Goal: Find specific page/section: Find specific page/section

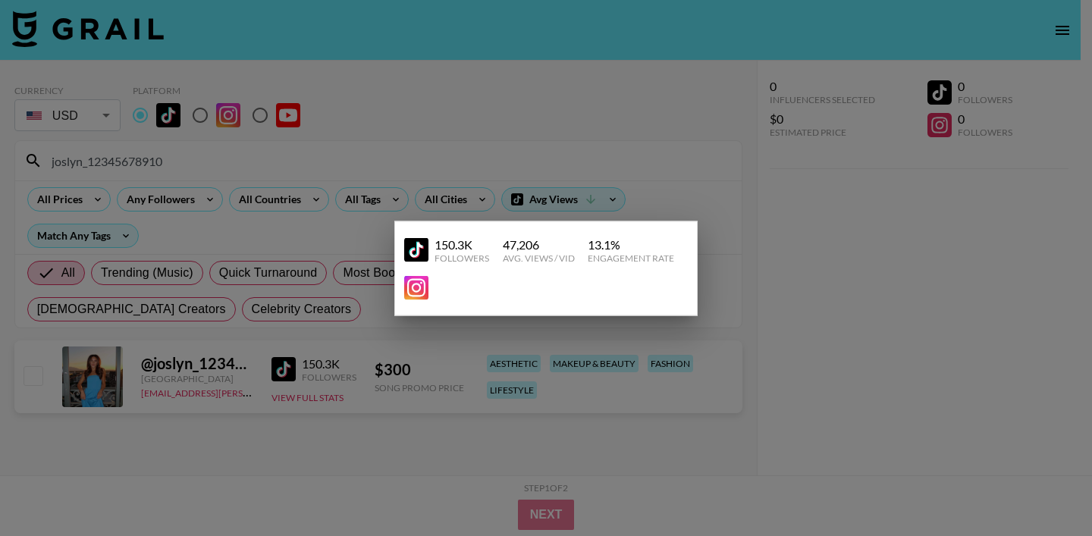
click at [336, 173] on div at bounding box center [546, 268] width 1092 height 536
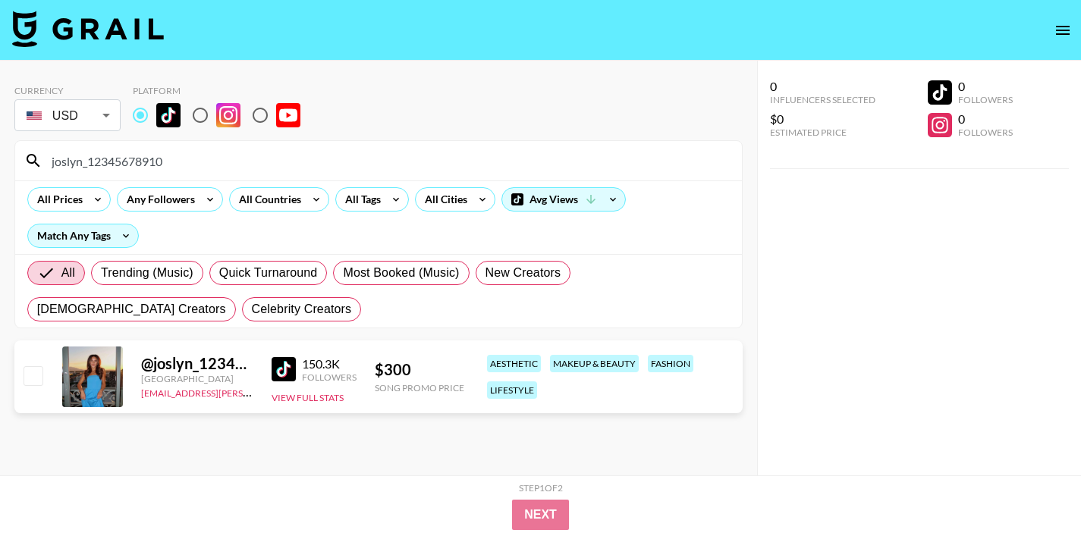
click at [133, 159] on input "joslyn_12345678910" at bounding box center [387, 161] width 690 height 24
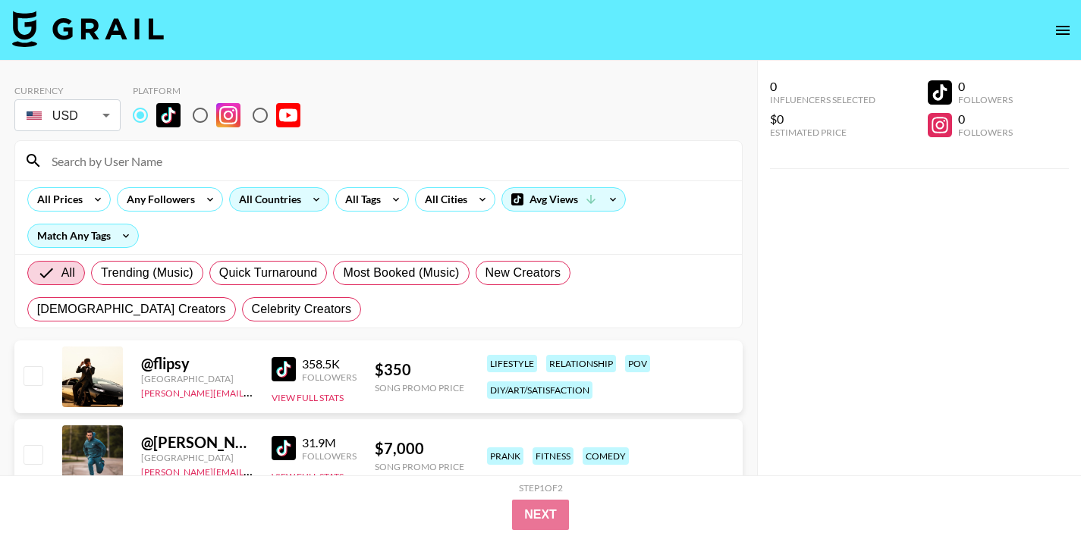
click at [265, 198] on div "All Countries" at bounding box center [267, 199] width 74 height 23
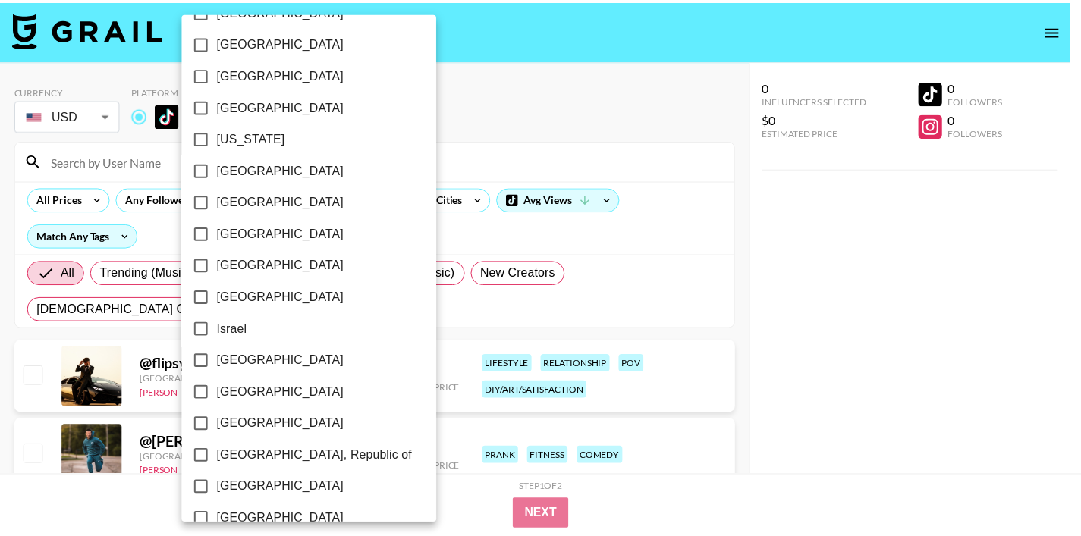
scroll to position [1232, 0]
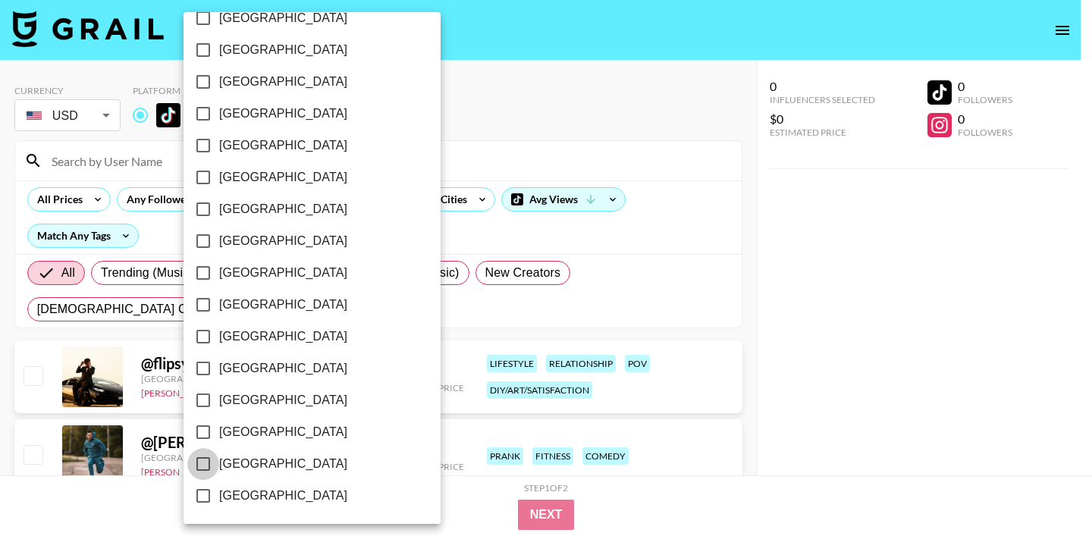
click at [199, 467] on input "[GEOGRAPHIC_DATA]" at bounding box center [203, 464] width 32 height 32
checkbox input "true"
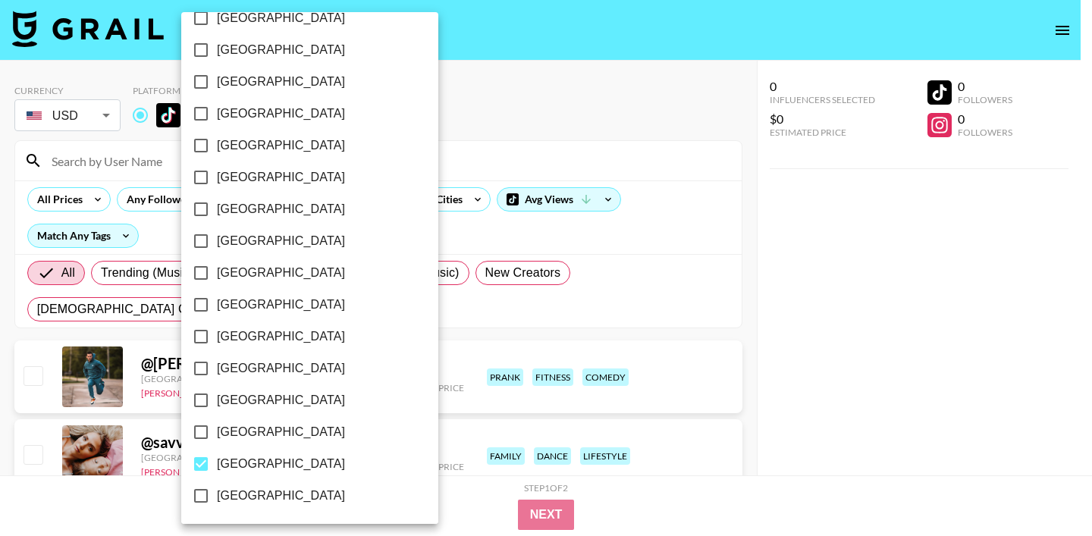
click at [503, 132] on div at bounding box center [546, 268] width 1092 height 536
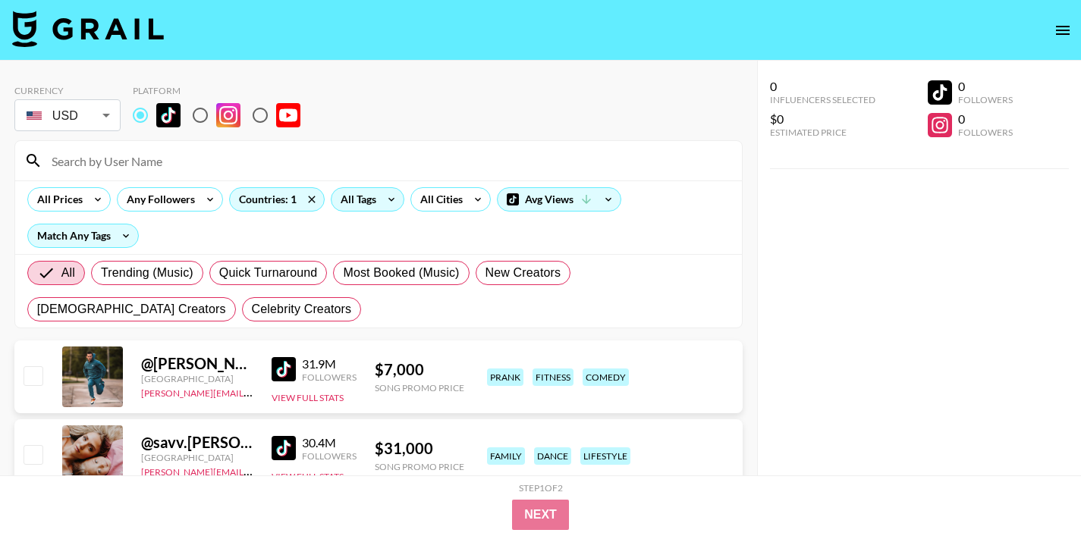
click at [377, 201] on div "All Tags" at bounding box center [355, 199] width 48 height 23
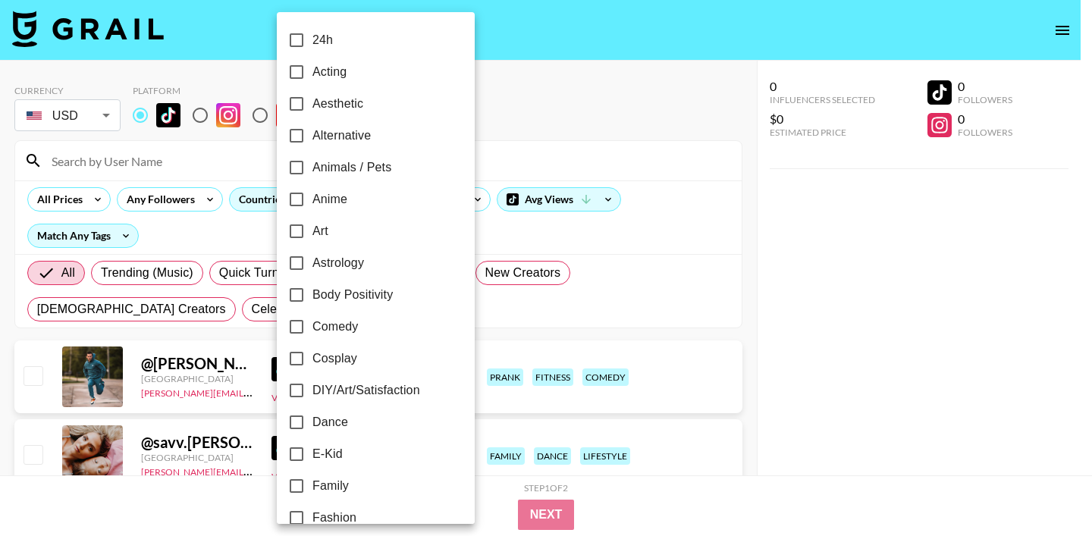
click at [506, 126] on div at bounding box center [546, 268] width 1092 height 536
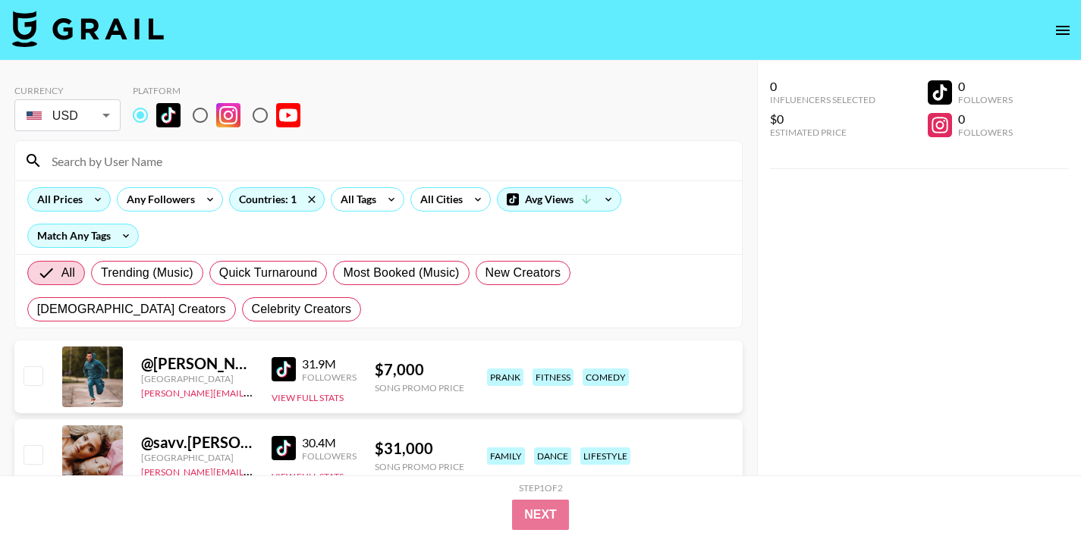
click at [99, 200] on icon at bounding box center [98, 199] width 24 height 23
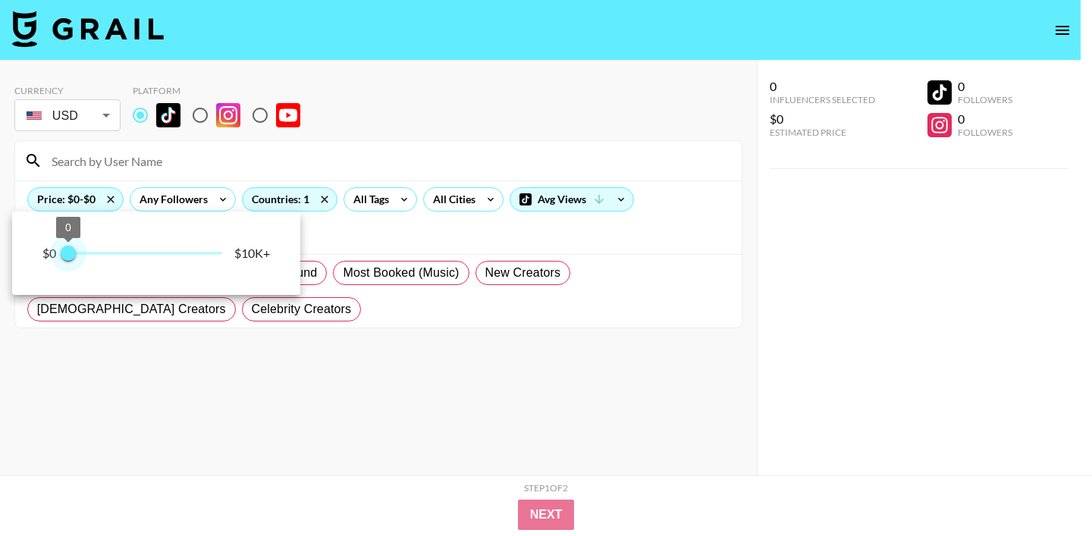
type input "250"
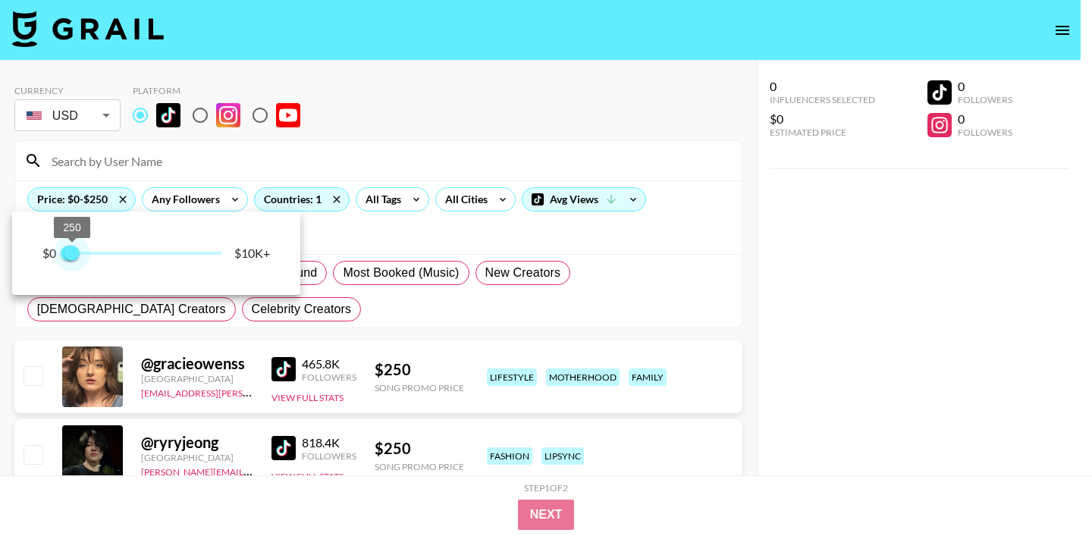
drag, startPoint x: 220, startPoint y: 259, endPoint x: 74, endPoint y: 257, distance: 146.4
click at [74, 257] on span "250" at bounding box center [71, 253] width 15 height 15
click at [488, 147] on div at bounding box center [546, 268] width 1092 height 536
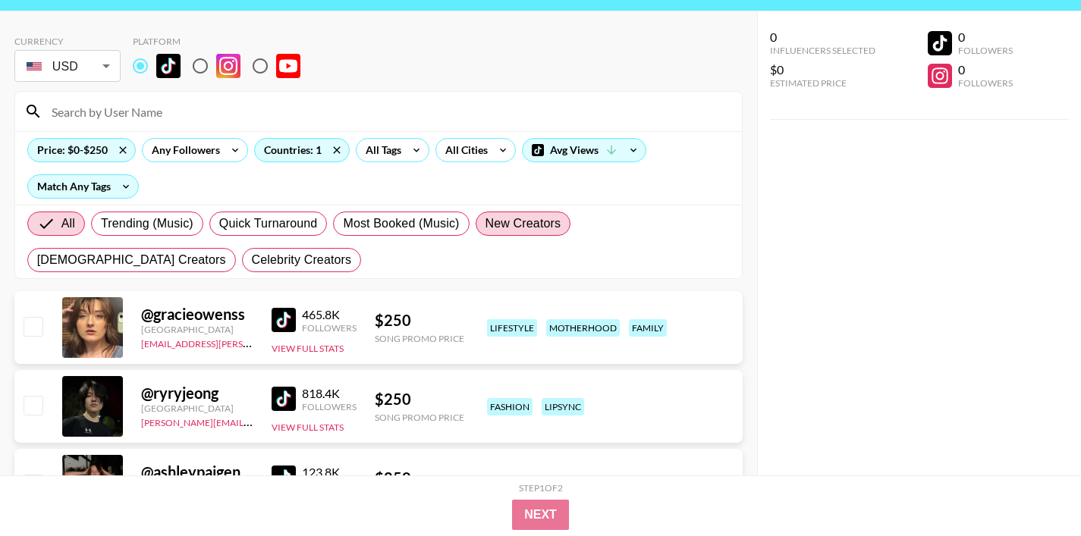
scroll to position [52, 0]
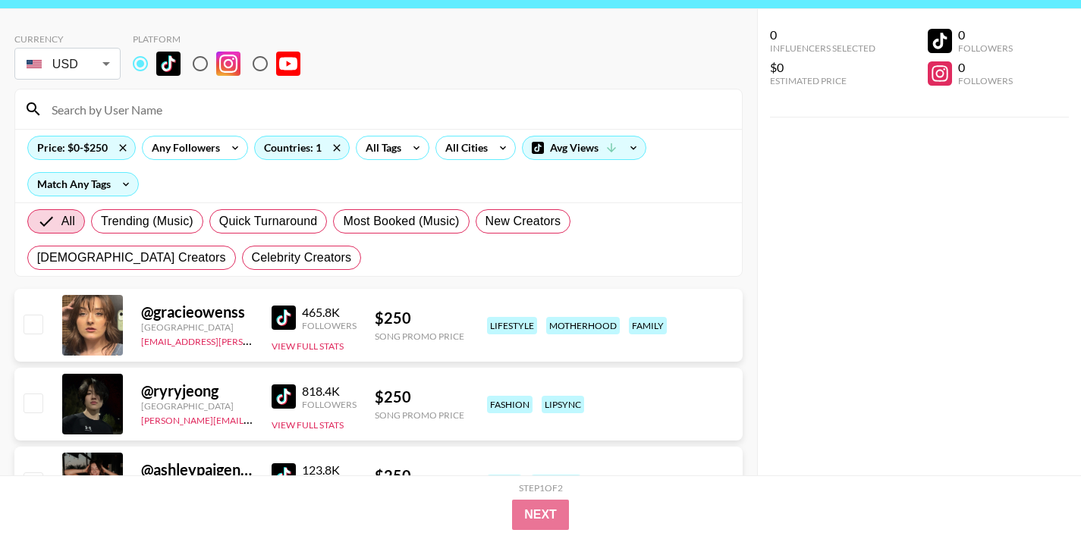
click at [281, 322] on img at bounding box center [284, 318] width 24 height 24
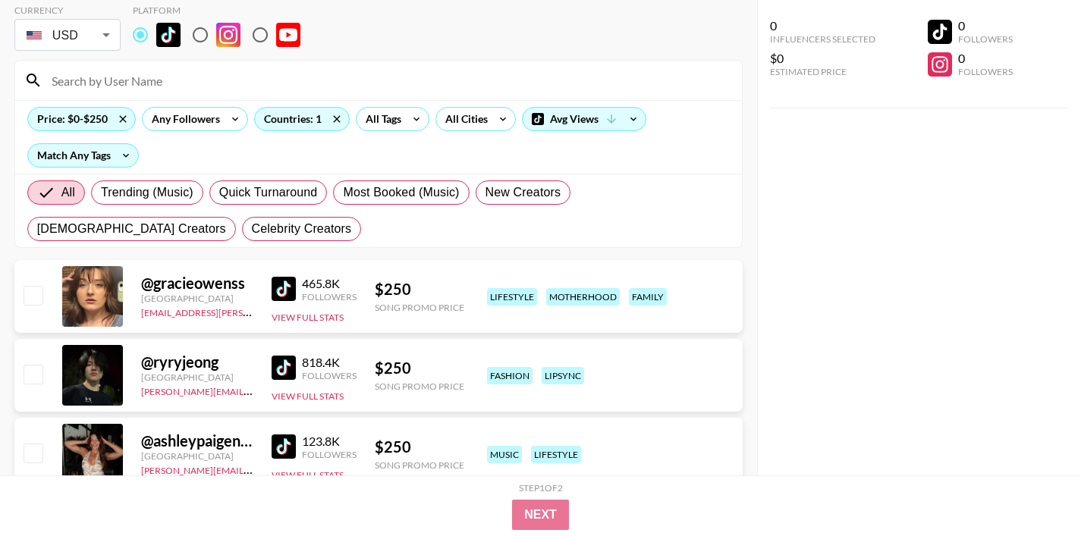
scroll to position [89, 0]
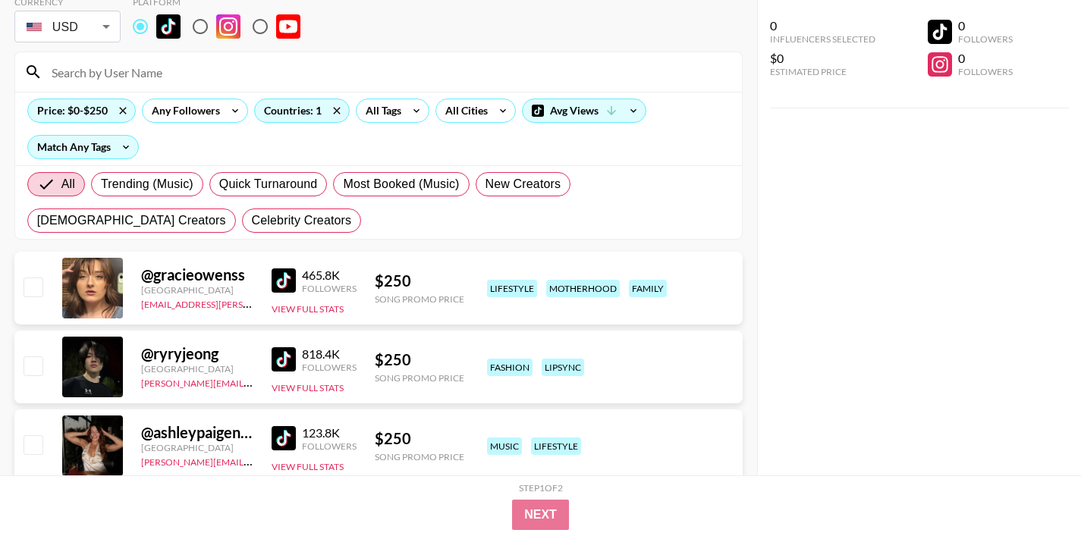
click at [283, 354] on img at bounding box center [284, 359] width 24 height 24
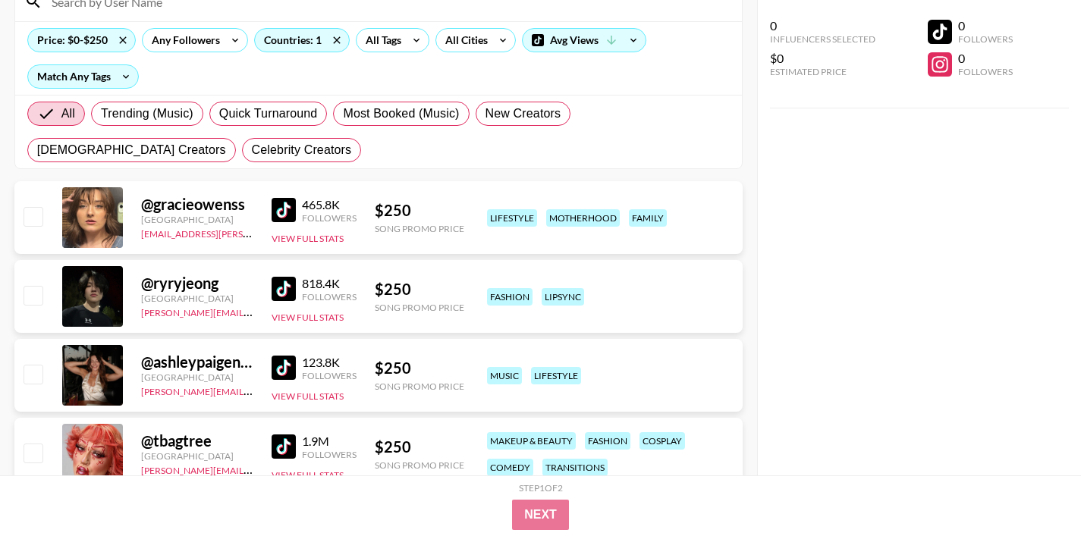
scroll to position [179, 0]
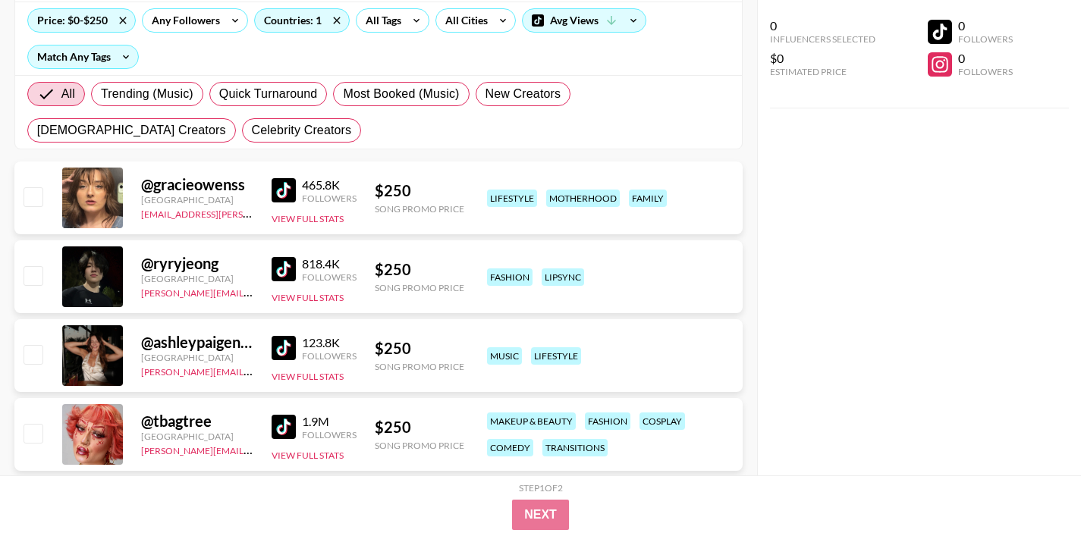
click at [279, 351] on img at bounding box center [284, 348] width 24 height 24
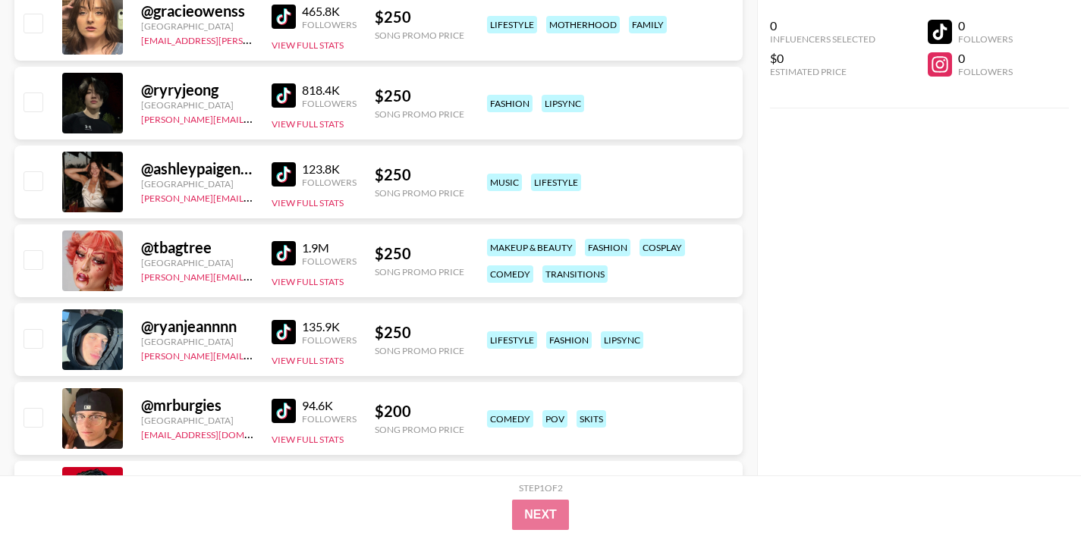
scroll to position [366, 0]
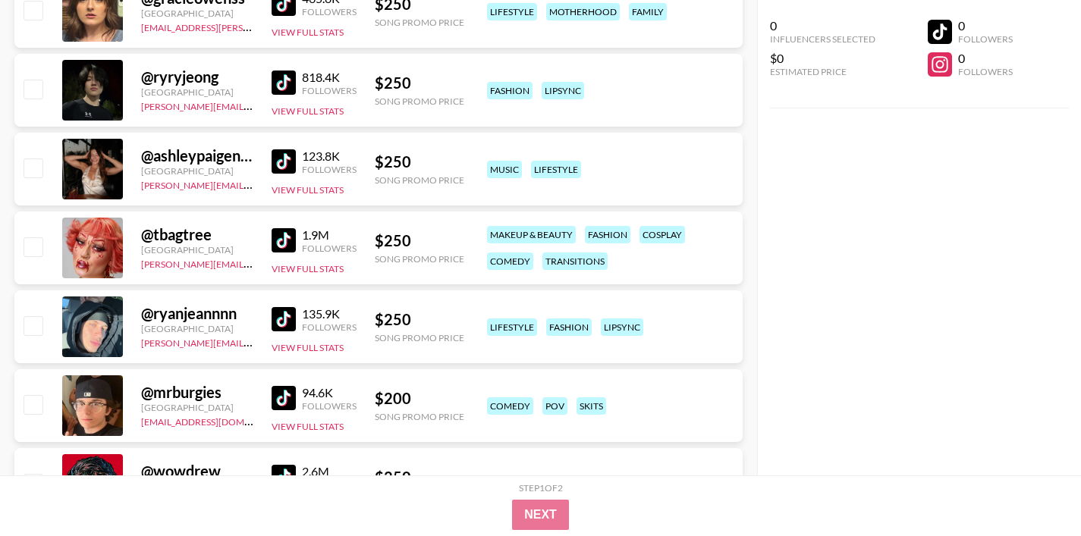
click at [283, 325] on img at bounding box center [284, 319] width 24 height 24
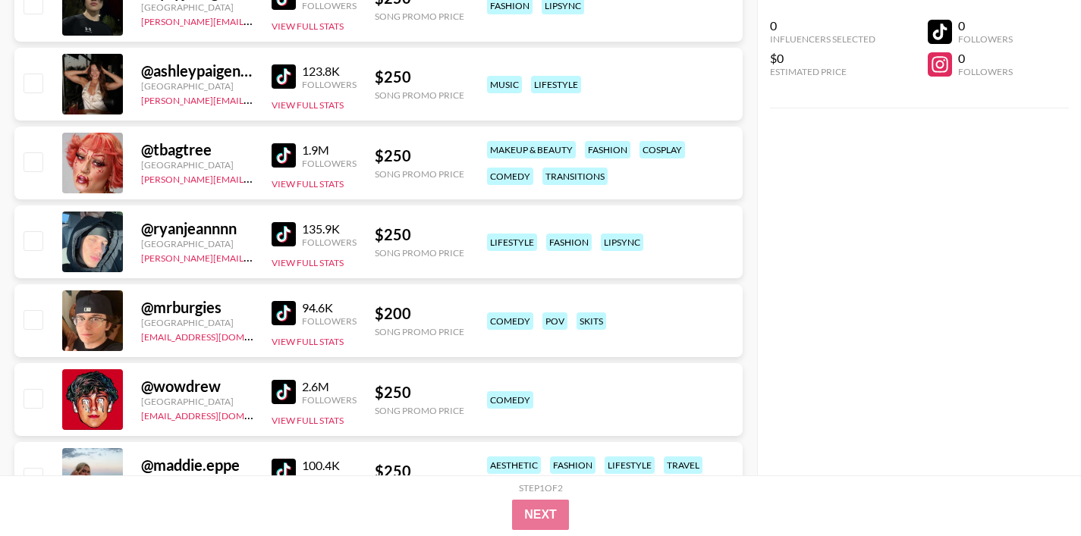
scroll to position [453, 0]
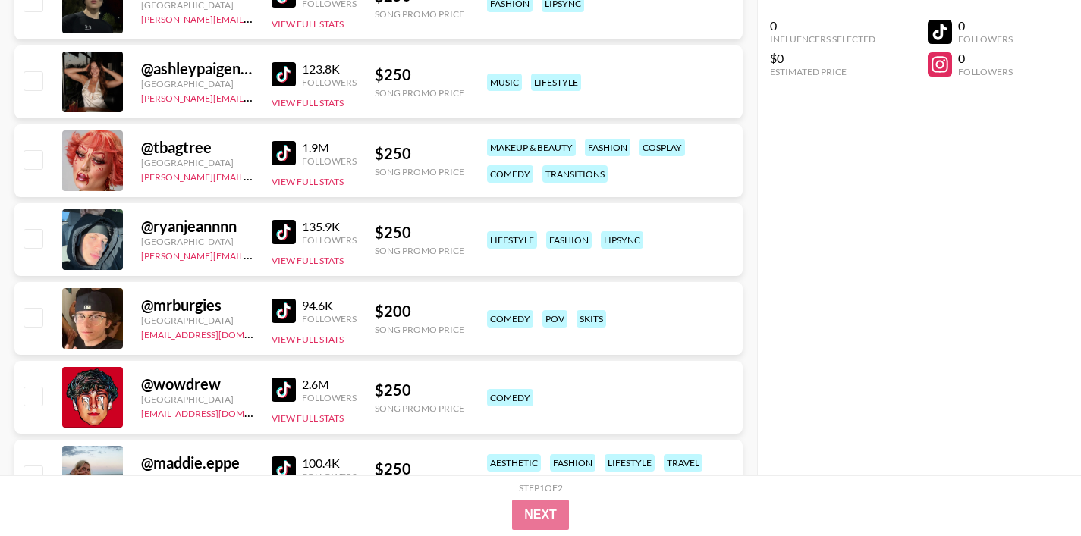
click at [279, 311] on img at bounding box center [284, 311] width 24 height 24
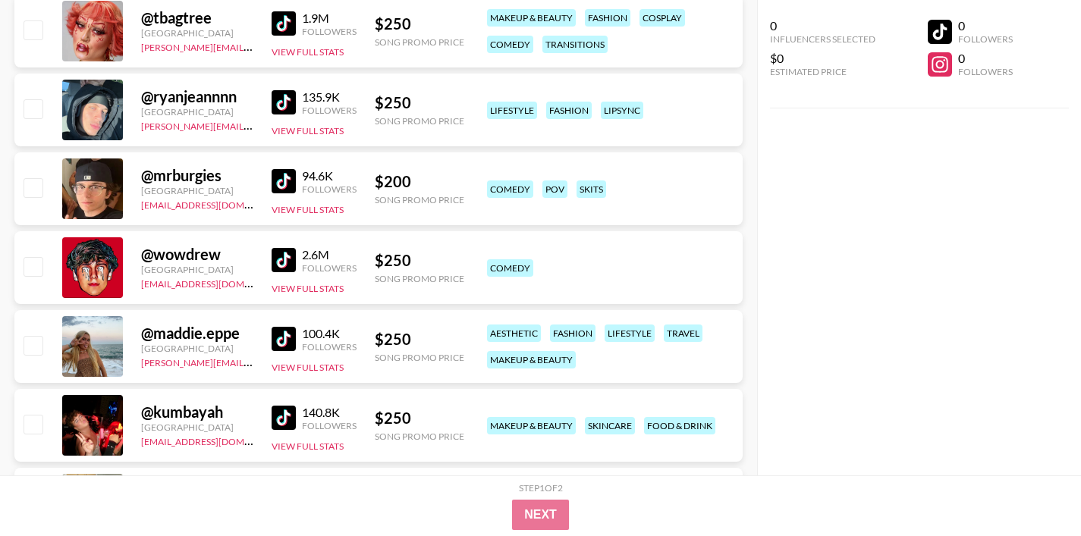
scroll to position [589, 0]
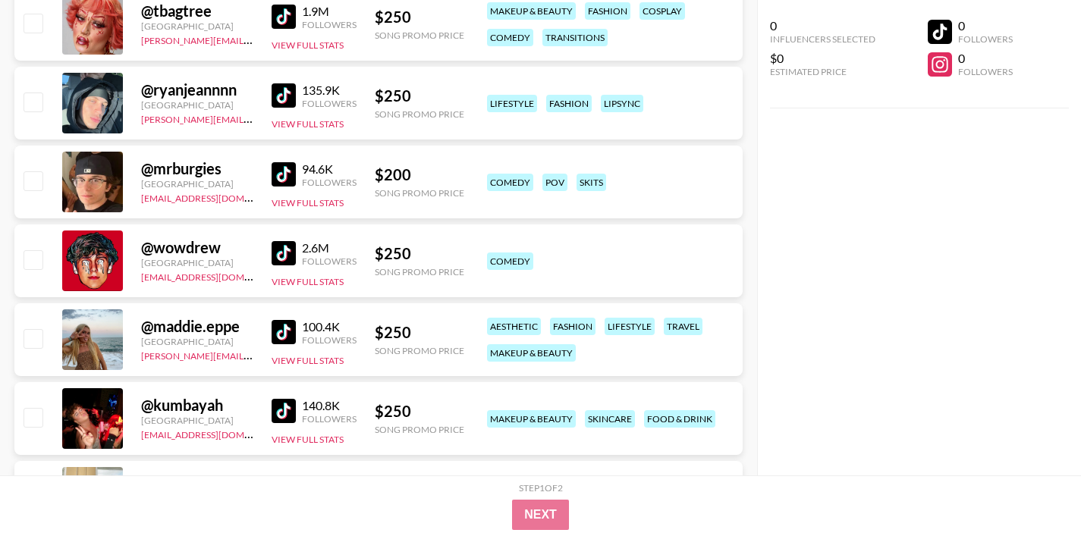
click at [286, 328] on img at bounding box center [284, 332] width 24 height 24
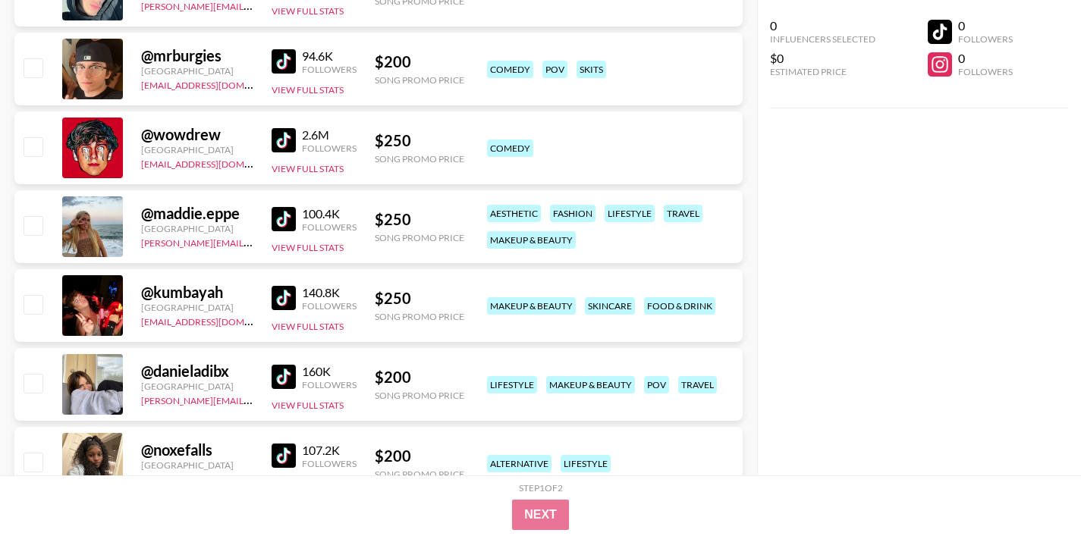
scroll to position [717, 0]
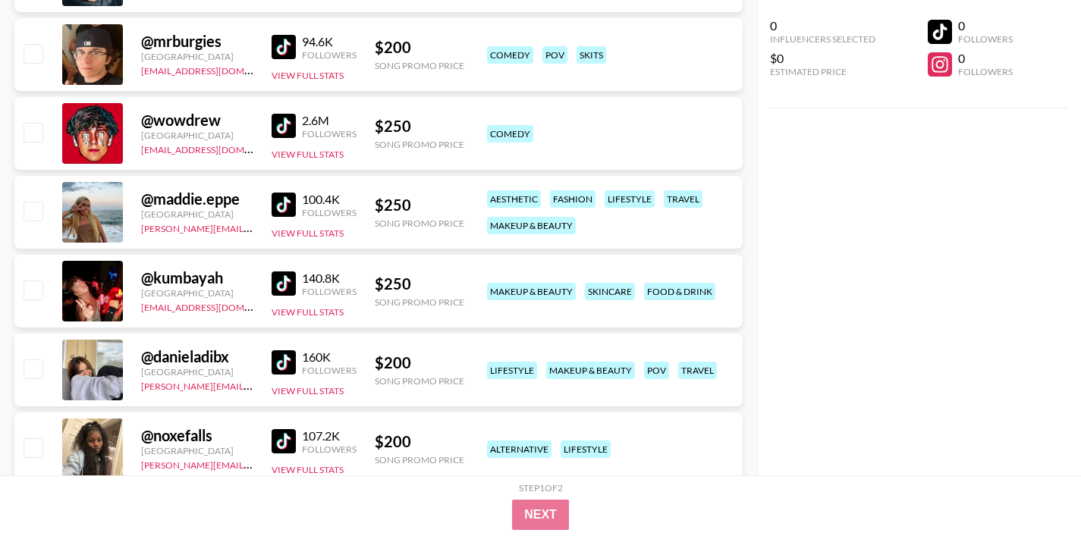
click at [286, 278] on img at bounding box center [284, 284] width 24 height 24
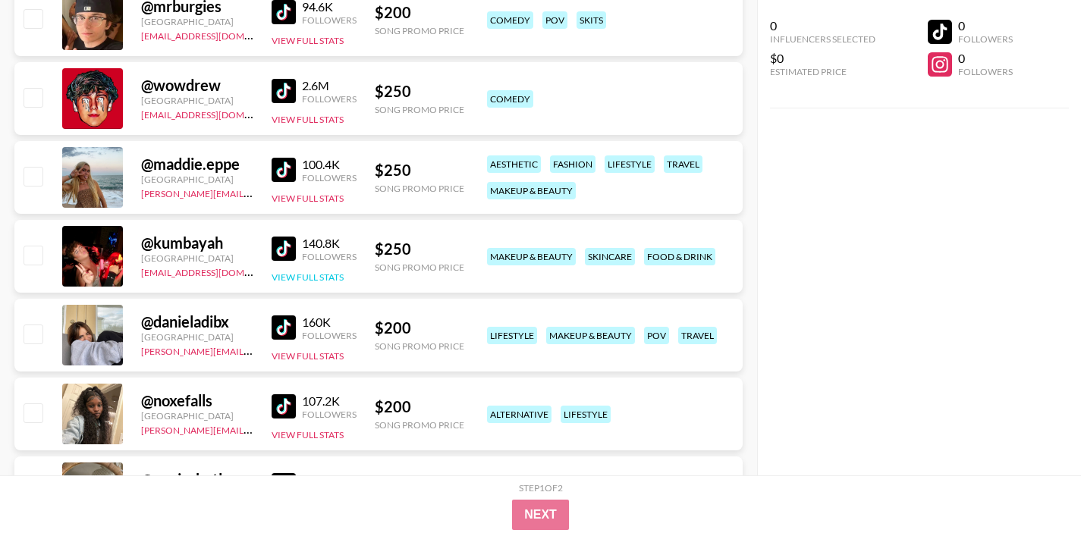
scroll to position [774, 0]
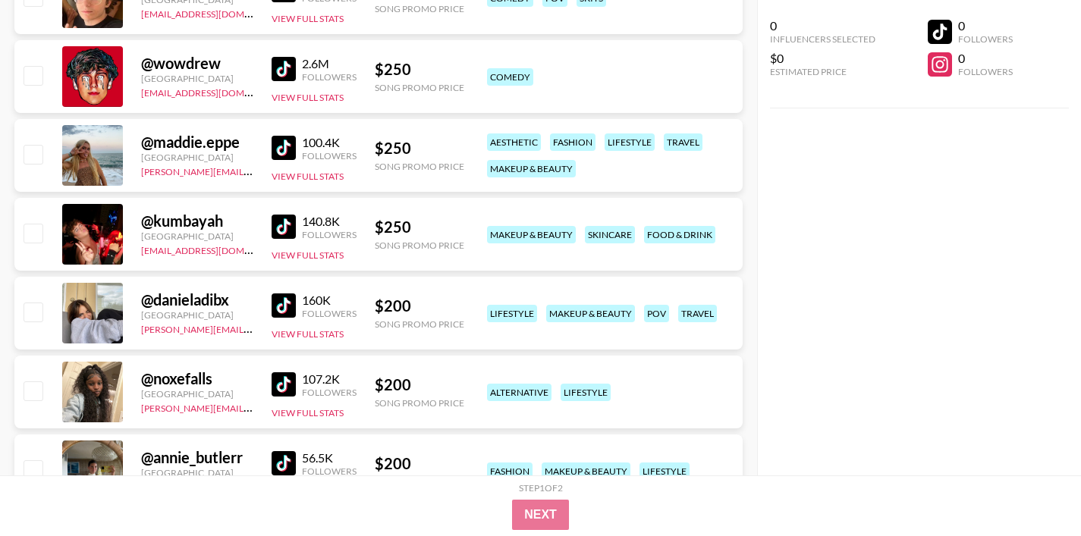
click at [284, 303] on img at bounding box center [284, 306] width 24 height 24
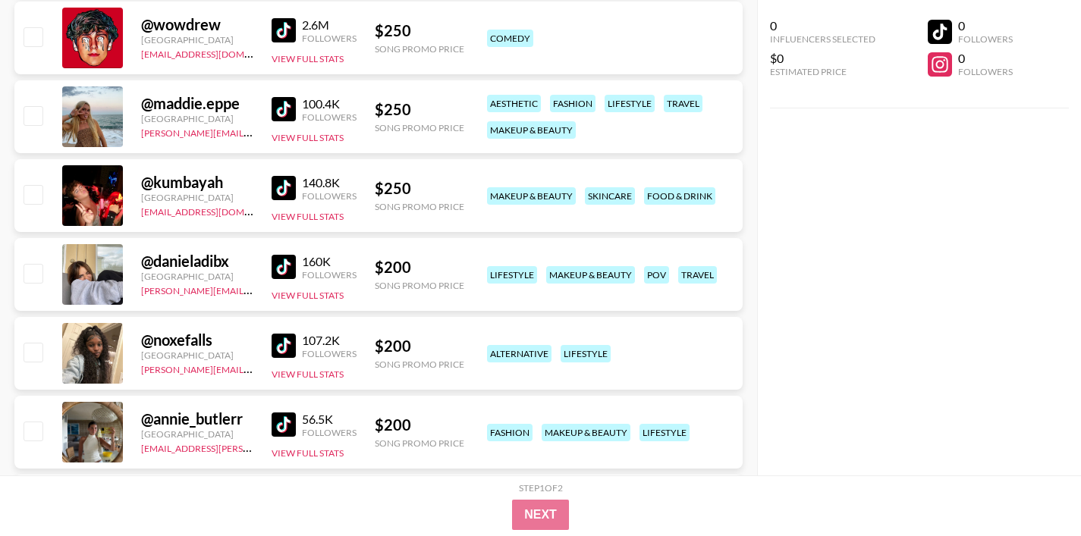
scroll to position [817, 0]
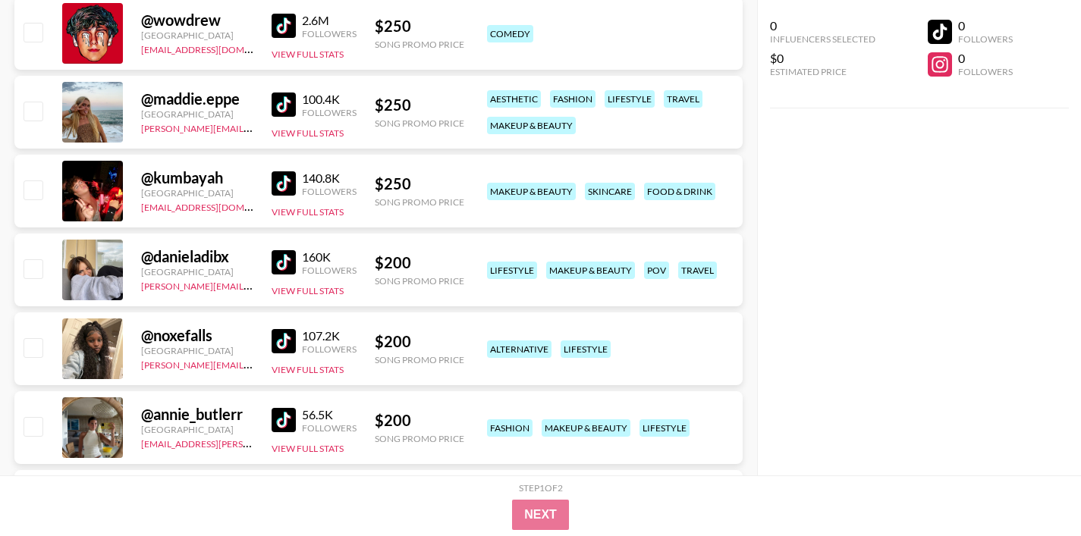
click at [283, 341] on img at bounding box center [284, 341] width 24 height 24
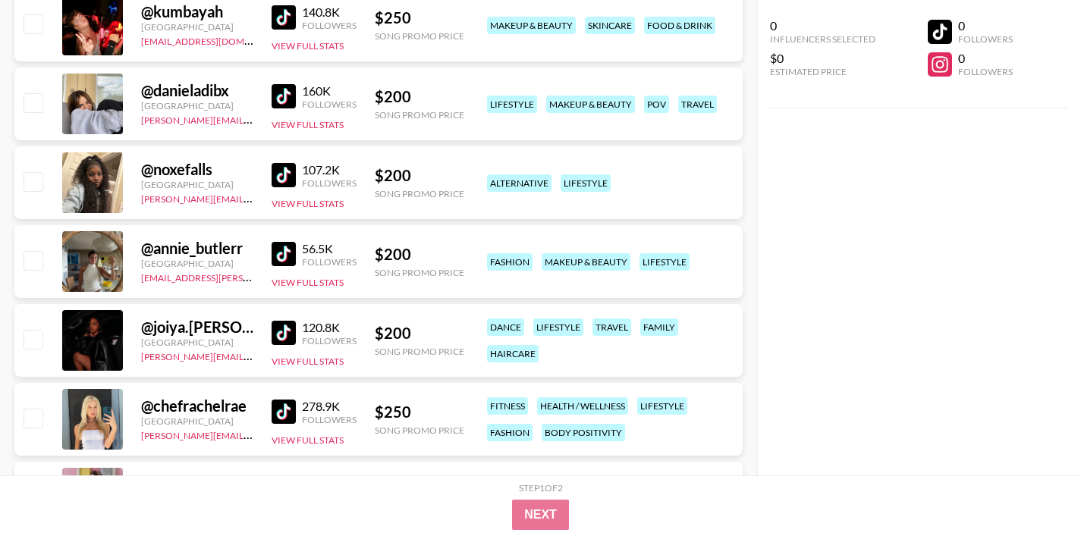
scroll to position [996, 0]
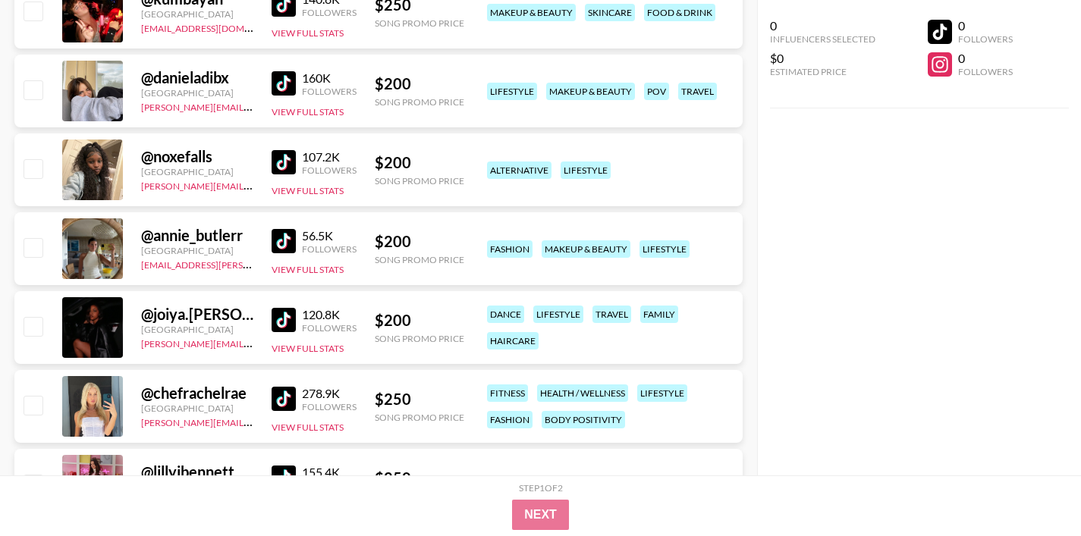
click at [277, 319] on img at bounding box center [284, 320] width 24 height 24
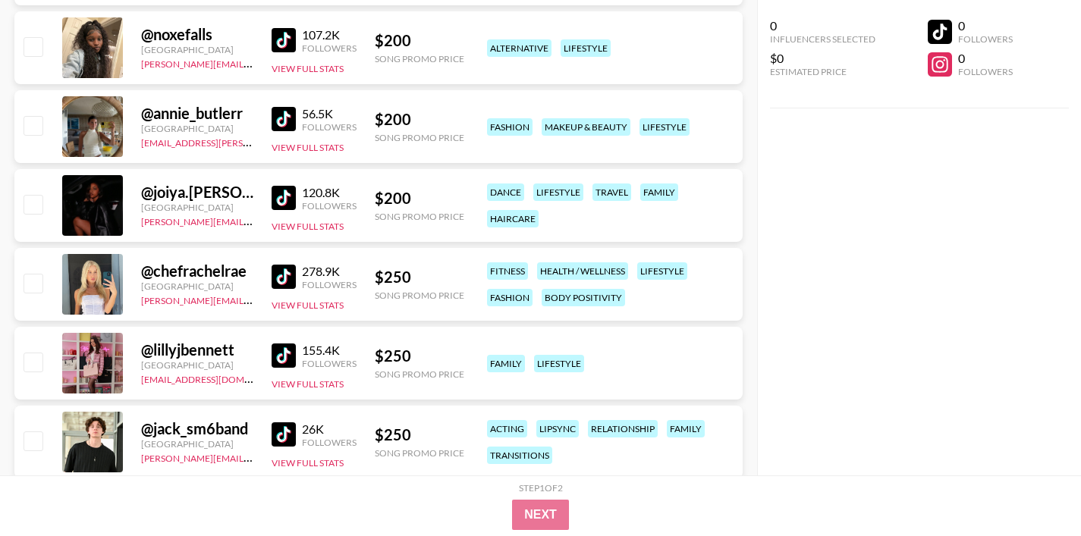
scroll to position [1139, 0]
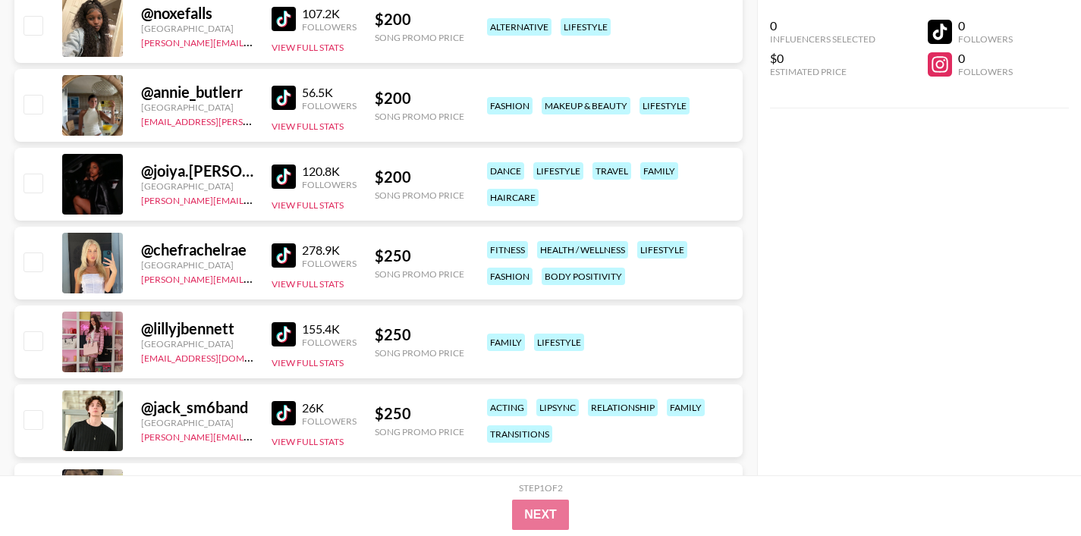
click at [279, 260] on img at bounding box center [284, 255] width 24 height 24
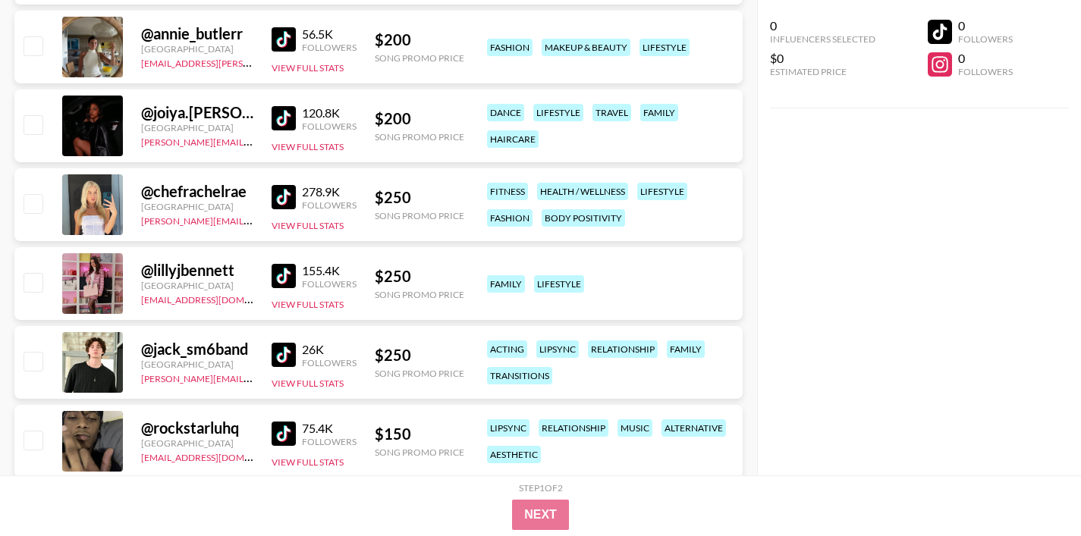
scroll to position [1202, 0]
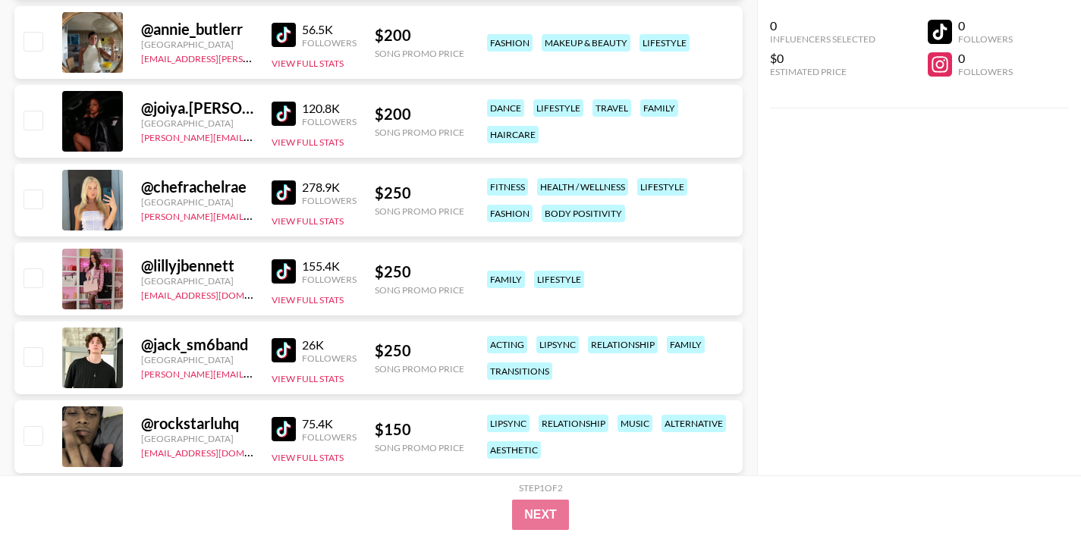
click at [279, 271] on img at bounding box center [284, 271] width 24 height 24
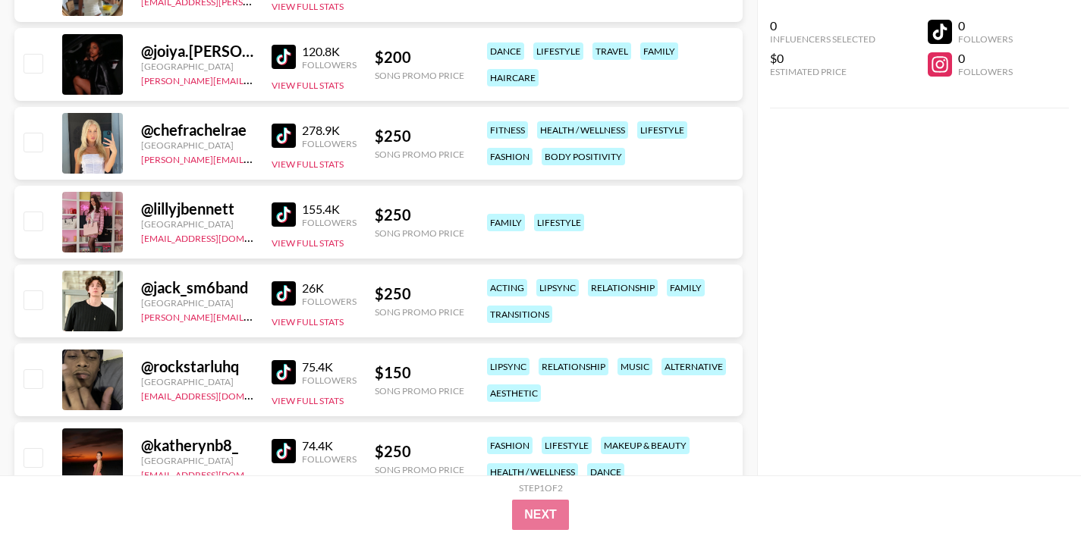
scroll to position [1266, 0]
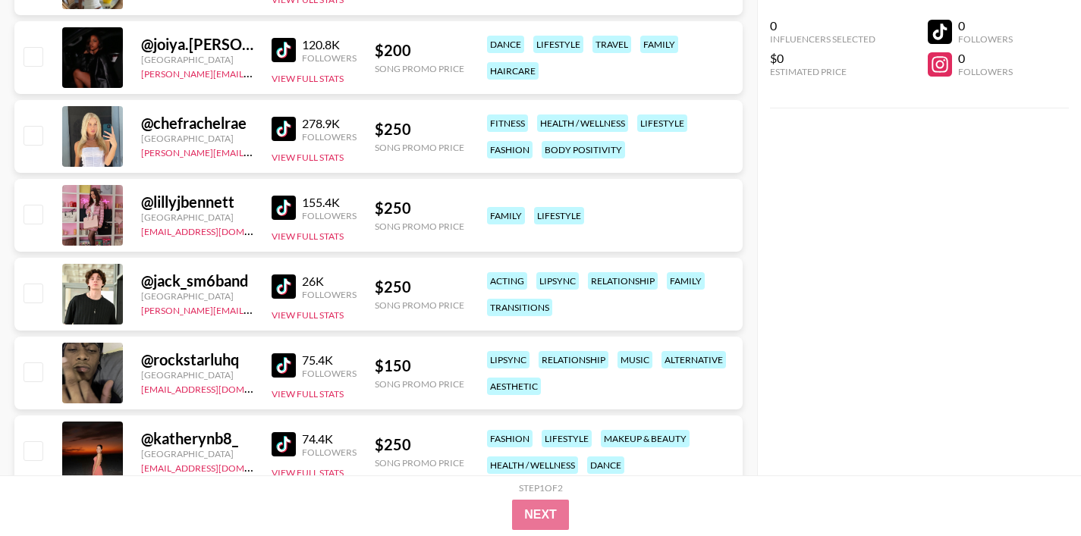
click at [278, 287] on img at bounding box center [284, 287] width 24 height 24
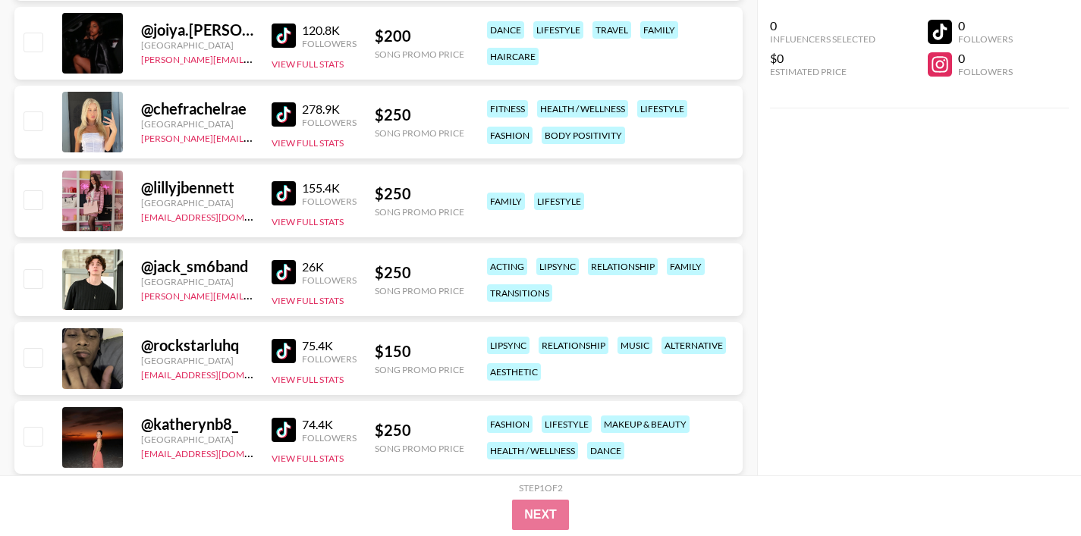
scroll to position [1284, 0]
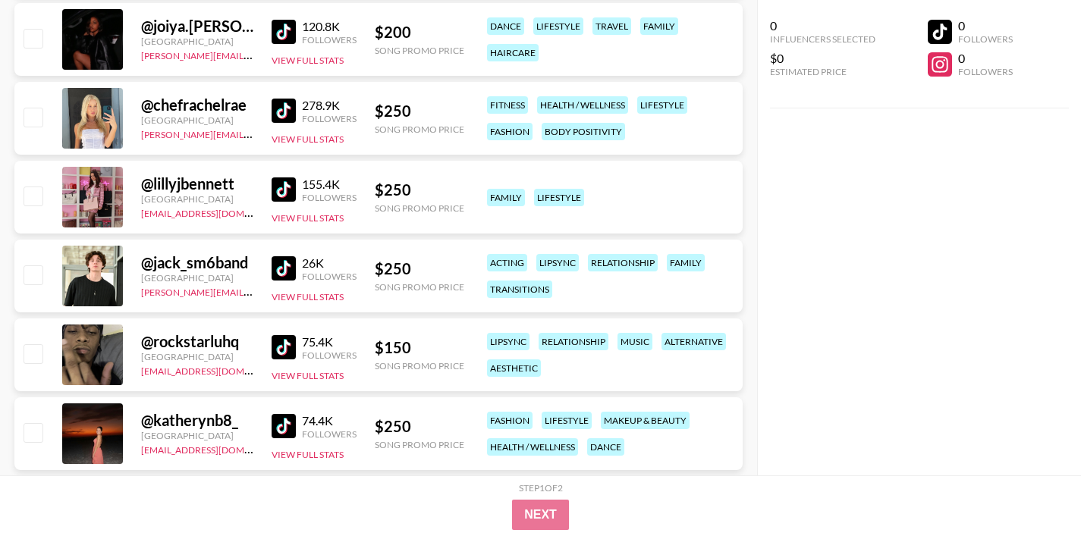
click at [284, 353] on img at bounding box center [284, 347] width 24 height 24
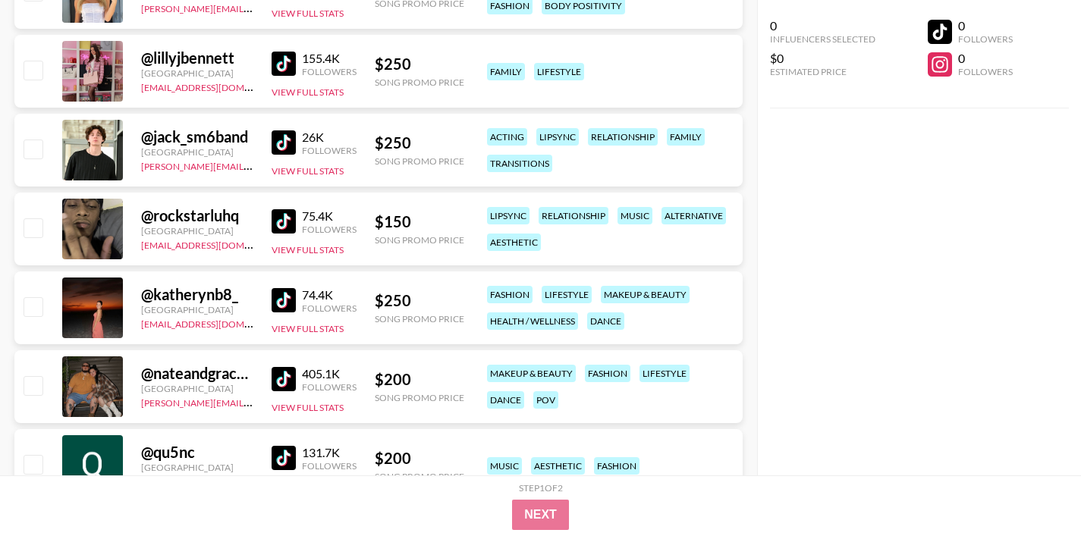
scroll to position [1428, 0]
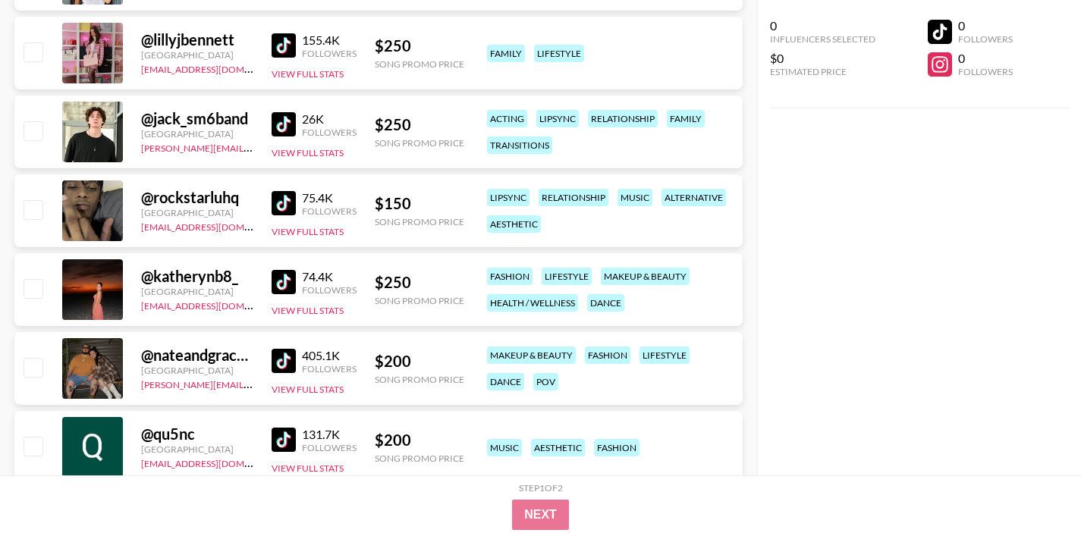
click at [284, 289] on img at bounding box center [284, 282] width 24 height 24
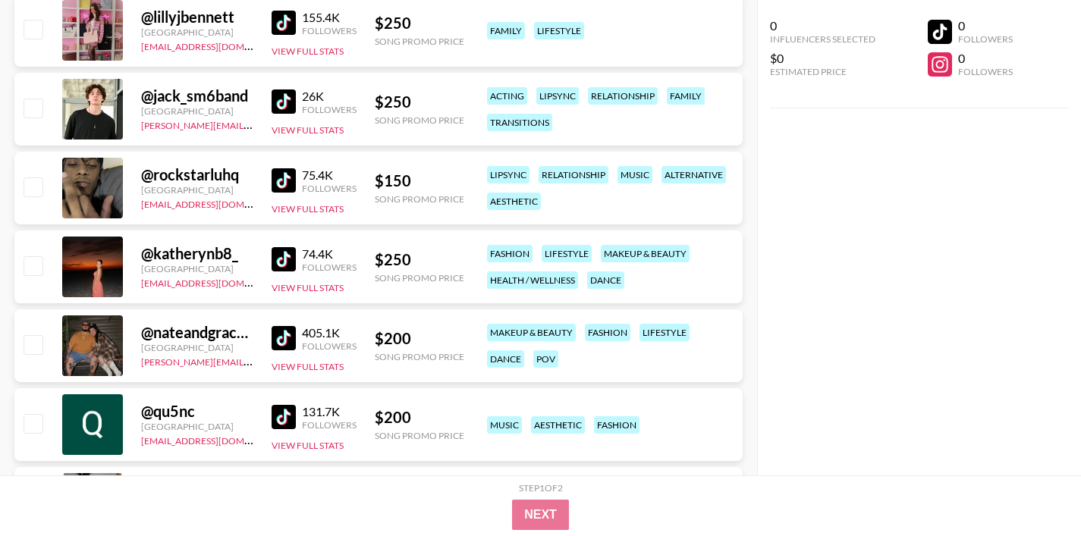
scroll to position [1461, 0]
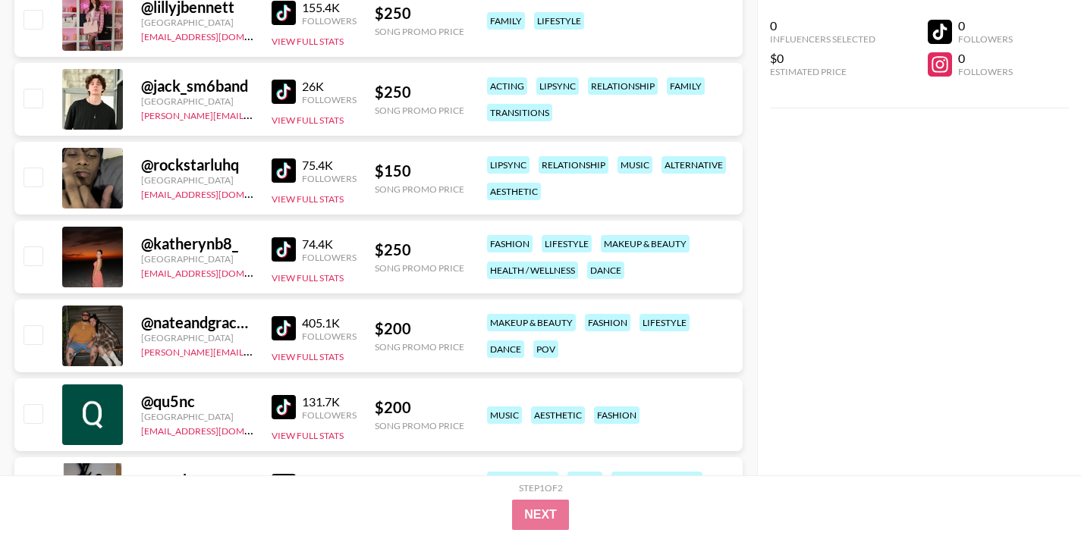
click at [280, 325] on img at bounding box center [284, 328] width 24 height 24
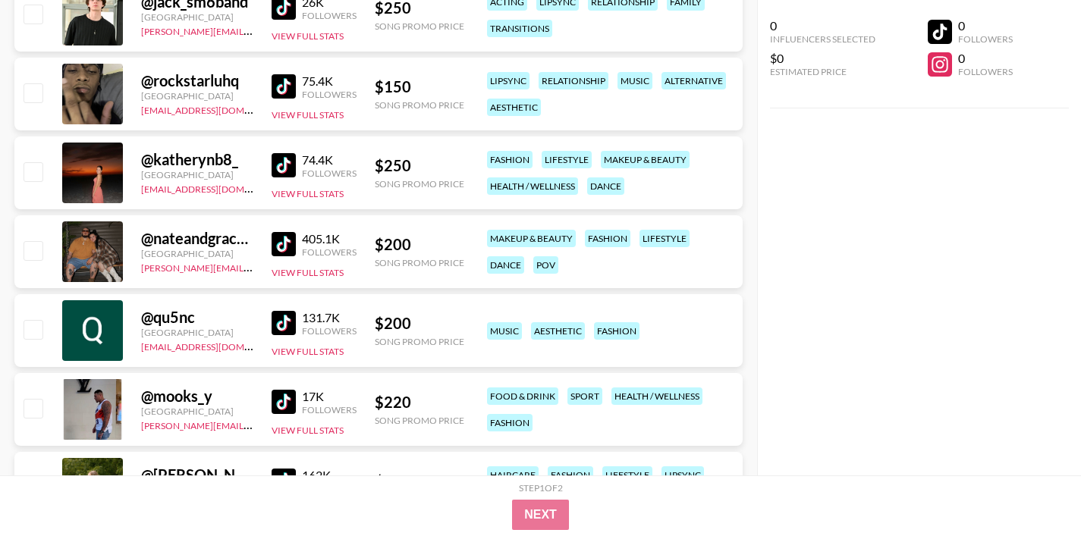
scroll to position [1546, 0]
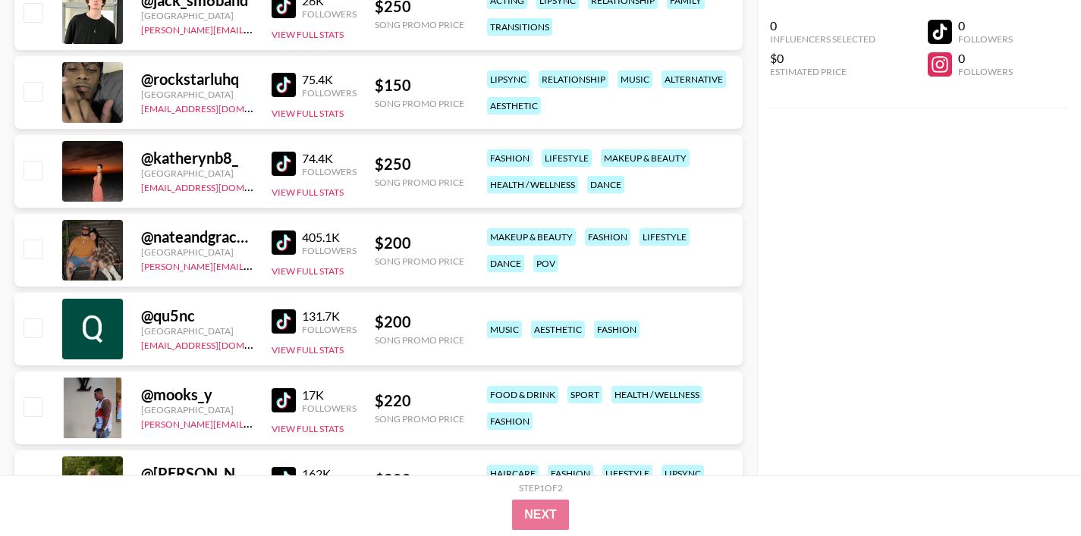
click at [279, 314] on img at bounding box center [284, 321] width 24 height 24
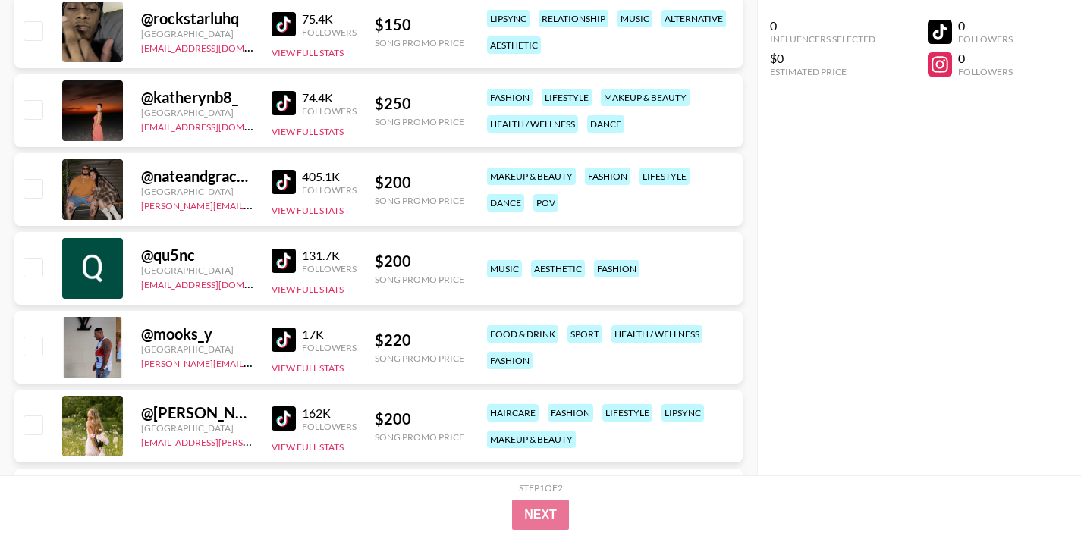
scroll to position [1622, 0]
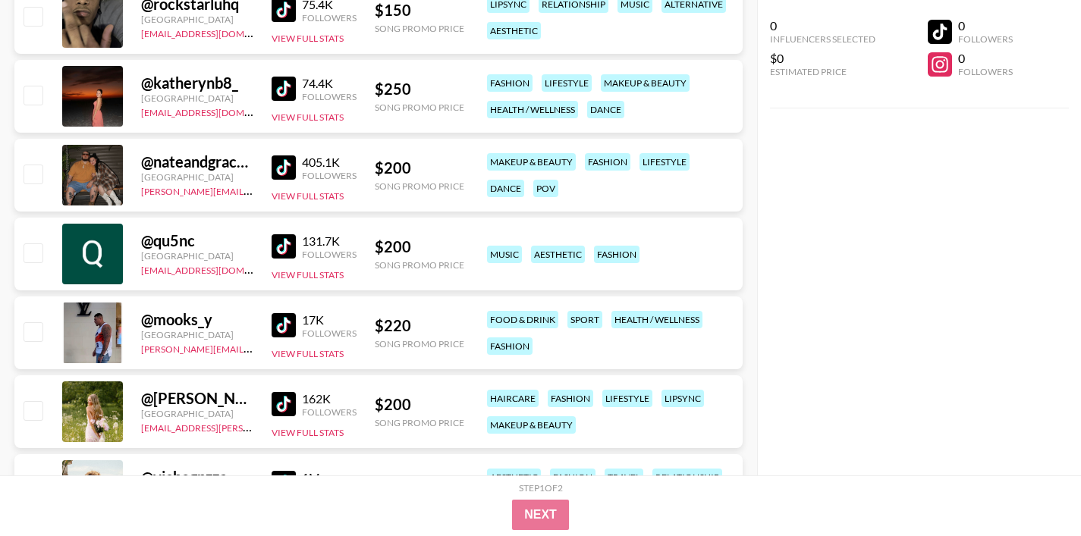
click at [284, 330] on img at bounding box center [284, 325] width 24 height 24
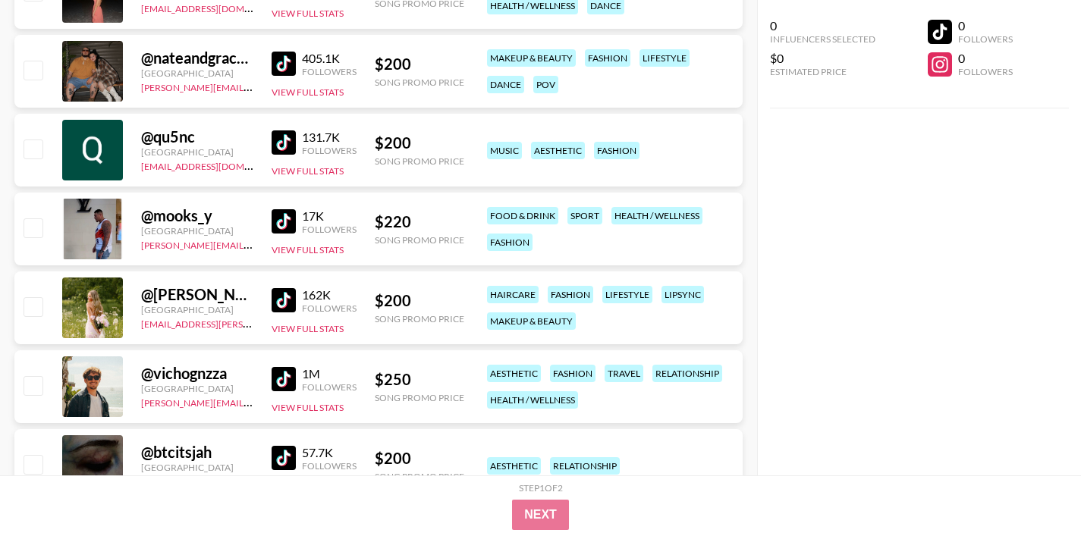
scroll to position [1726, 0]
click at [288, 297] on img at bounding box center [284, 299] width 24 height 24
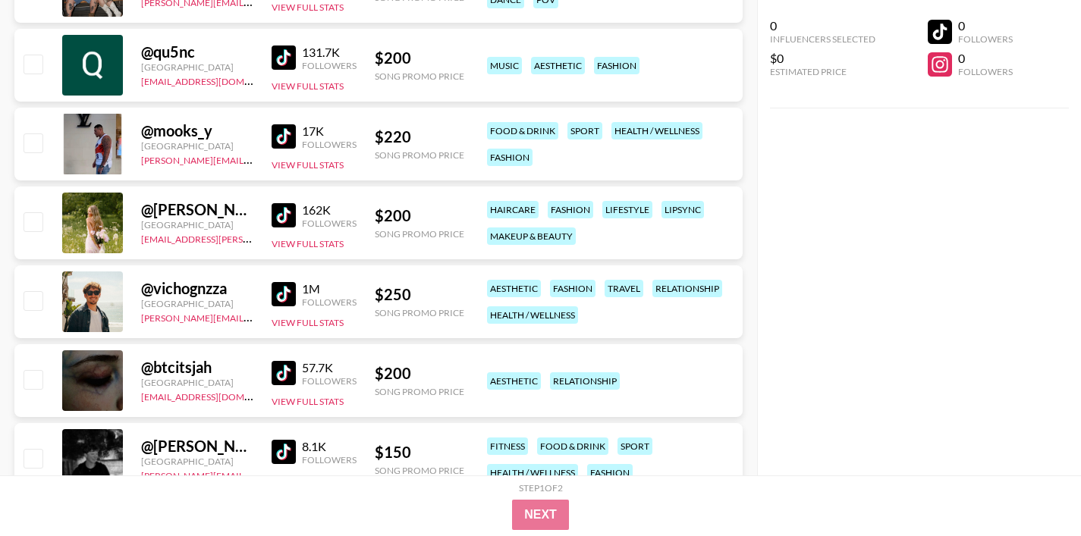
scroll to position [1813, 0]
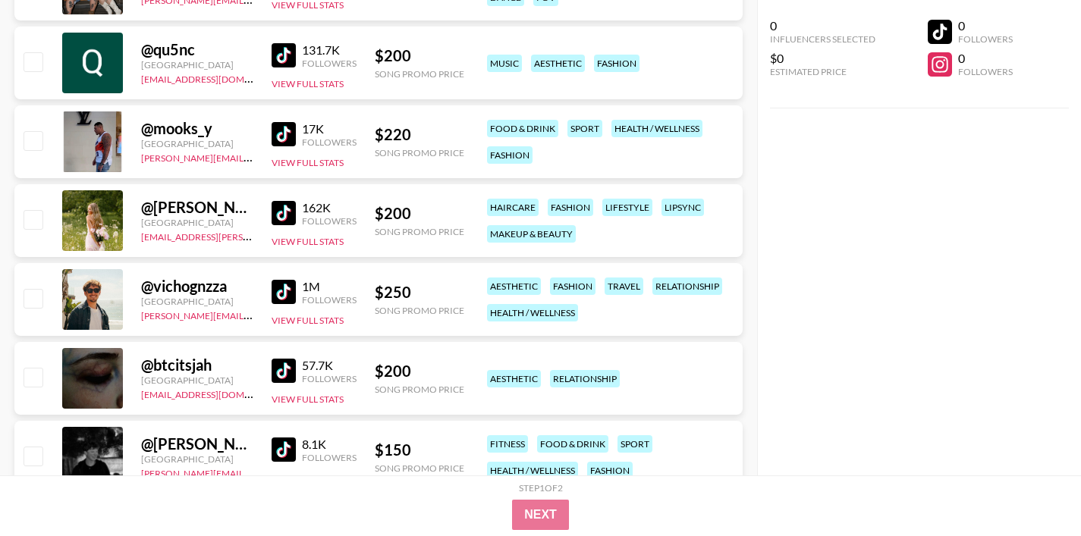
click at [281, 294] on img at bounding box center [284, 292] width 24 height 24
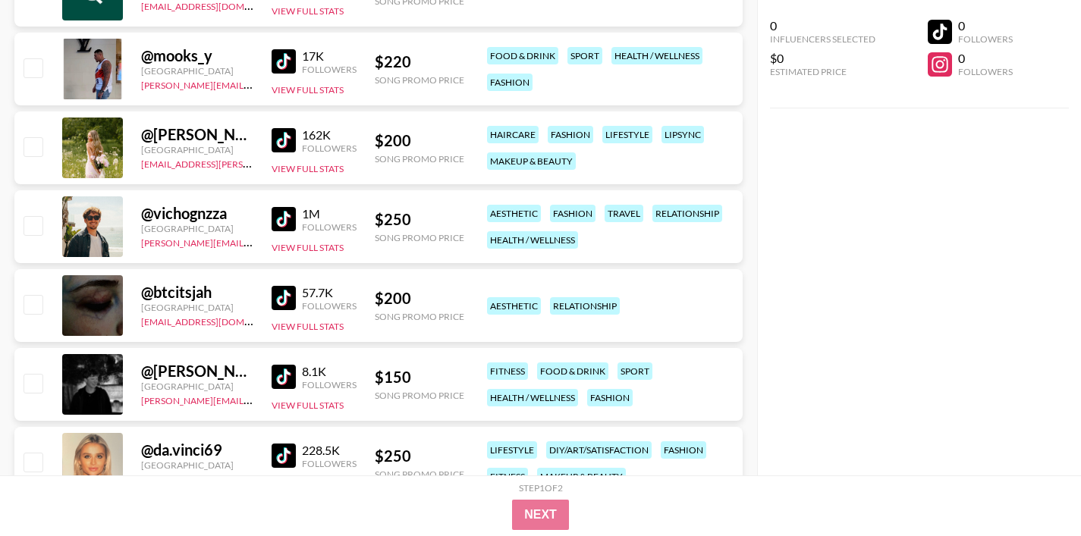
scroll to position [1902, 0]
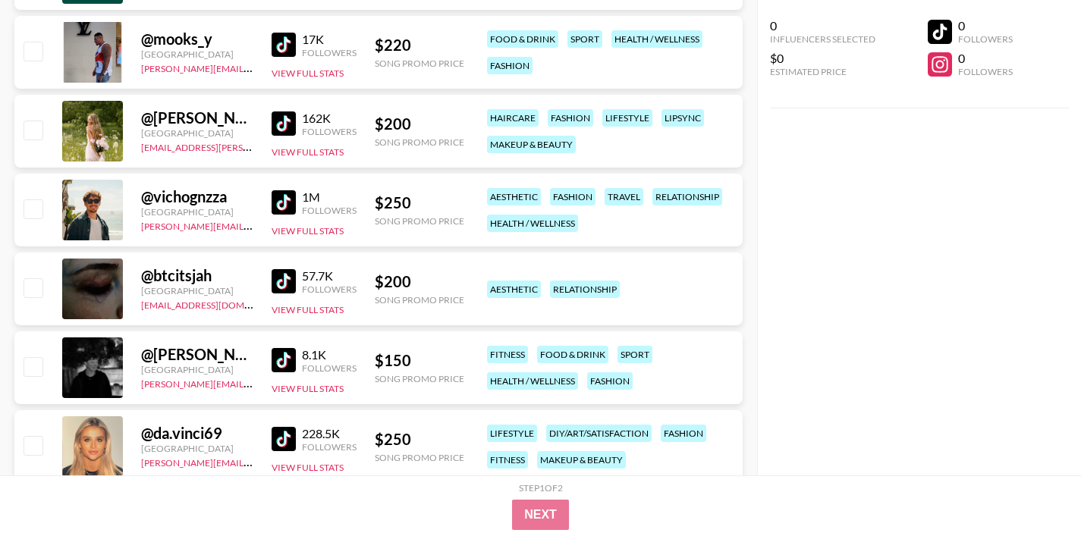
click at [280, 284] on img at bounding box center [284, 281] width 24 height 24
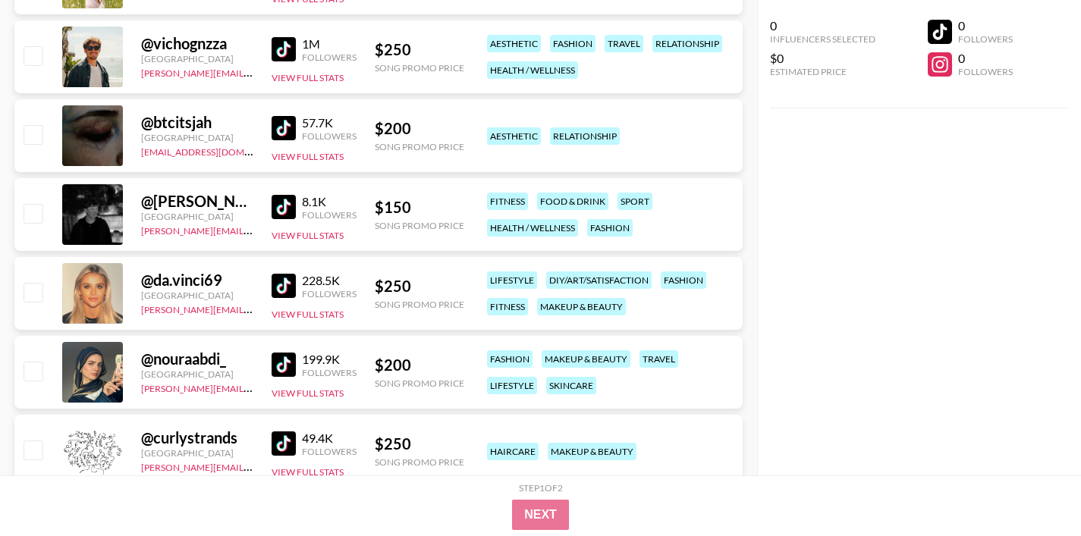
scroll to position [2058, 0]
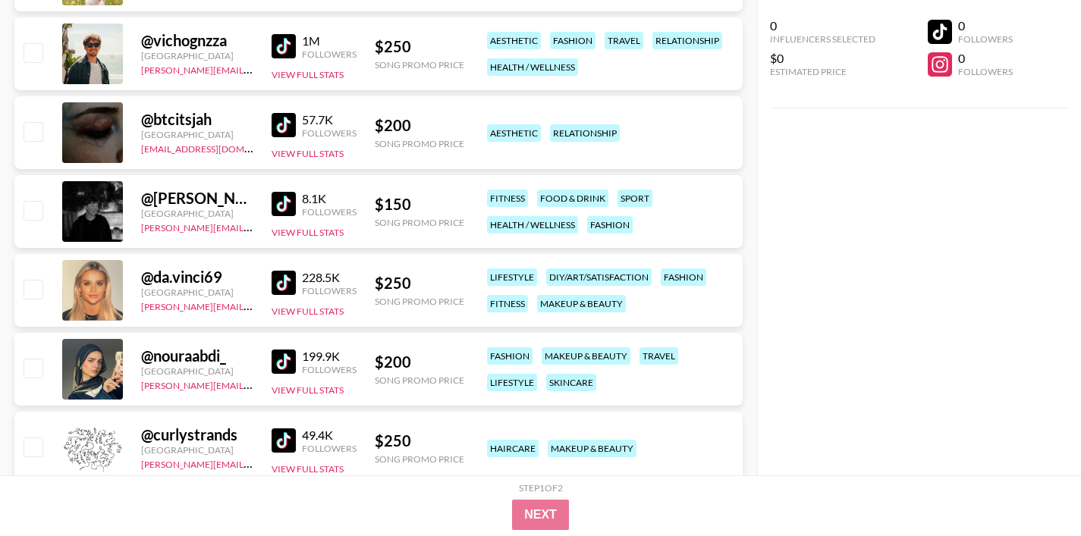
click at [283, 290] on img at bounding box center [284, 283] width 24 height 24
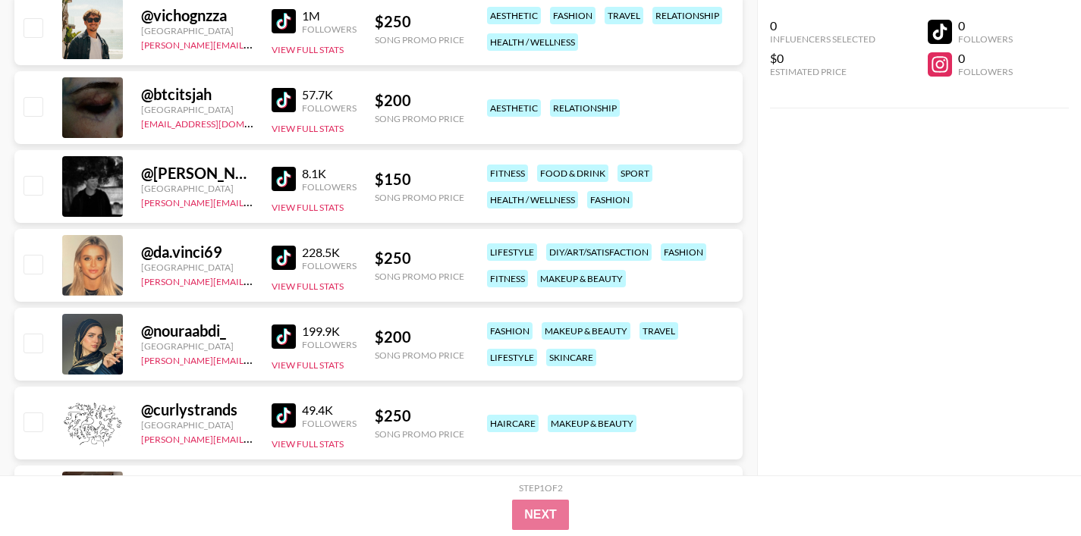
scroll to position [2172, 0]
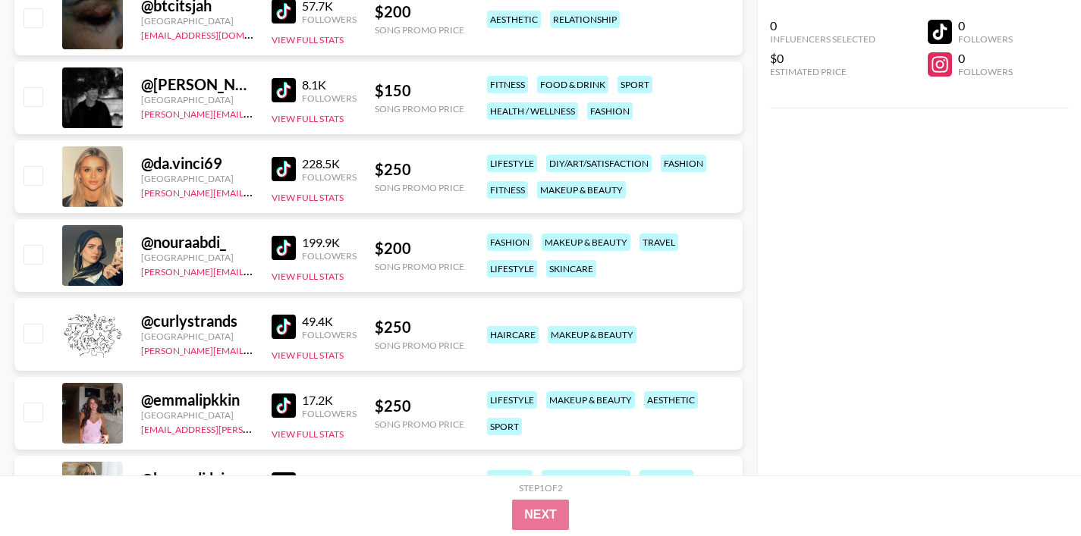
click at [283, 254] on img at bounding box center [284, 248] width 24 height 24
click at [279, 327] on img at bounding box center [284, 327] width 24 height 24
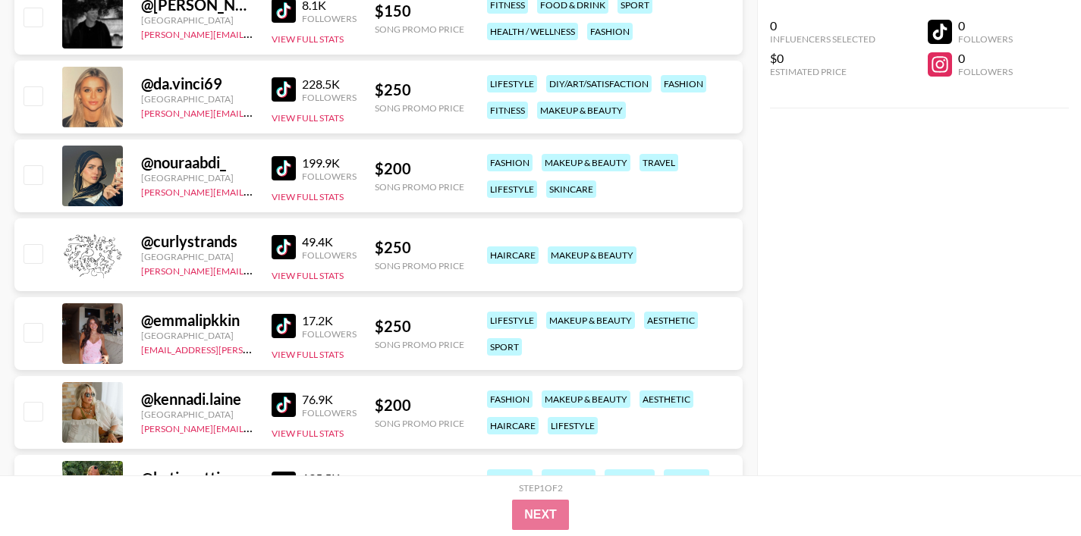
scroll to position [2260, 0]
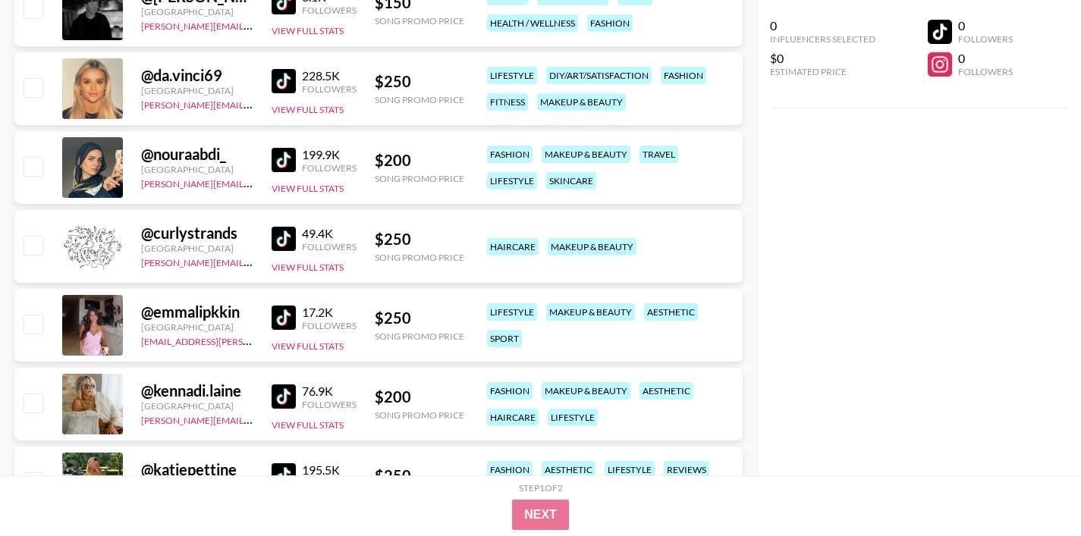
click at [287, 313] on img at bounding box center [284, 318] width 24 height 24
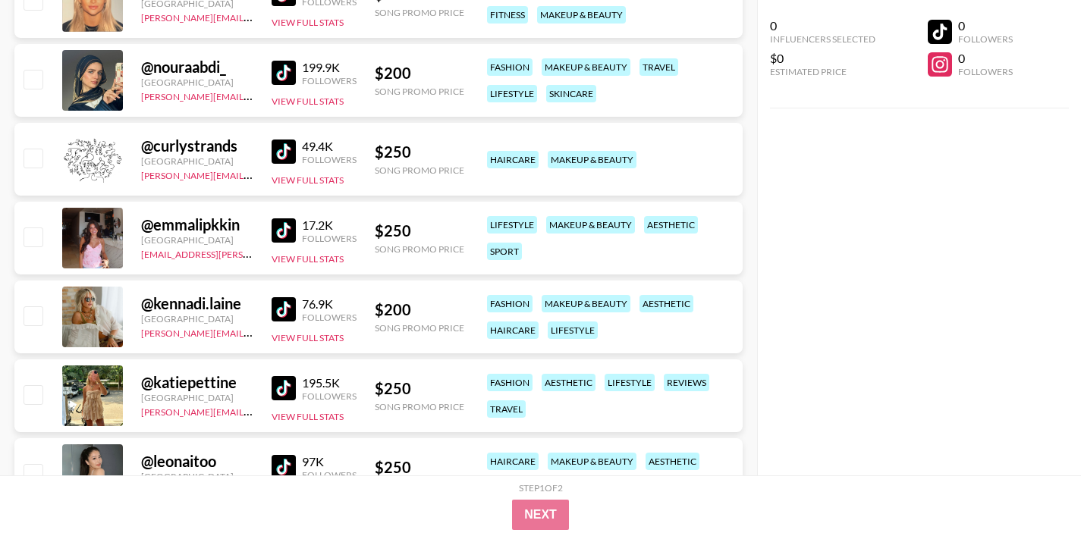
scroll to position [2350, 0]
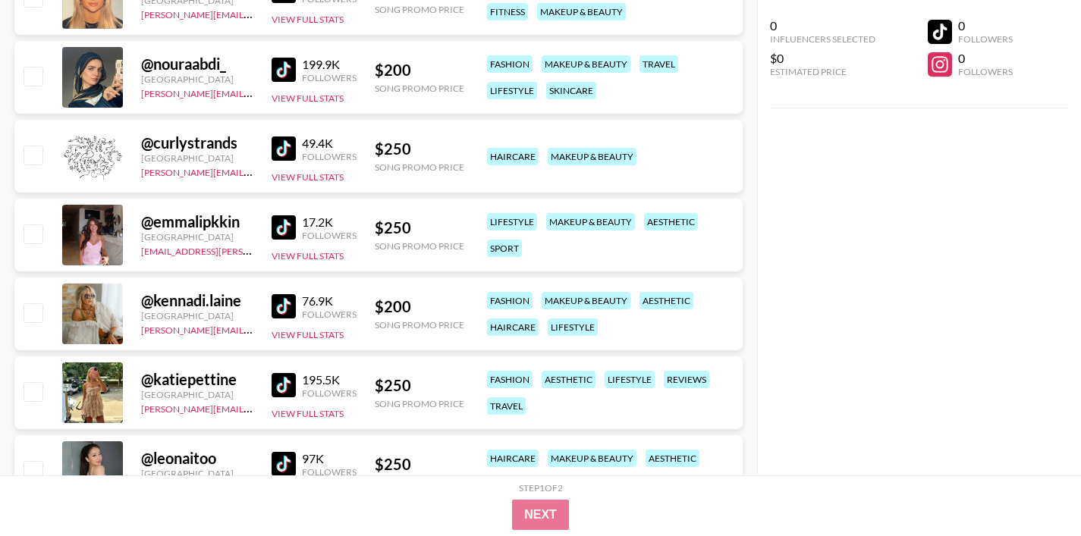
click at [279, 310] on img at bounding box center [284, 306] width 24 height 24
click at [283, 304] on img at bounding box center [284, 306] width 24 height 24
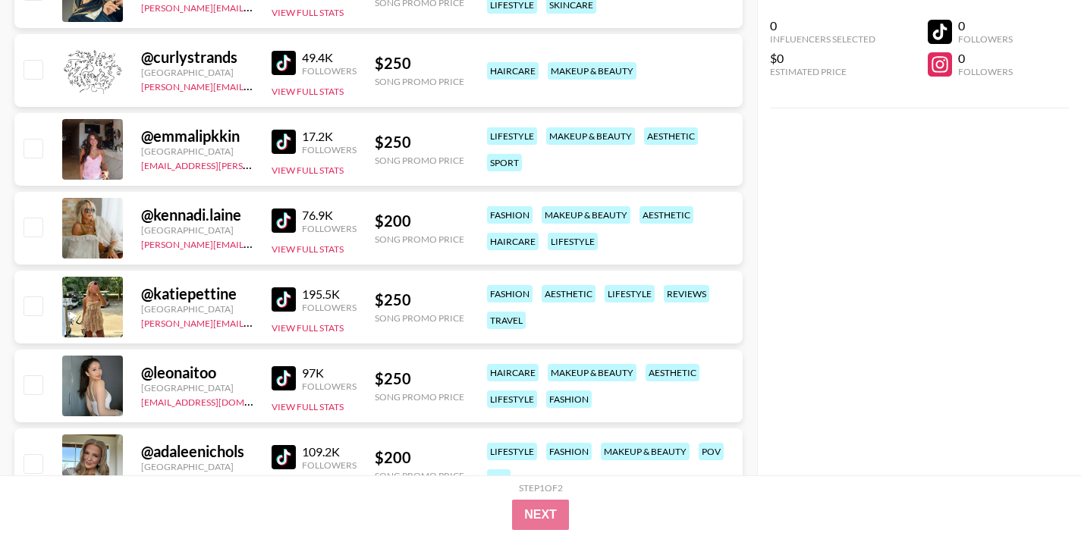
scroll to position [2440, 0]
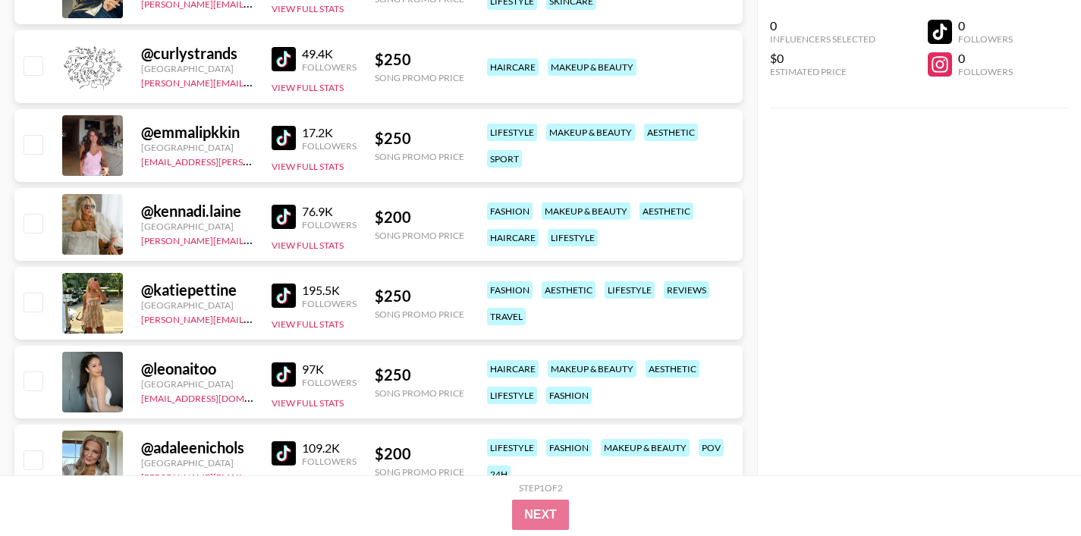
click at [281, 296] on img at bounding box center [284, 296] width 24 height 24
click at [285, 376] on img at bounding box center [284, 375] width 24 height 24
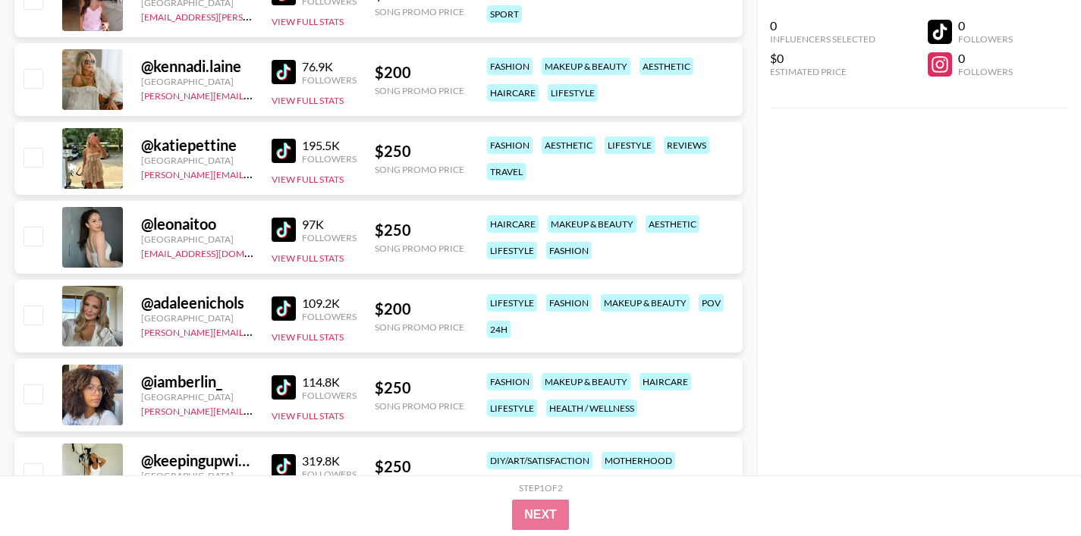
scroll to position [2608, 0]
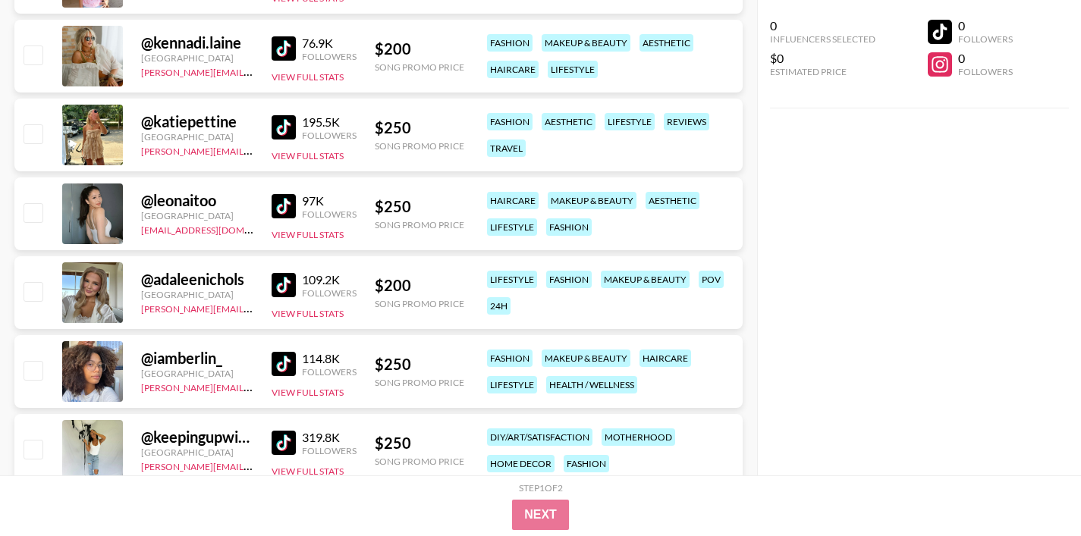
click at [288, 291] on img at bounding box center [284, 285] width 24 height 24
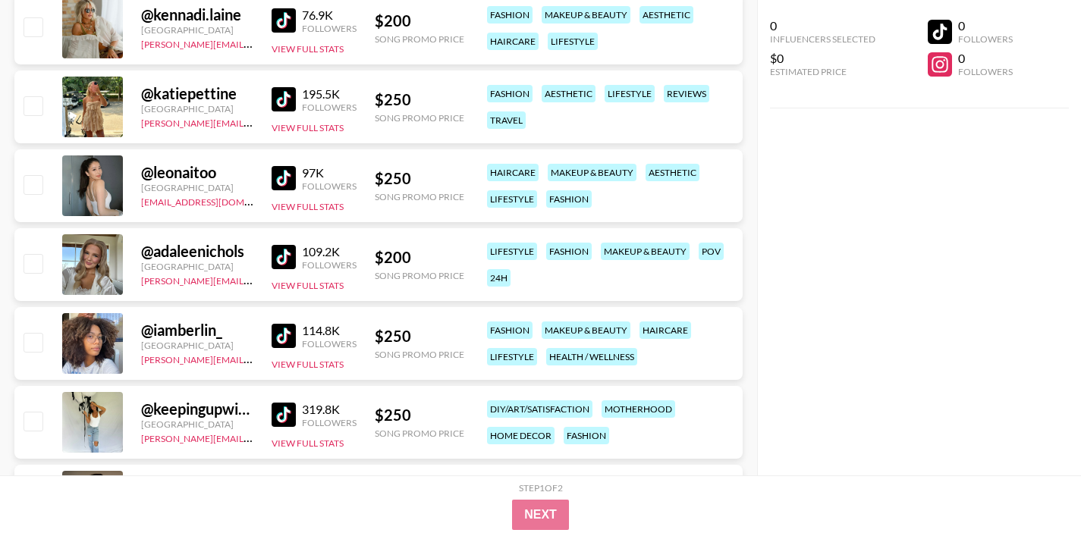
scroll to position [2642, 0]
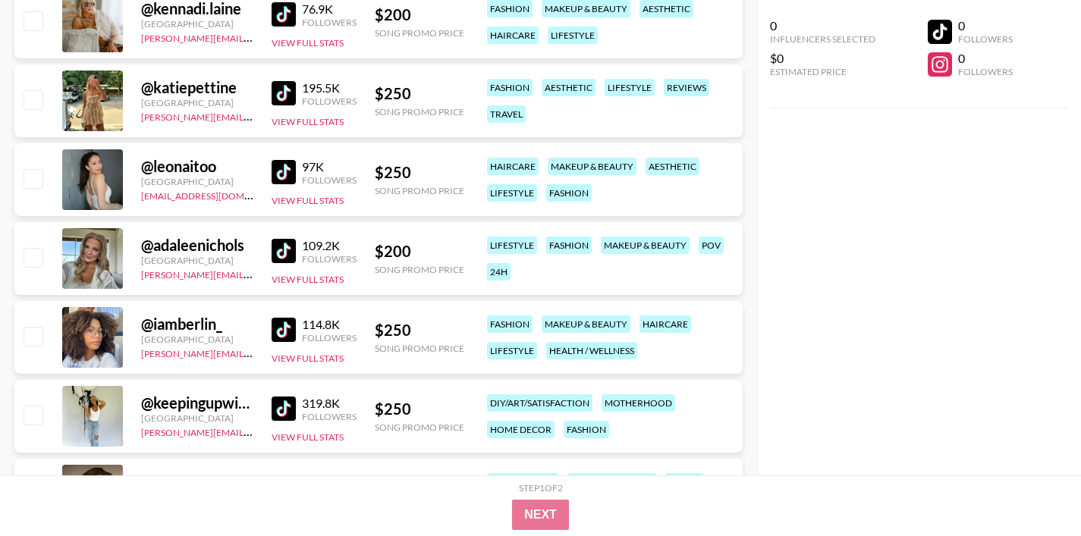
click at [288, 332] on img at bounding box center [284, 330] width 24 height 24
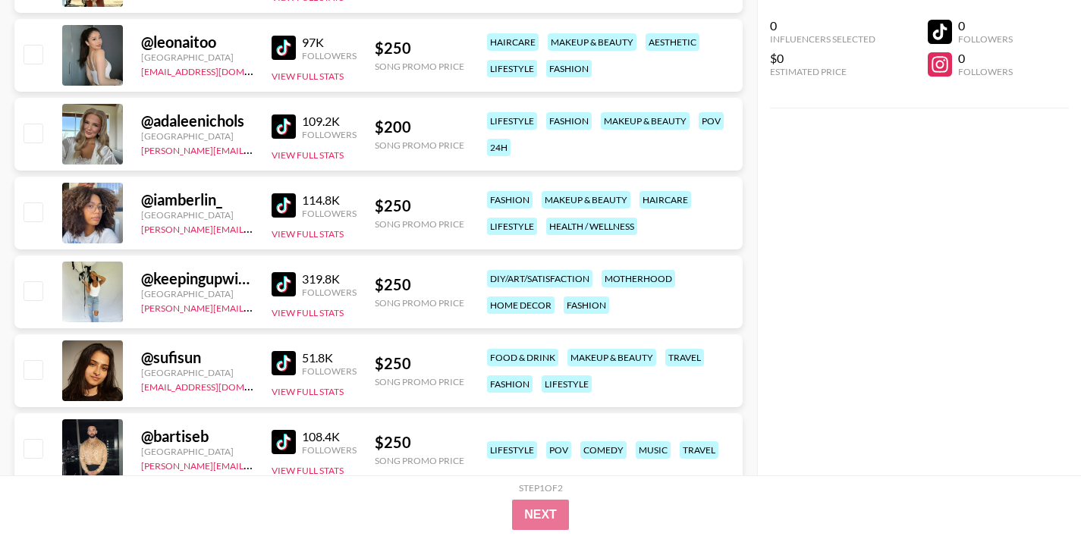
scroll to position [2800, 0]
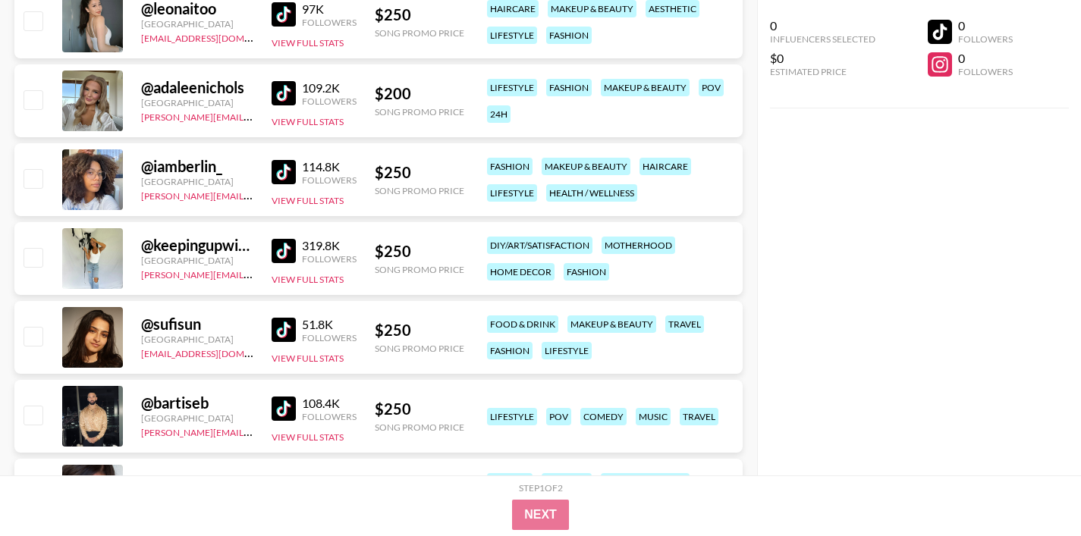
click at [282, 255] on img at bounding box center [284, 251] width 24 height 24
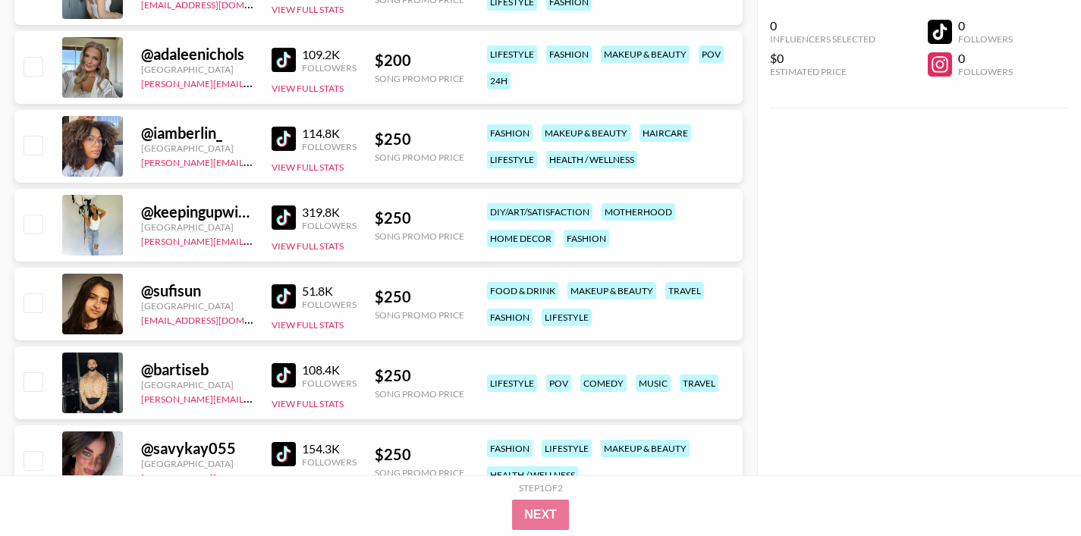
scroll to position [2837, 0]
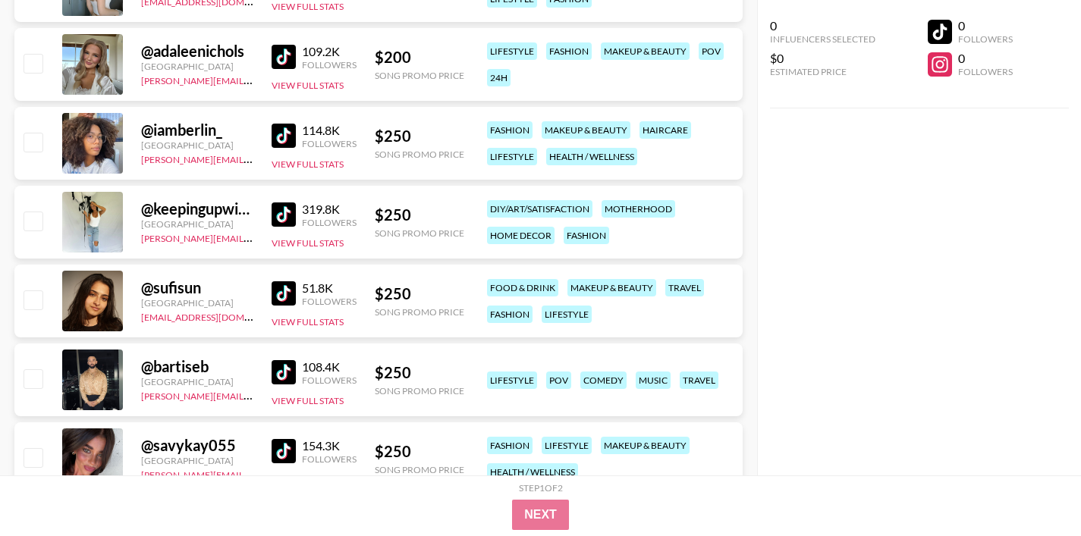
click at [287, 219] on img at bounding box center [284, 215] width 24 height 24
click at [283, 291] on img at bounding box center [284, 293] width 24 height 24
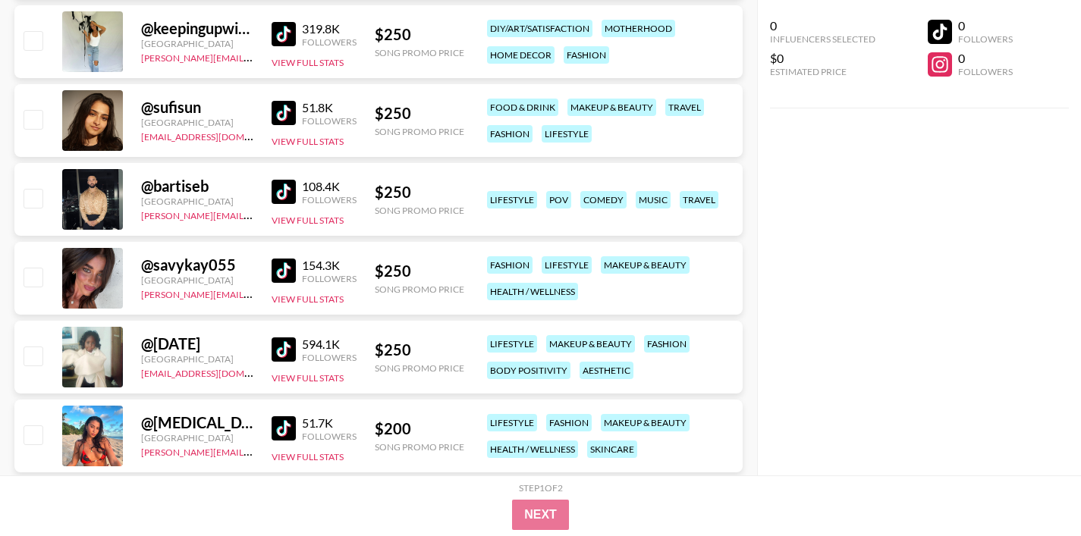
scroll to position [3021, 0]
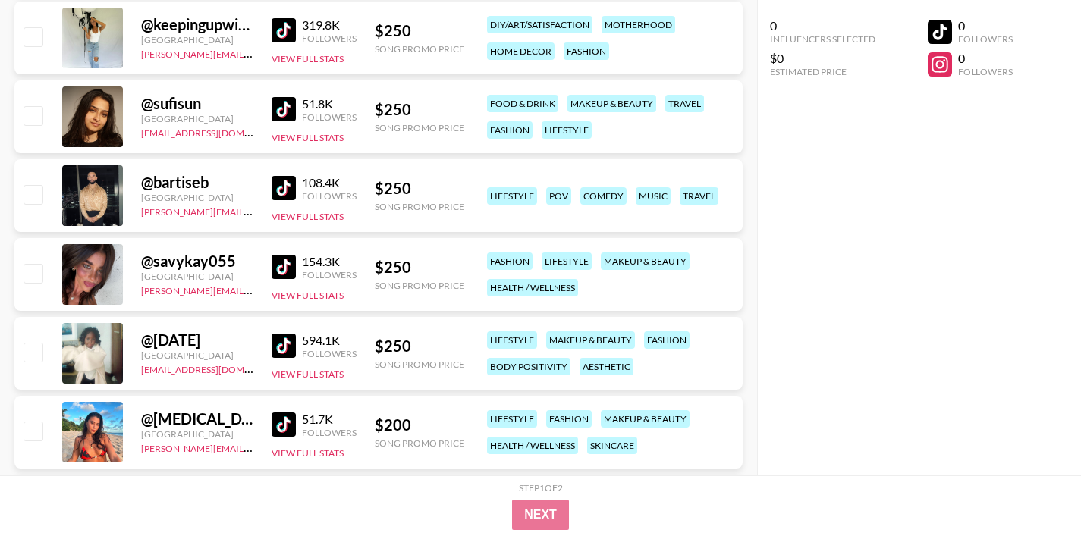
click at [278, 189] on img at bounding box center [284, 188] width 24 height 24
click at [286, 344] on img at bounding box center [284, 346] width 24 height 24
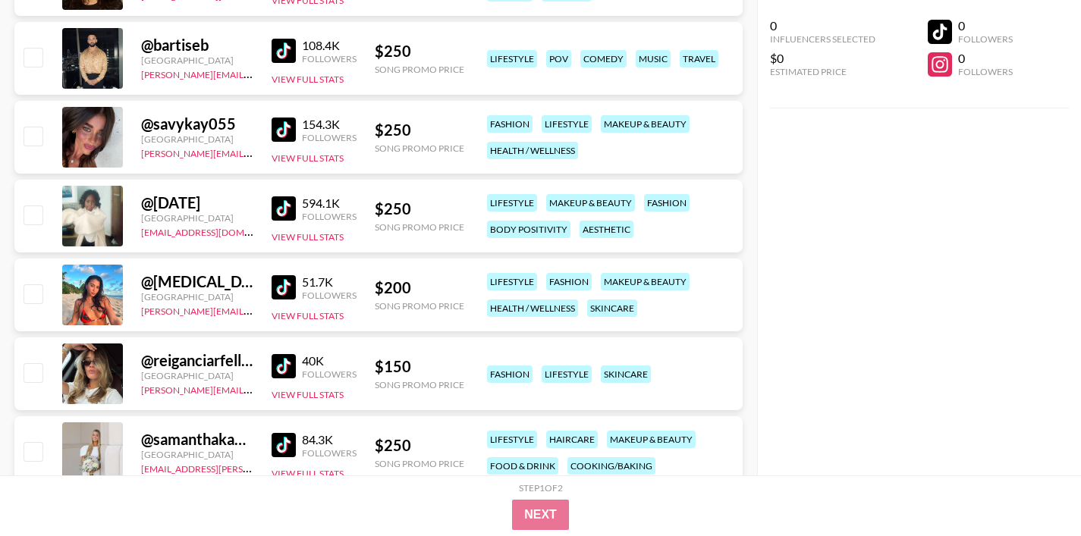
click at [281, 287] on img at bounding box center [284, 287] width 24 height 24
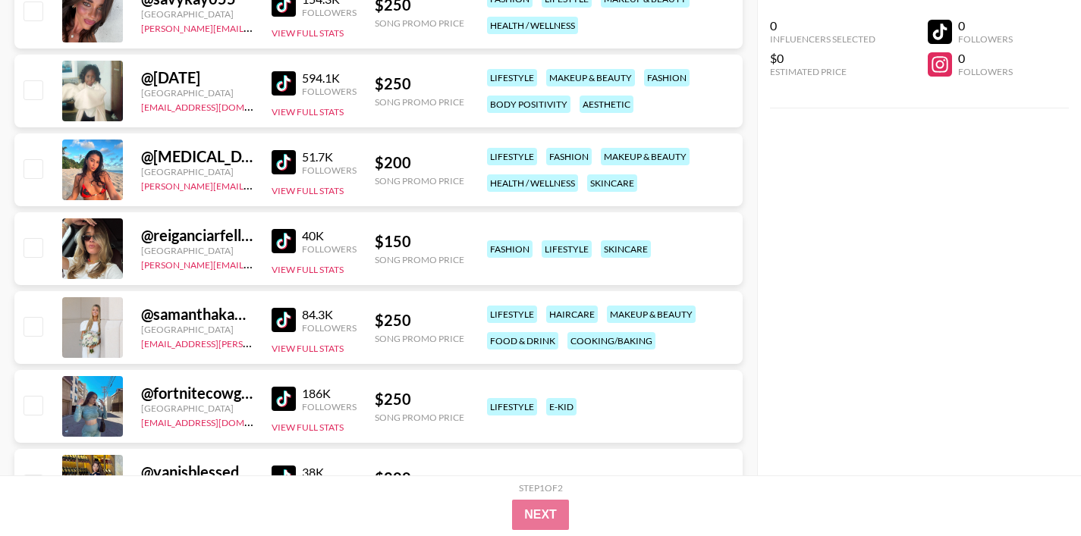
scroll to position [3292, 0]
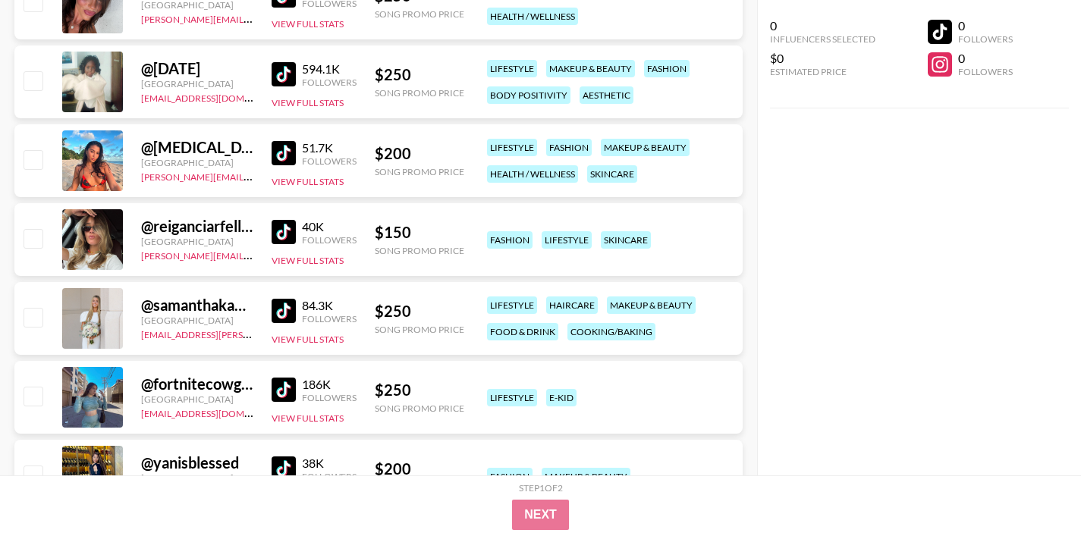
click at [283, 234] on img at bounding box center [284, 232] width 24 height 24
click at [284, 311] on img at bounding box center [284, 311] width 24 height 24
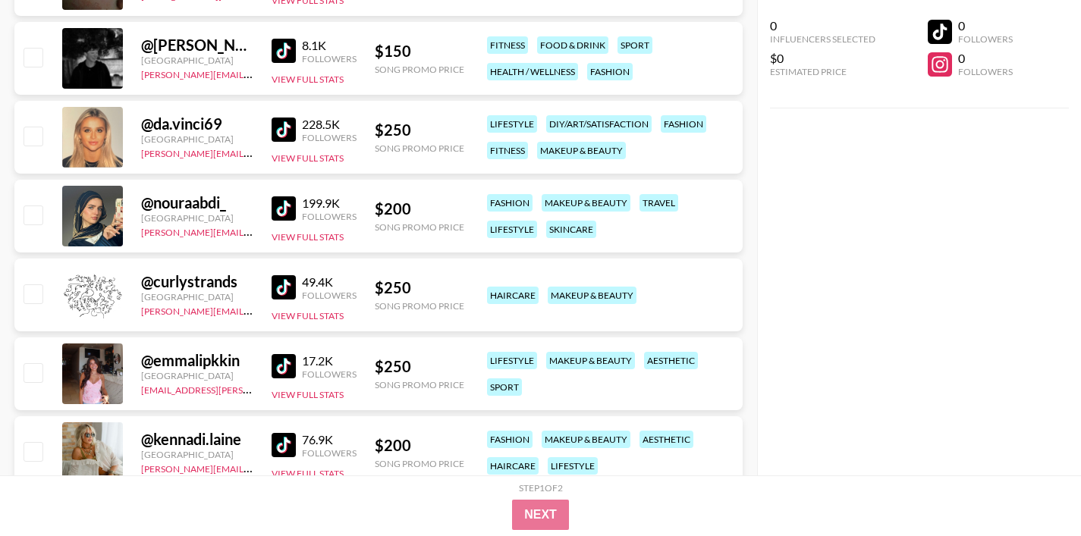
scroll to position [2202, 0]
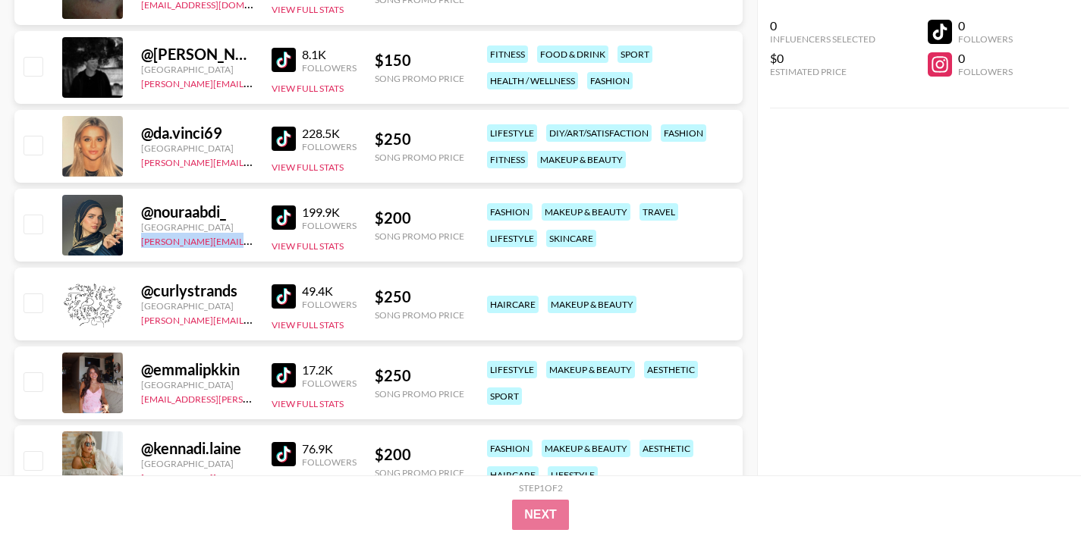
drag, startPoint x: 243, startPoint y: 243, endPoint x: 140, endPoint y: 244, distance: 103.1
click at [140, 244] on div "@ nouraabdi_ [GEOGRAPHIC_DATA] [PERSON_NAME][EMAIL_ADDRESS][DOMAIN_NAME] 199.9K…" at bounding box center [378, 225] width 728 height 73
copy link "[PERSON_NAME][EMAIL_ADDRESS][DOMAIN_NAME]"
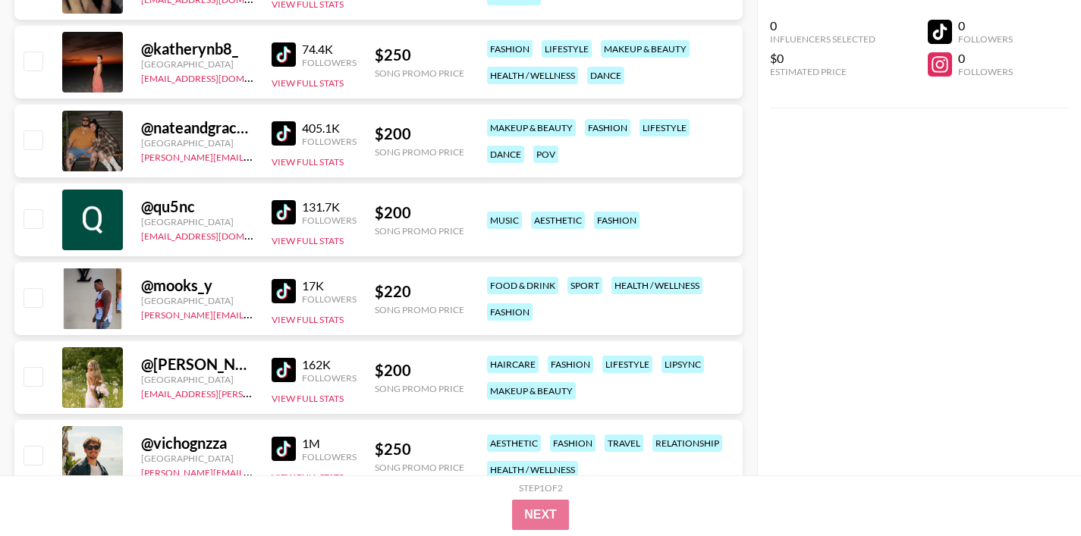
scroll to position [1652, 0]
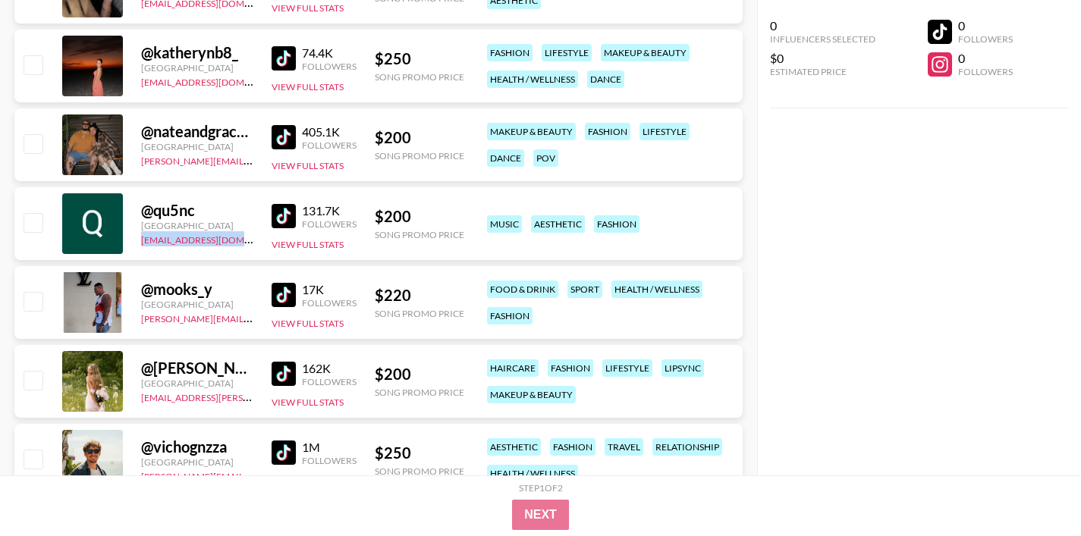
drag, startPoint x: 236, startPoint y: 238, endPoint x: 140, endPoint y: 241, distance: 95.6
click at [140, 241] on div "@ qu5nc [GEOGRAPHIC_DATA] [EMAIL_ADDRESS][DOMAIN_NAME] 131.7K Followers View Fu…" at bounding box center [378, 223] width 728 height 73
copy link "[EMAIL_ADDRESS][DOMAIN_NAME]"
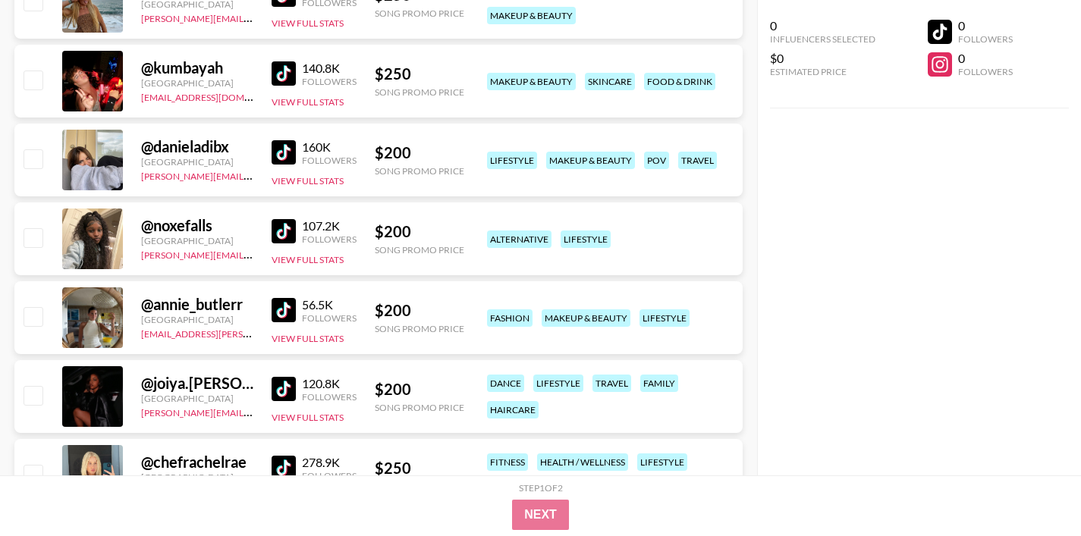
scroll to position [923, 0]
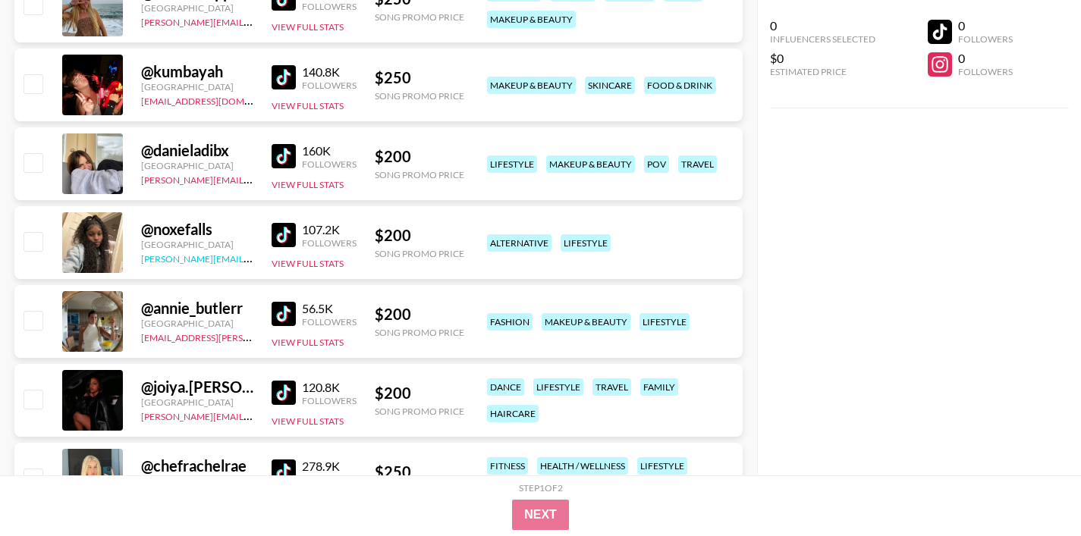
click at [190, 258] on link "[PERSON_NAME][EMAIL_ADDRESS][DOMAIN_NAME]" at bounding box center [253, 257] width 224 height 14
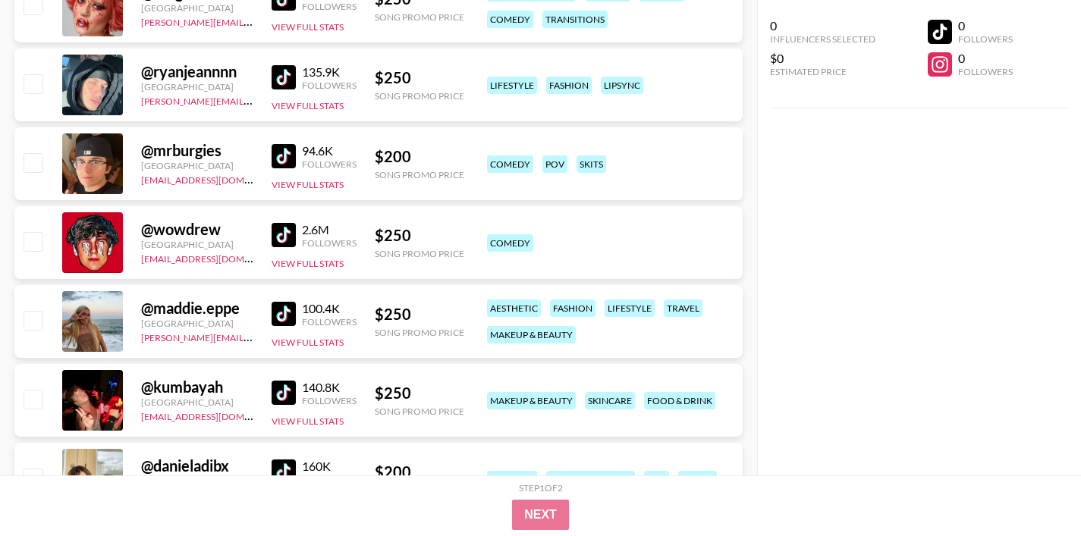
scroll to position [606, 0]
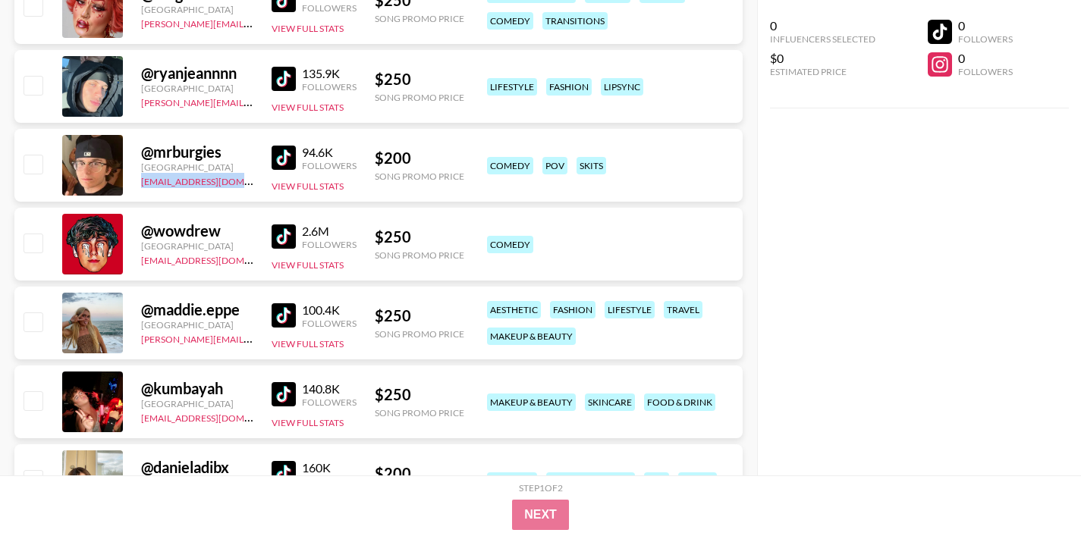
drag, startPoint x: 234, startPoint y: 183, endPoint x: 139, endPoint y: 184, distance: 95.6
click at [139, 184] on div "@ mrburgies [GEOGRAPHIC_DATA] [EMAIL_ADDRESS][DOMAIN_NAME] 94.6K Followers View…" at bounding box center [378, 165] width 728 height 73
copy link "[EMAIL_ADDRESS][DOMAIN_NAME]"
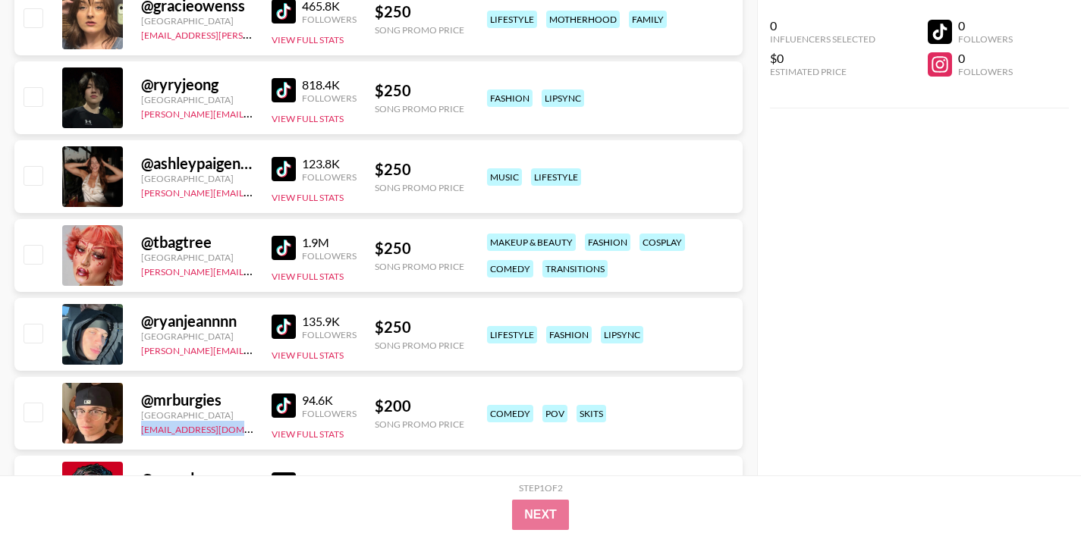
scroll to position [331, 0]
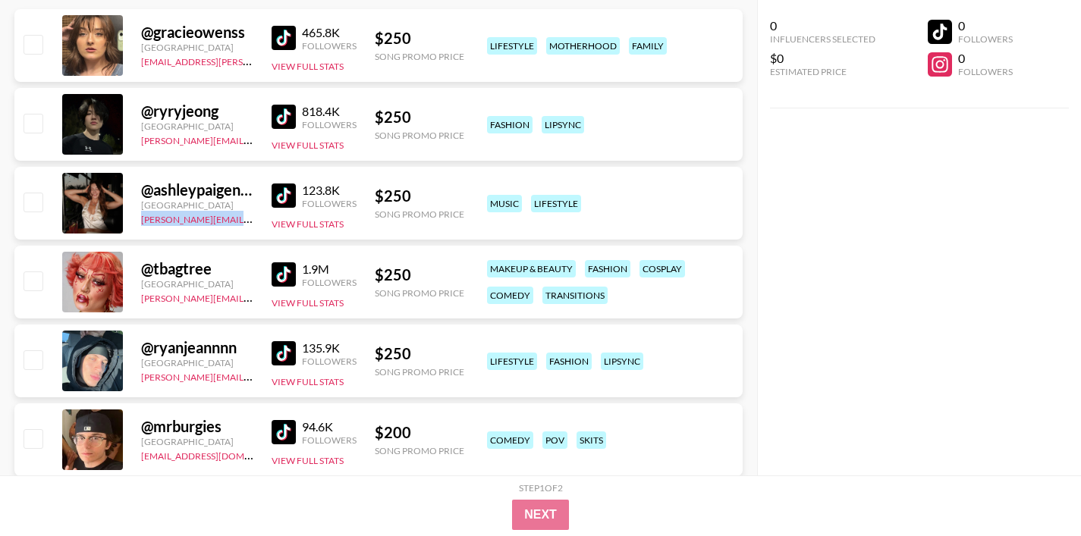
drag, startPoint x: 236, startPoint y: 220, endPoint x: 139, endPoint y: 220, distance: 97.1
click at [139, 220] on div "@ ashleypaigenicholson [GEOGRAPHIC_DATA] [PERSON_NAME][EMAIL_ADDRESS][DOMAIN_NA…" at bounding box center [378, 203] width 728 height 73
copy link "[PERSON_NAME][EMAIL_ADDRESS][DOMAIN_NAME]"
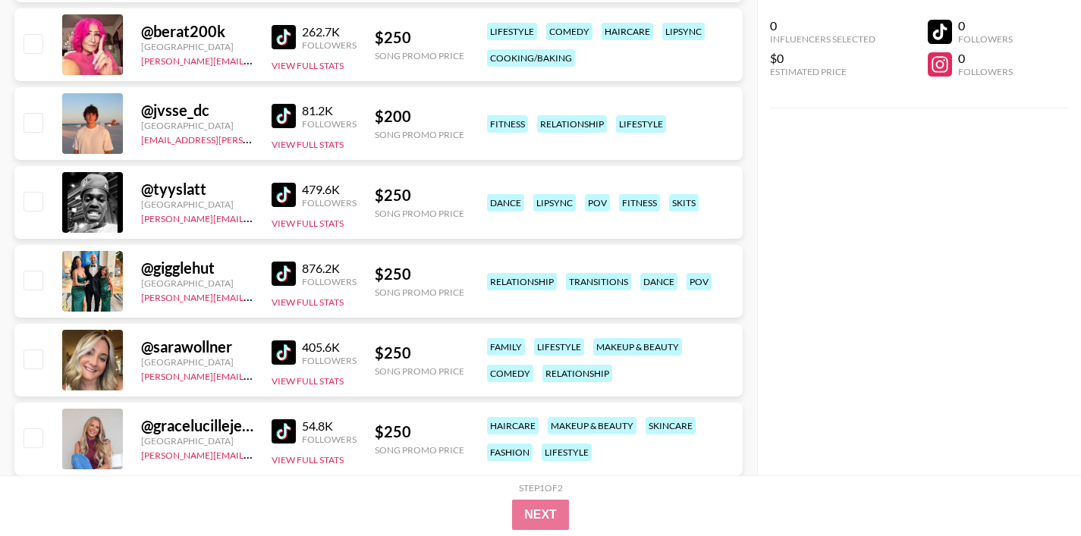
scroll to position [4119, 0]
click at [280, 352] on img at bounding box center [284, 352] width 24 height 24
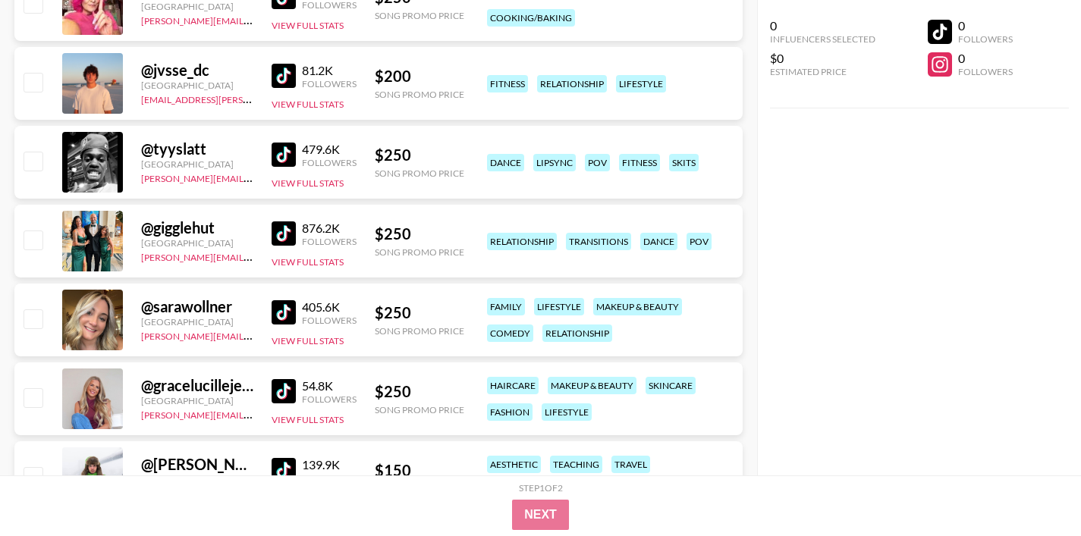
scroll to position [4183, 0]
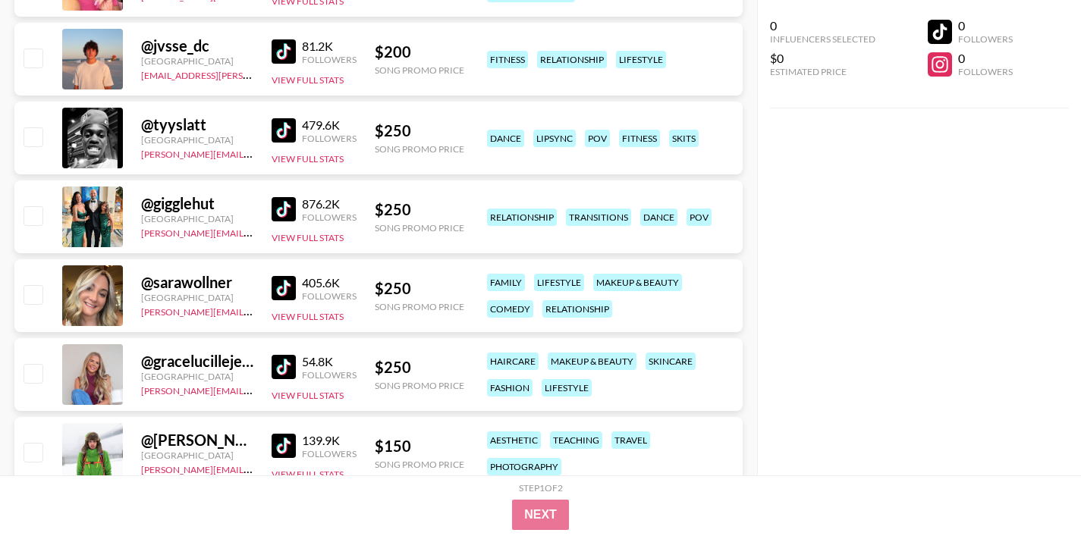
click at [281, 369] on img at bounding box center [284, 367] width 24 height 24
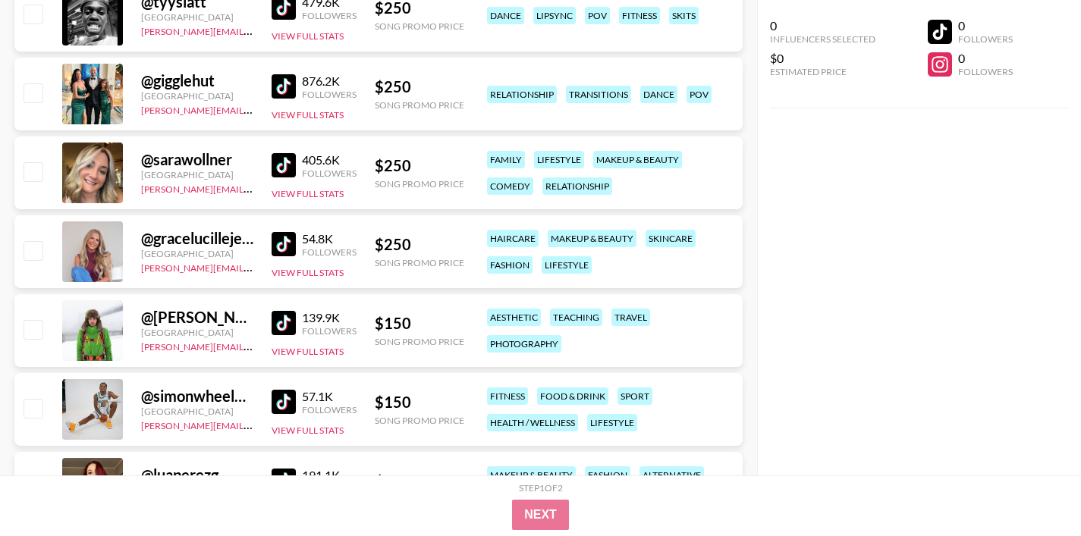
scroll to position [4306, 0]
click at [276, 328] on img at bounding box center [284, 322] width 24 height 24
click at [281, 404] on img at bounding box center [284, 401] width 24 height 24
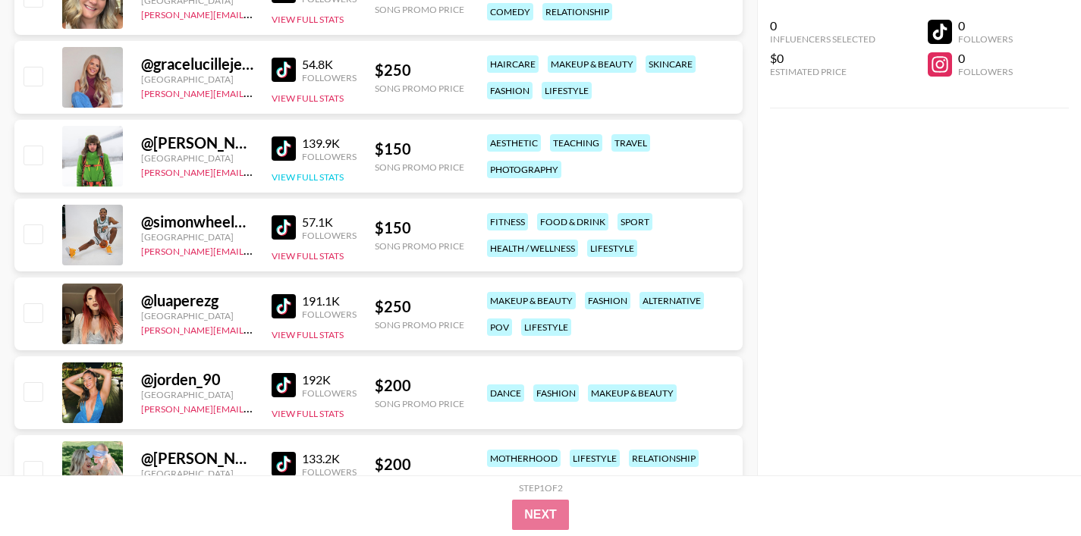
scroll to position [4502, 0]
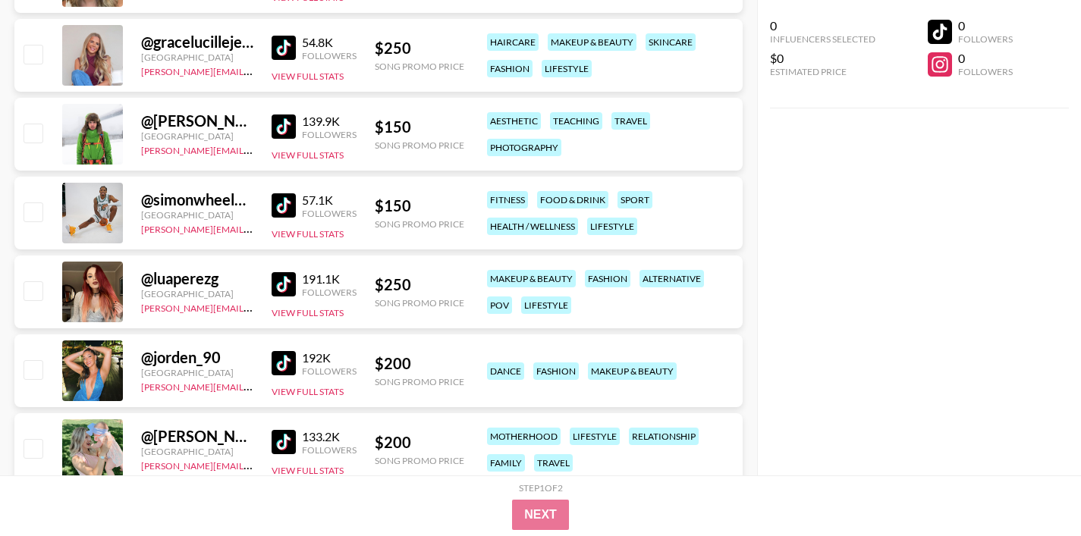
click at [282, 288] on img at bounding box center [284, 284] width 24 height 24
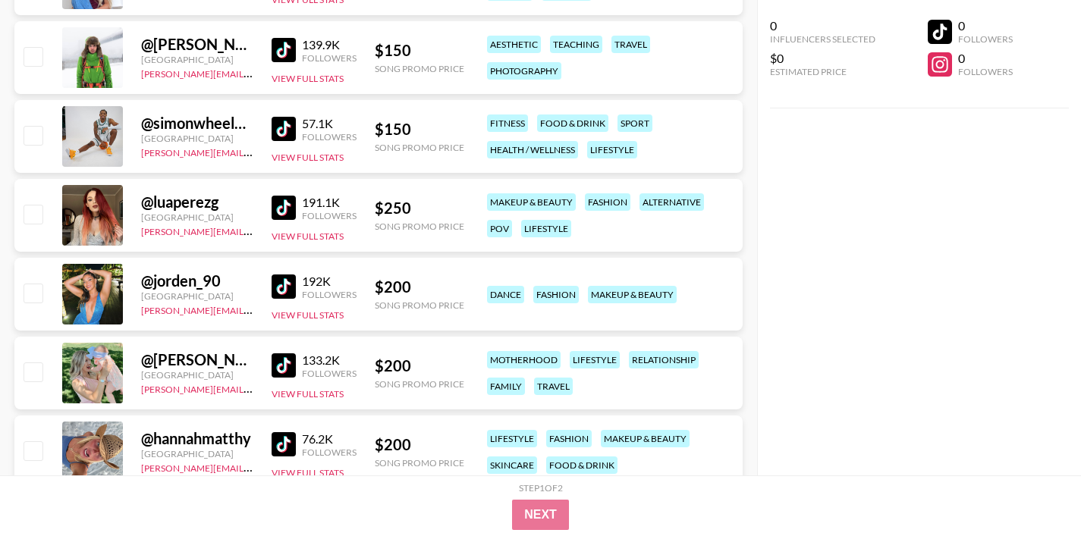
scroll to position [4580, 0]
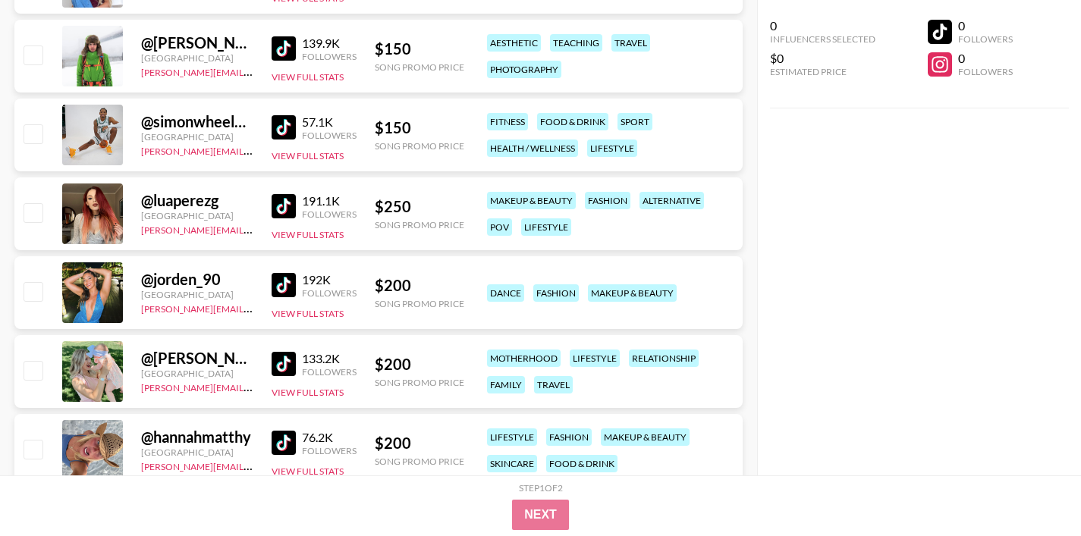
click at [276, 281] on img at bounding box center [284, 285] width 24 height 24
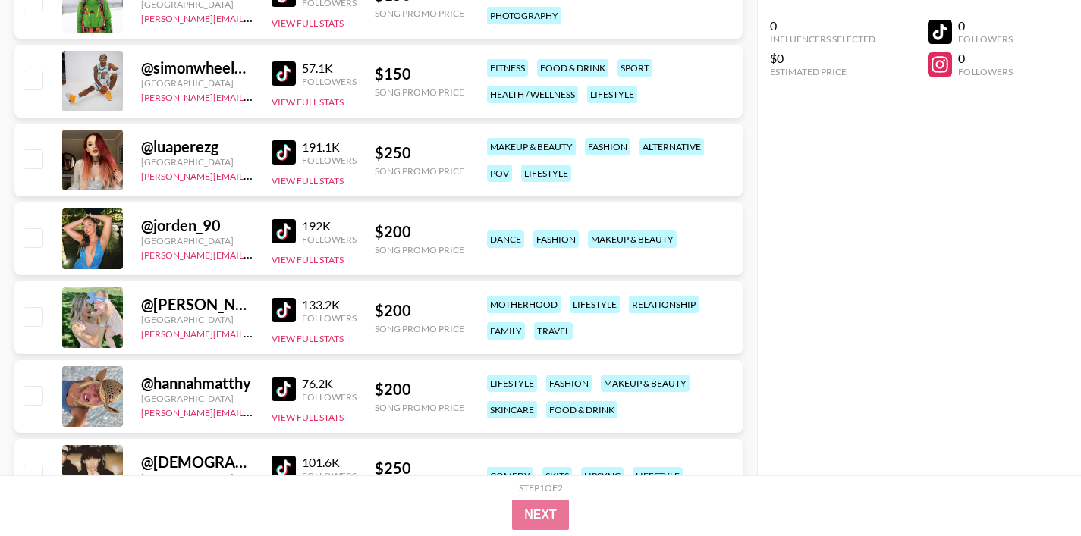
scroll to position [4642, 0]
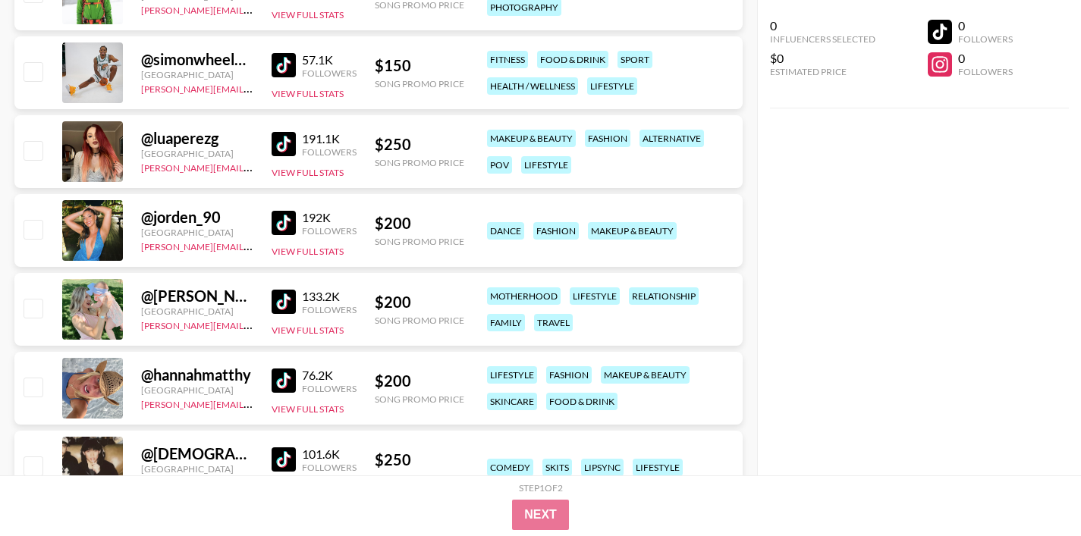
click at [290, 305] on img at bounding box center [284, 302] width 24 height 24
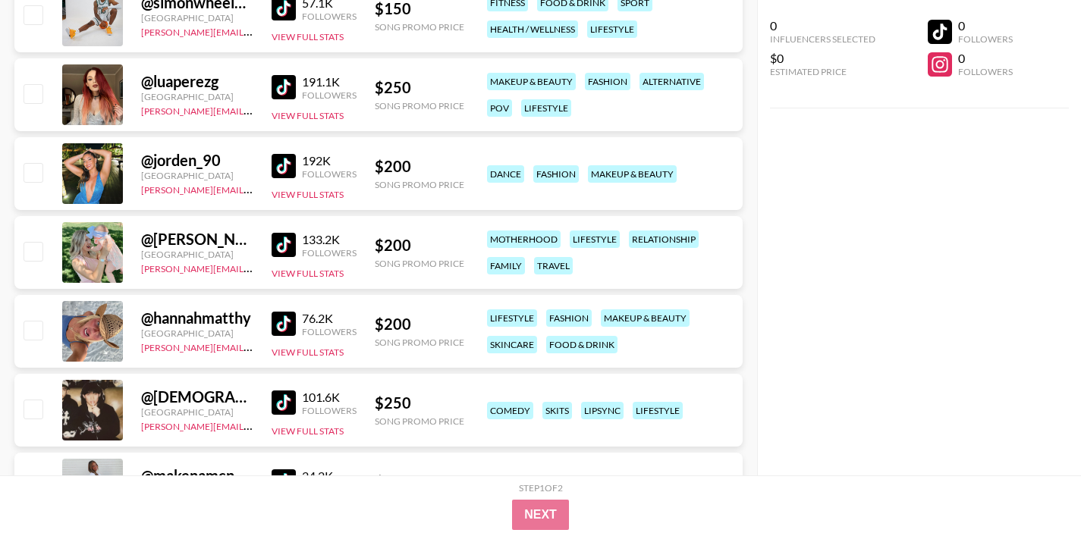
scroll to position [4790, 0]
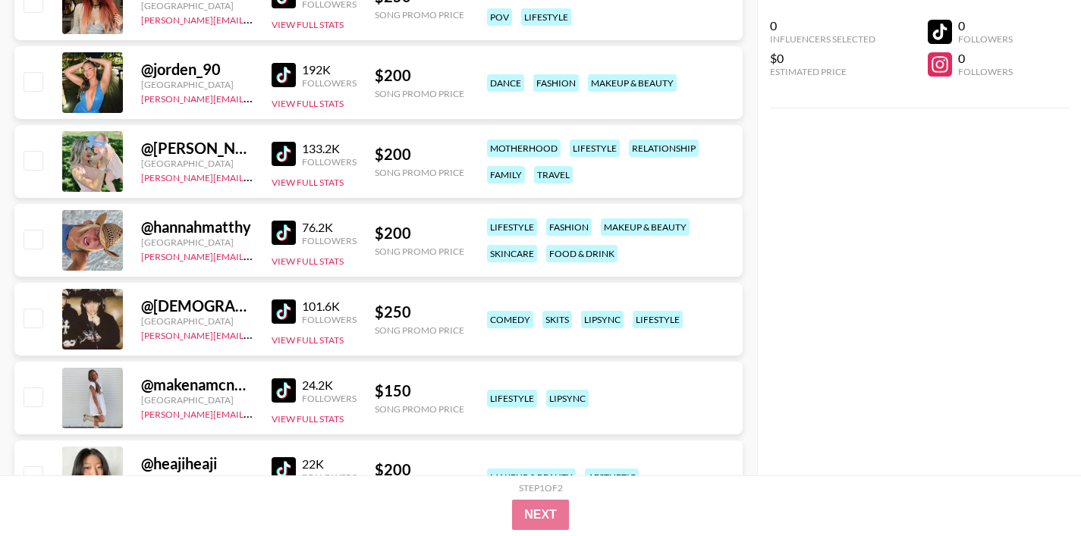
click at [286, 237] on img at bounding box center [284, 233] width 24 height 24
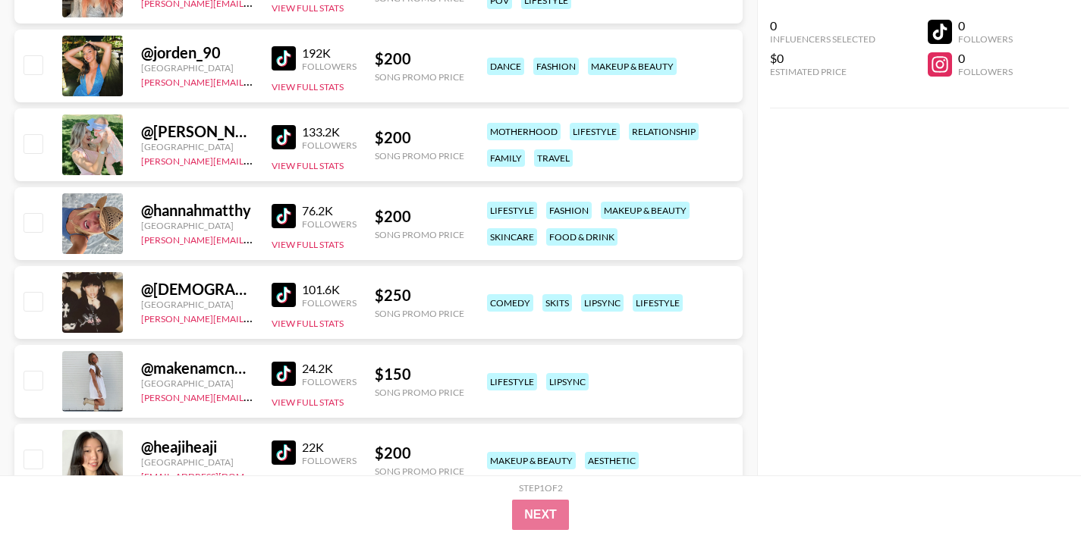
scroll to position [4811, 0]
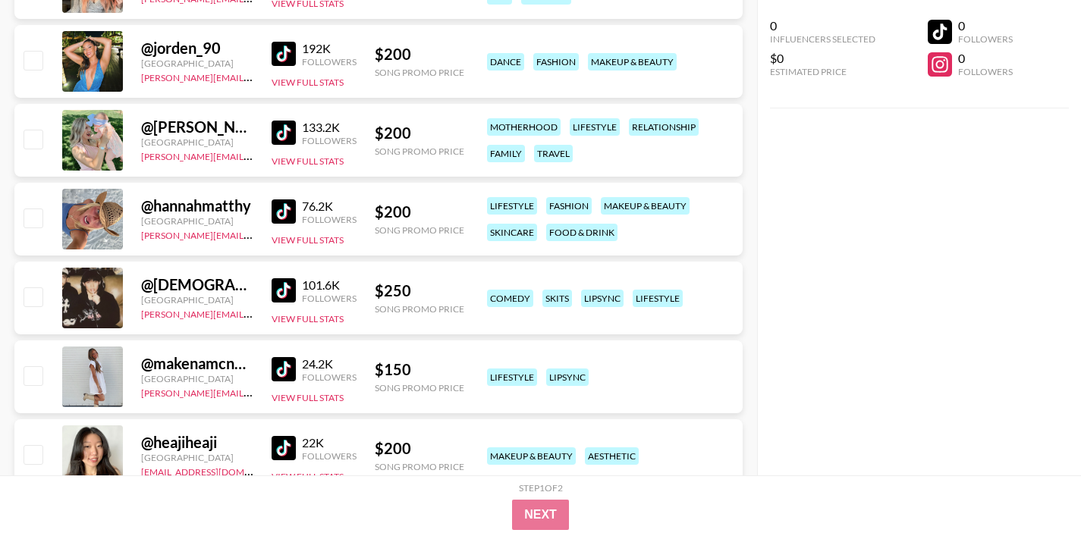
click at [289, 288] on img at bounding box center [284, 290] width 24 height 24
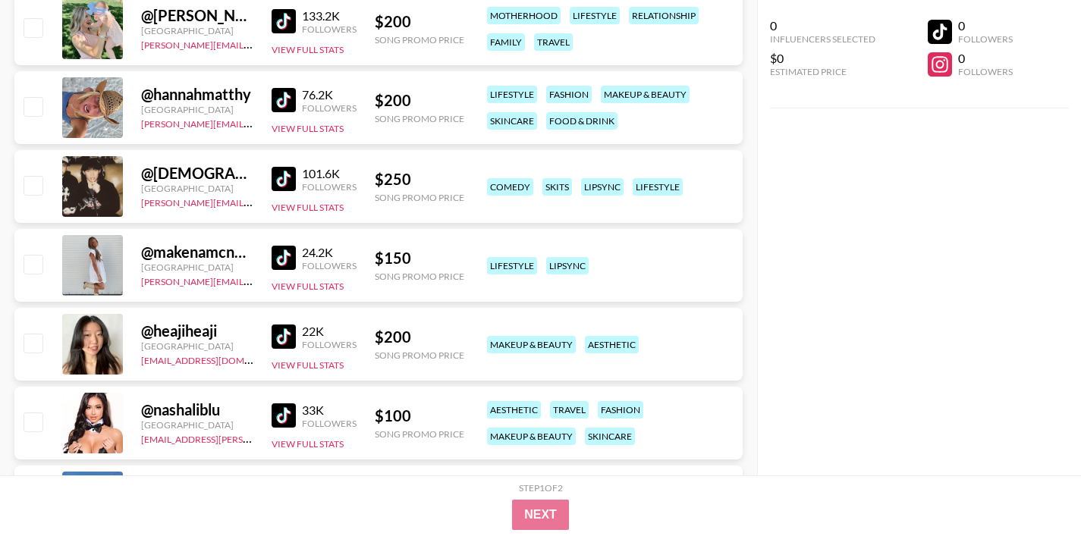
scroll to position [4924, 0]
click at [282, 259] on img at bounding box center [284, 257] width 24 height 24
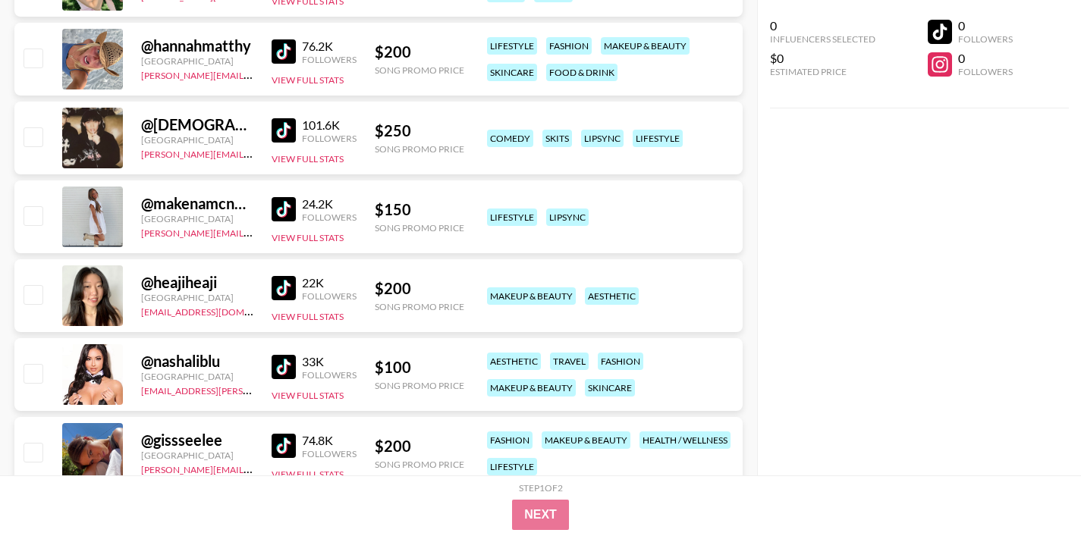
scroll to position [4976, 0]
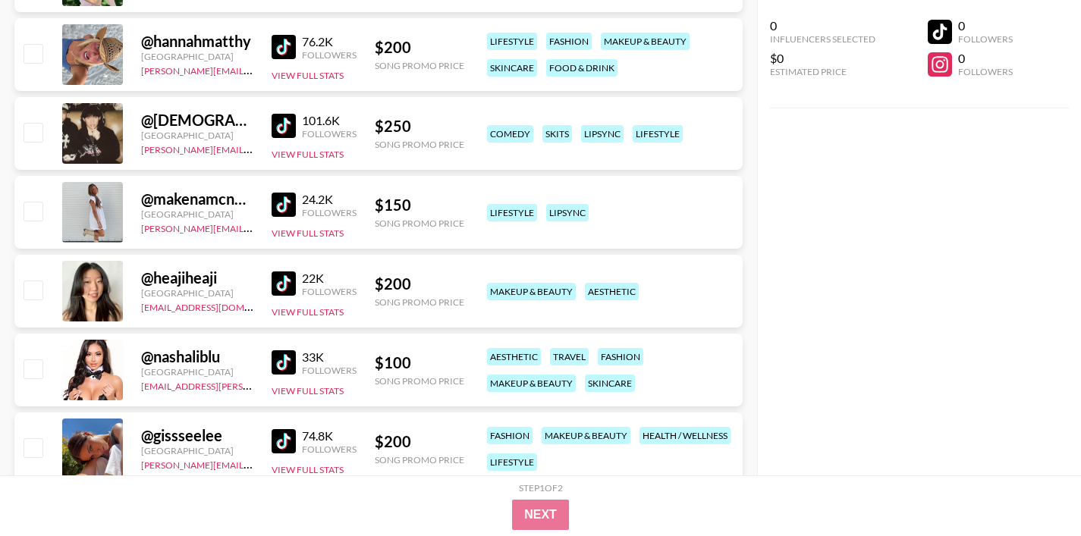
click at [281, 286] on img at bounding box center [284, 284] width 24 height 24
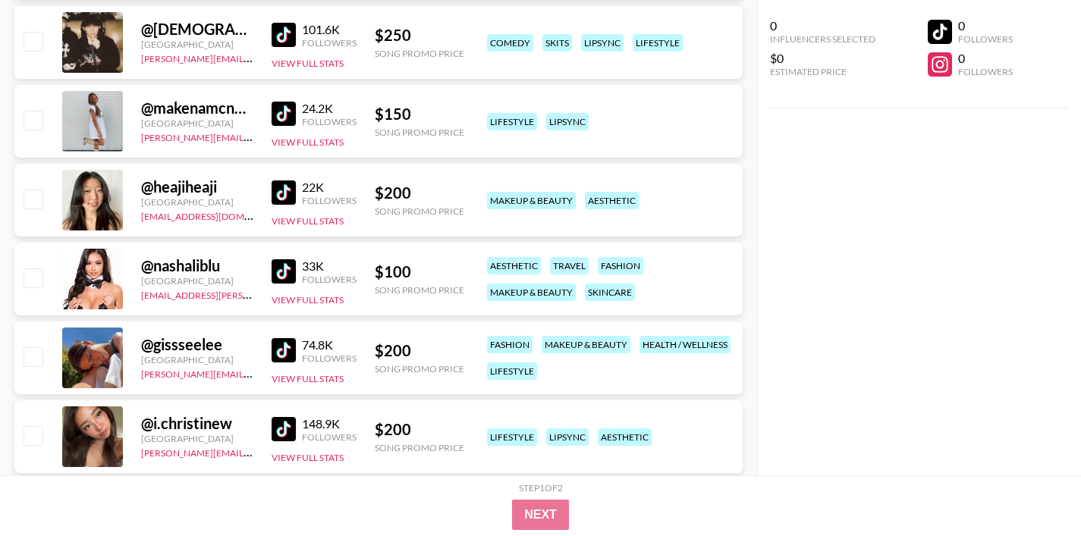
scroll to position [5068, 0]
click at [273, 269] on img at bounding box center [284, 271] width 24 height 24
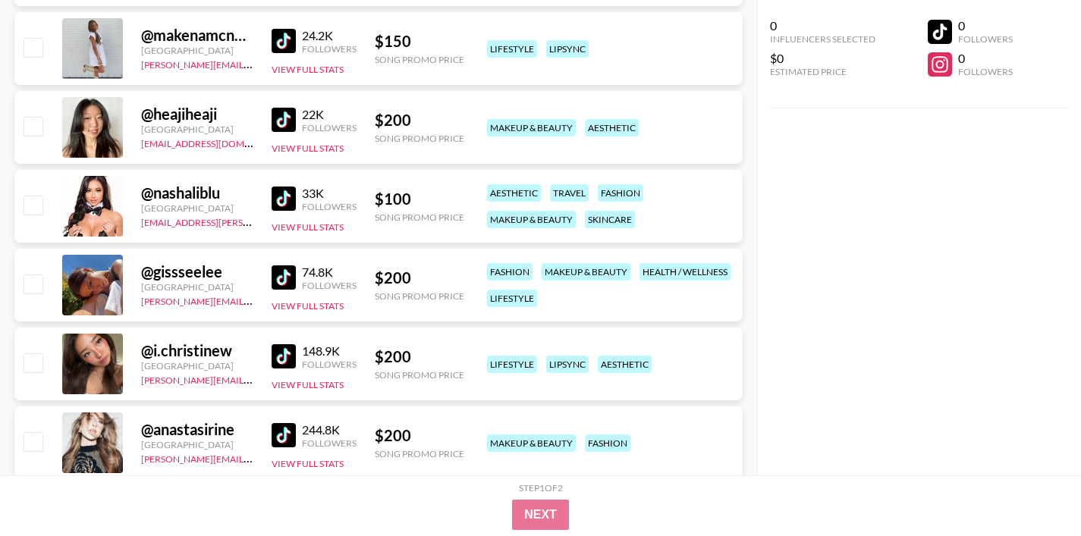
scroll to position [5147, 0]
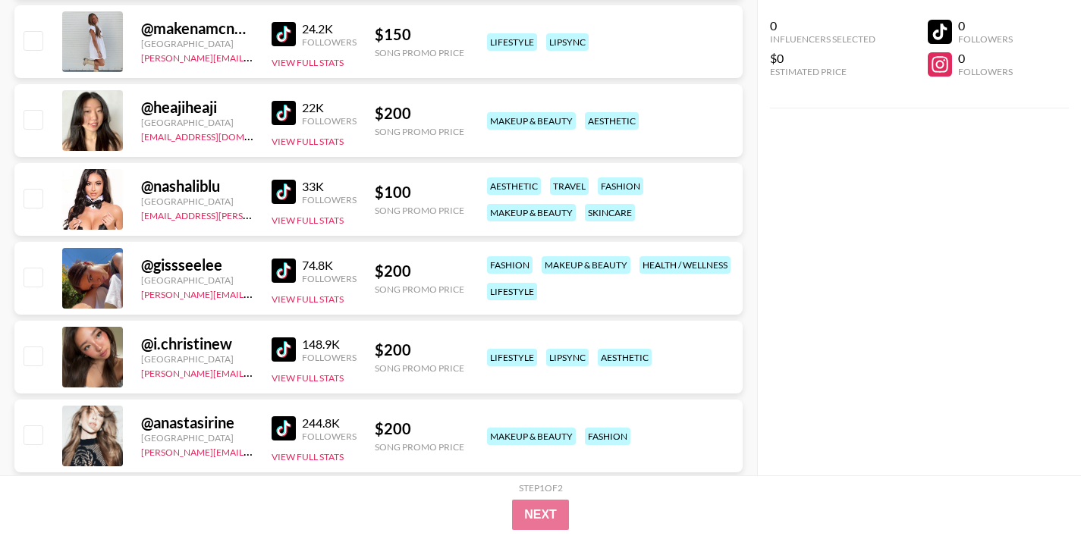
click at [286, 271] on img at bounding box center [284, 271] width 24 height 24
click at [284, 350] on img at bounding box center [284, 350] width 24 height 24
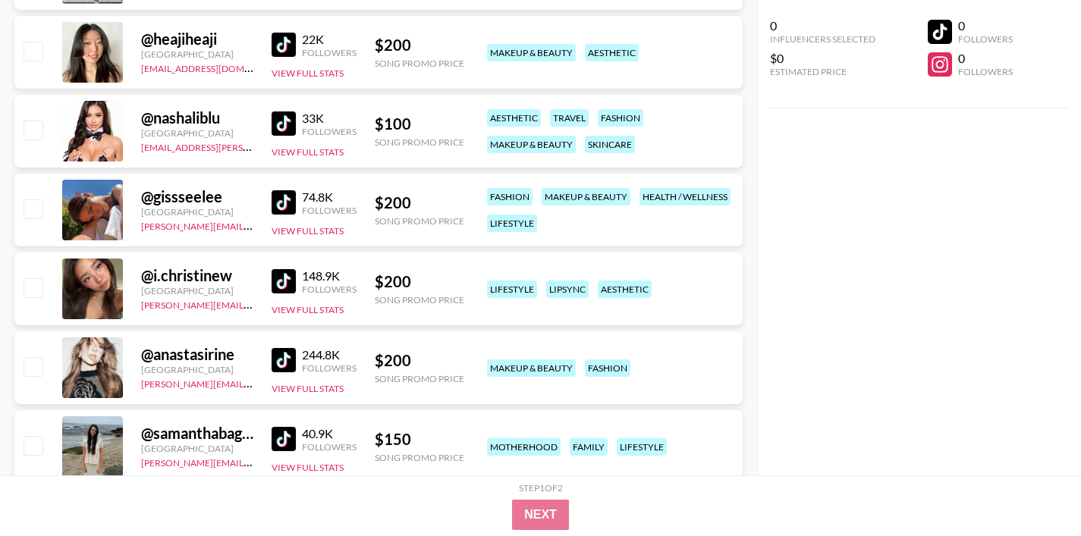
scroll to position [5217, 0]
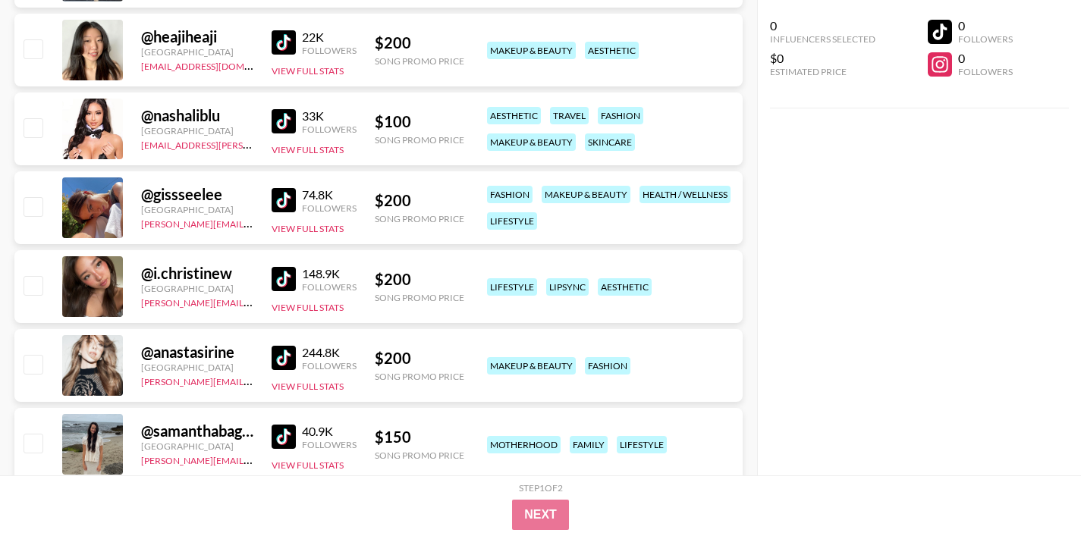
click at [280, 281] on img at bounding box center [284, 279] width 24 height 24
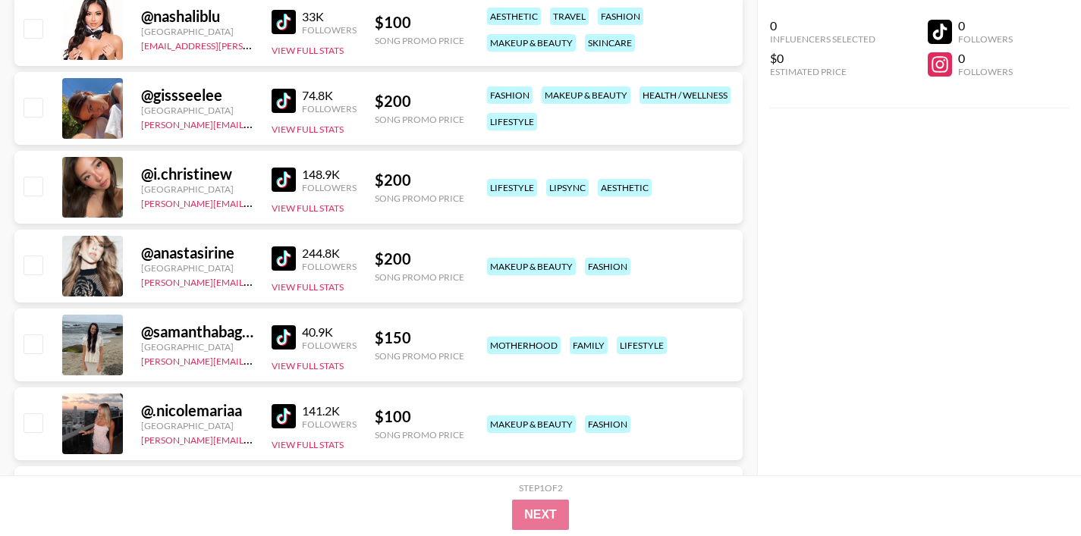
scroll to position [5318, 0]
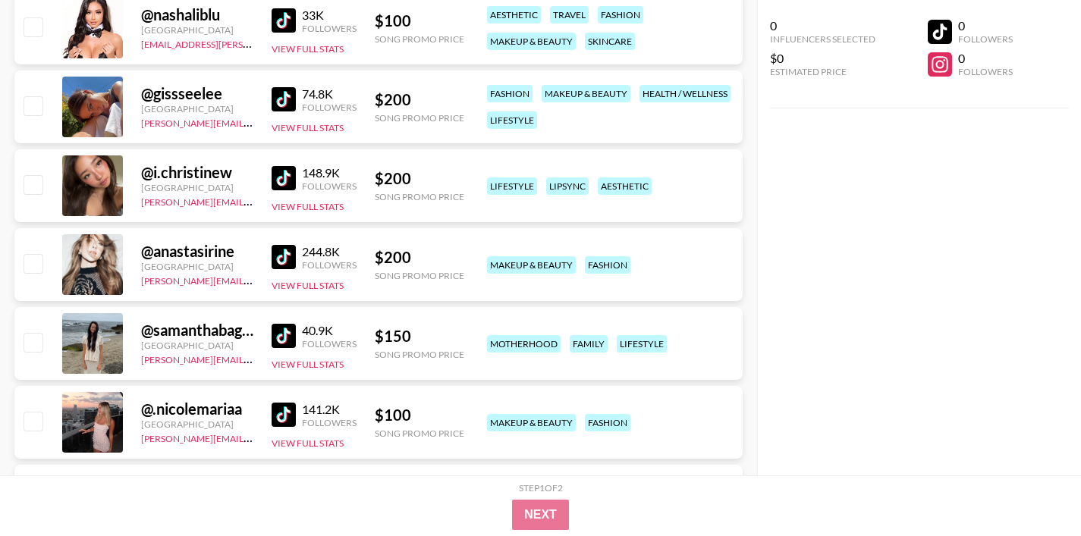
click at [289, 259] on img at bounding box center [284, 257] width 24 height 24
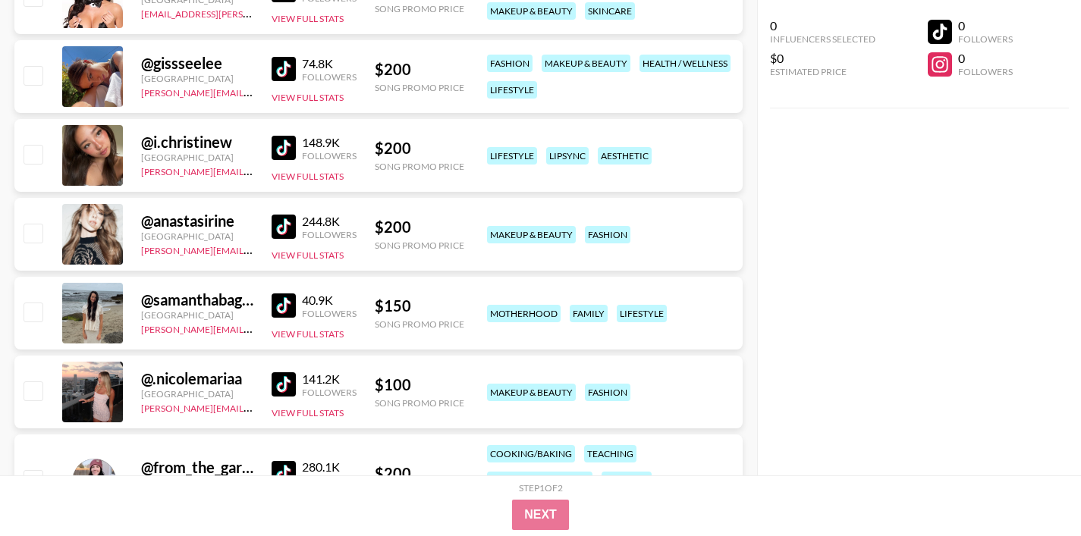
scroll to position [5374, 0]
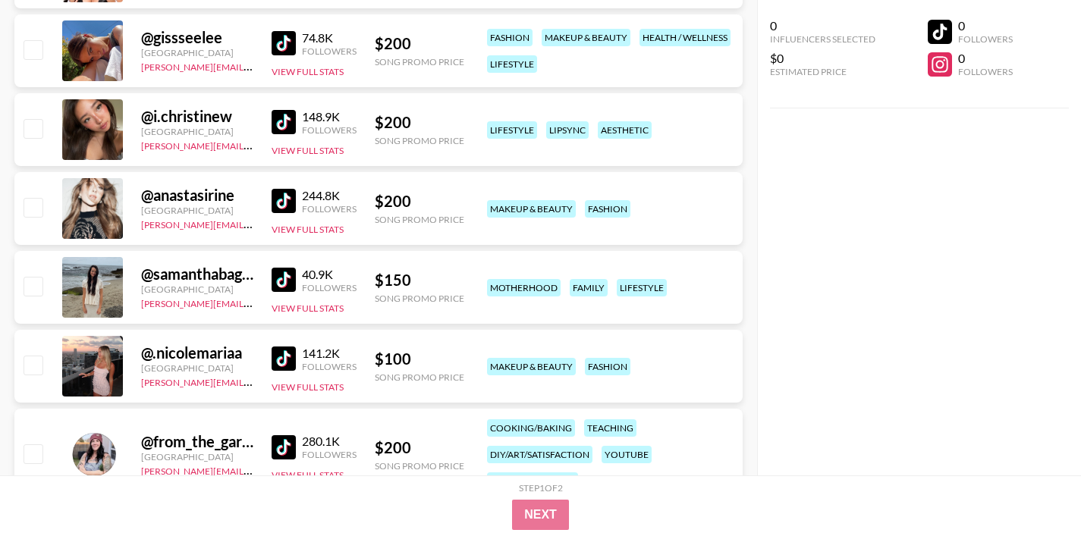
click at [284, 278] on img at bounding box center [284, 280] width 24 height 24
click at [284, 364] on img at bounding box center [284, 359] width 24 height 24
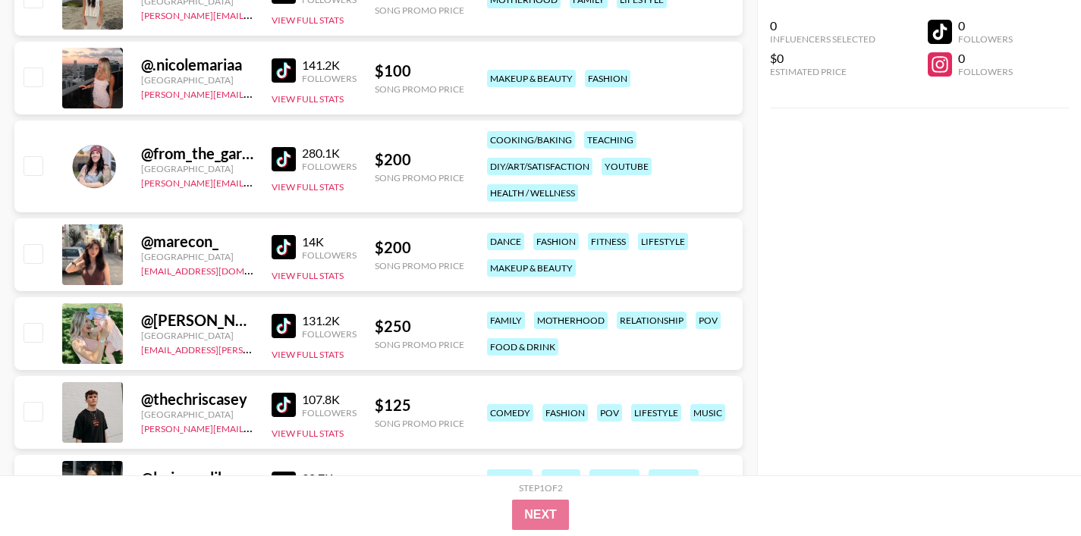
scroll to position [5671, 0]
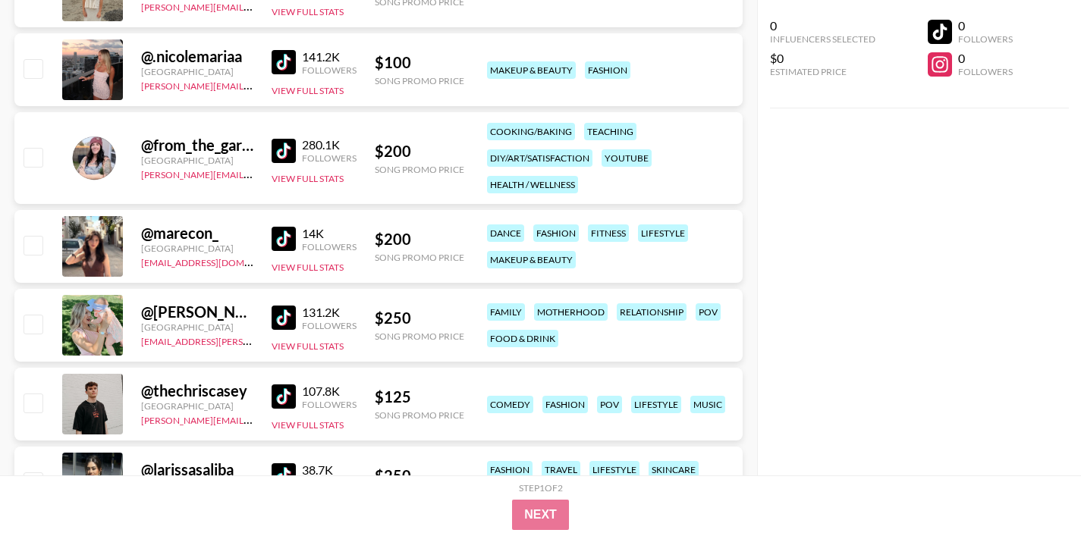
click at [281, 232] on img at bounding box center [284, 239] width 24 height 24
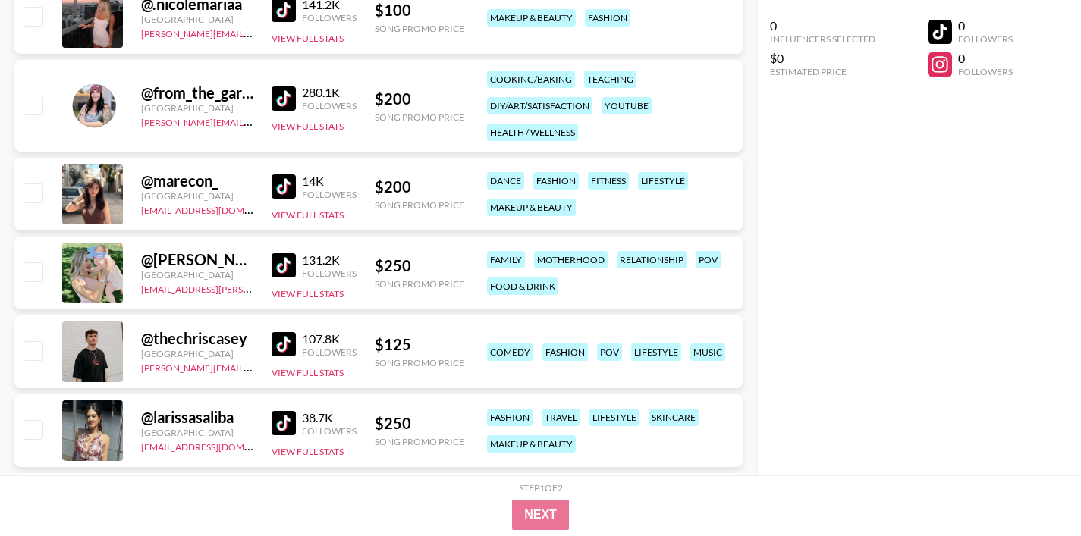
scroll to position [5731, 0]
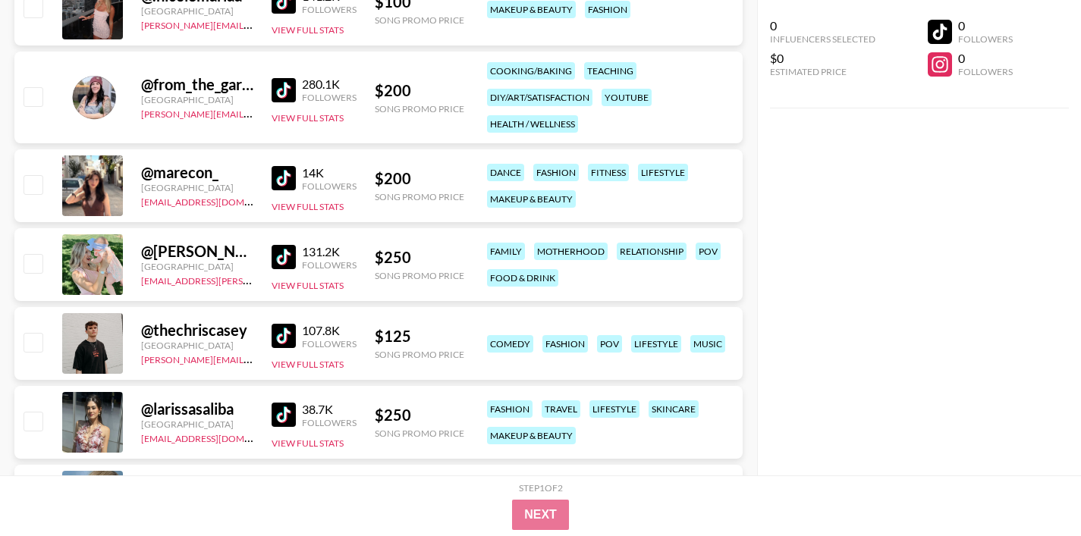
click at [282, 252] on img at bounding box center [284, 257] width 24 height 24
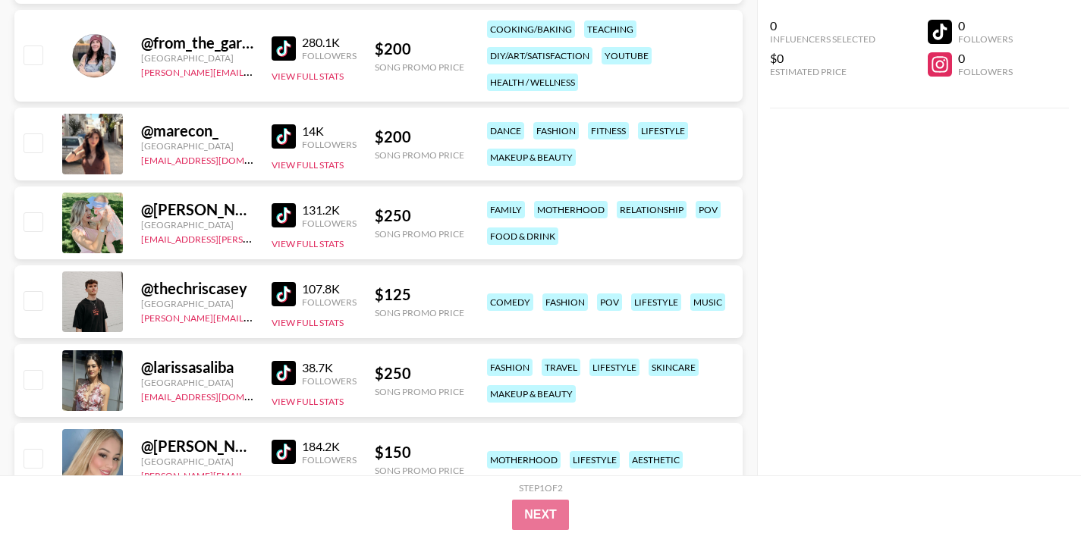
scroll to position [5775, 0]
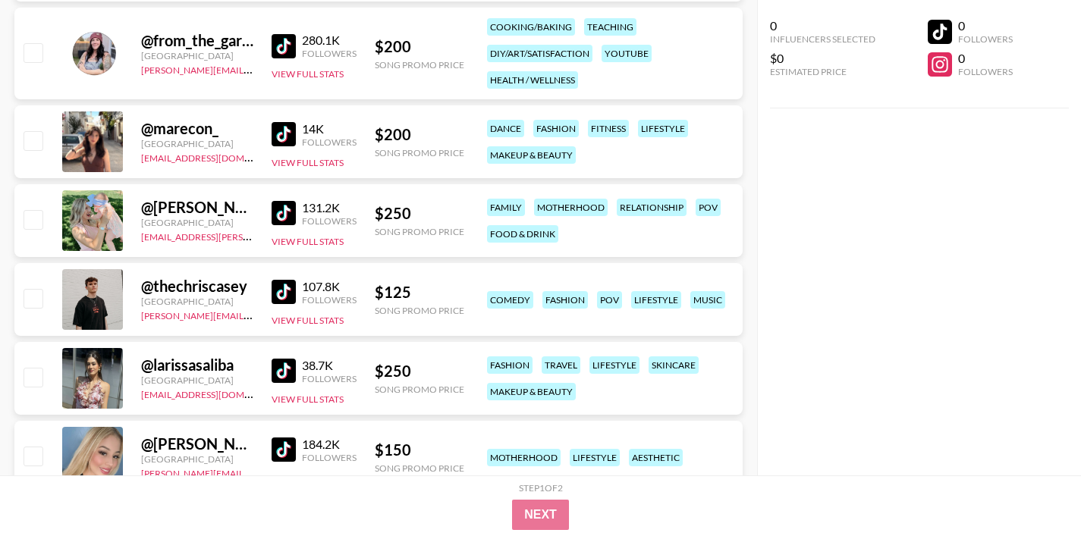
click at [279, 296] on img at bounding box center [284, 292] width 24 height 24
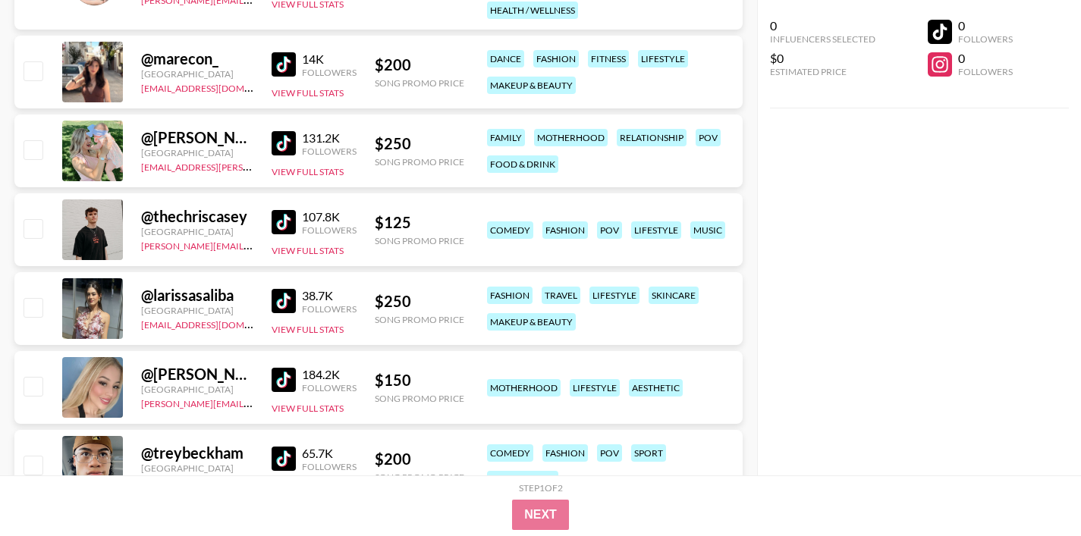
scroll to position [5847, 0]
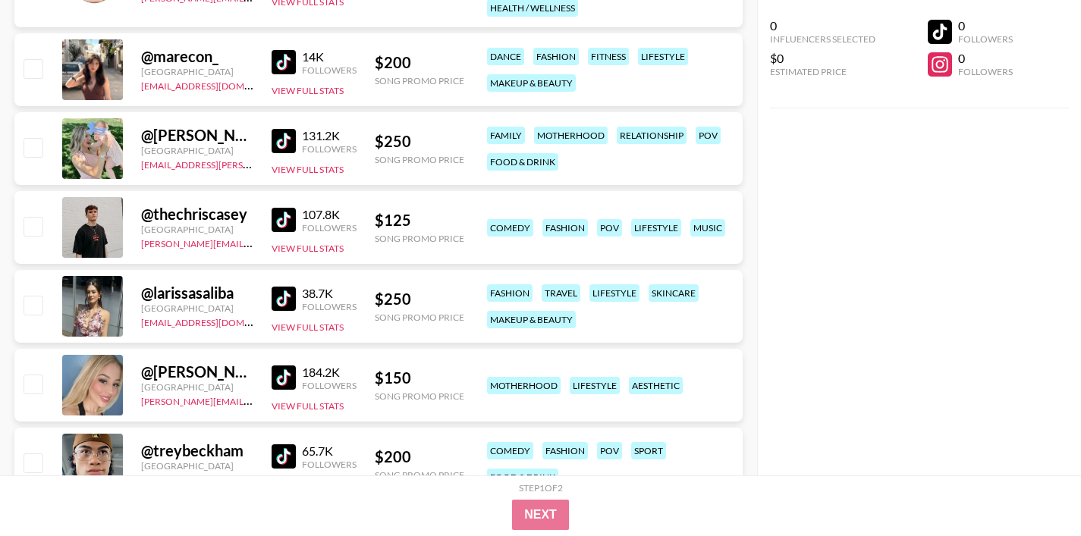
click at [284, 375] on img at bounding box center [284, 378] width 24 height 24
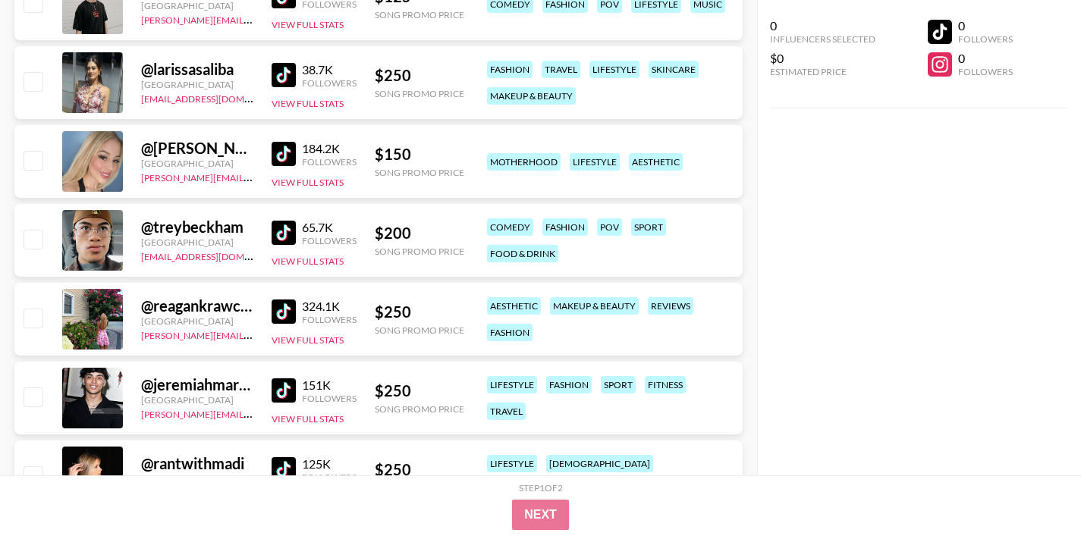
scroll to position [6098, 0]
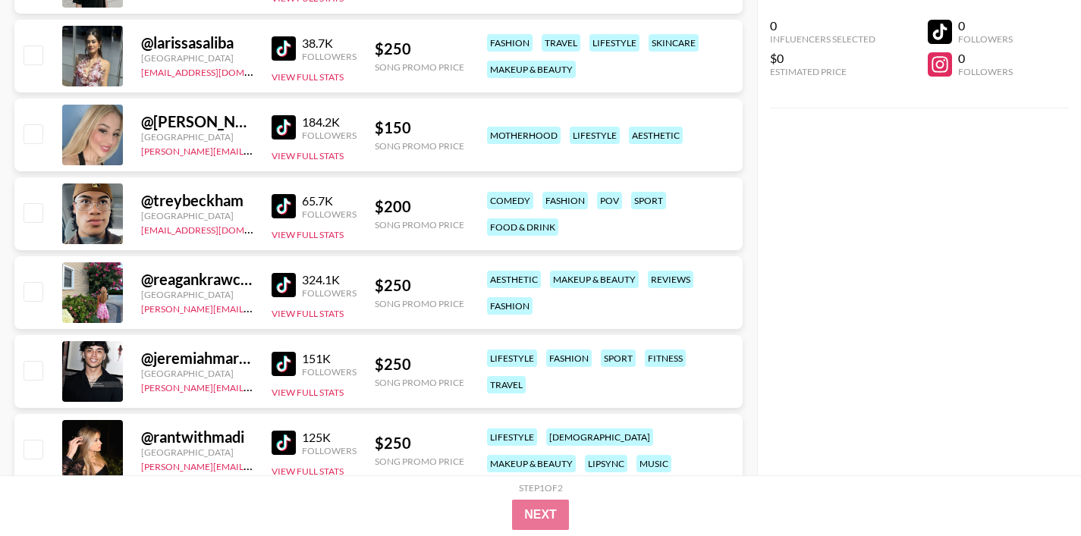
click at [281, 203] on img at bounding box center [284, 206] width 24 height 24
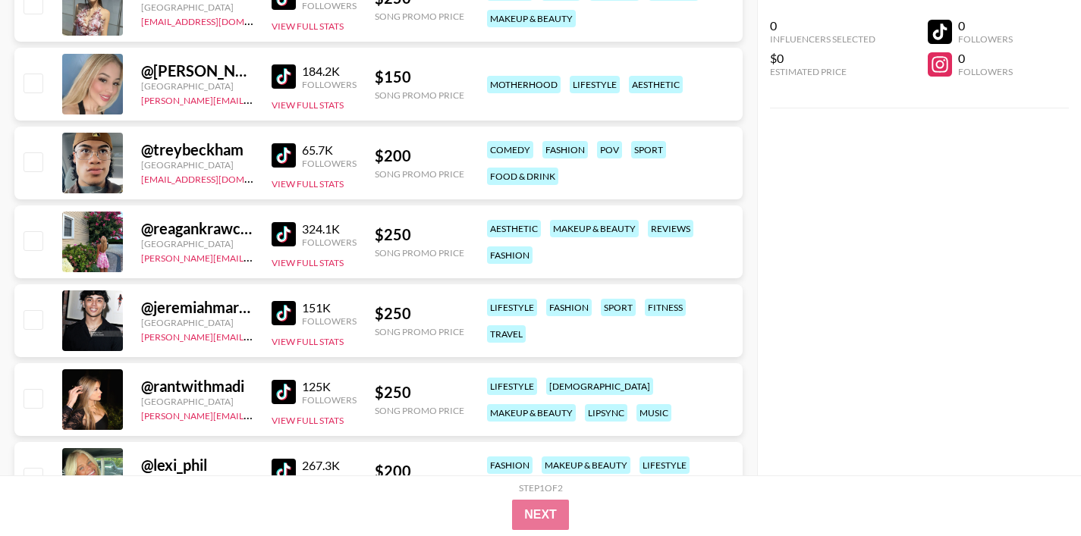
scroll to position [6158, 0]
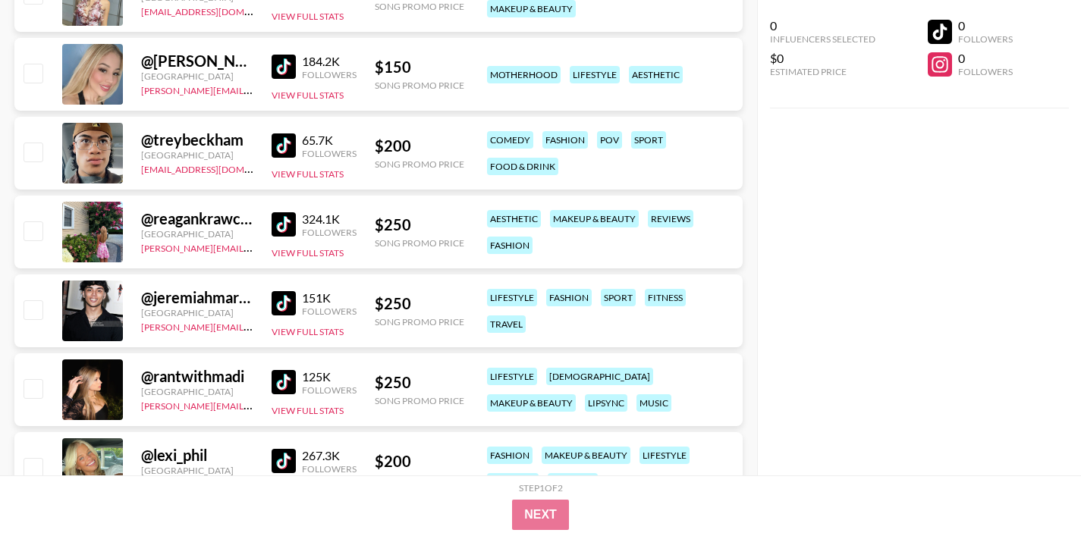
click at [281, 221] on img at bounding box center [284, 224] width 24 height 24
click at [282, 301] on img at bounding box center [284, 303] width 24 height 24
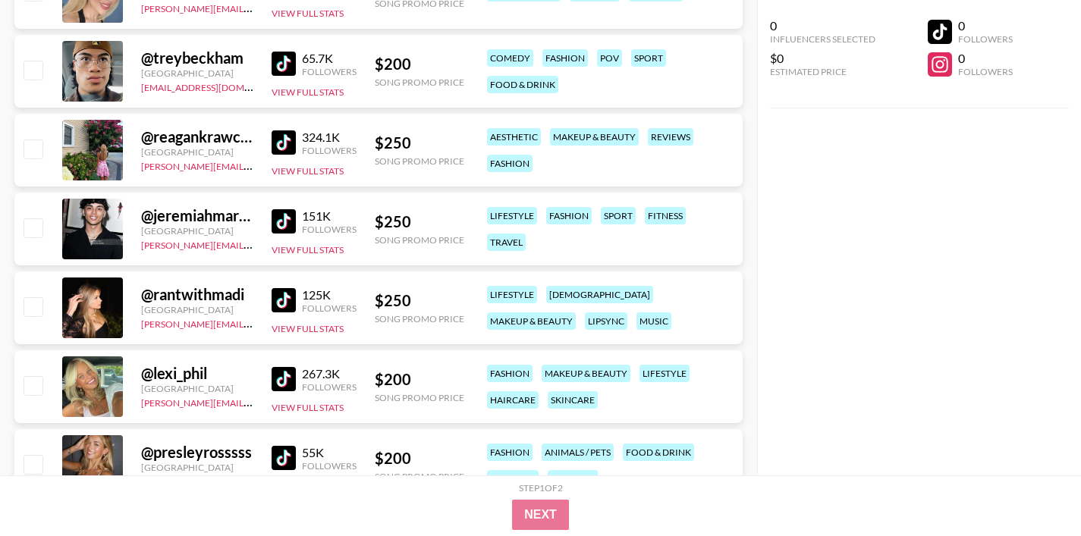
click at [289, 301] on img at bounding box center [284, 300] width 24 height 24
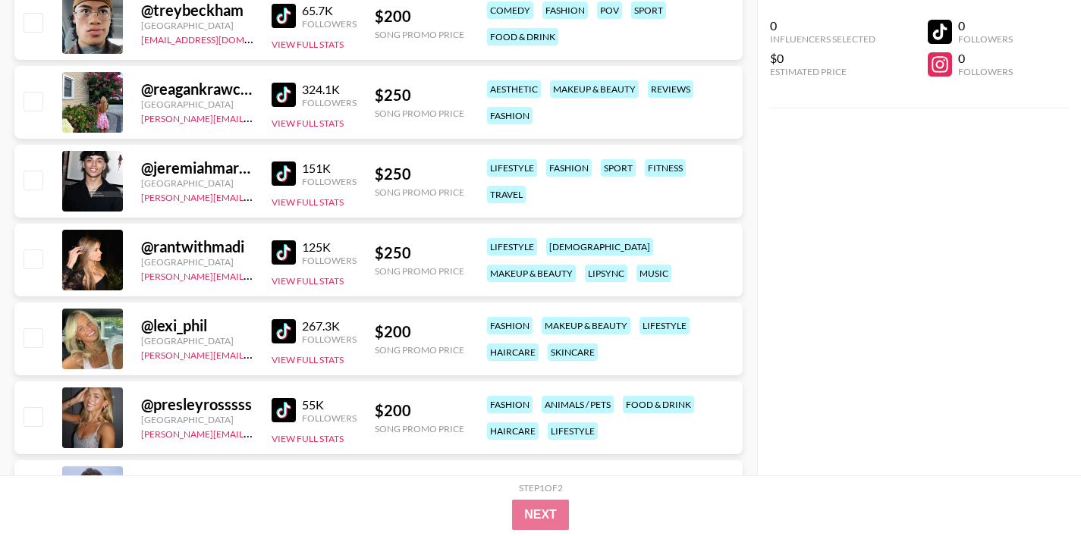
scroll to position [6289, 0]
click at [284, 331] on img at bounding box center [284, 331] width 24 height 24
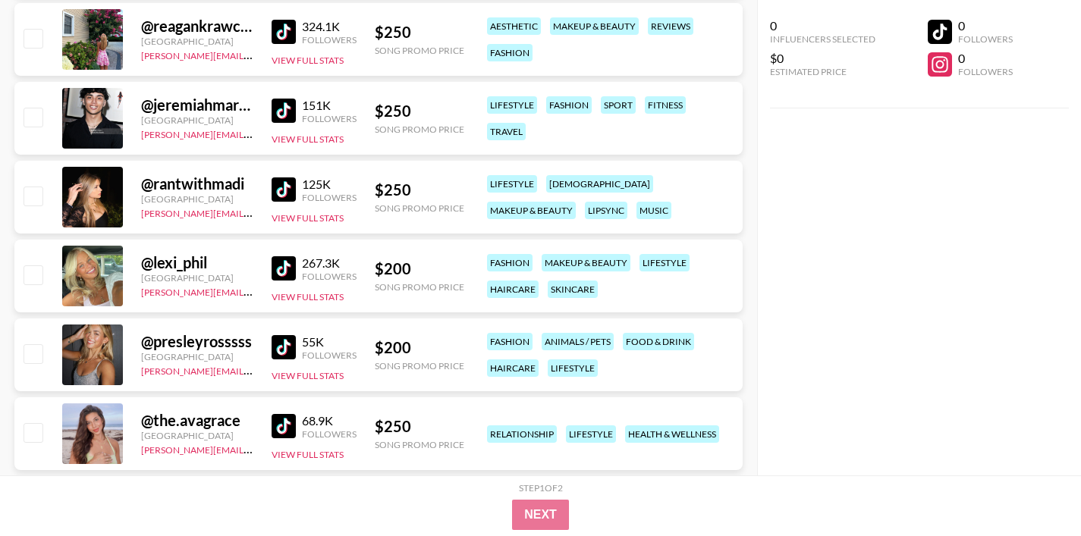
scroll to position [6370, 0]
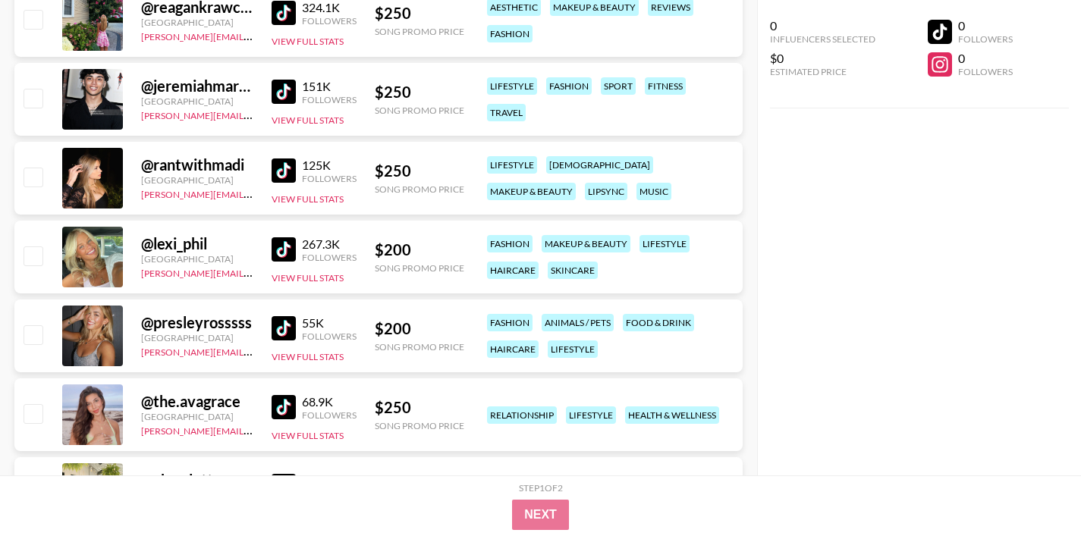
click at [287, 327] on img at bounding box center [284, 328] width 24 height 24
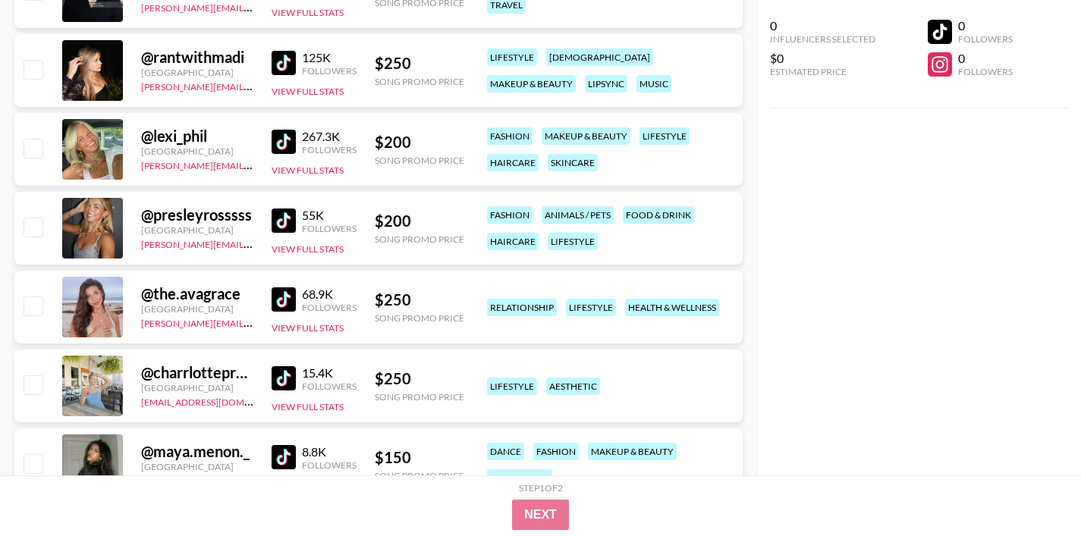
scroll to position [6483, 0]
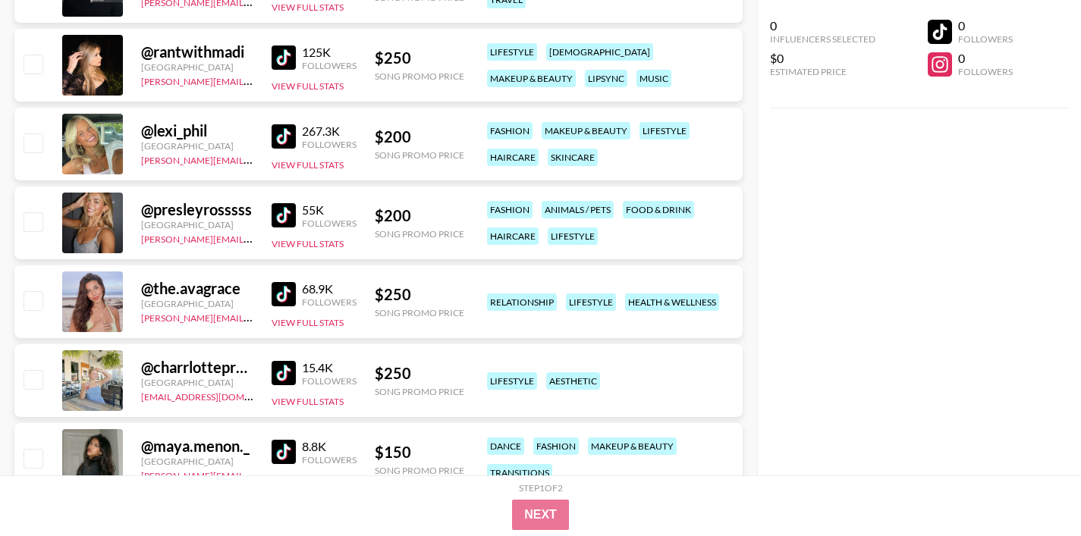
click at [284, 292] on img at bounding box center [284, 294] width 24 height 24
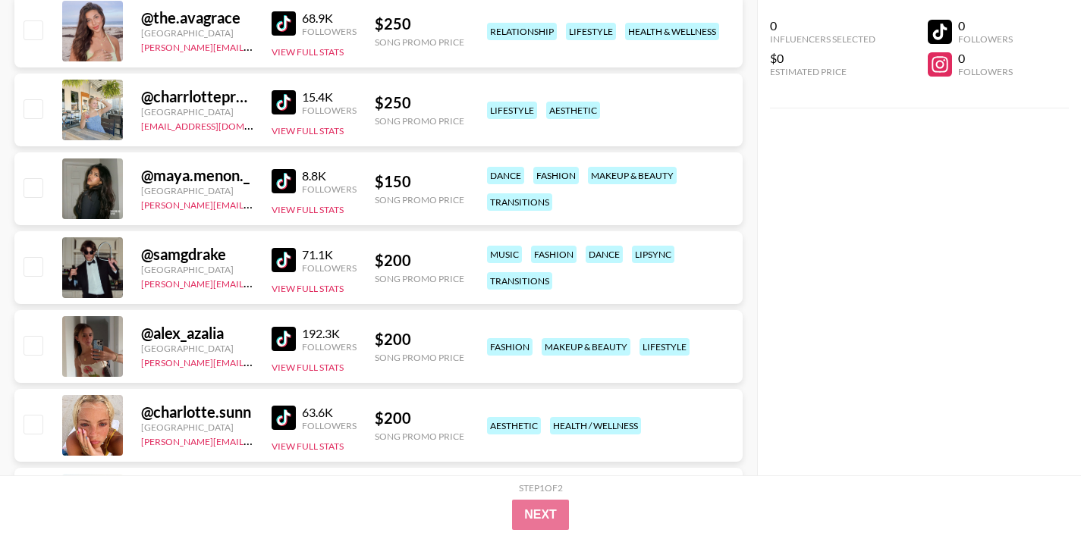
scroll to position [6783, 0]
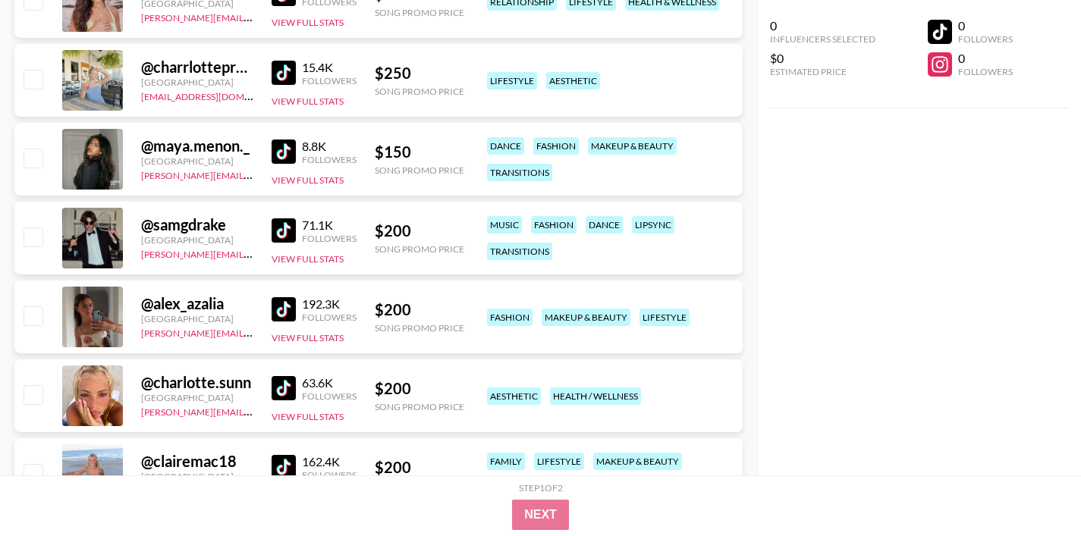
click at [286, 228] on img at bounding box center [284, 230] width 24 height 24
click at [289, 309] on img at bounding box center [284, 309] width 24 height 24
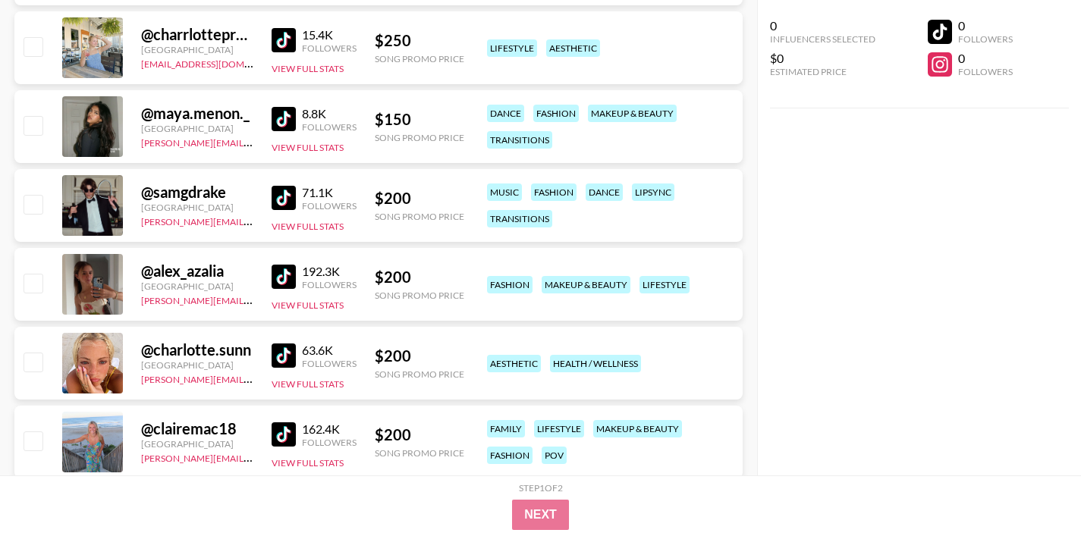
scroll to position [6850, 0]
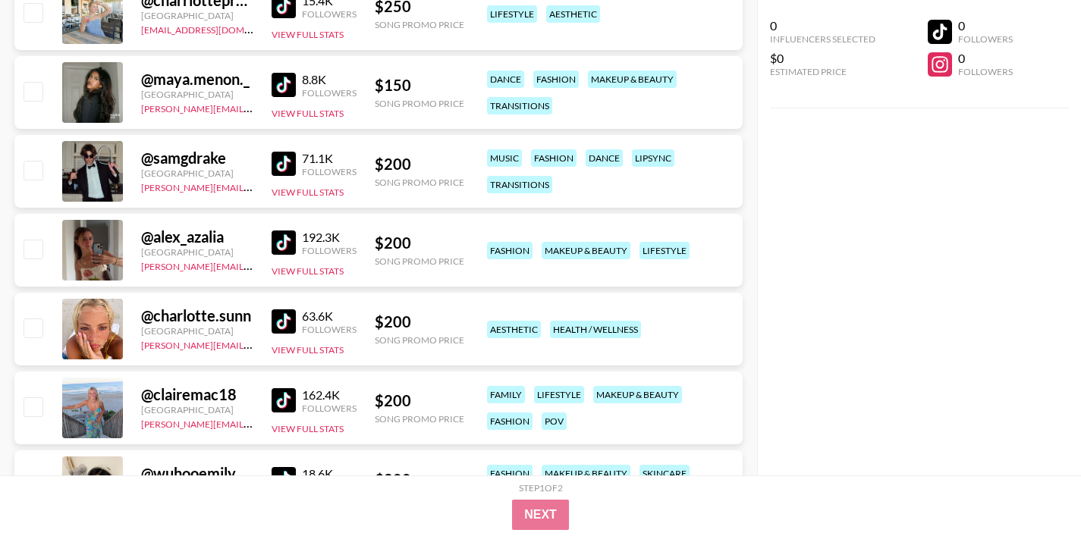
click at [272, 325] on img at bounding box center [284, 321] width 24 height 24
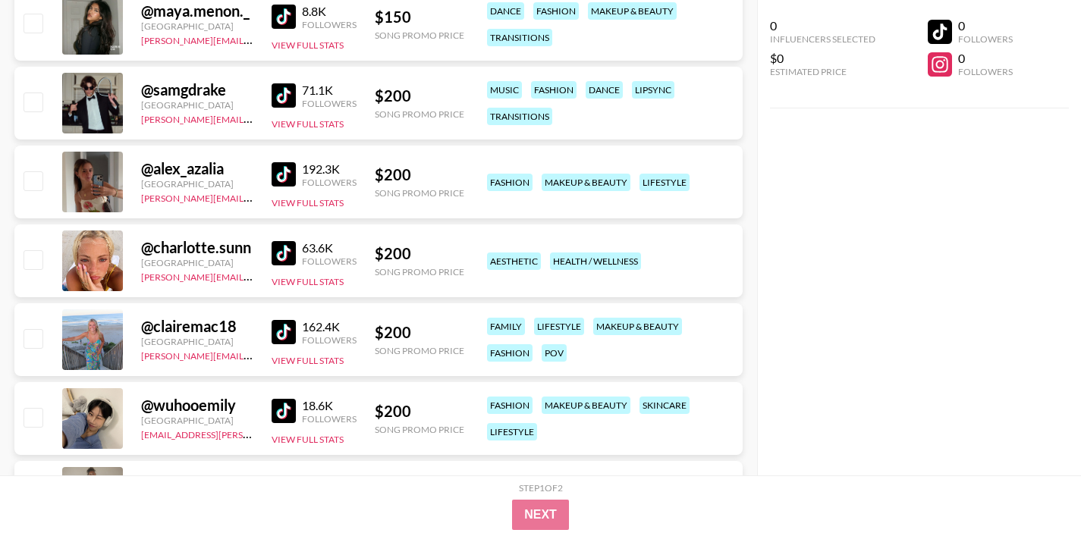
scroll to position [6940, 0]
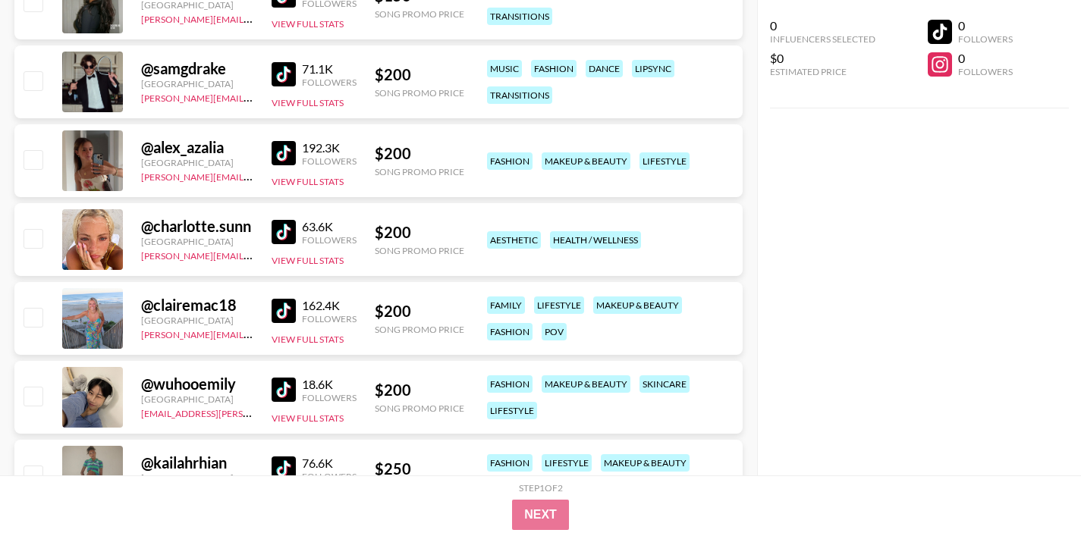
click at [277, 312] on img at bounding box center [284, 311] width 24 height 24
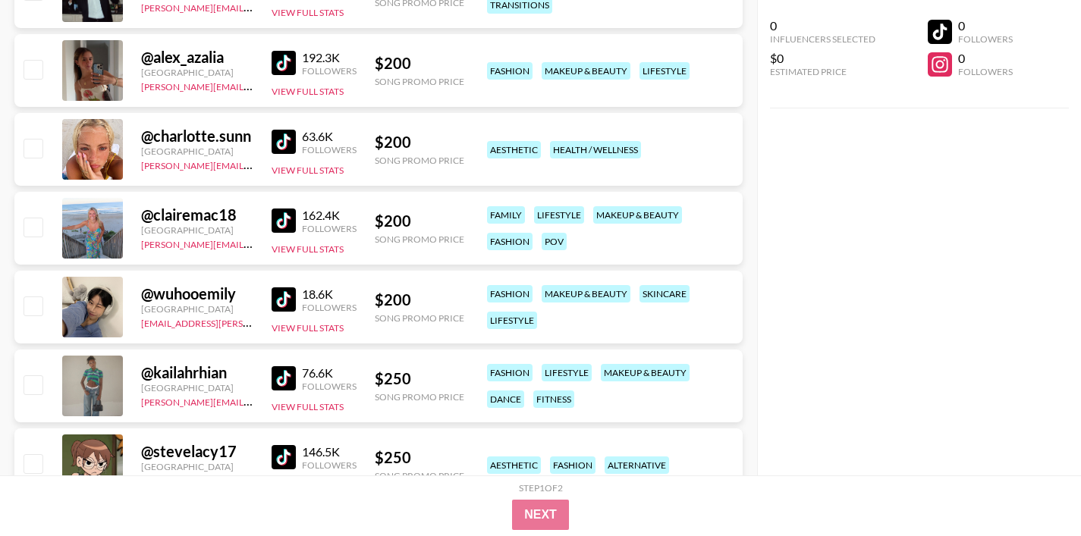
scroll to position [7031, 0]
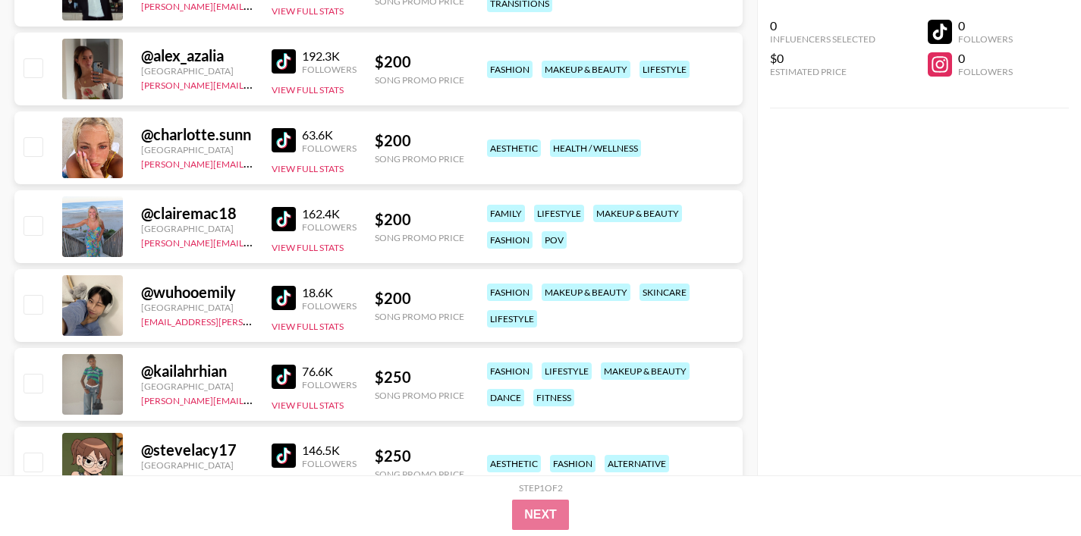
click at [278, 303] on img at bounding box center [284, 298] width 24 height 24
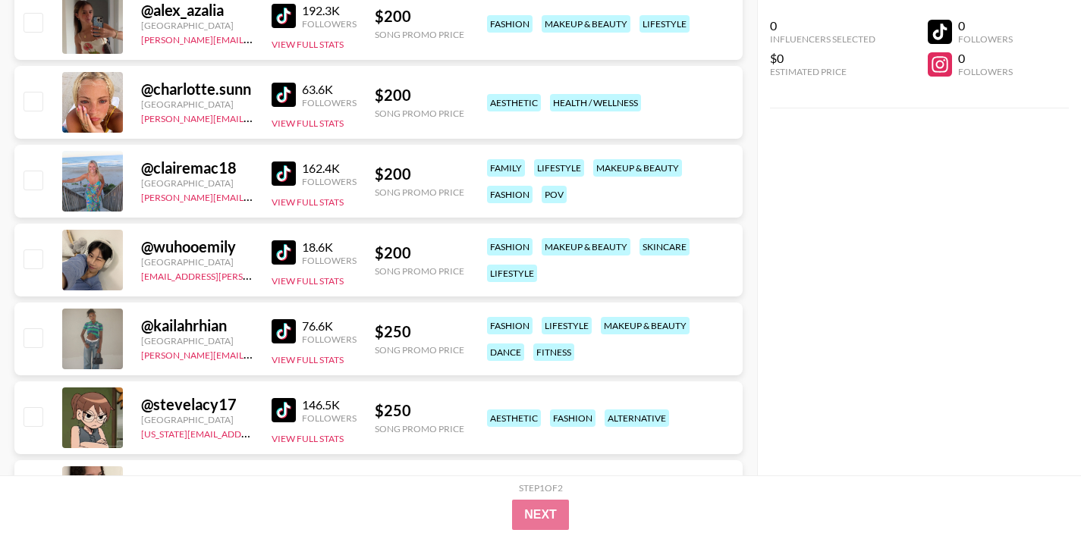
scroll to position [7080, 0]
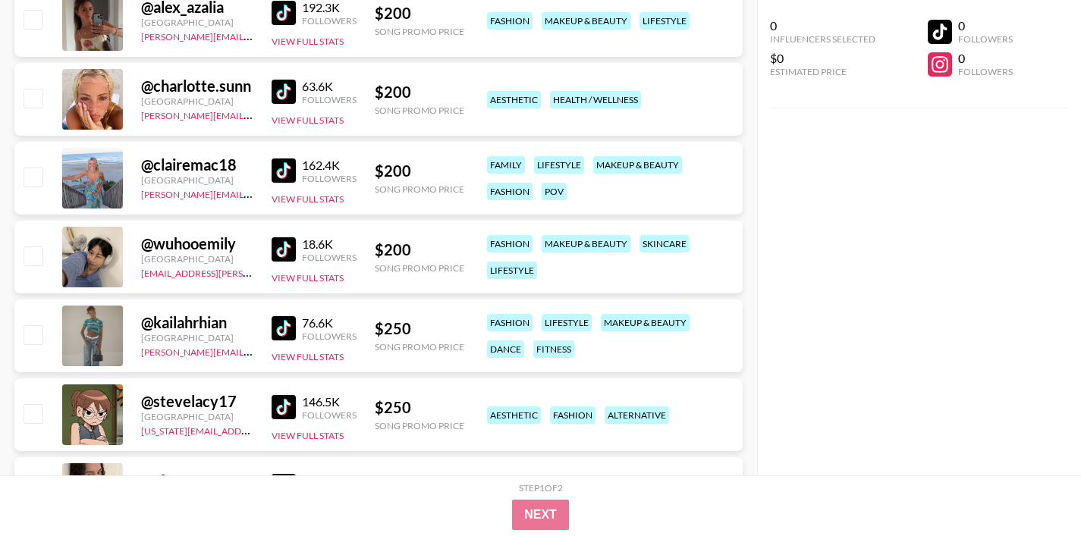
click at [278, 331] on img at bounding box center [284, 328] width 24 height 24
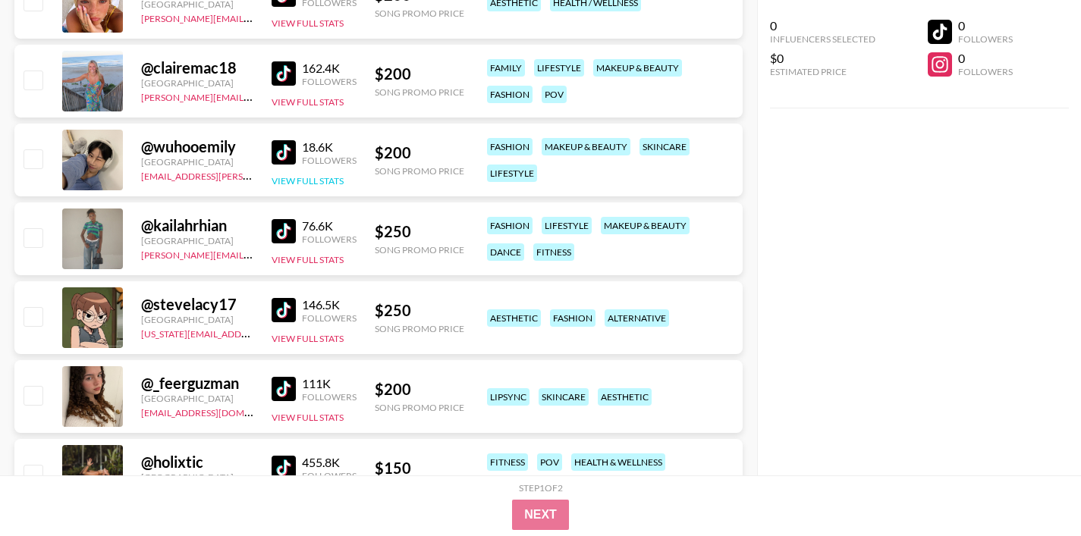
scroll to position [7181, 0]
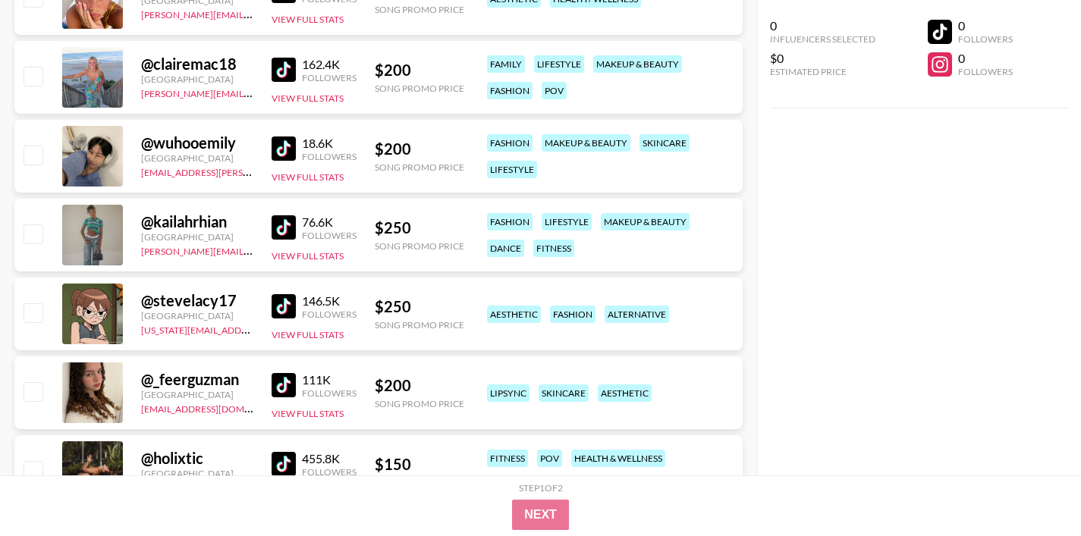
click at [283, 307] on img at bounding box center [284, 306] width 24 height 24
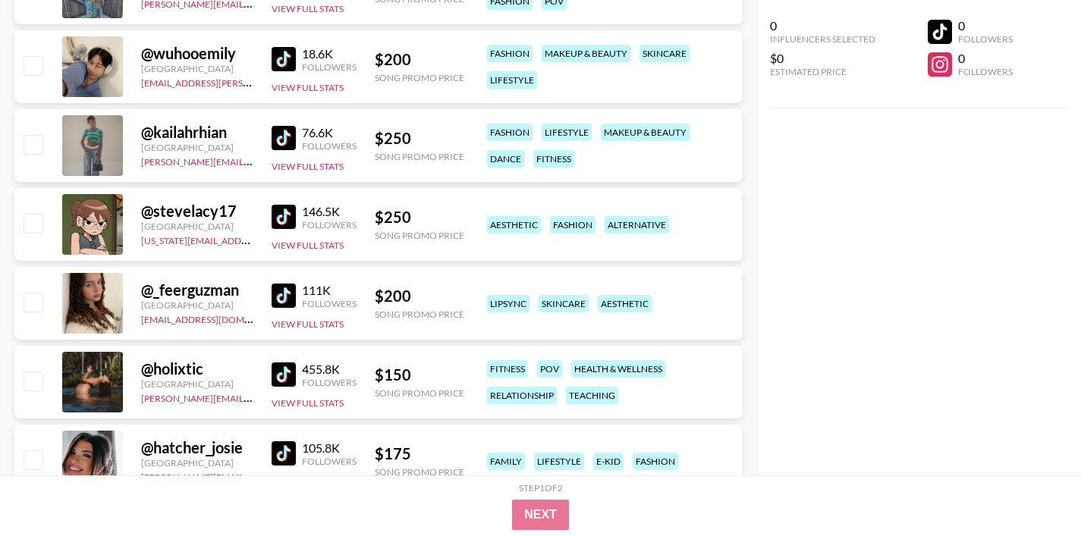
scroll to position [7278, 0]
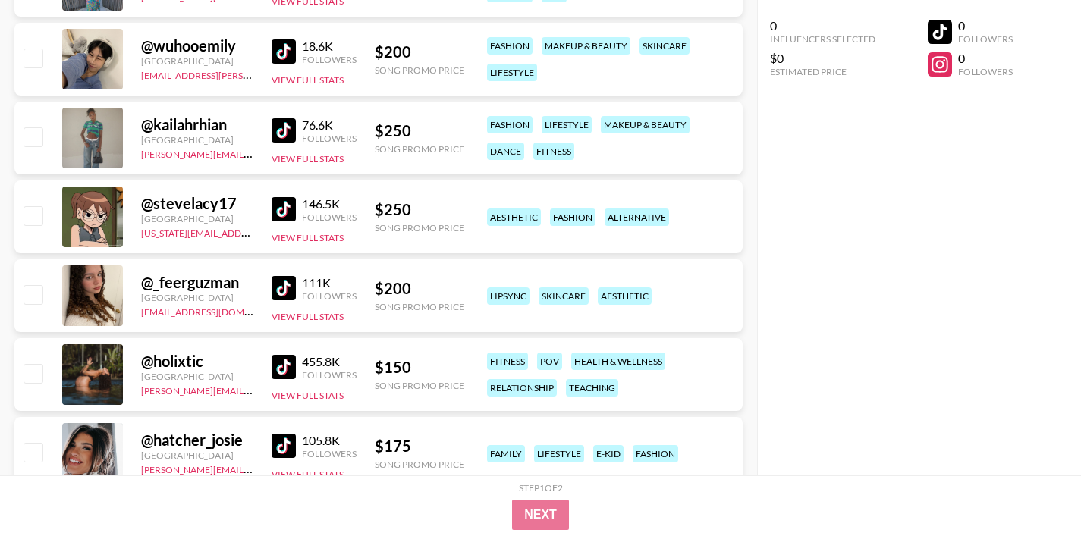
click at [284, 291] on img at bounding box center [284, 288] width 24 height 24
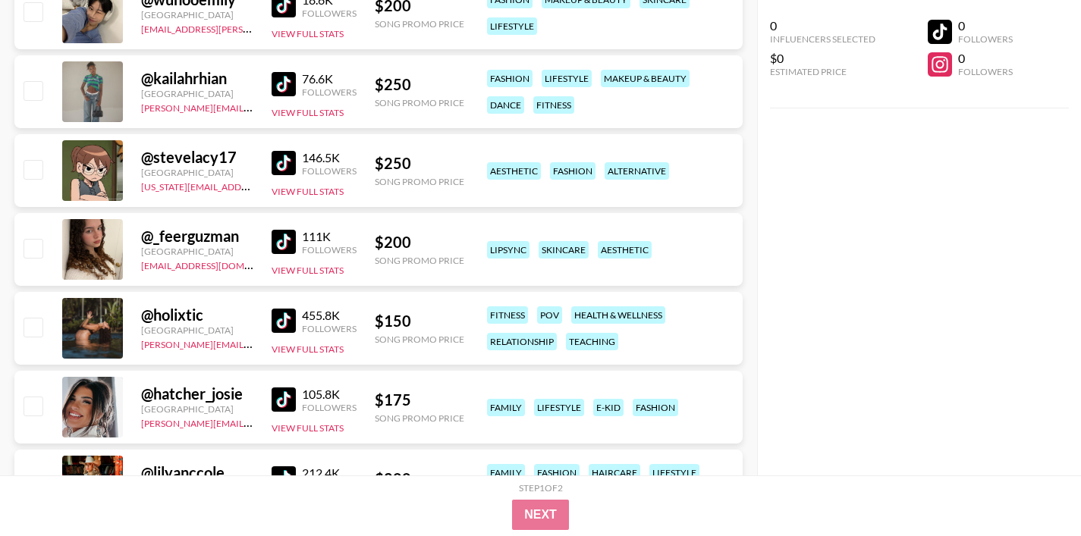
scroll to position [7360, 0]
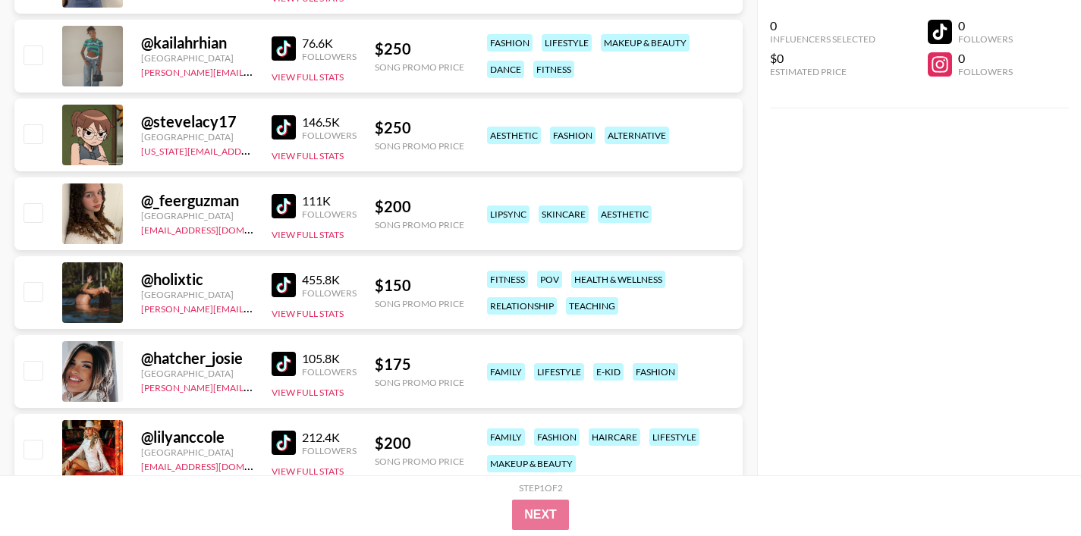
click at [285, 281] on img at bounding box center [284, 285] width 24 height 24
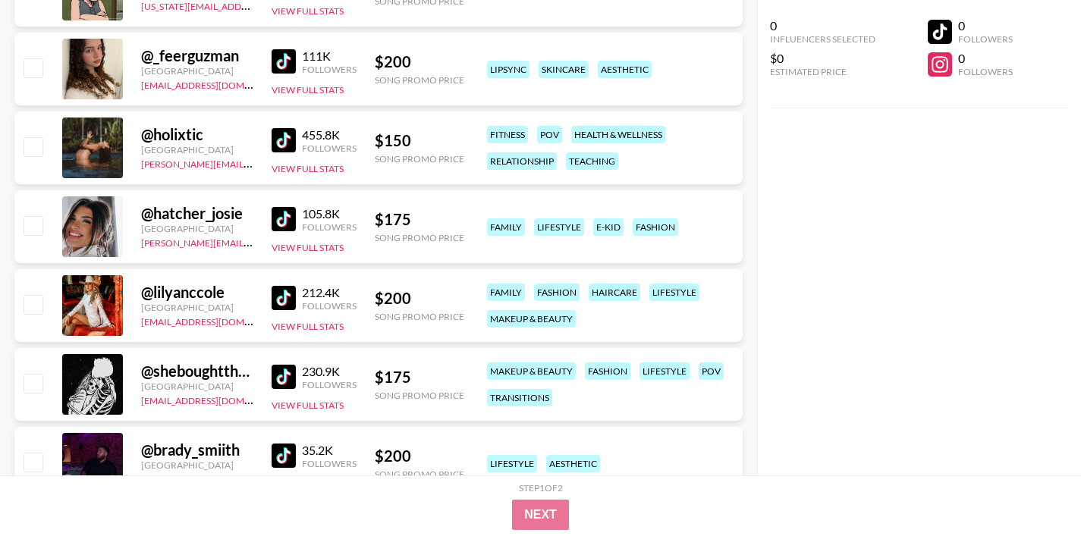
scroll to position [7505, 0]
click at [270, 222] on div "@ hatcher_josie United States [PERSON_NAME][EMAIL_ADDRESS][PERSON_NAME][DOMAIN_…" at bounding box center [378, 226] width 728 height 73
click at [278, 222] on img at bounding box center [284, 218] width 24 height 24
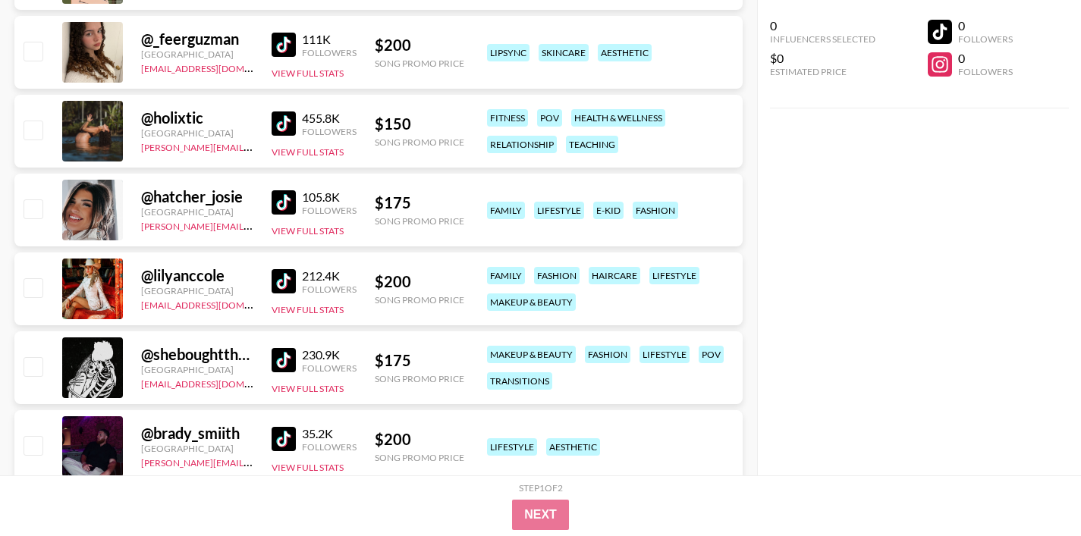
click at [287, 284] on img at bounding box center [284, 281] width 24 height 24
click at [287, 363] on img at bounding box center [284, 360] width 24 height 24
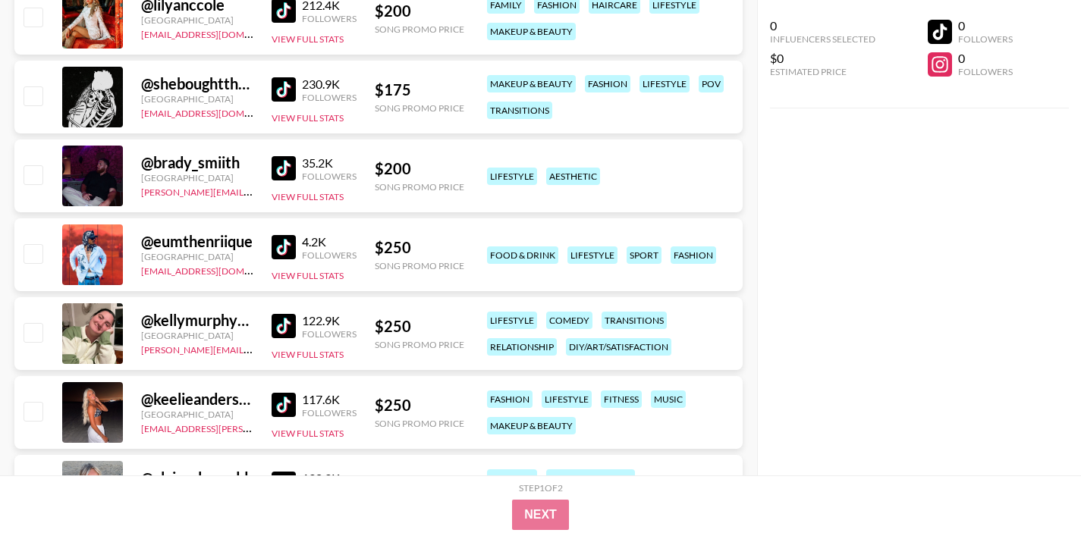
scroll to position [7796, 0]
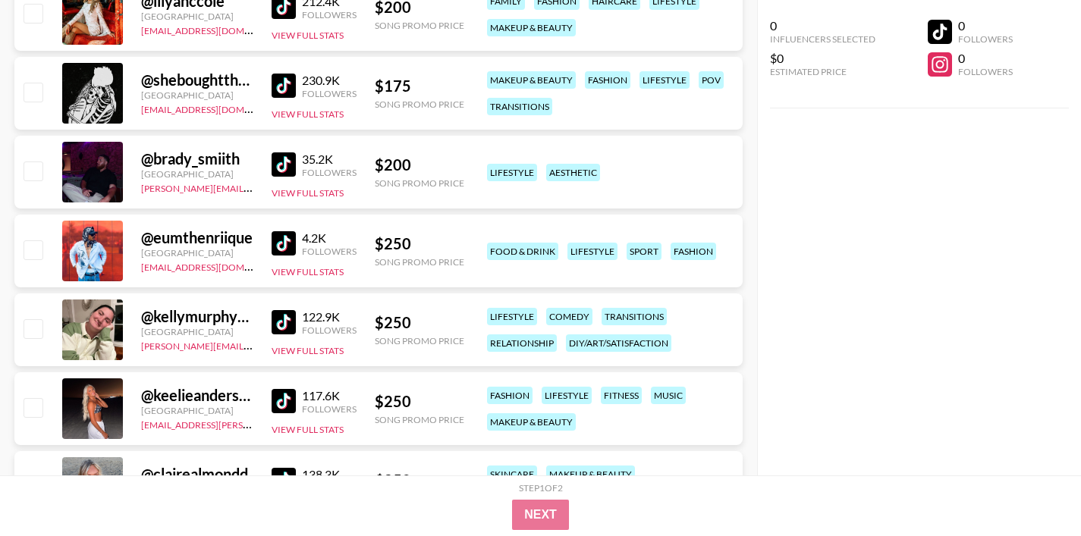
click at [289, 325] on img at bounding box center [284, 322] width 24 height 24
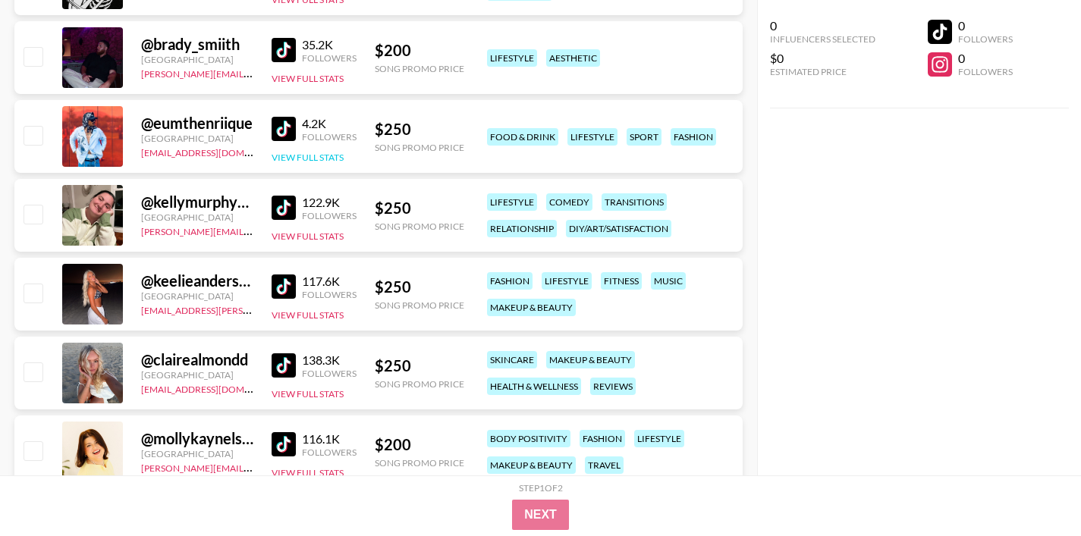
scroll to position [7916, 0]
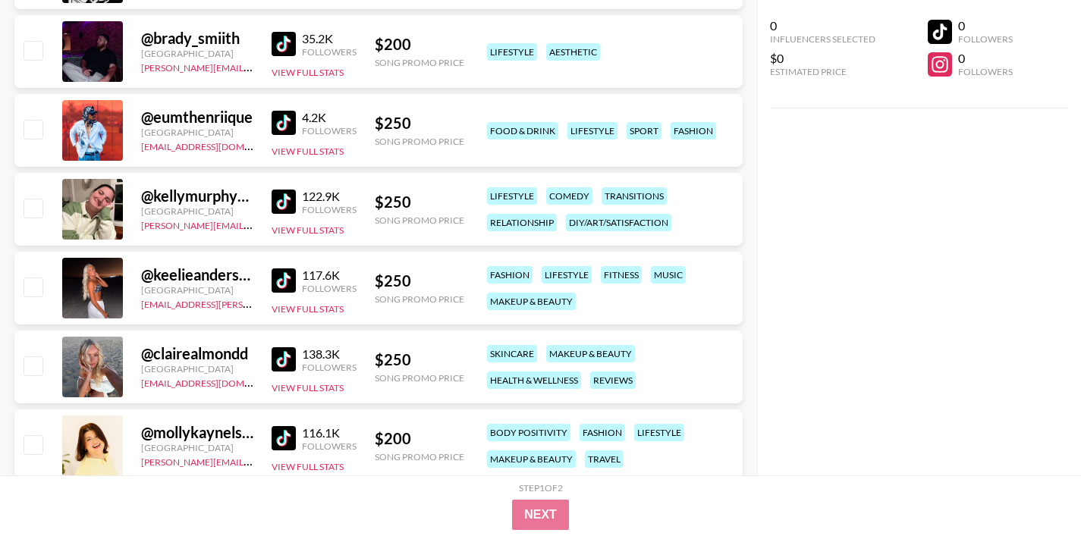
click at [280, 284] on img at bounding box center [284, 280] width 24 height 24
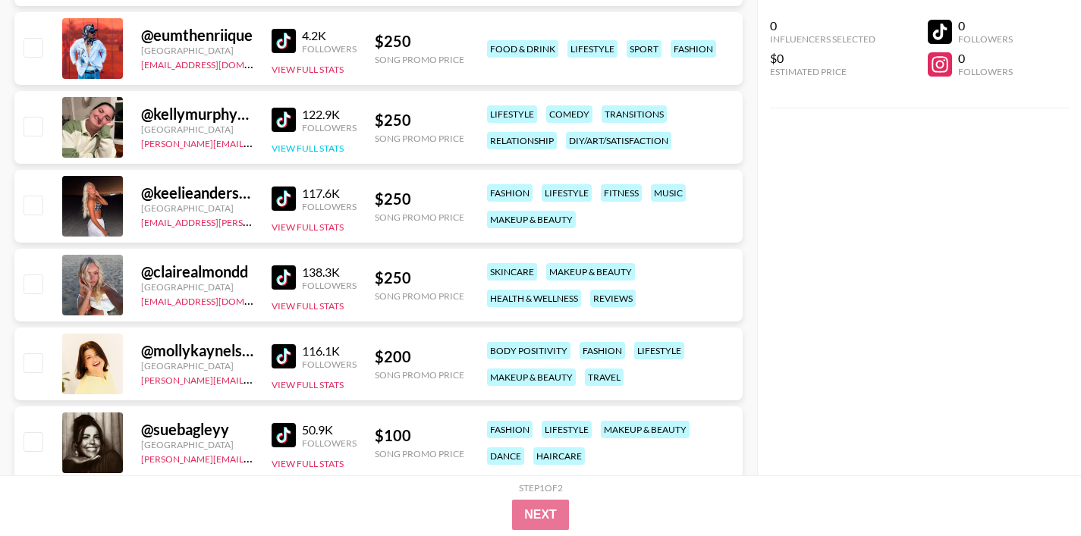
scroll to position [8008, 0]
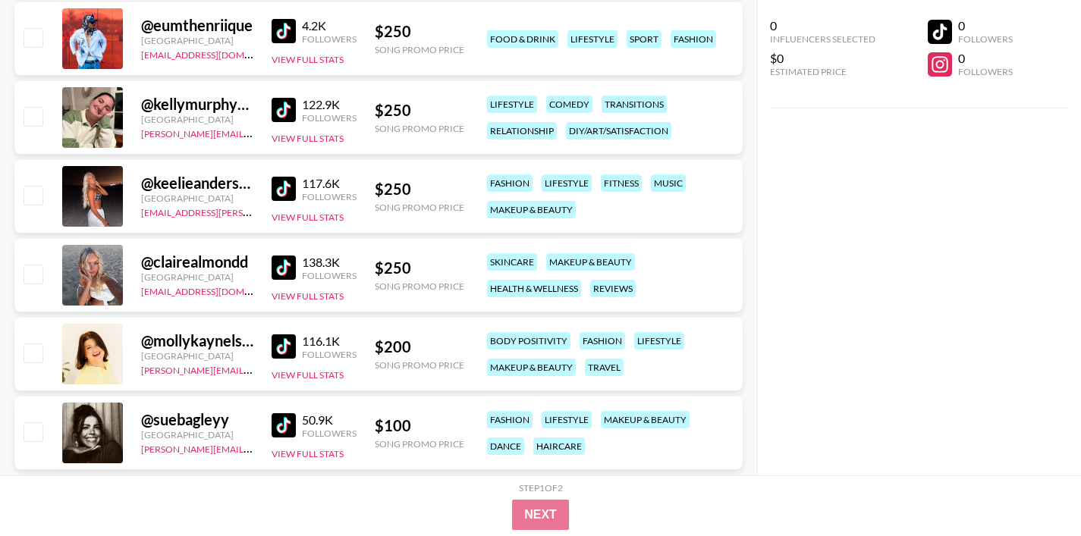
click at [278, 267] on img at bounding box center [284, 268] width 24 height 24
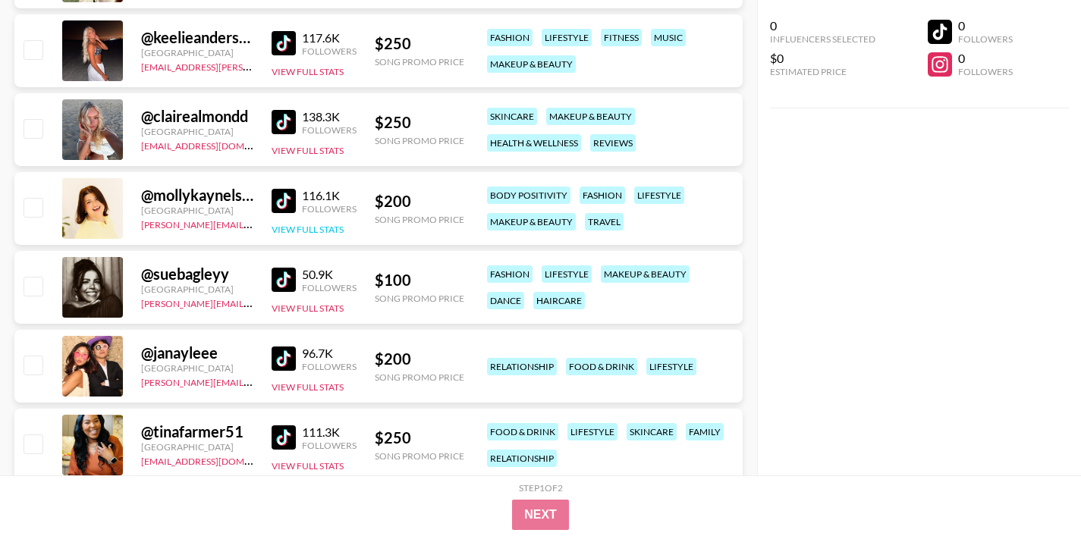
scroll to position [8156, 0]
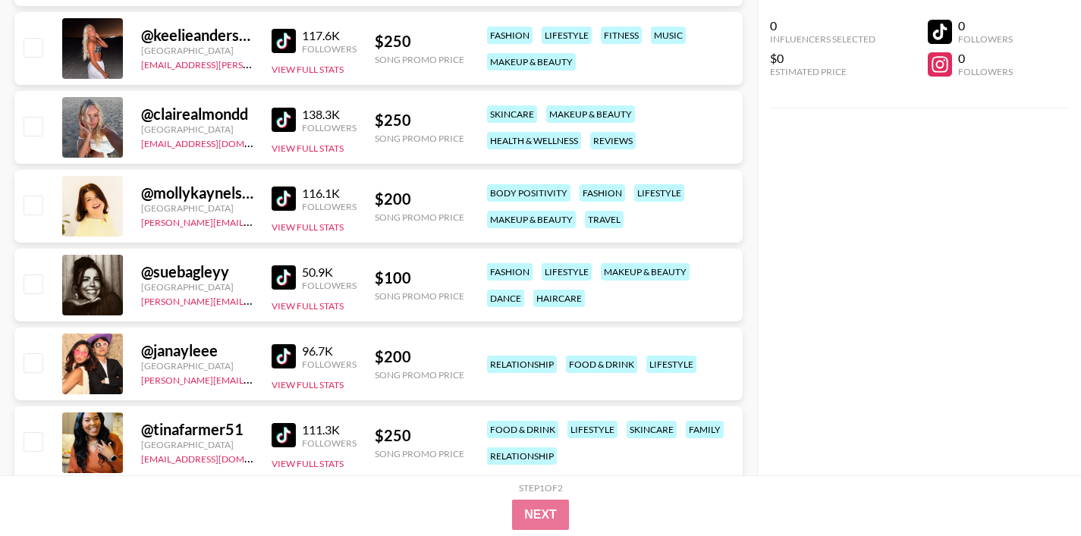
click at [275, 203] on img at bounding box center [284, 199] width 24 height 24
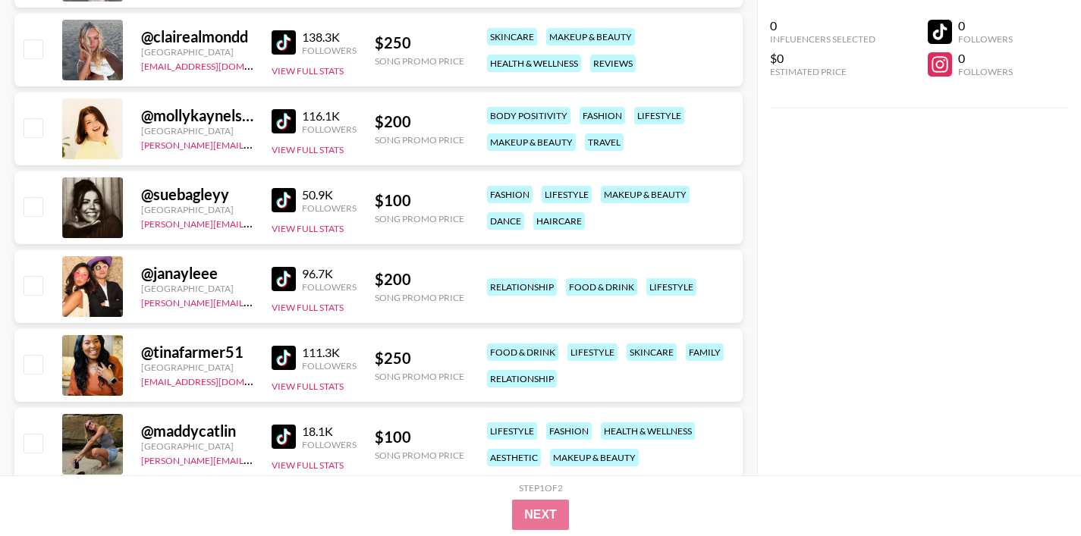
click at [281, 200] on img at bounding box center [284, 200] width 24 height 24
click at [287, 272] on img at bounding box center [284, 279] width 24 height 24
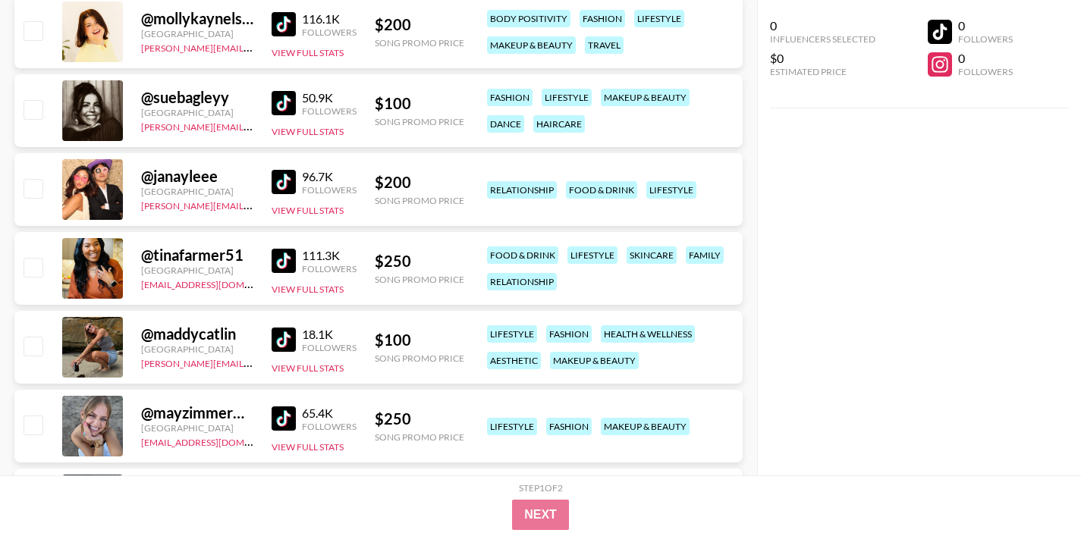
scroll to position [8336, 0]
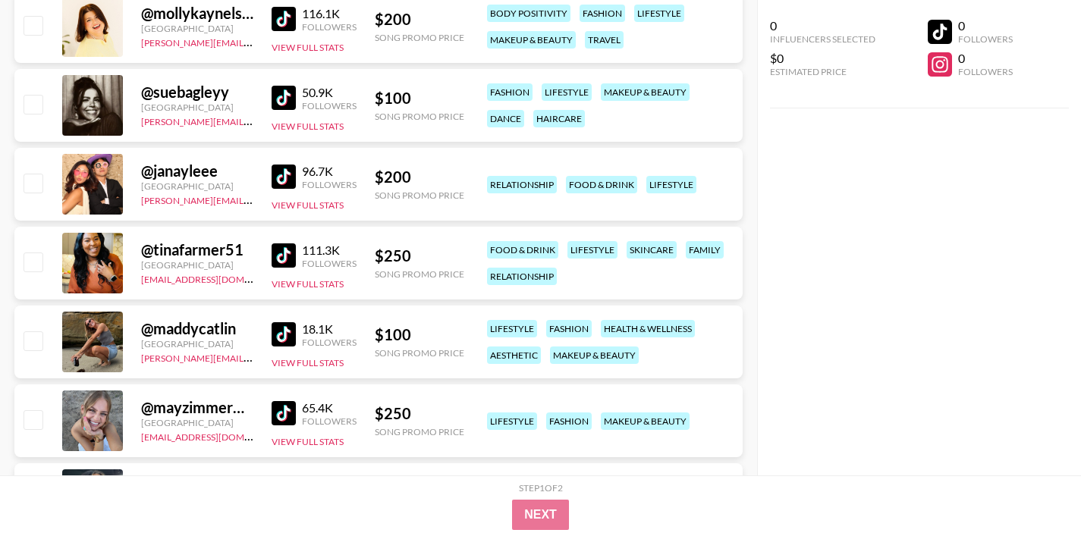
click at [281, 252] on img at bounding box center [284, 255] width 24 height 24
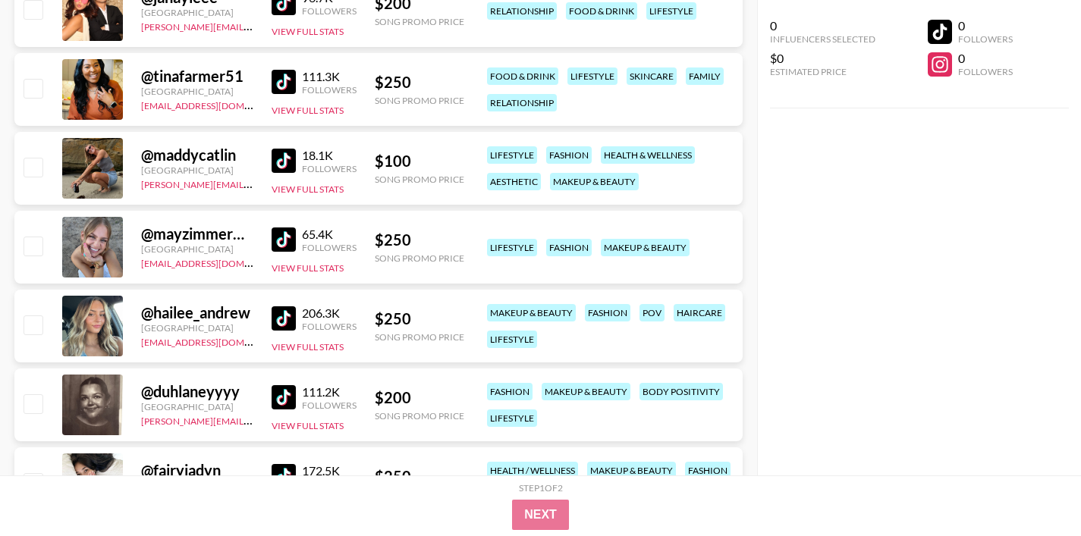
scroll to position [8533, 0]
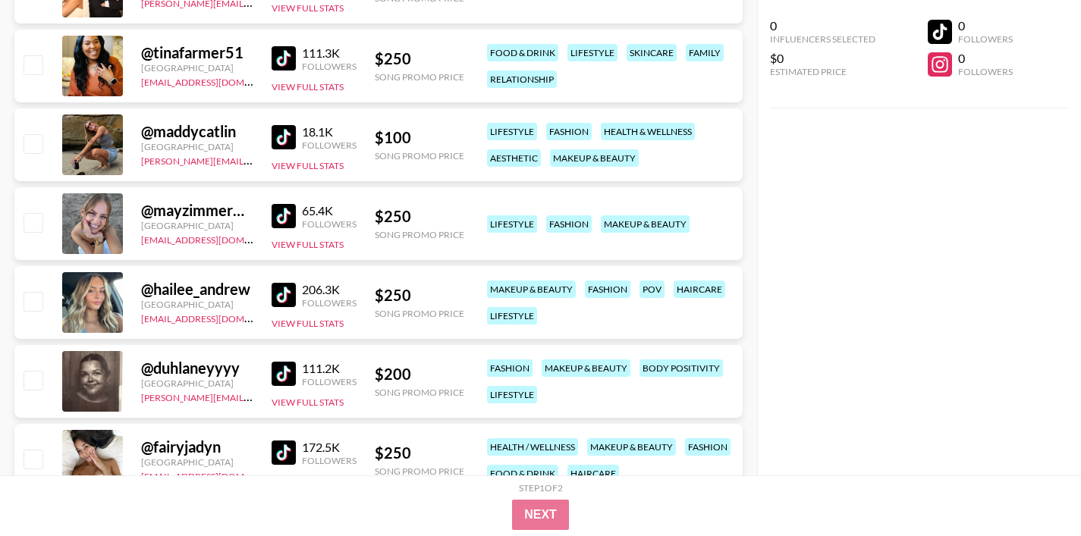
click at [282, 290] on img at bounding box center [284, 295] width 24 height 24
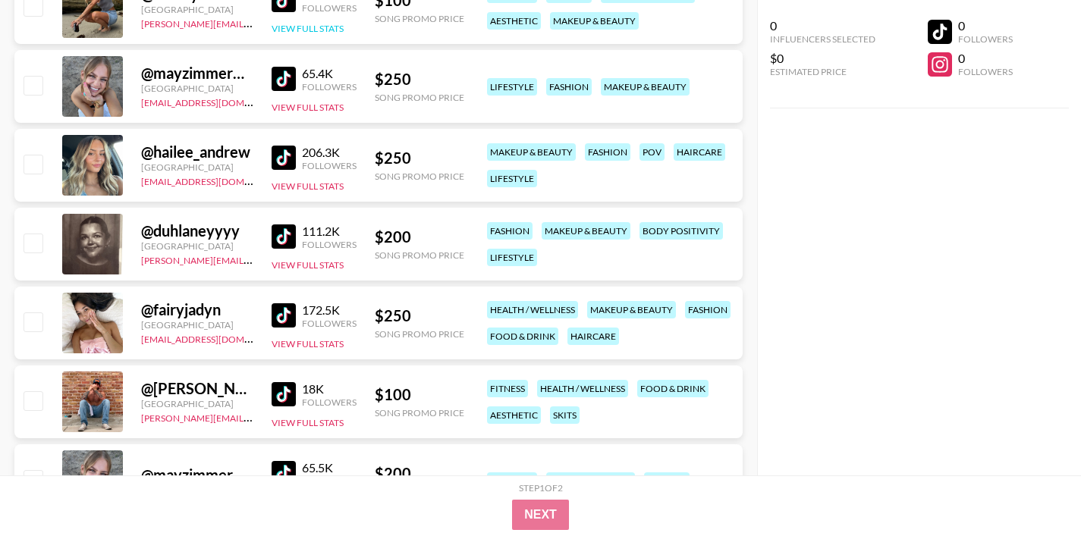
scroll to position [8672, 0]
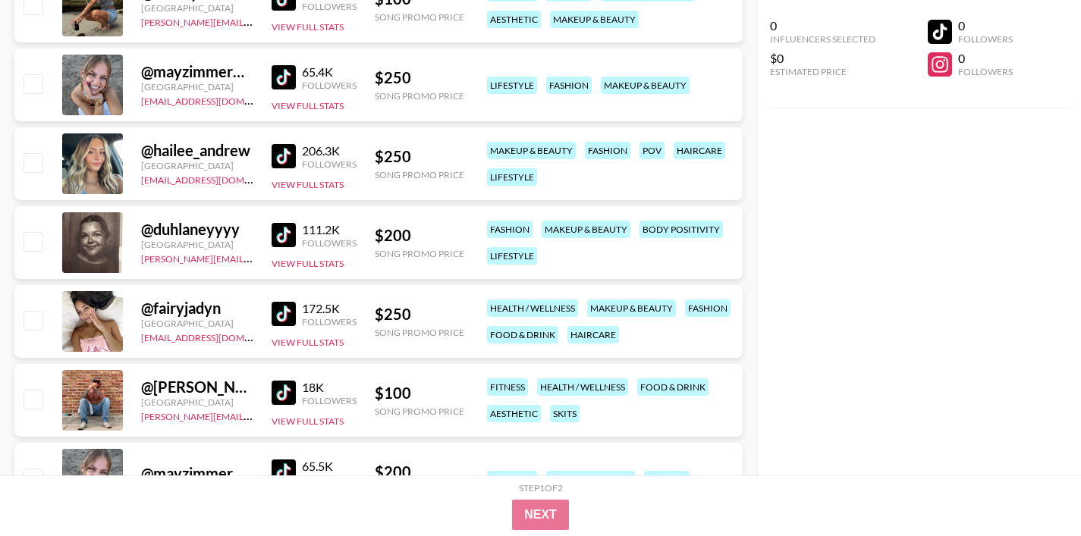
click at [286, 232] on img at bounding box center [284, 235] width 24 height 24
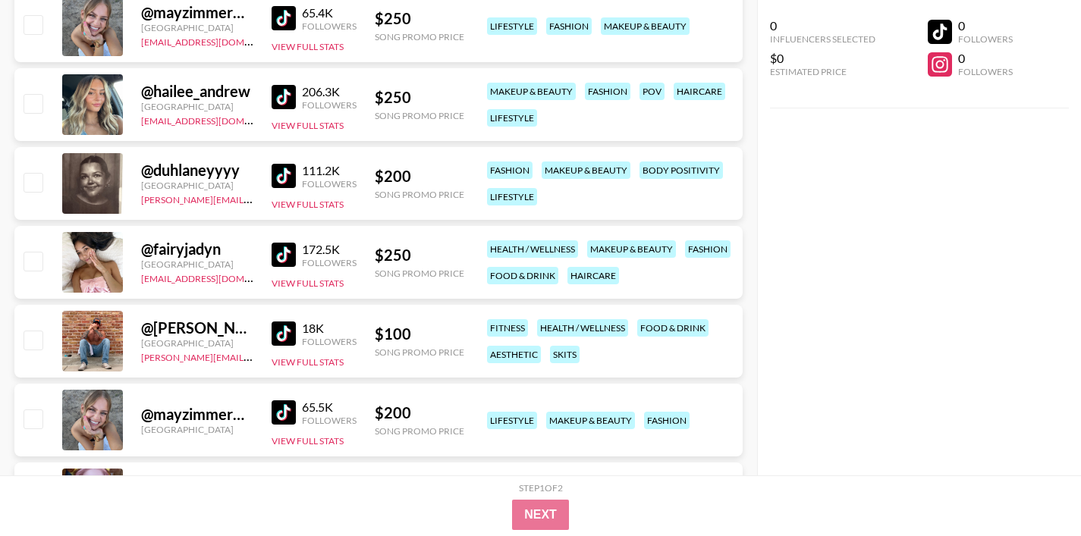
scroll to position [8740, 0]
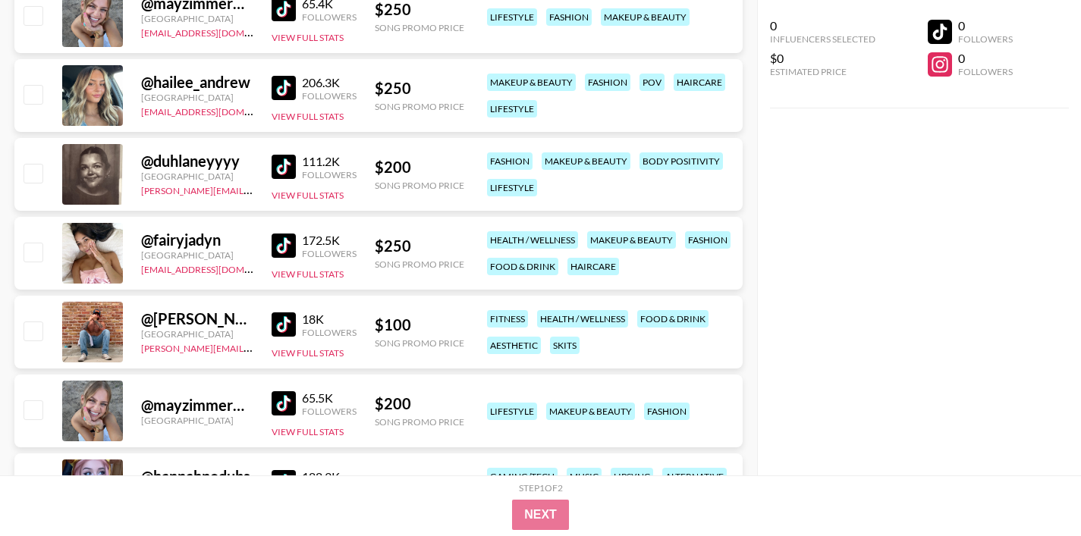
click at [275, 241] on img at bounding box center [284, 246] width 24 height 24
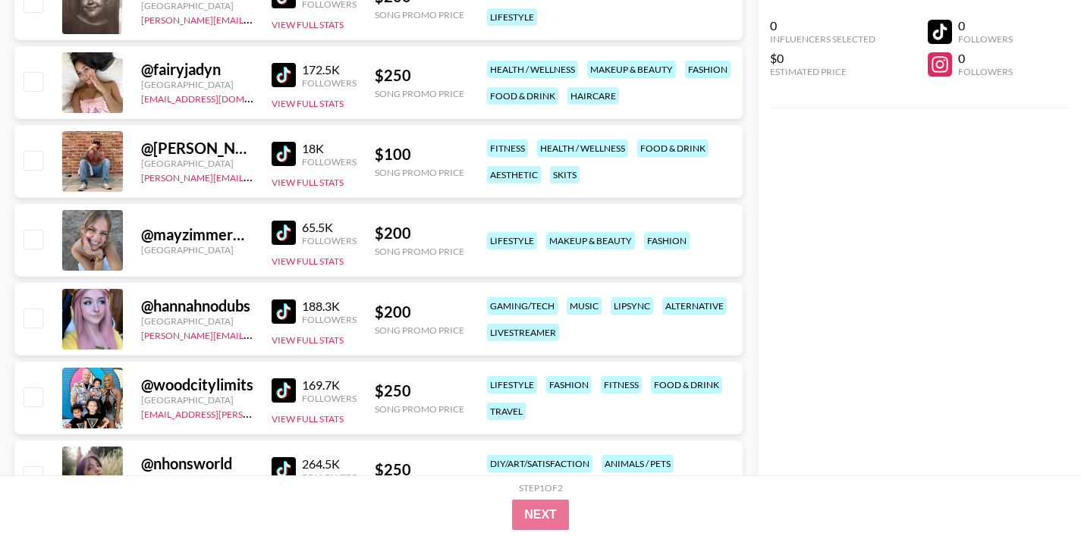
scroll to position [8913, 0]
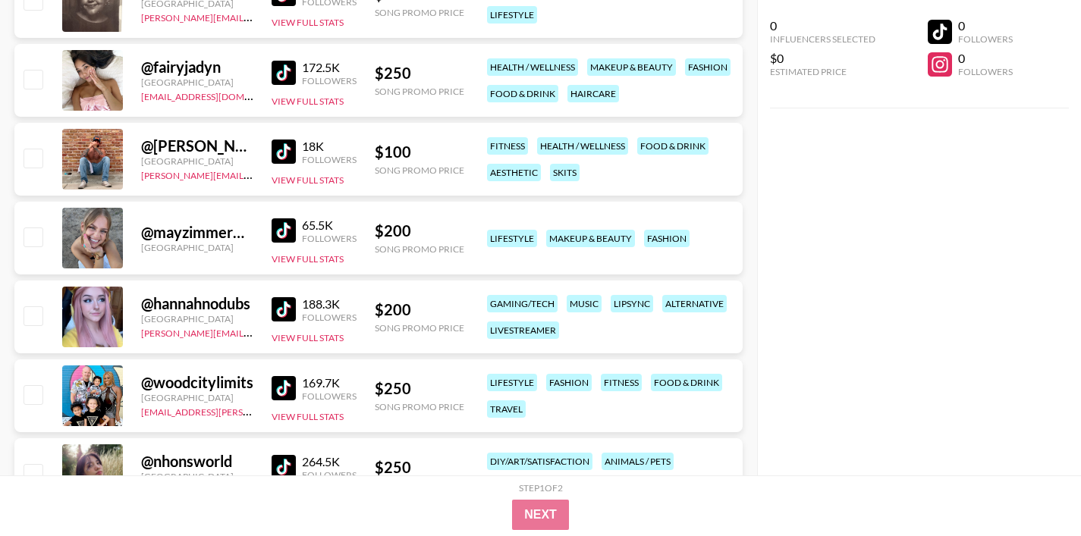
click at [277, 234] on img at bounding box center [284, 230] width 24 height 24
click at [286, 309] on img at bounding box center [284, 309] width 24 height 24
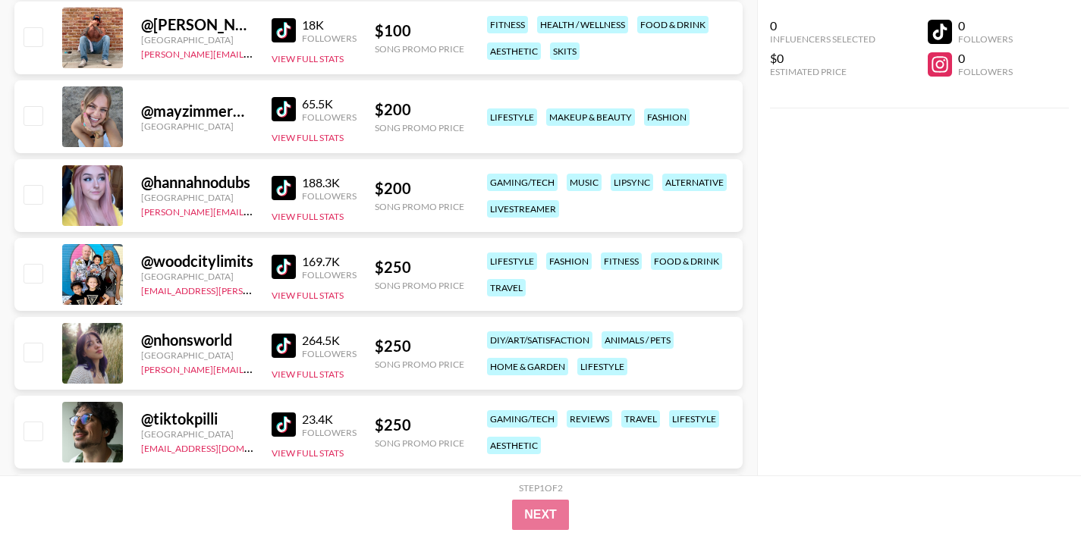
scroll to position [9040, 0]
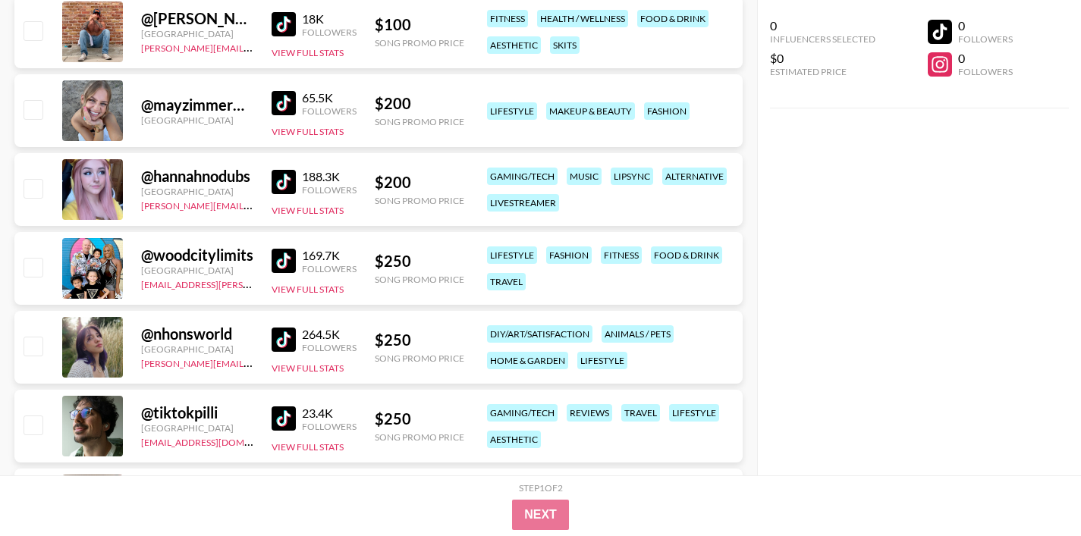
click at [287, 259] on img at bounding box center [284, 261] width 24 height 24
click at [281, 345] on img at bounding box center [284, 340] width 24 height 24
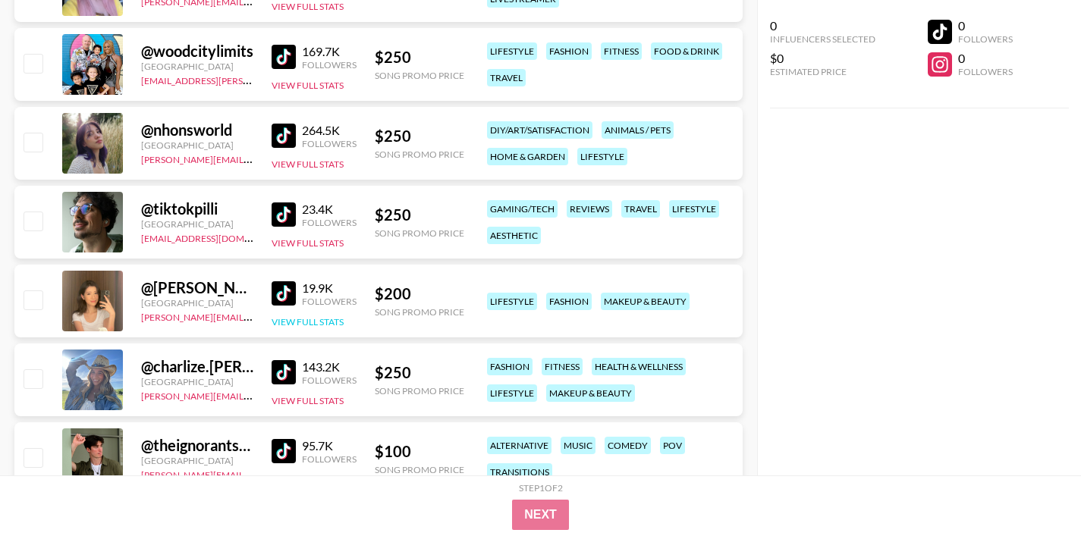
scroll to position [9301, 0]
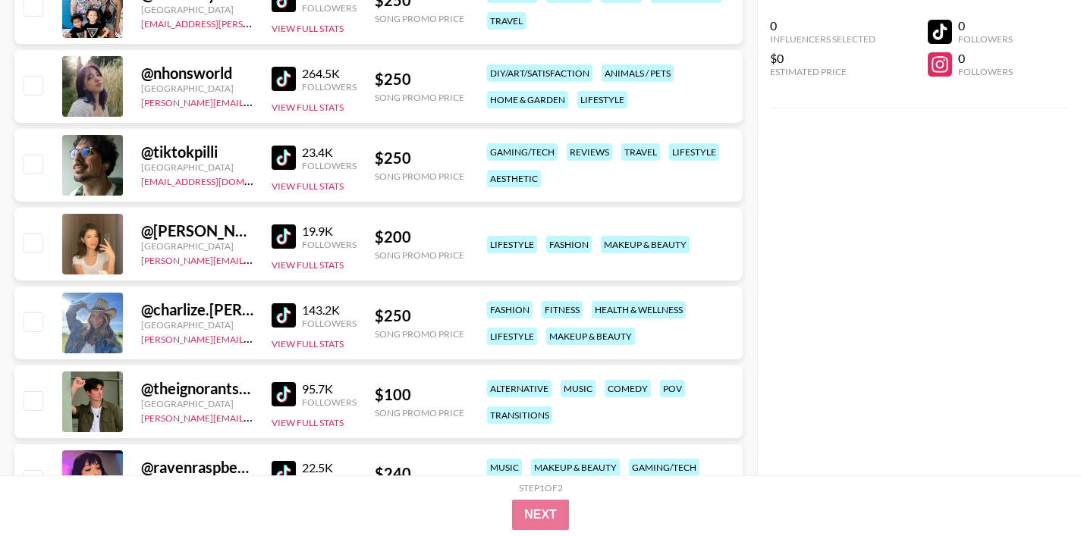
click at [285, 320] on img at bounding box center [284, 315] width 24 height 24
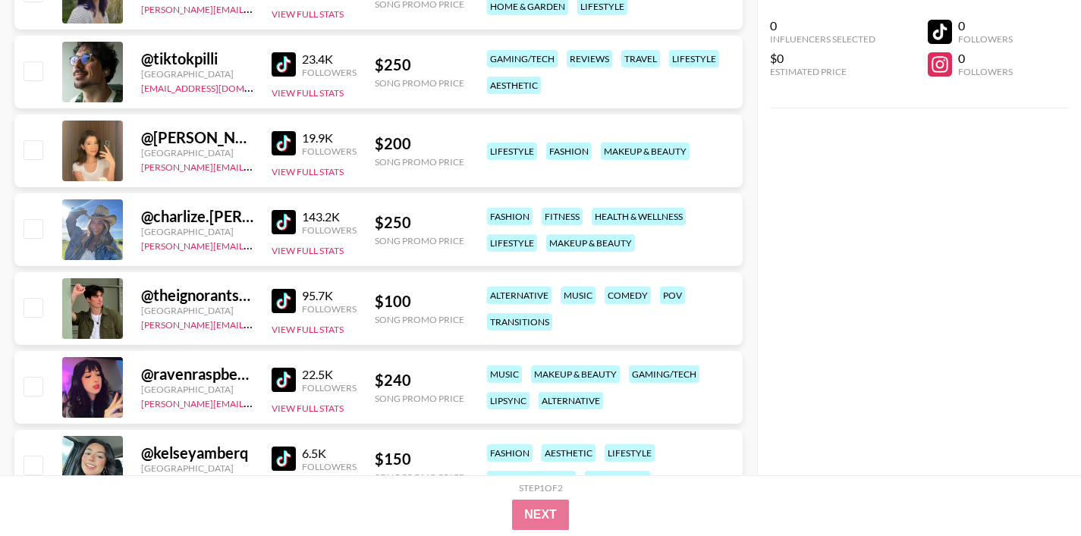
scroll to position [9403, 0]
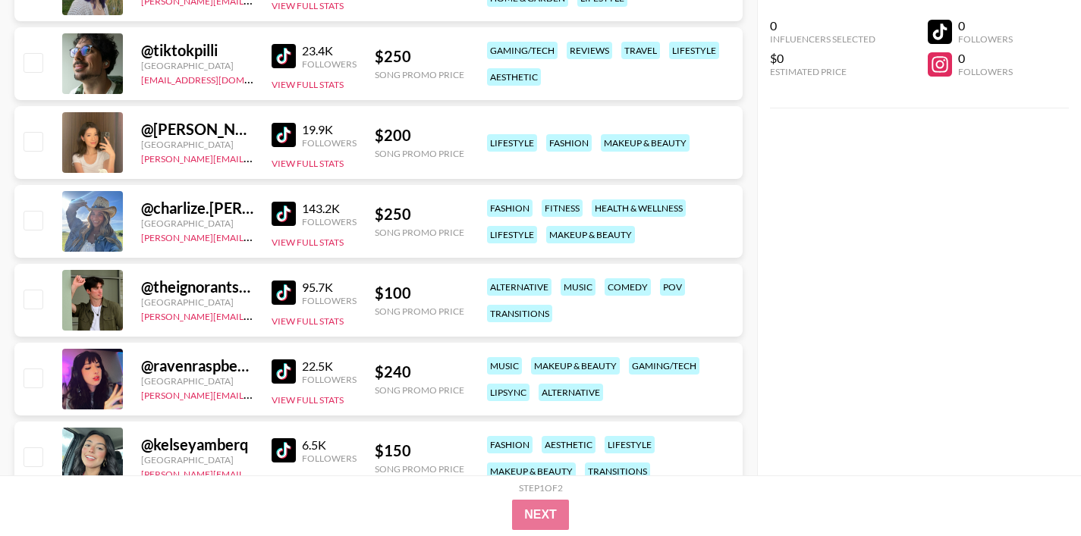
click at [290, 286] on img at bounding box center [284, 293] width 24 height 24
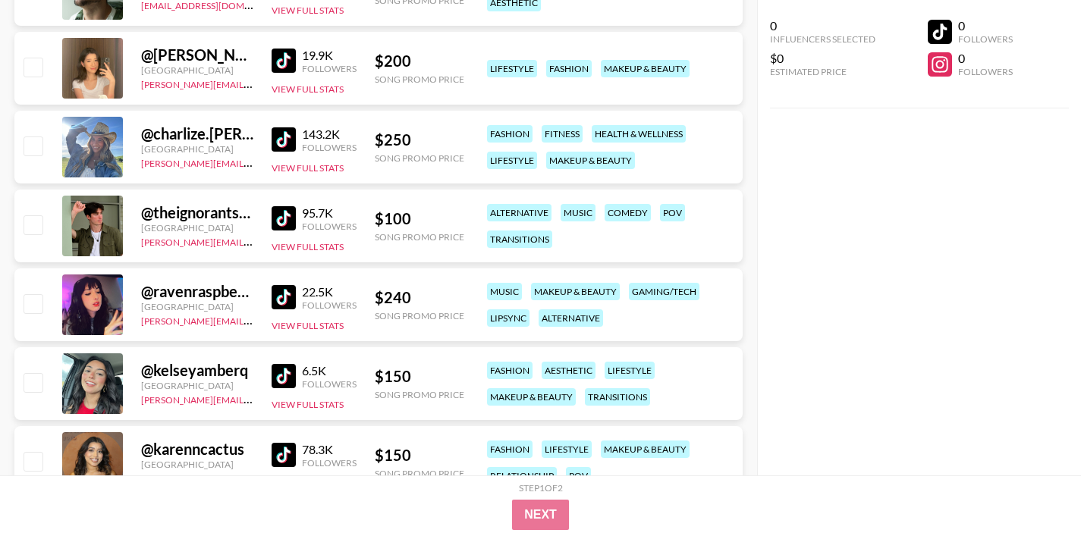
click at [287, 298] on img at bounding box center [284, 297] width 24 height 24
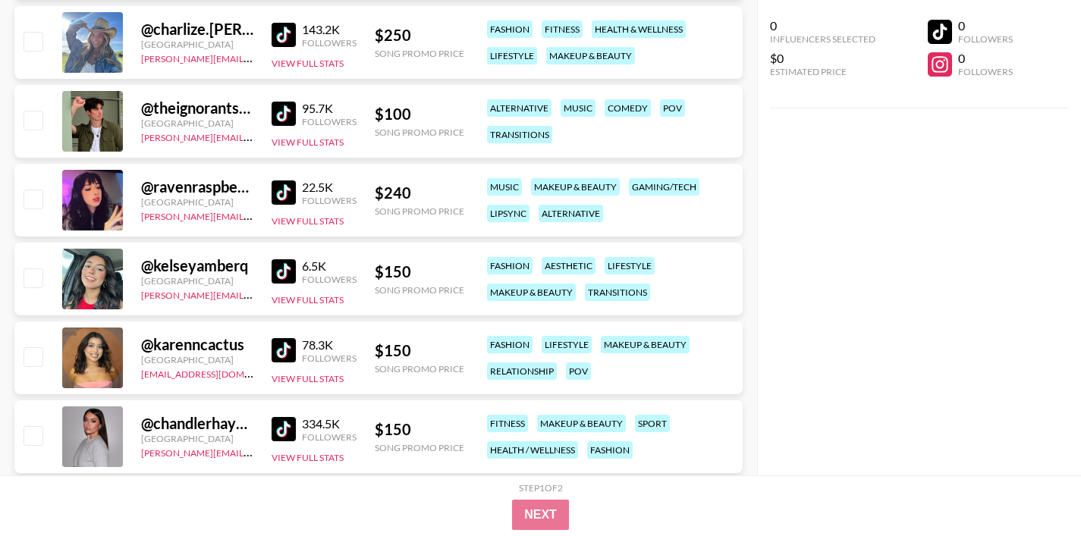
scroll to position [9585, 0]
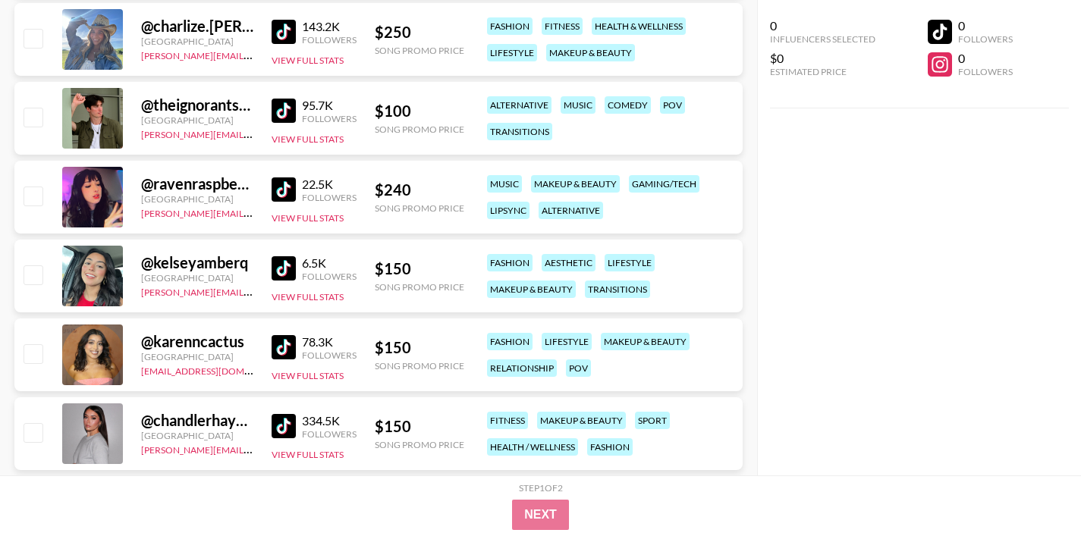
click at [284, 350] on img at bounding box center [284, 347] width 24 height 24
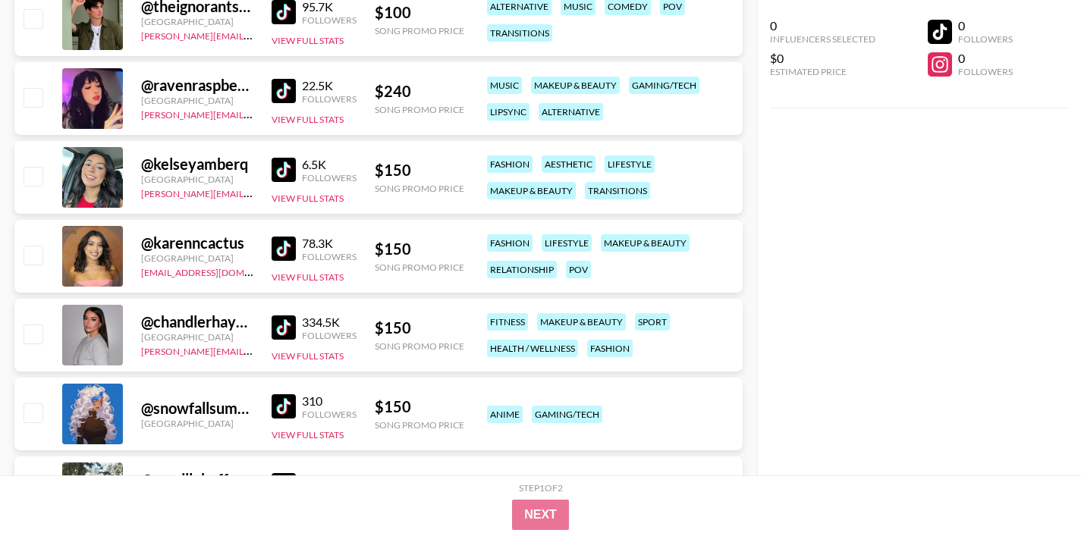
scroll to position [9709, 0]
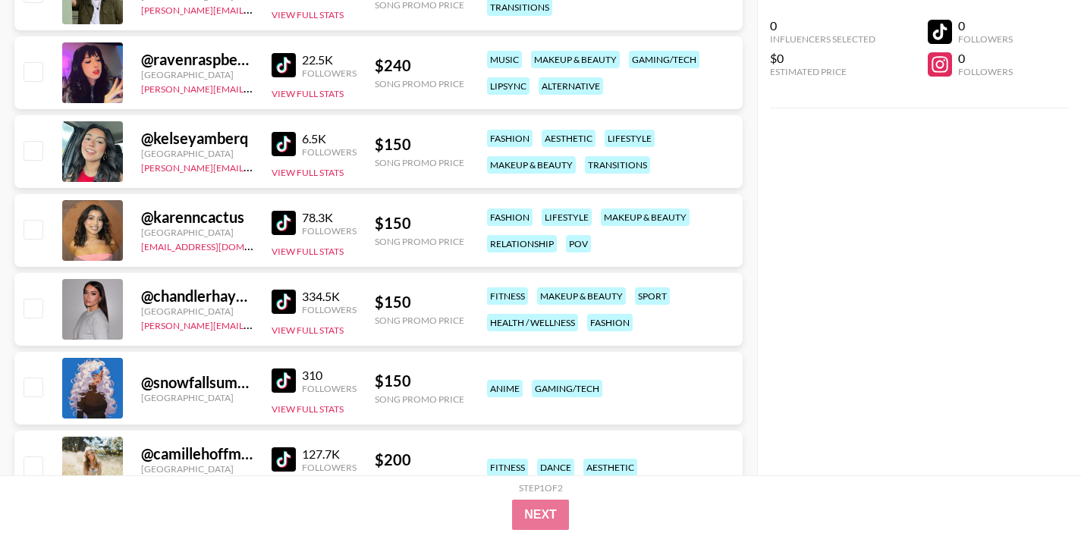
click at [284, 297] on img at bounding box center [284, 302] width 24 height 24
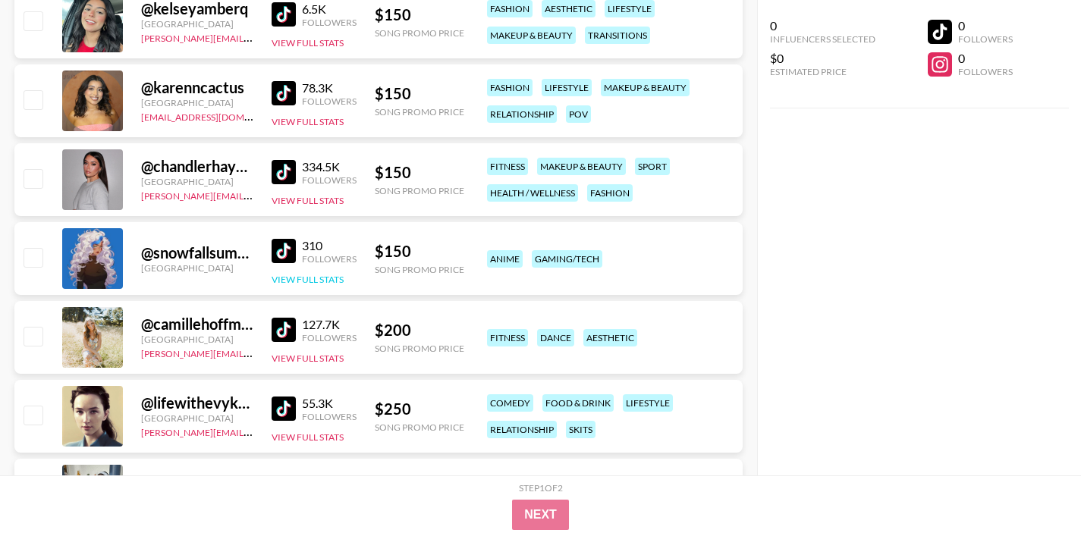
scroll to position [9850, 0]
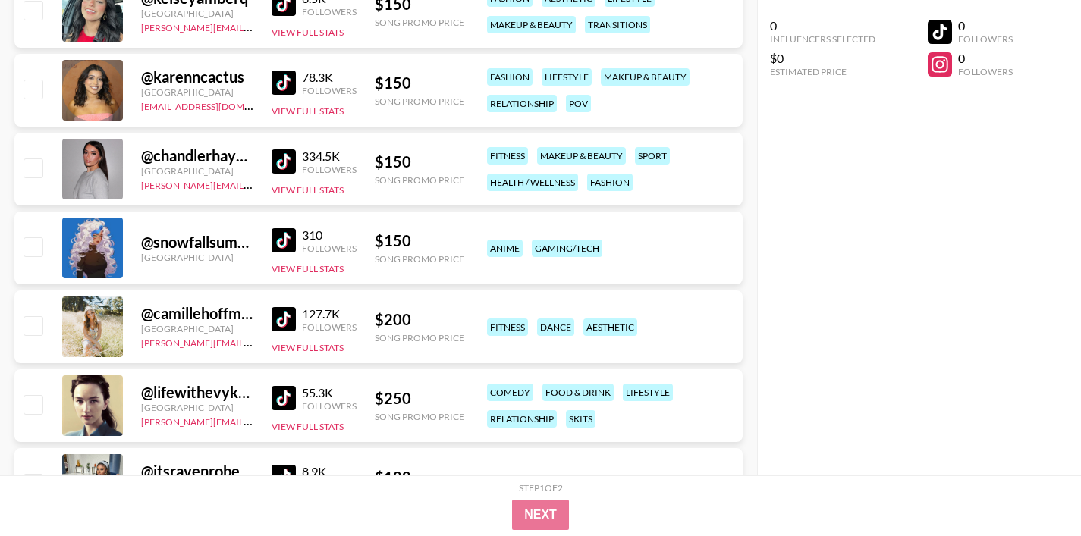
click at [283, 318] on img at bounding box center [284, 319] width 24 height 24
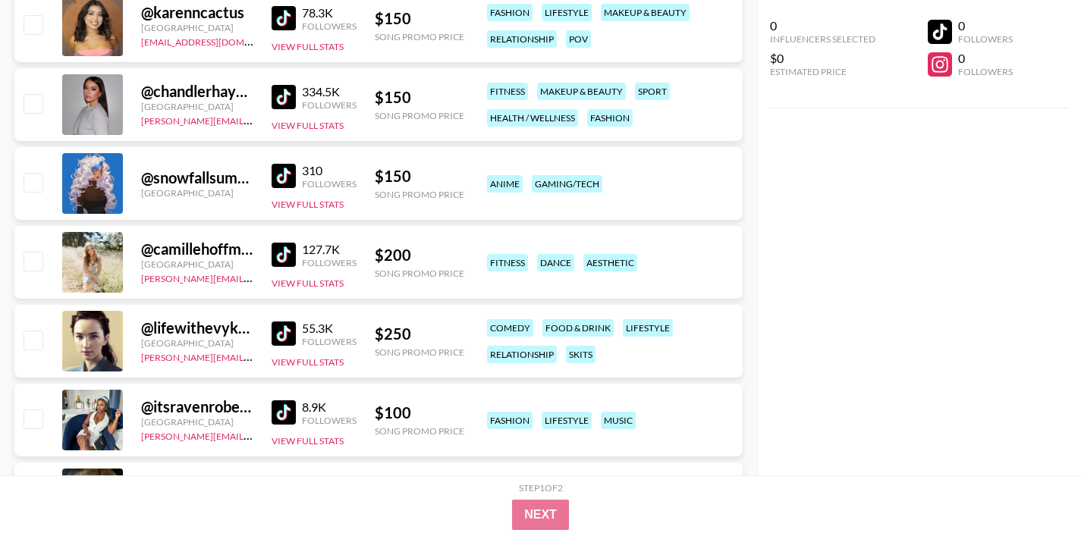
scroll to position [9957, 0]
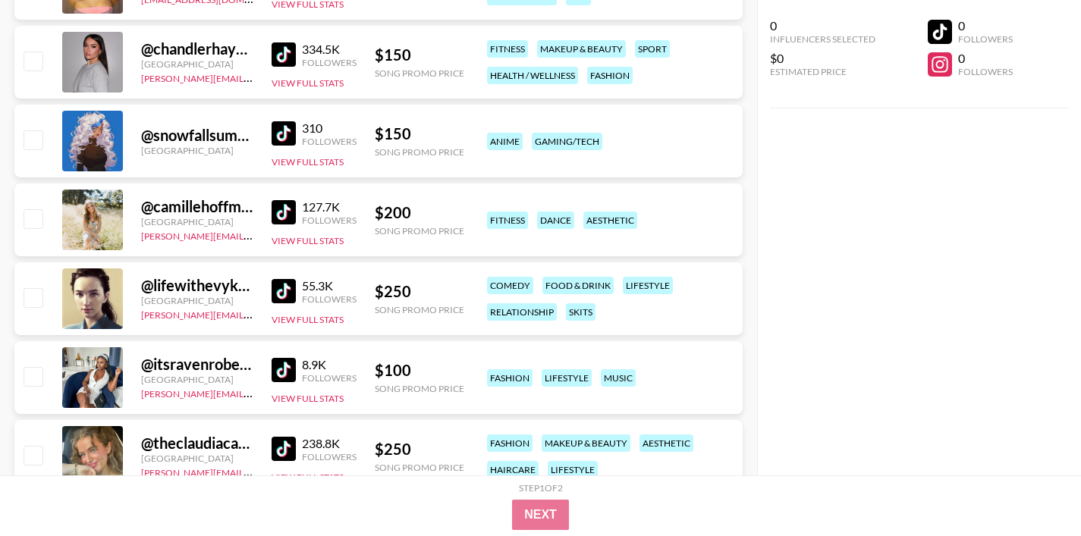
click at [287, 290] on img at bounding box center [284, 291] width 24 height 24
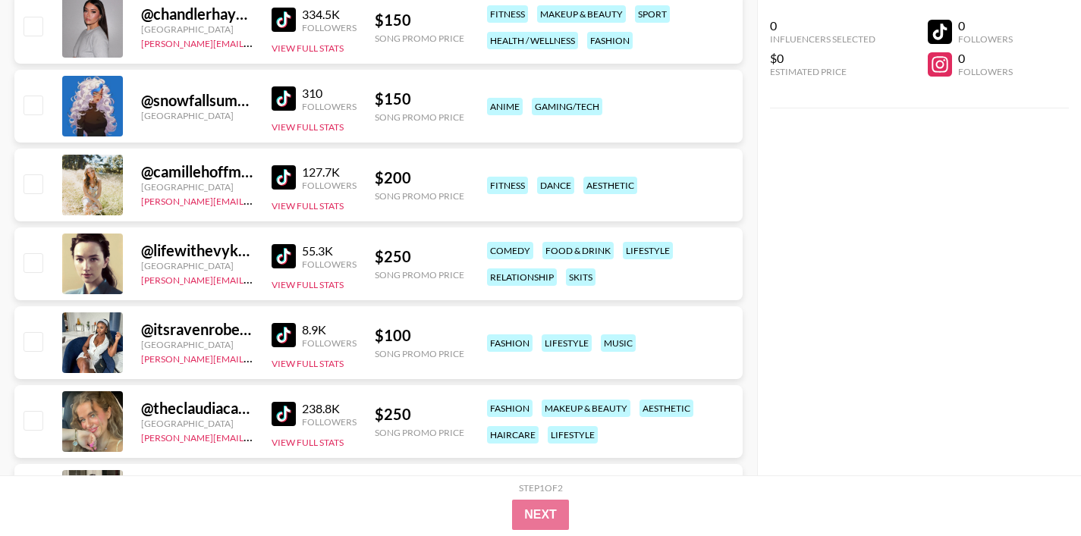
scroll to position [9998, 0]
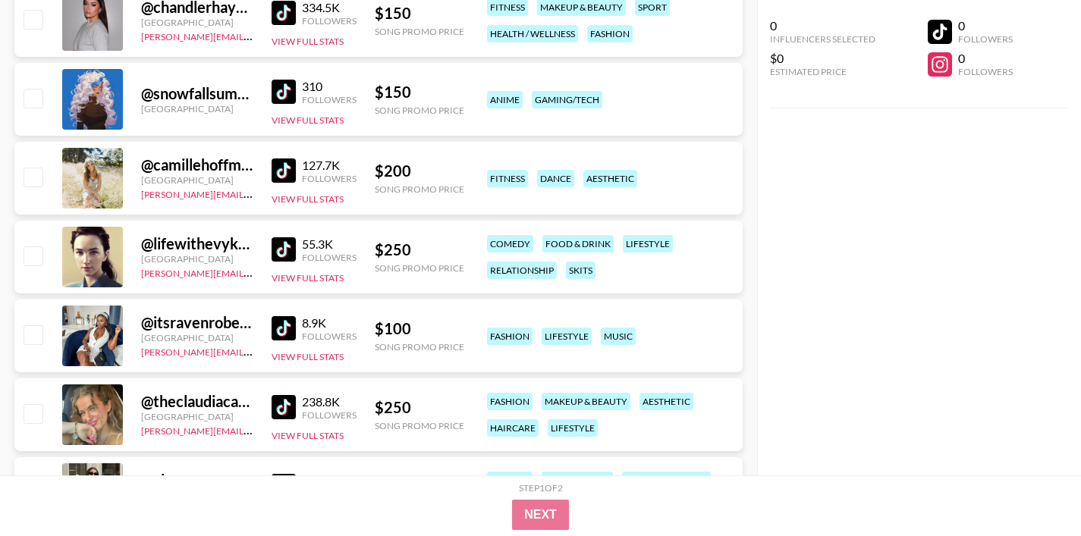
click at [278, 407] on img at bounding box center [284, 407] width 24 height 24
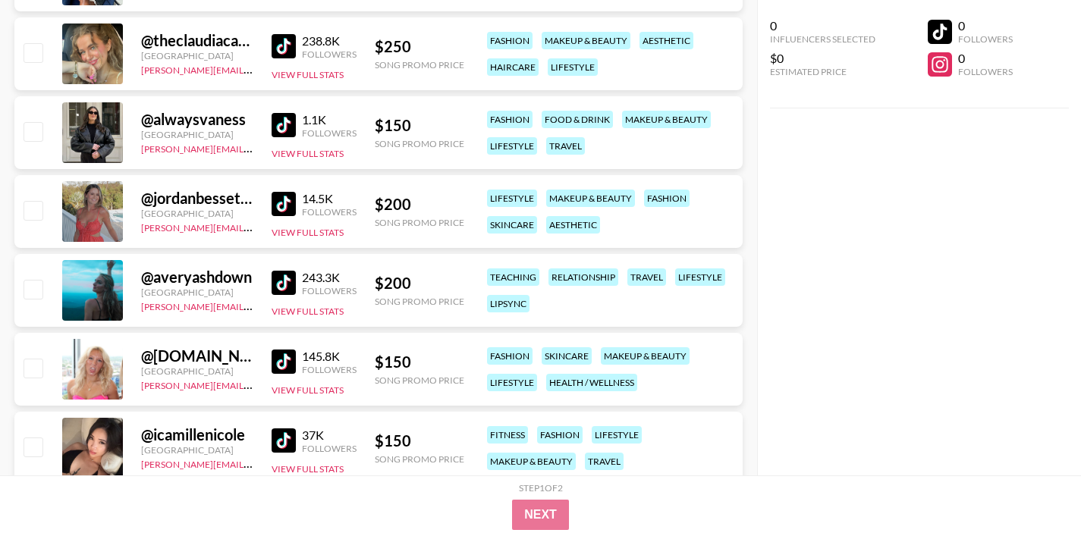
scroll to position [10361, 0]
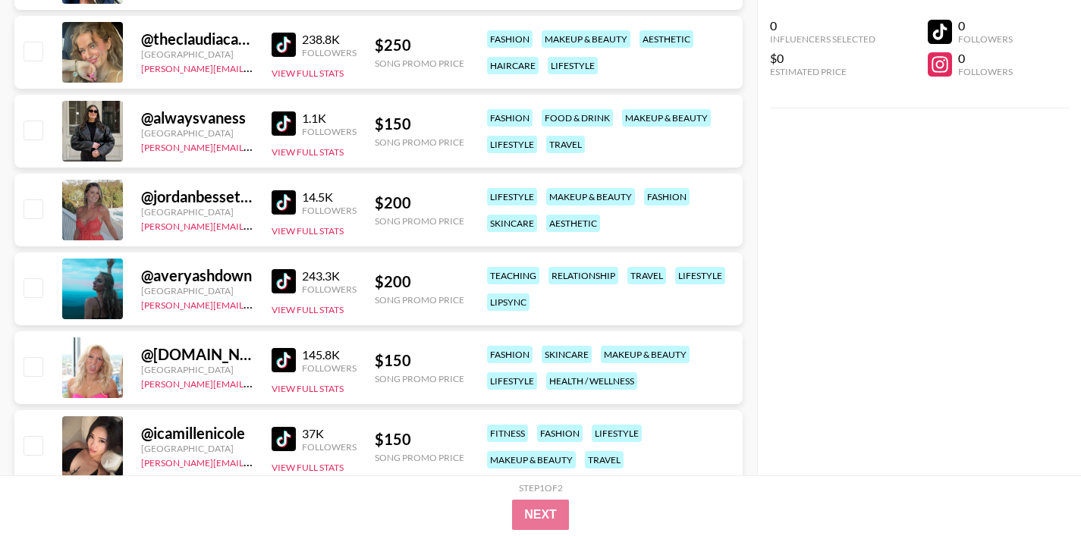
click at [287, 286] on img at bounding box center [284, 281] width 24 height 24
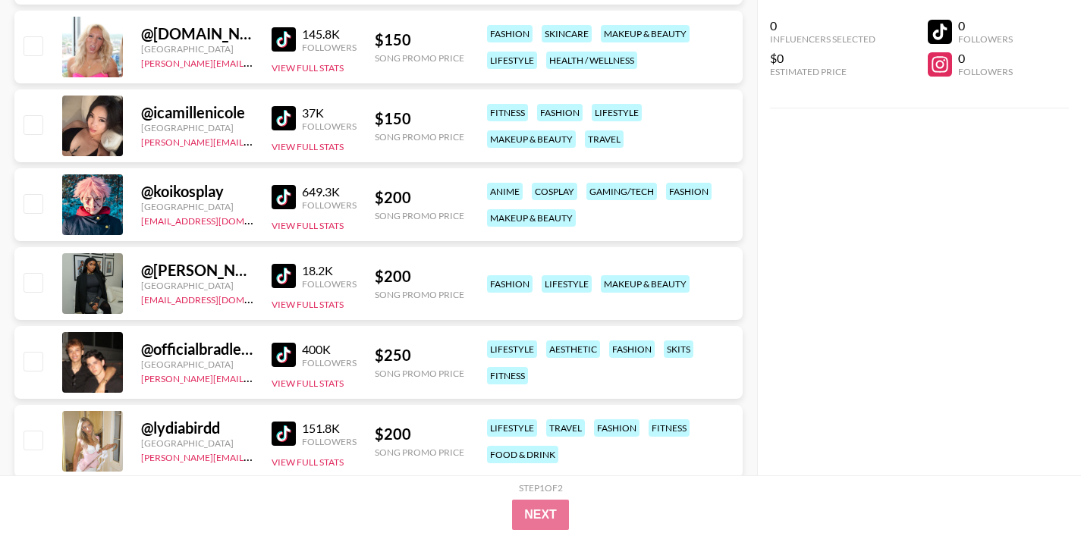
scroll to position [10682, 0]
click at [286, 199] on img at bounding box center [284, 196] width 24 height 24
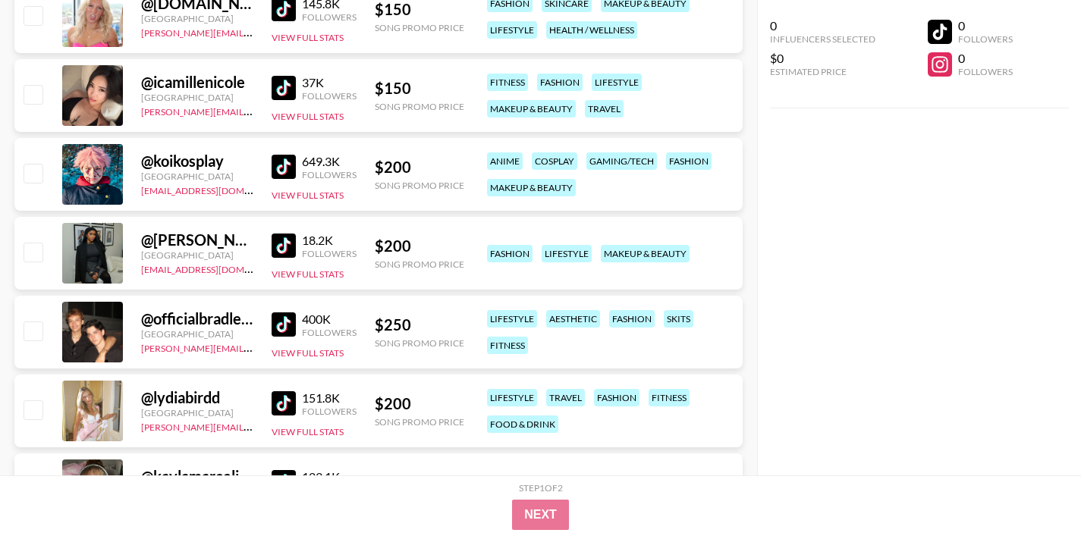
scroll to position [10714, 0]
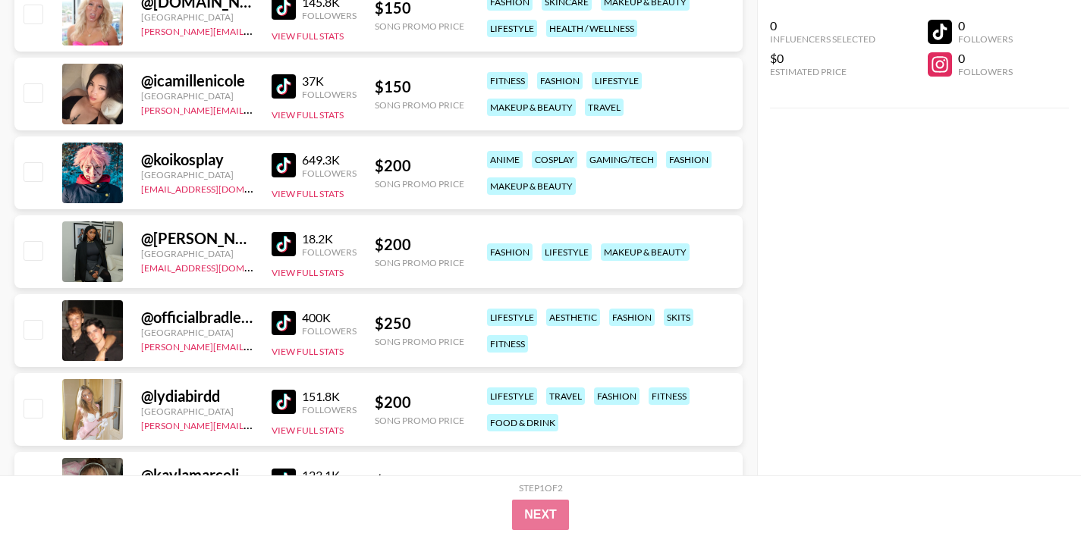
click at [274, 325] on img at bounding box center [284, 323] width 24 height 24
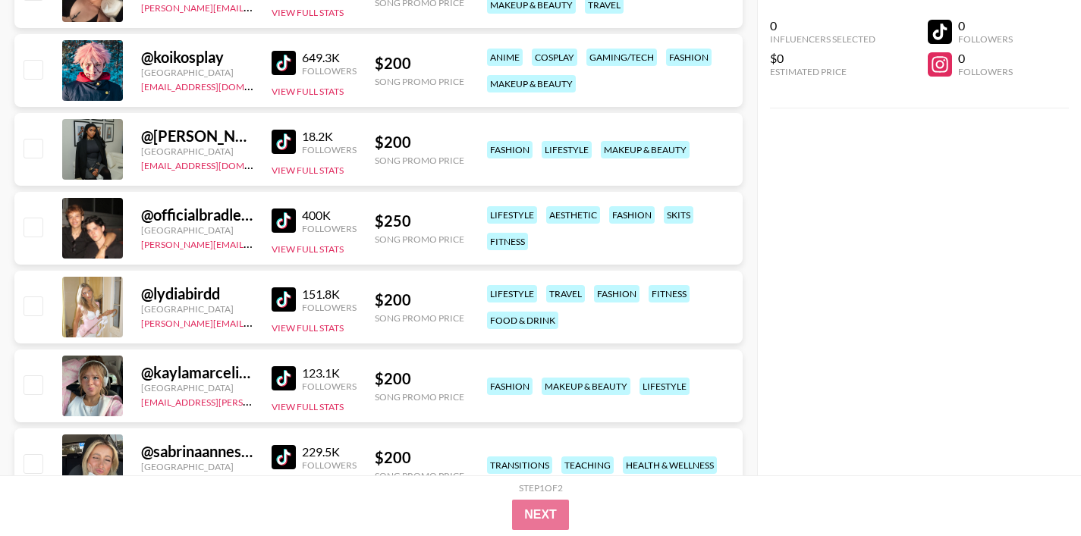
scroll to position [10821, 0]
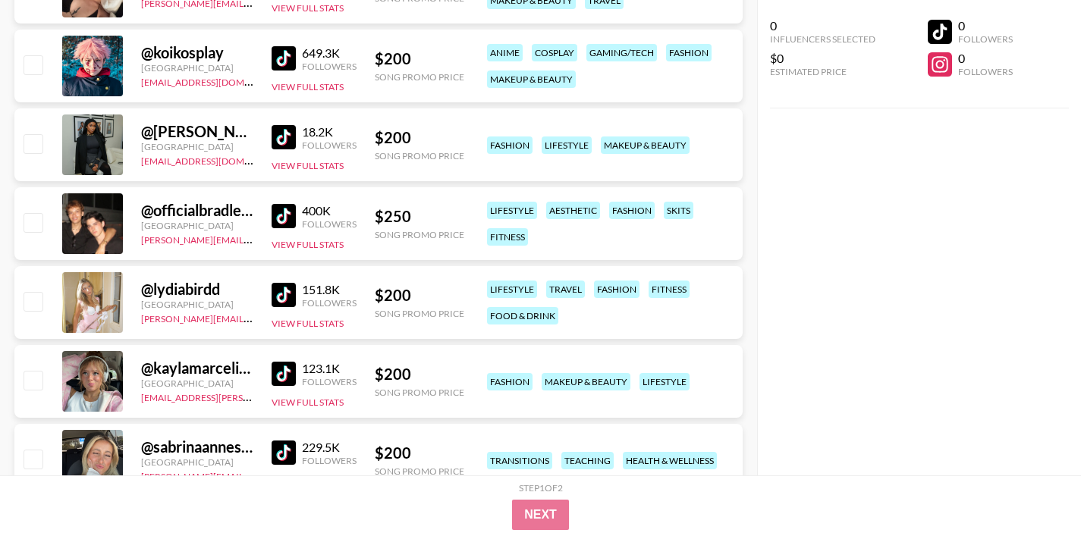
click at [283, 291] on img at bounding box center [284, 295] width 24 height 24
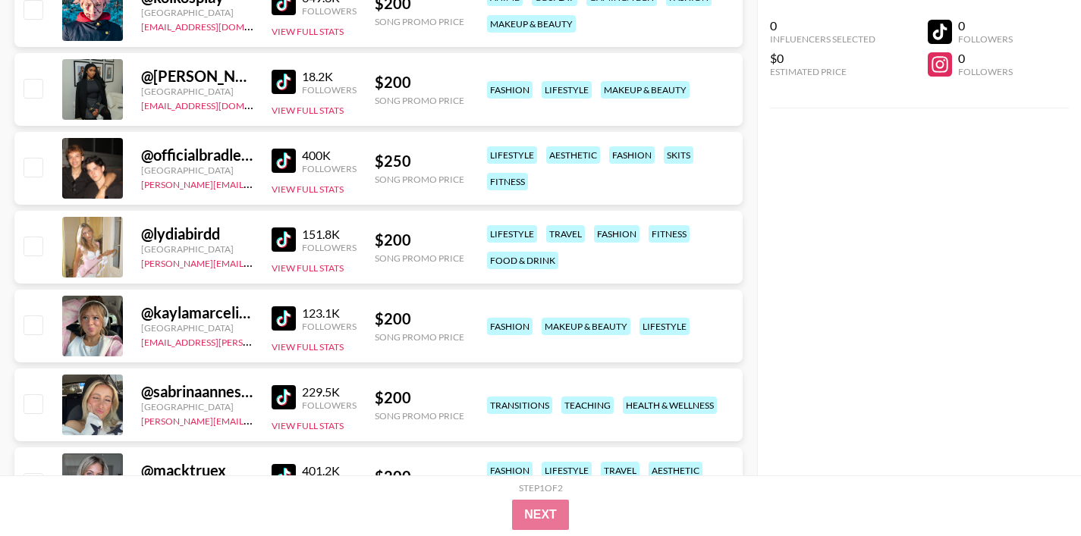
scroll to position [10934, 0]
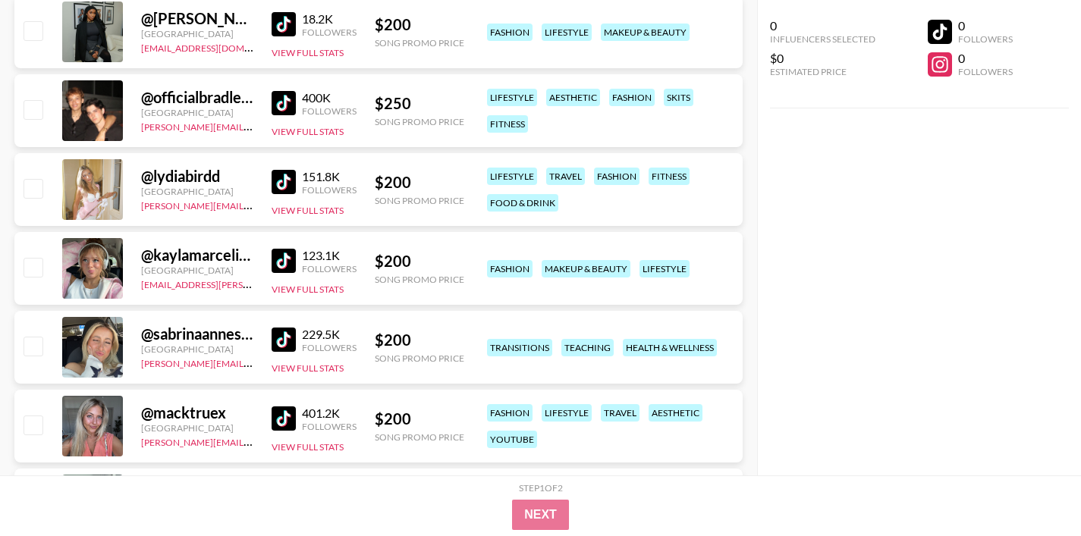
click at [278, 258] on img at bounding box center [284, 261] width 24 height 24
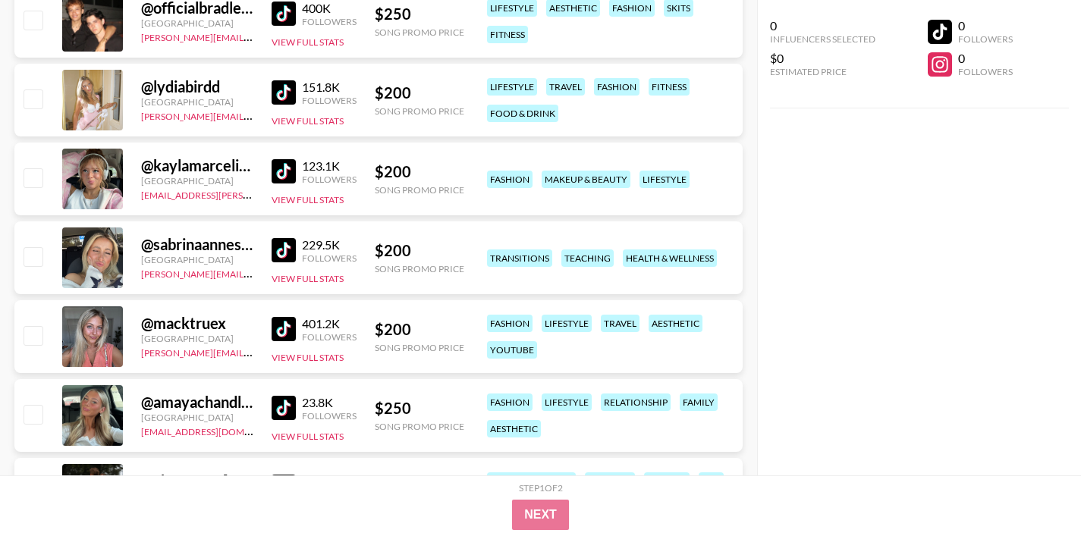
scroll to position [11030, 0]
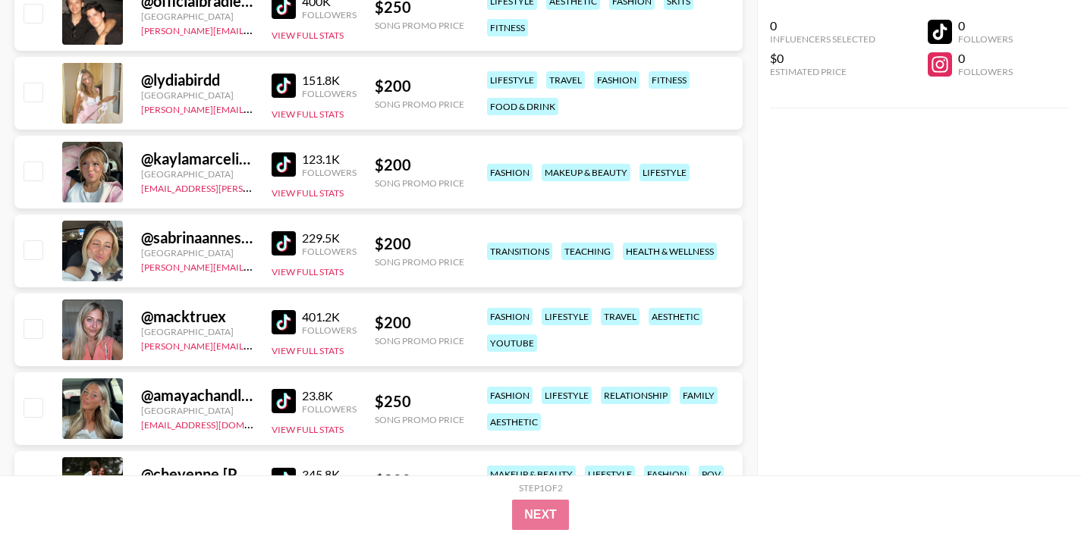
click at [281, 243] on img at bounding box center [284, 243] width 24 height 24
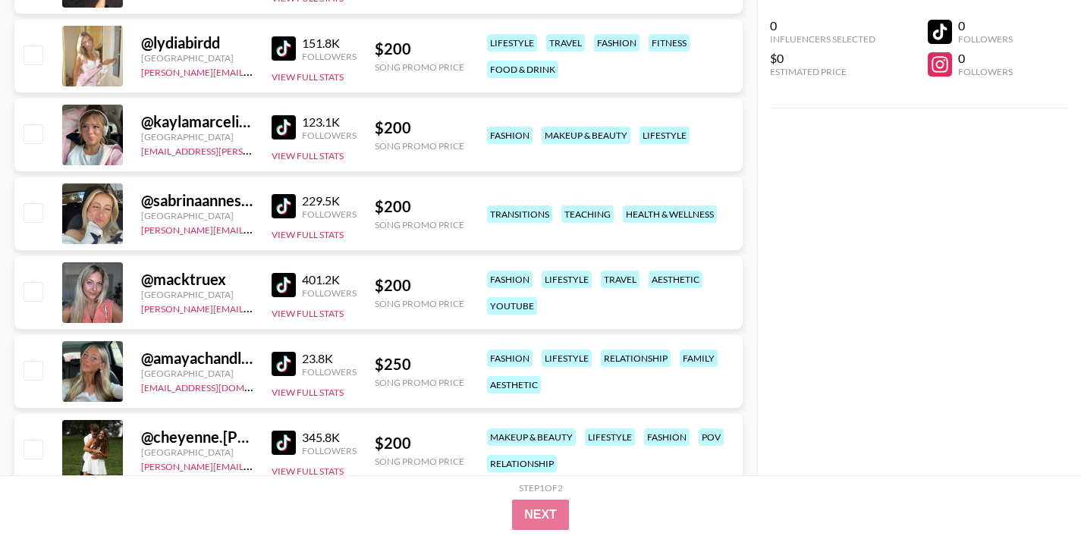
scroll to position [11073, 0]
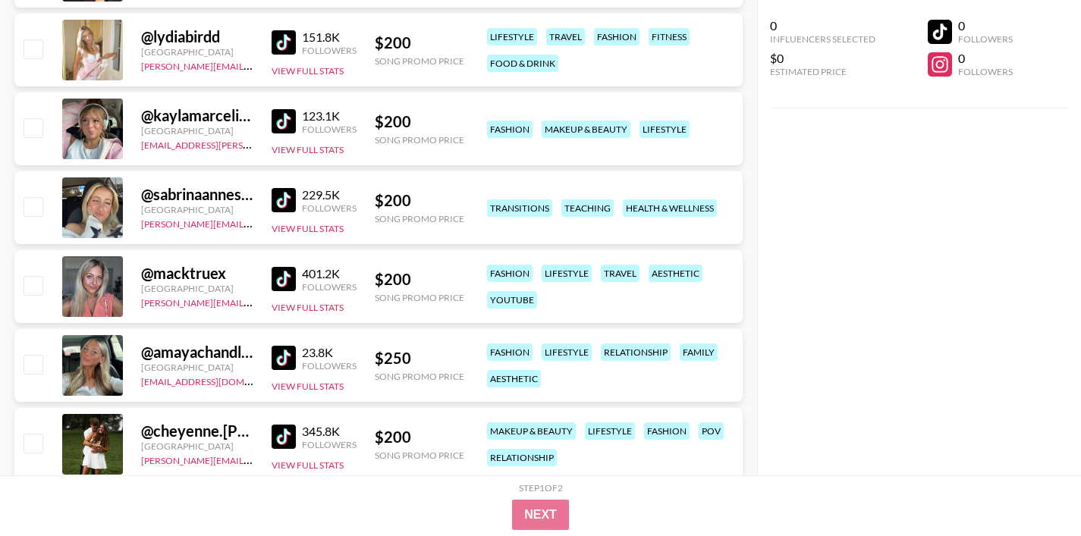
click at [288, 278] on img at bounding box center [284, 279] width 24 height 24
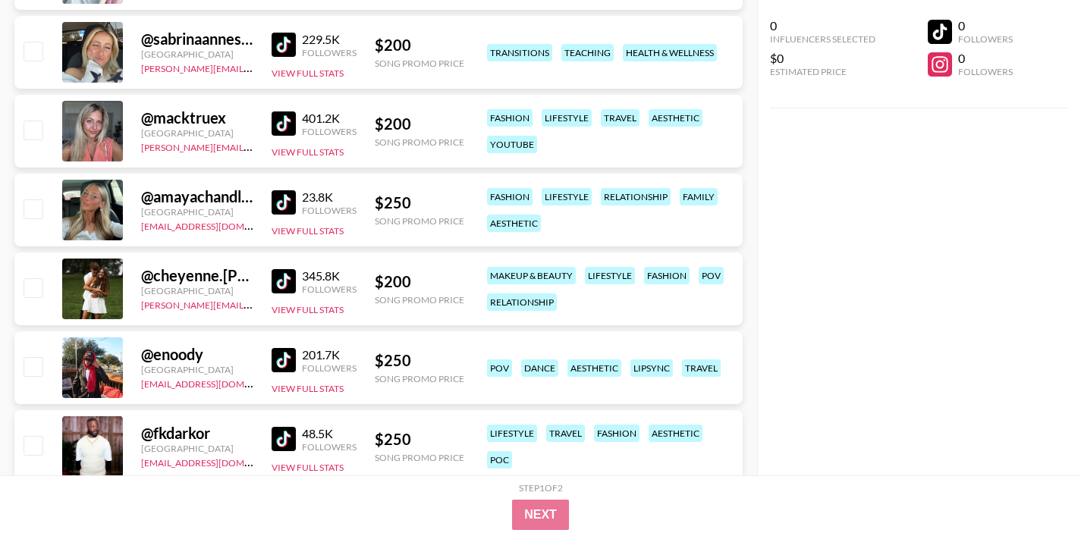
scroll to position [11246, 0]
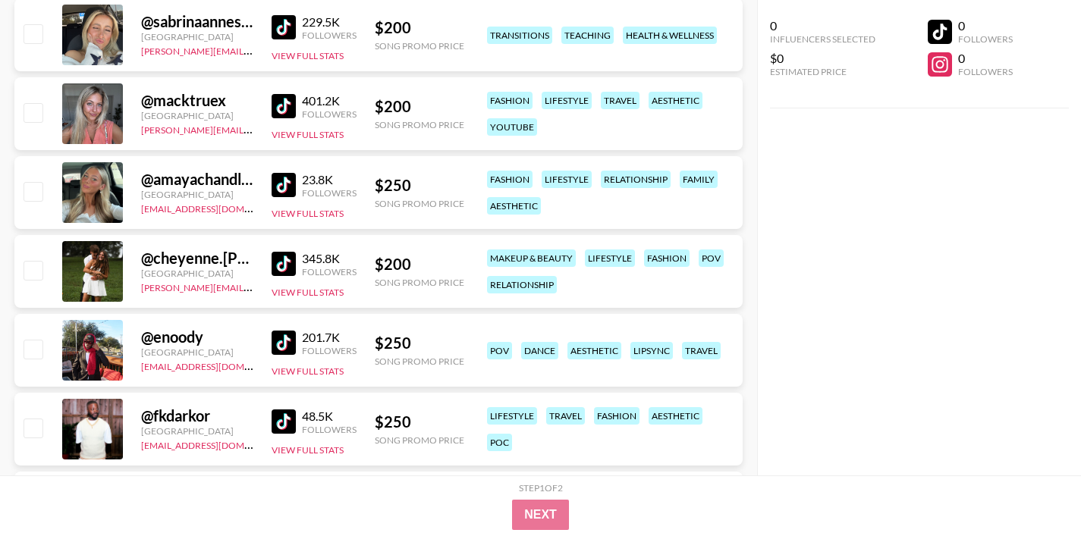
click at [284, 270] on img at bounding box center [284, 264] width 24 height 24
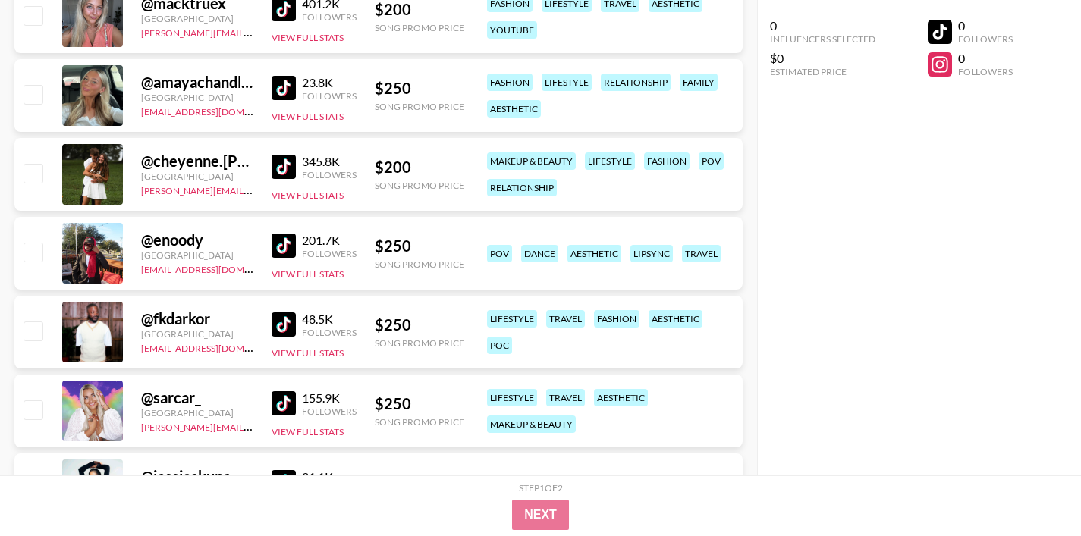
click at [272, 248] on img at bounding box center [284, 246] width 24 height 24
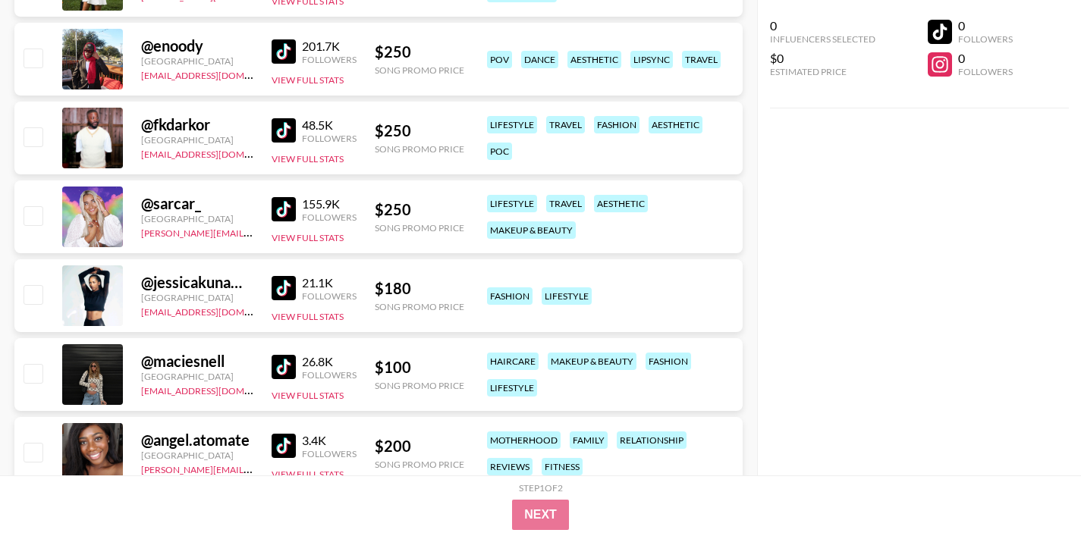
scroll to position [11551, 0]
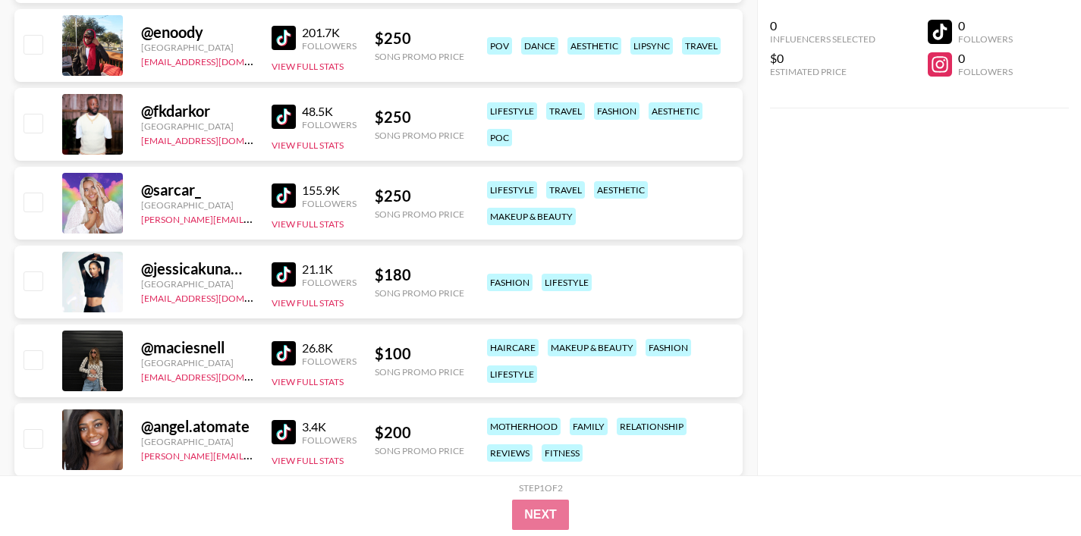
click at [279, 194] on img at bounding box center [284, 196] width 24 height 24
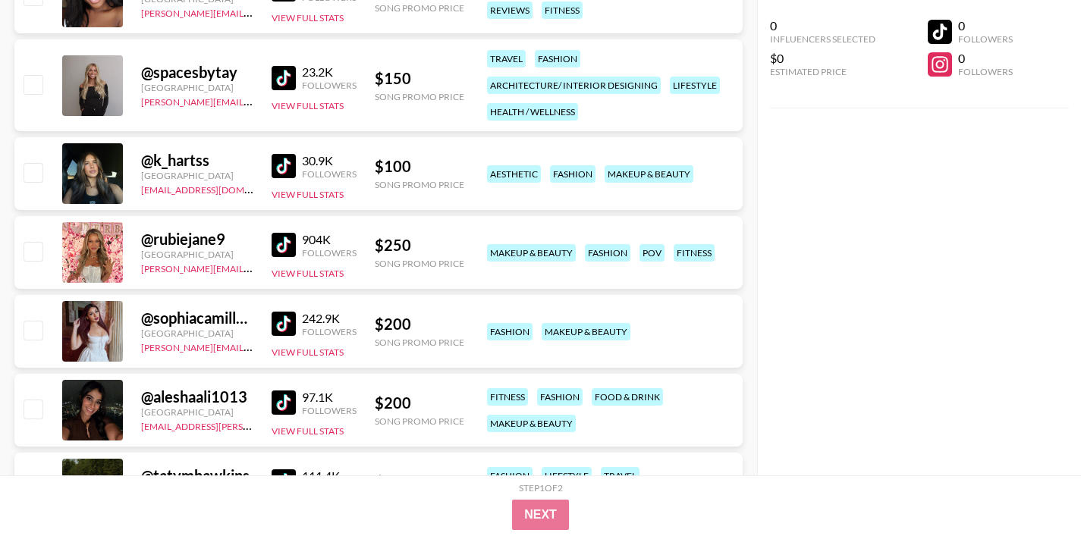
scroll to position [11998, 0]
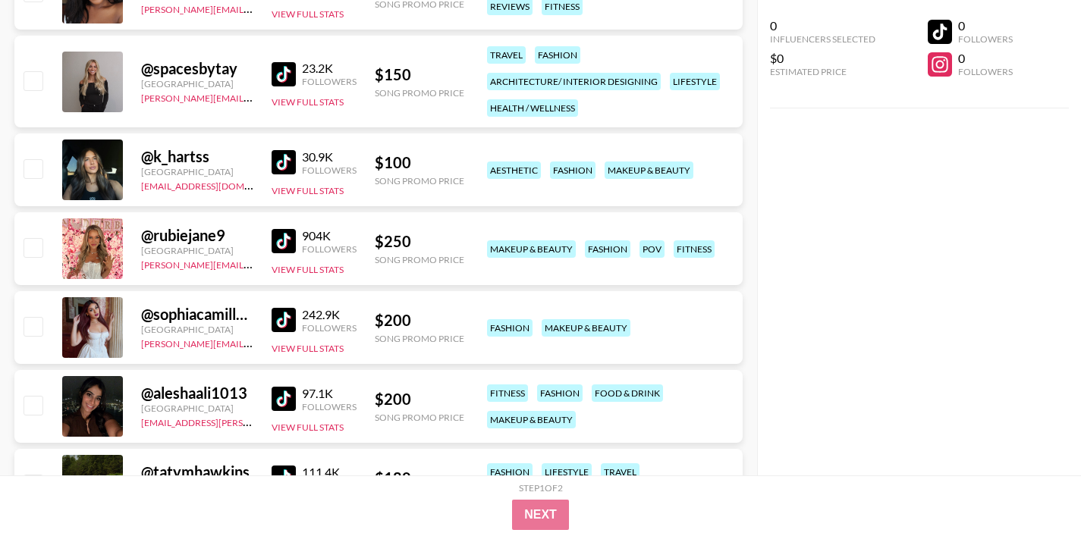
click at [275, 240] on img at bounding box center [284, 241] width 24 height 24
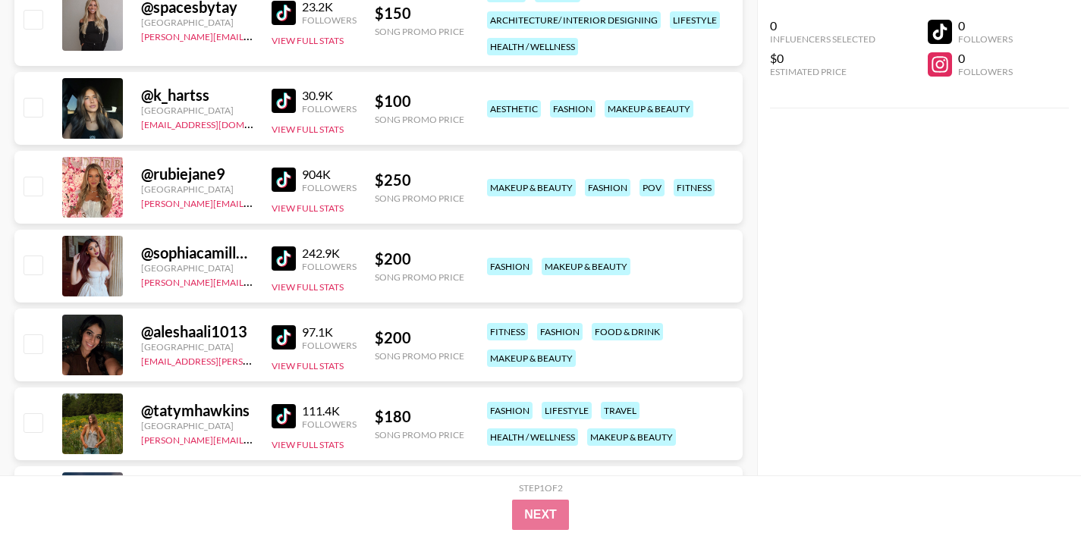
scroll to position [12061, 0]
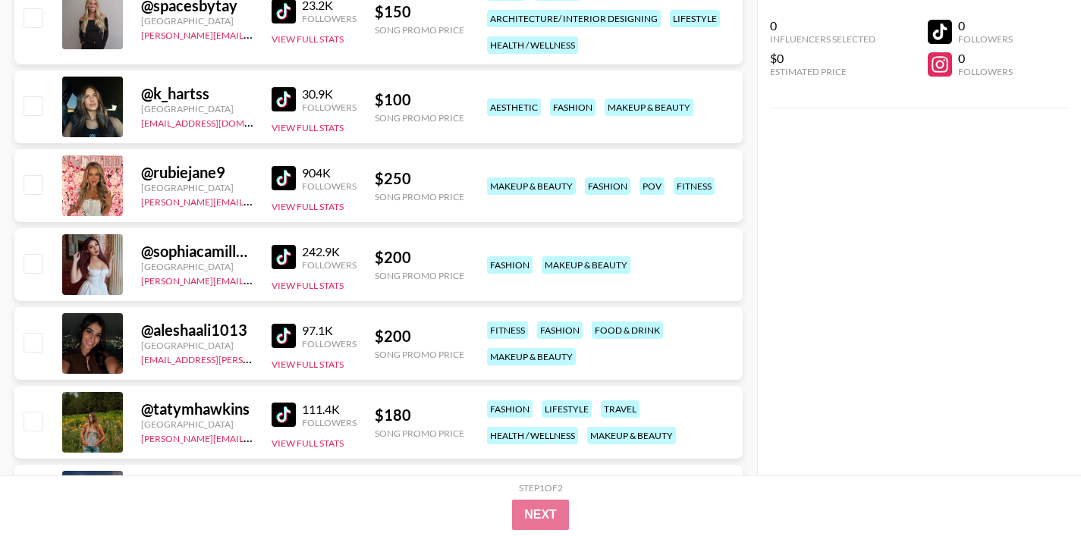
click at [276, 256] on img at bounding box center [284, 257] width 24 height 24
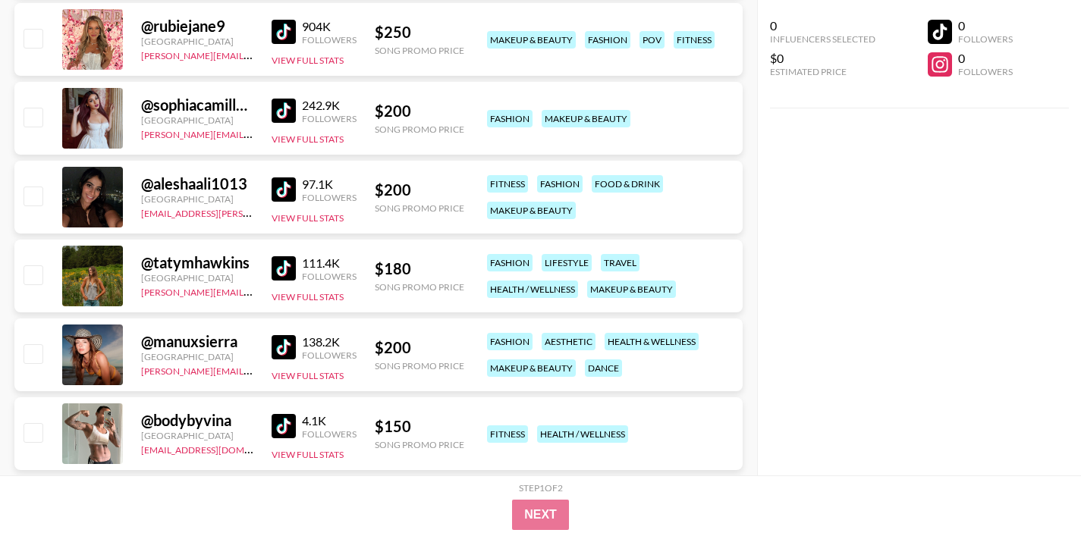
scroll to position [12218, 0]
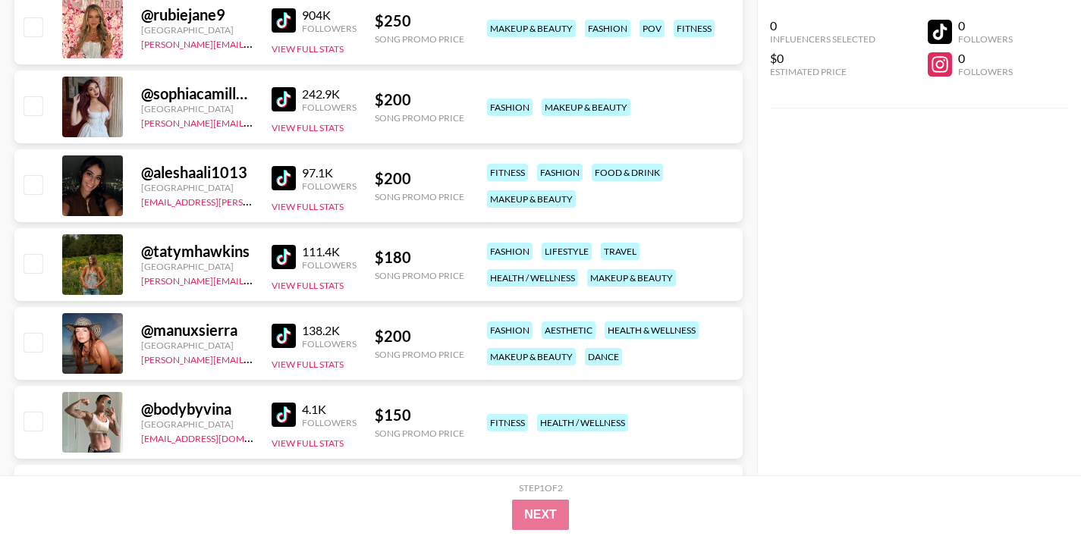
click at [284, 248] on img at bounding box center [284, 257] width 24 height 24
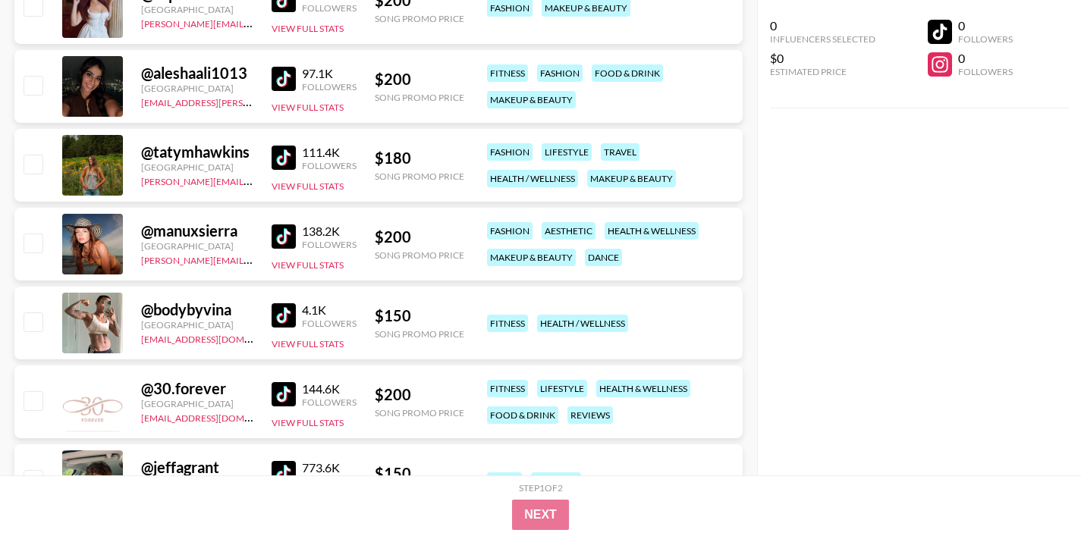
scroll to position [12324, 0]
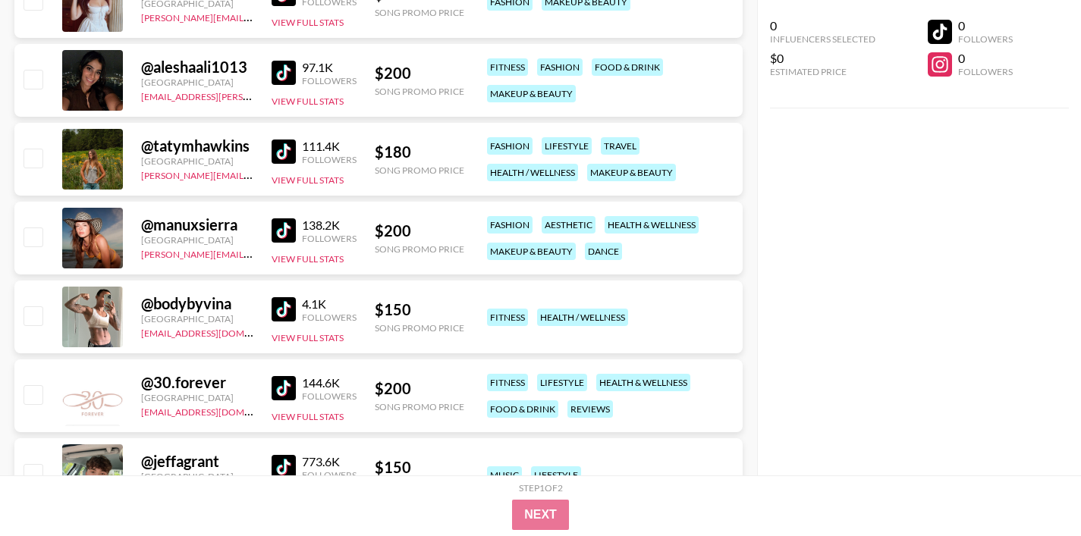
click at [279, 228] on img at bounding box center [284, 230] width 24 height 24
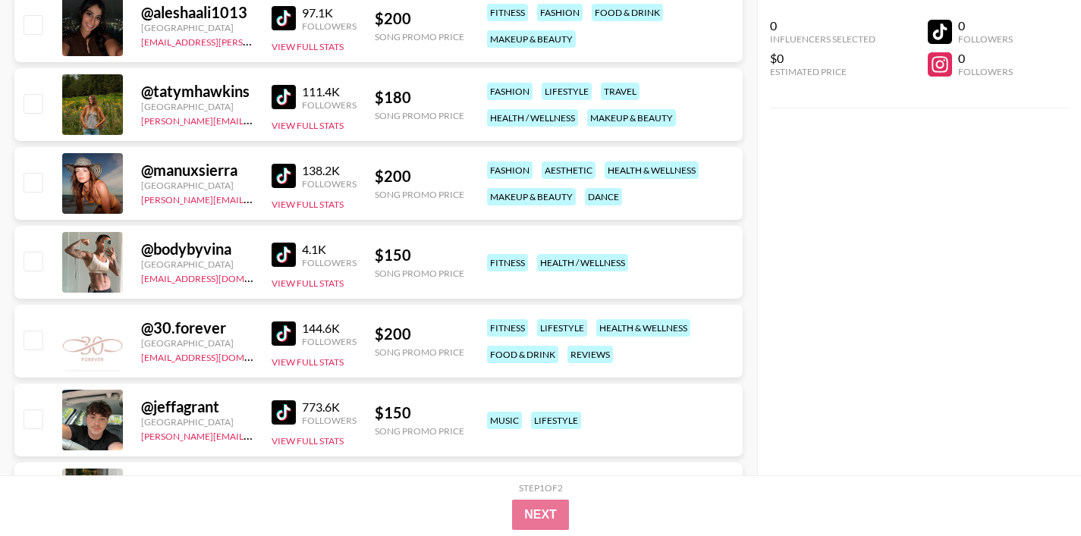
scroll to position [12396, 0]
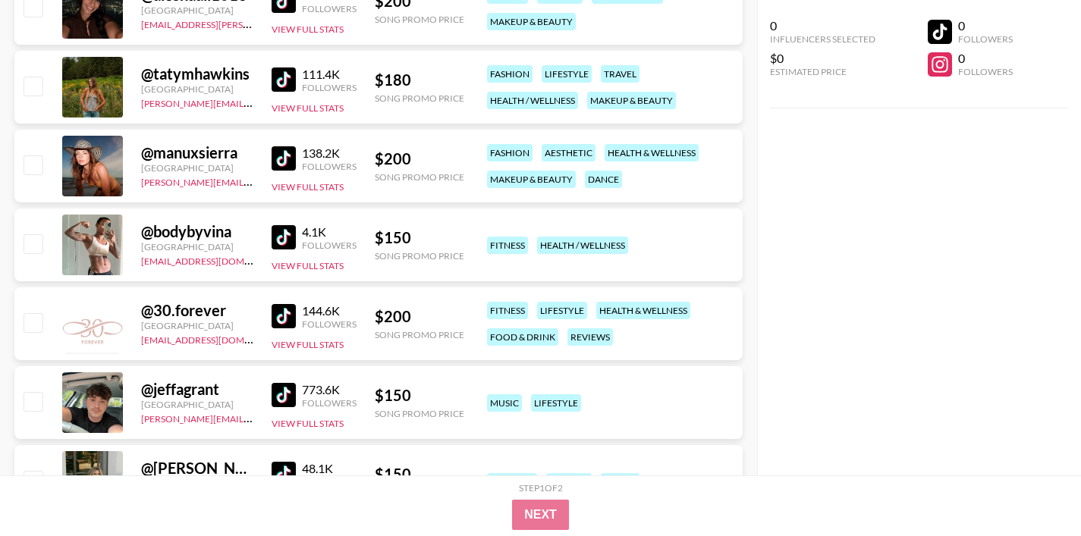
click at [282, 314] on img at bounding box center [284, 316] width 24 height 24
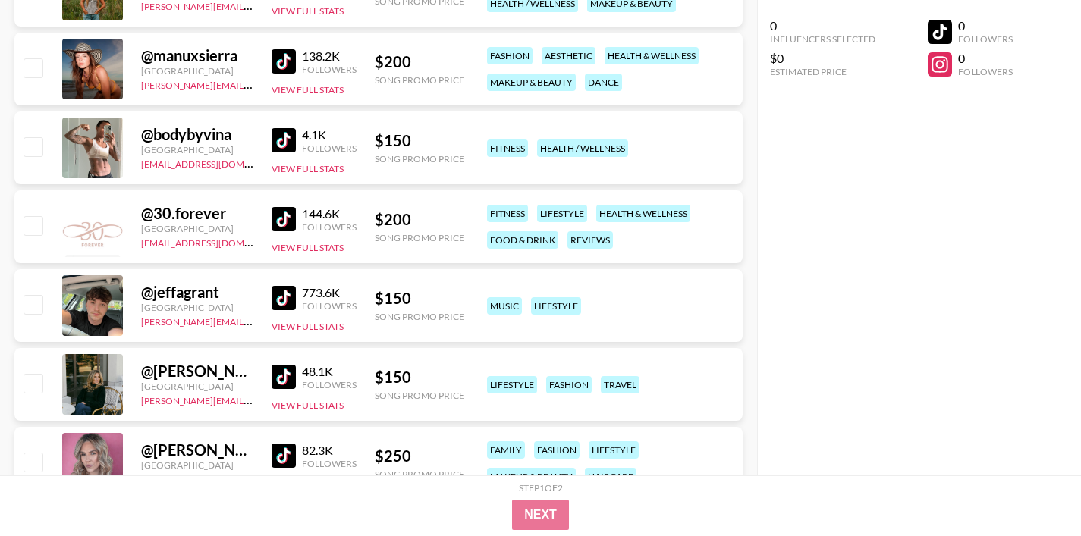
scroll to position [12538, 0]
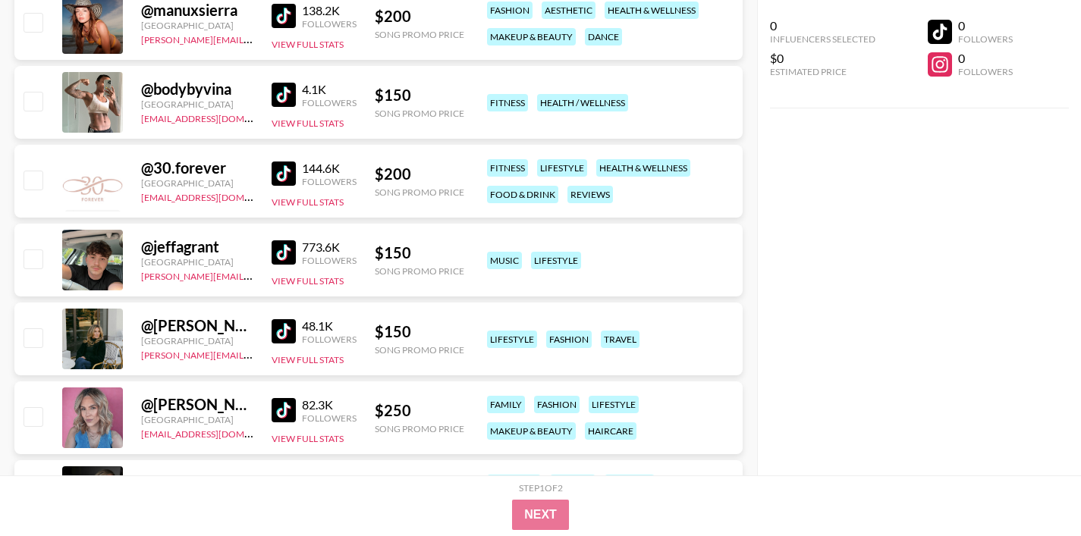
click at [287, 243] on img at bounding box center [284, 252] width 24 height 24
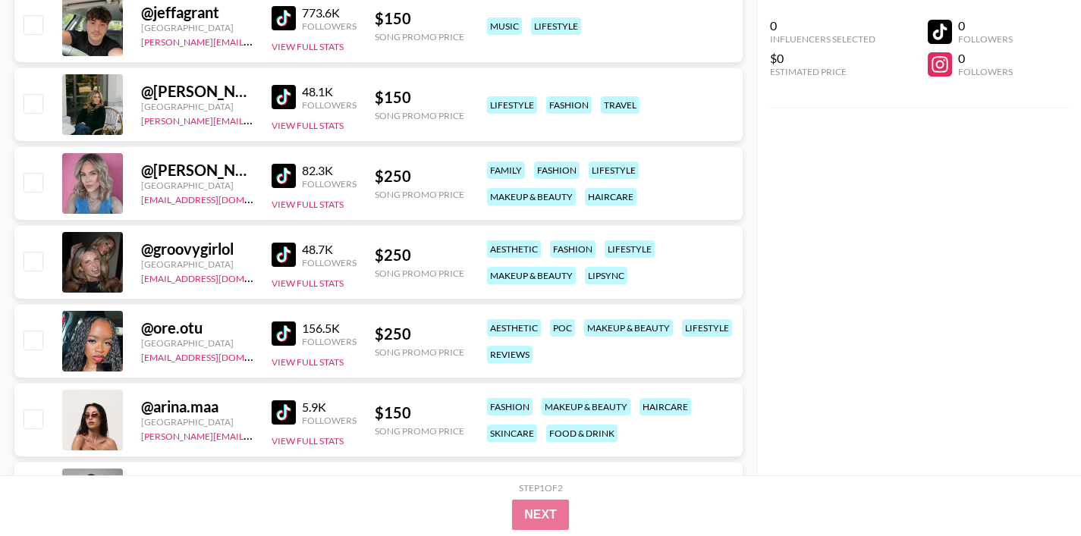
scroll to position [12775, 0]
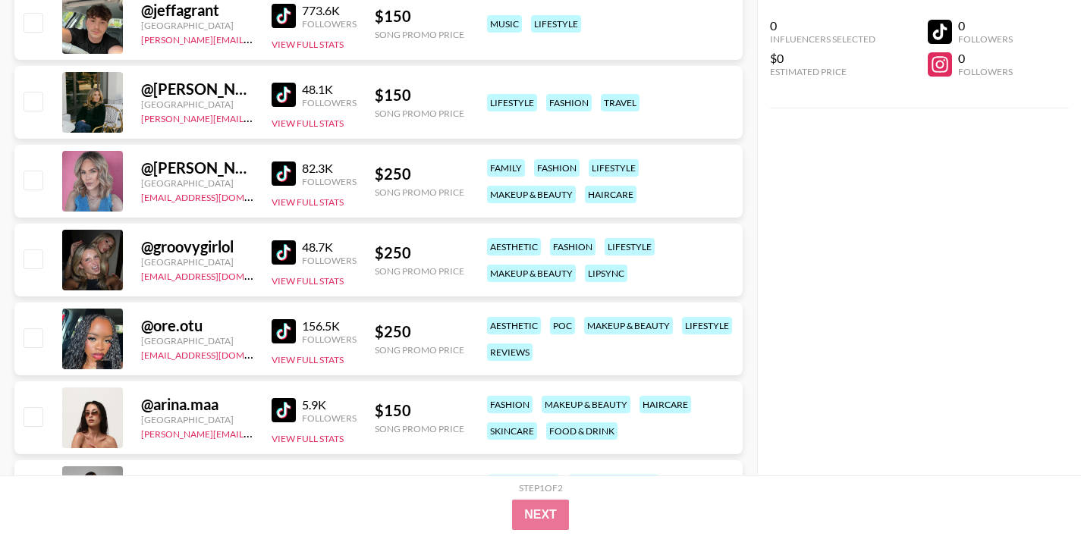
click at [282, 325] on img at bounding box center [284, 331] width 24 height 24
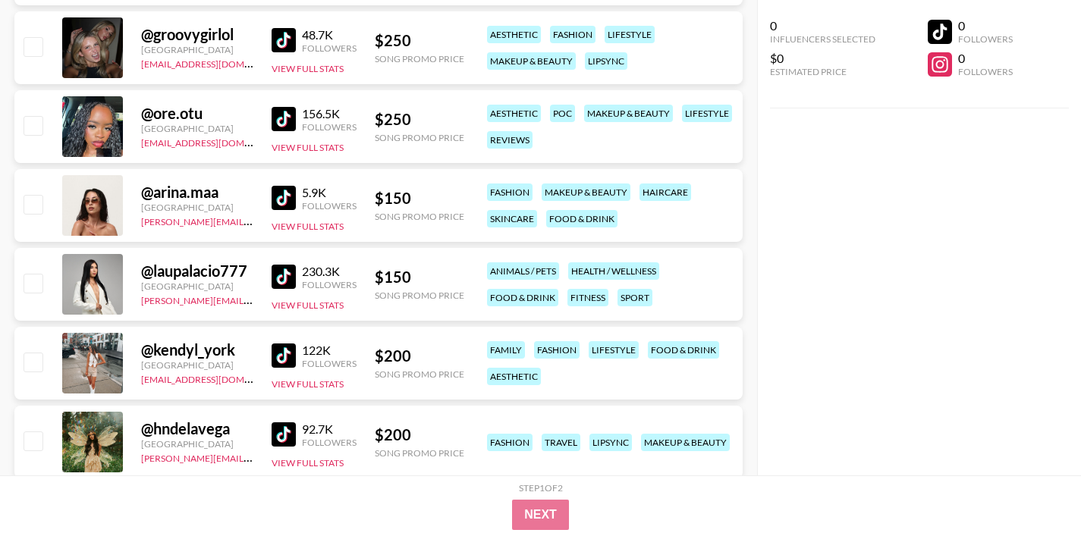
scroll to position [12990, 0]
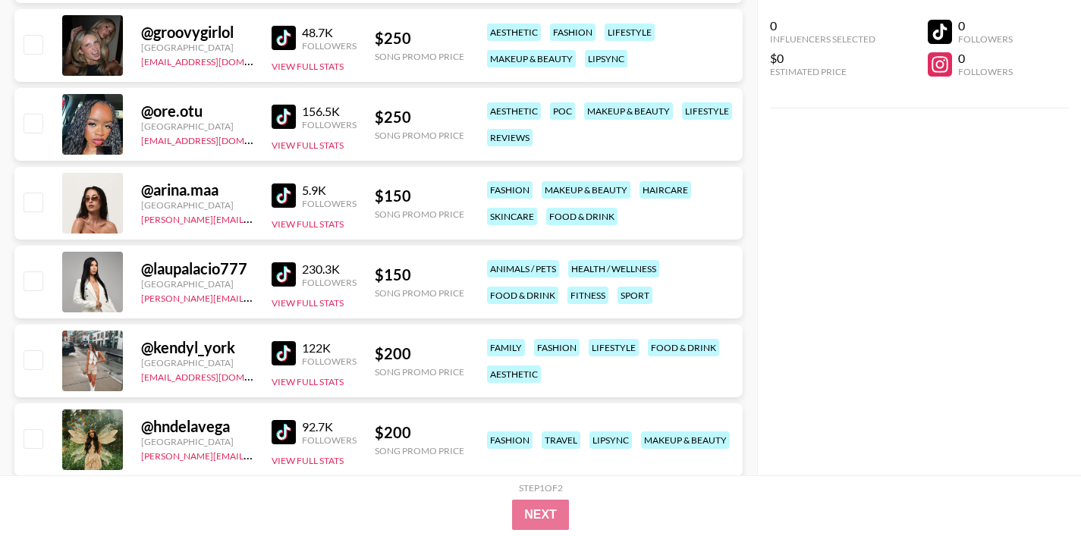
click at [279, 272] on img at bounding box center [284, 274] width 24 height 24
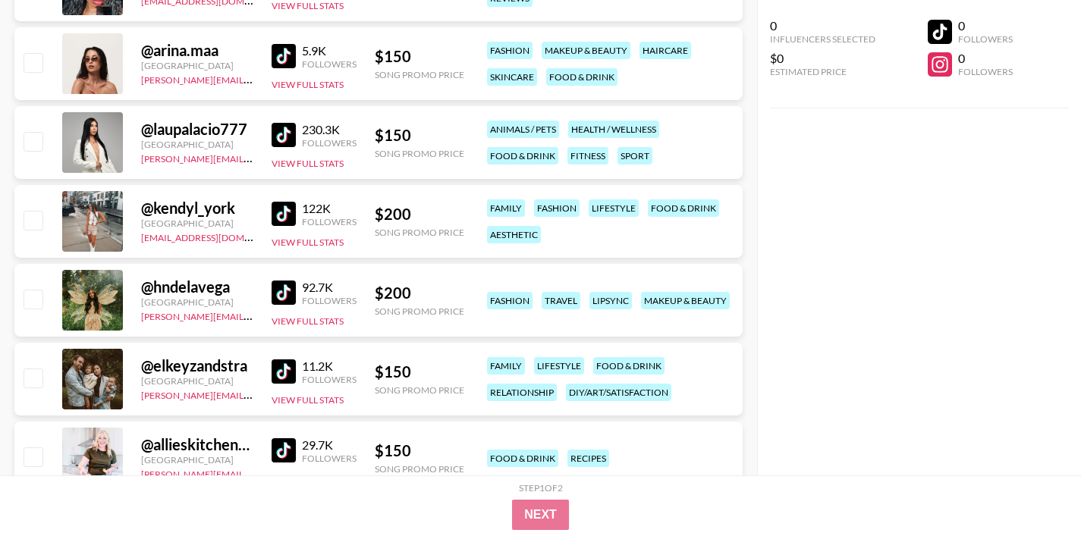
scroll to position [13131, 0]
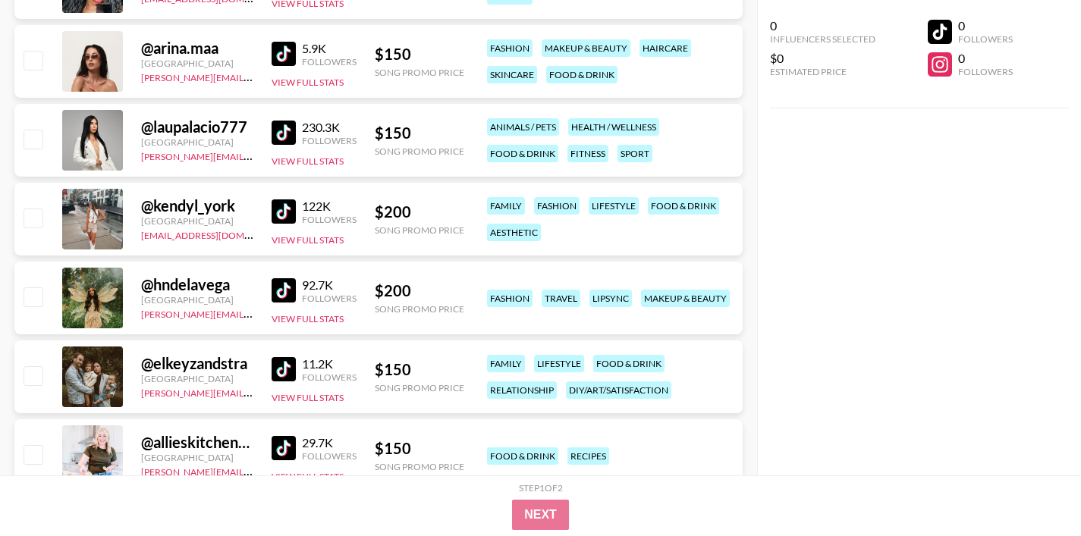
click at [275, 286] on img at bounding box center [284, 290] width 24 height 24
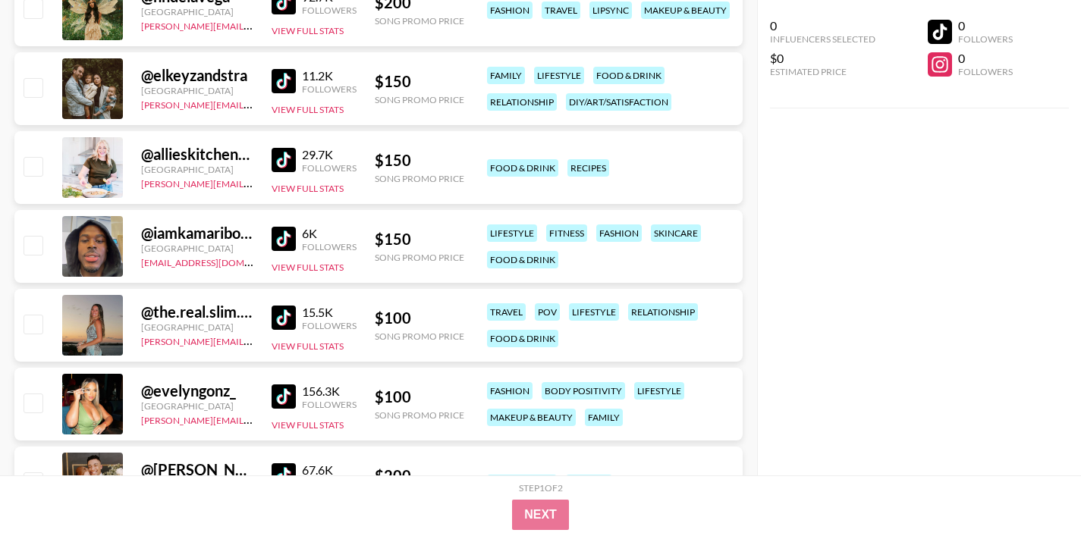
scroll to position [13423, 0]
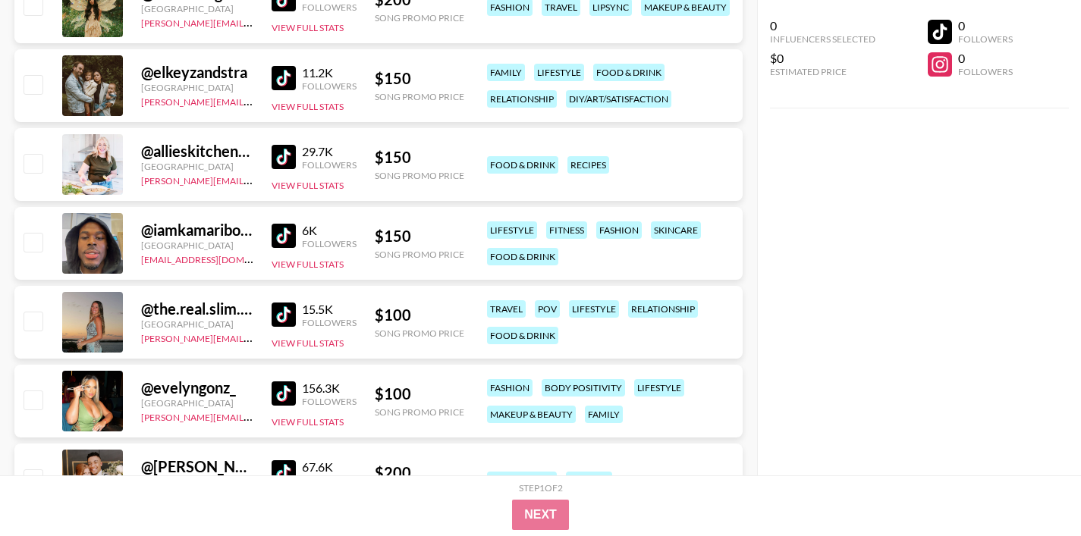
click at [287, 395] on img at bounding box center [284, 393] width 24 height 24
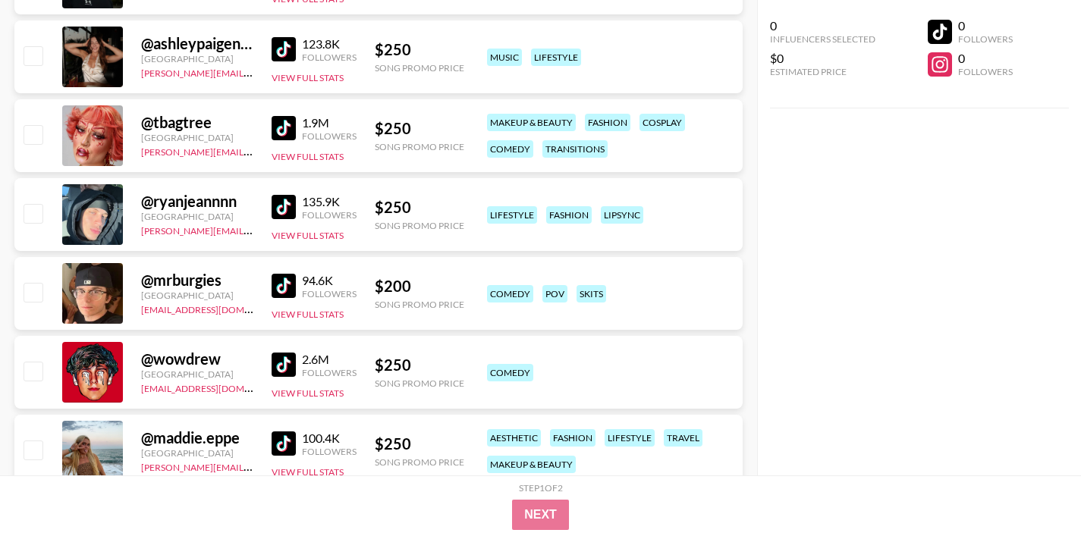
scroll to position [485, 0]
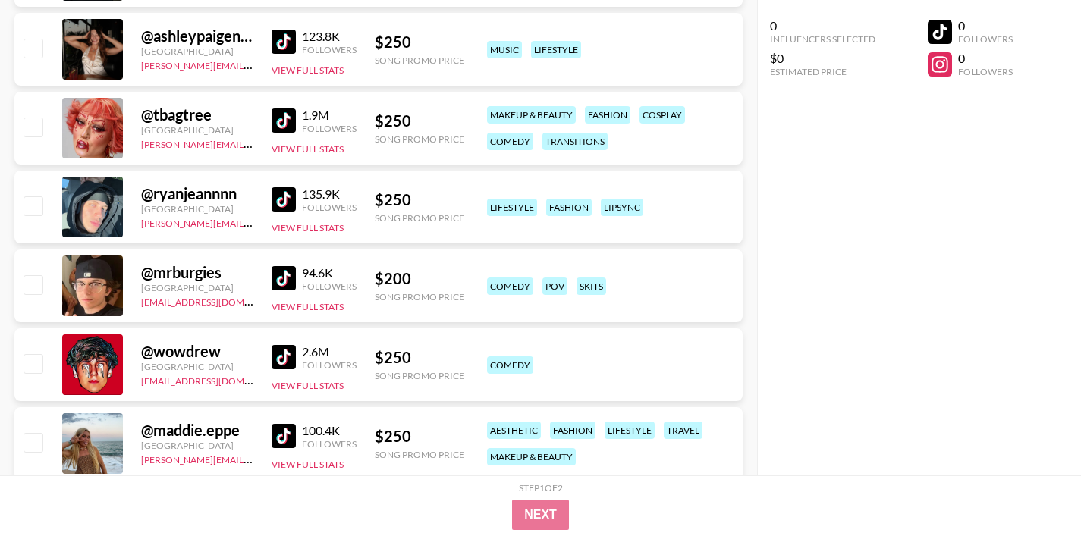
click at [283, 192] on img at bounding box center [284, 199] width 24 height 24
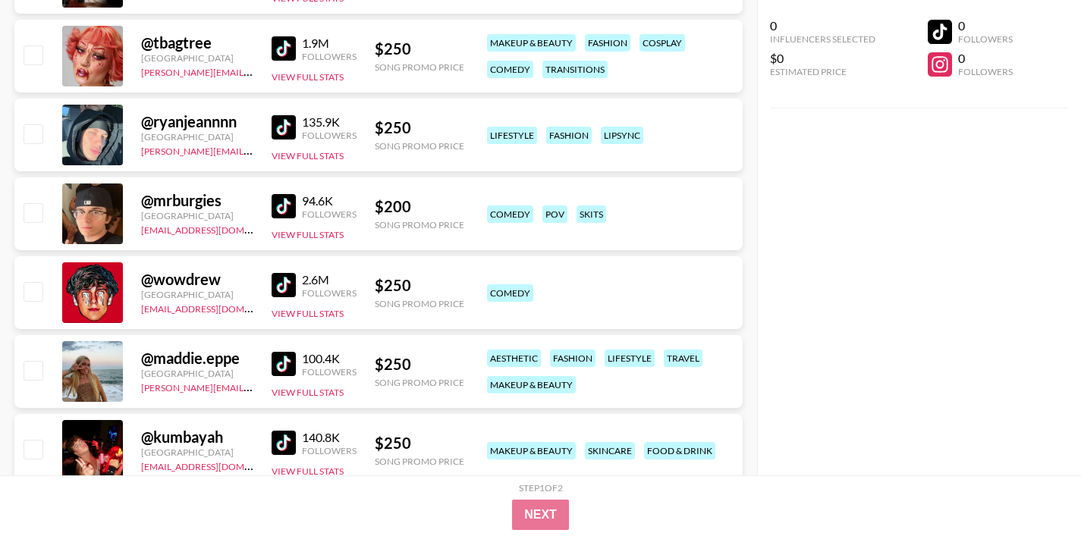
scroll to position [0, 0]
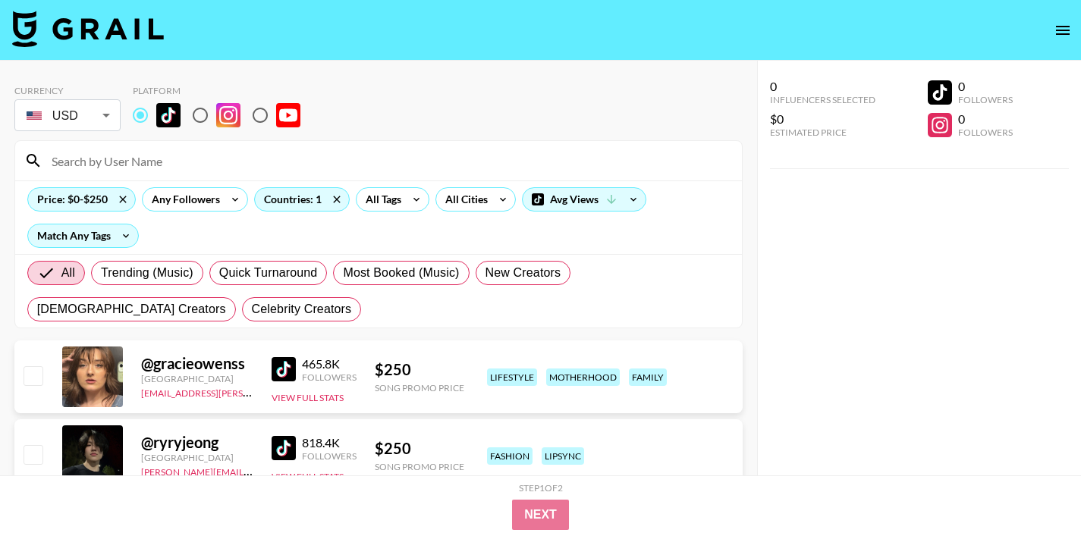
click at [344, 162] on input at bounding box center [387, 161] width 690 height 24
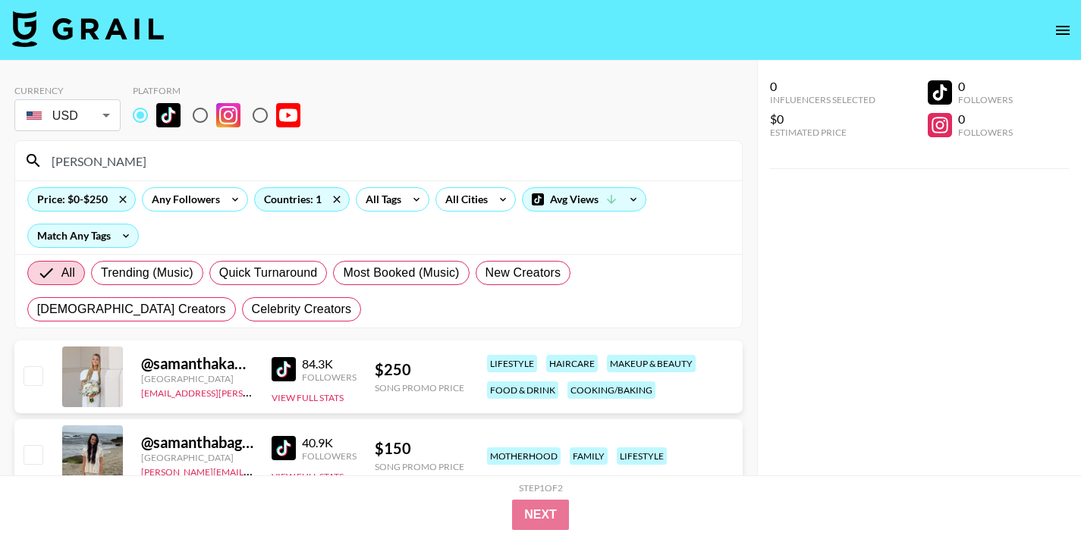
click at [105, 149] on input "[PERSON_NAME]" at bounding box center [387, 161] width 690 height 24
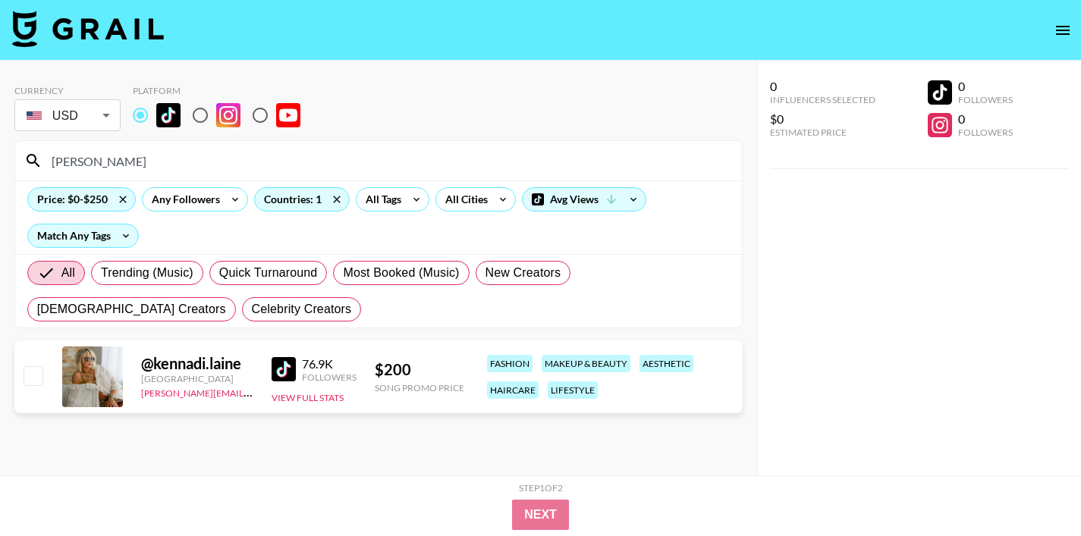
click at [152, 149] on input "[PERSON_NAME]" at bounding box center [387, 161] width 690 height 24
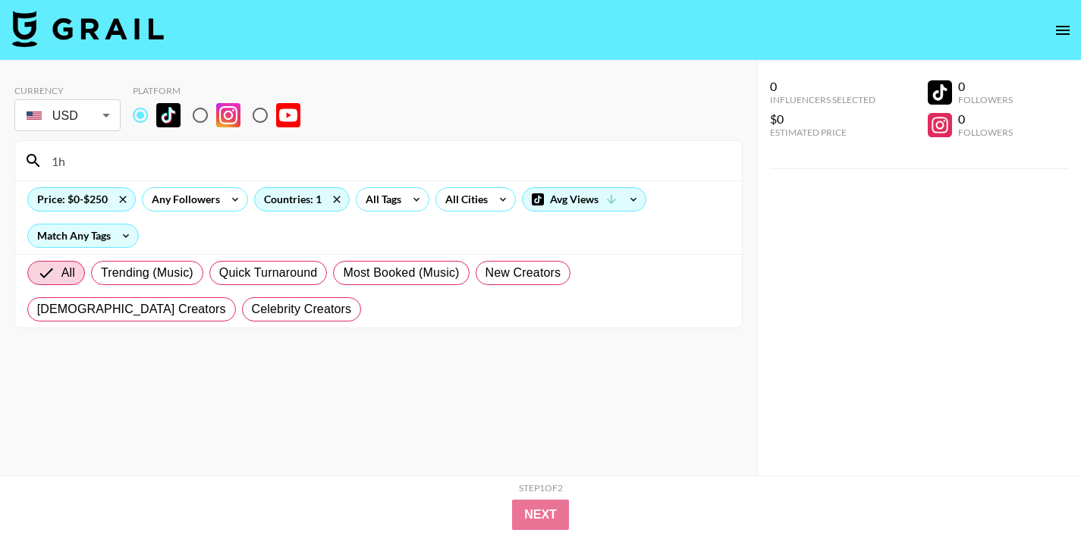
type input "1"
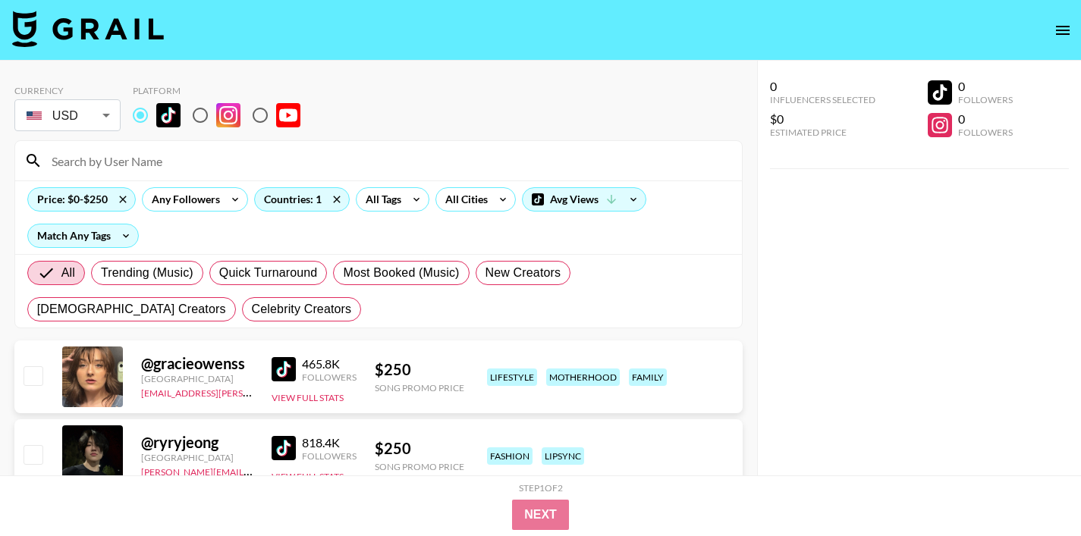
click at [137, 160] on input at bounding box center [387, 161] width 690 height 24
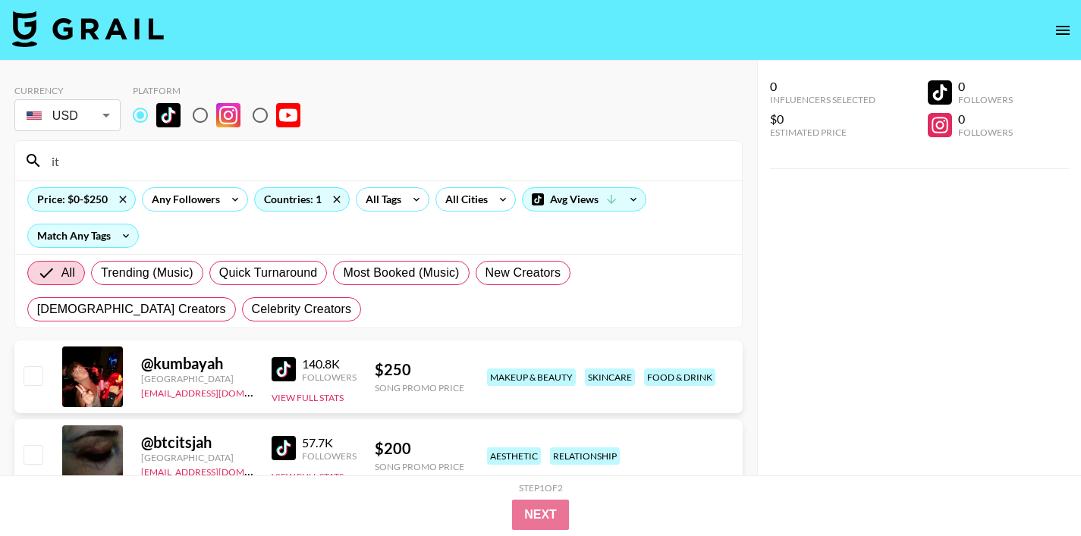
type input "i"
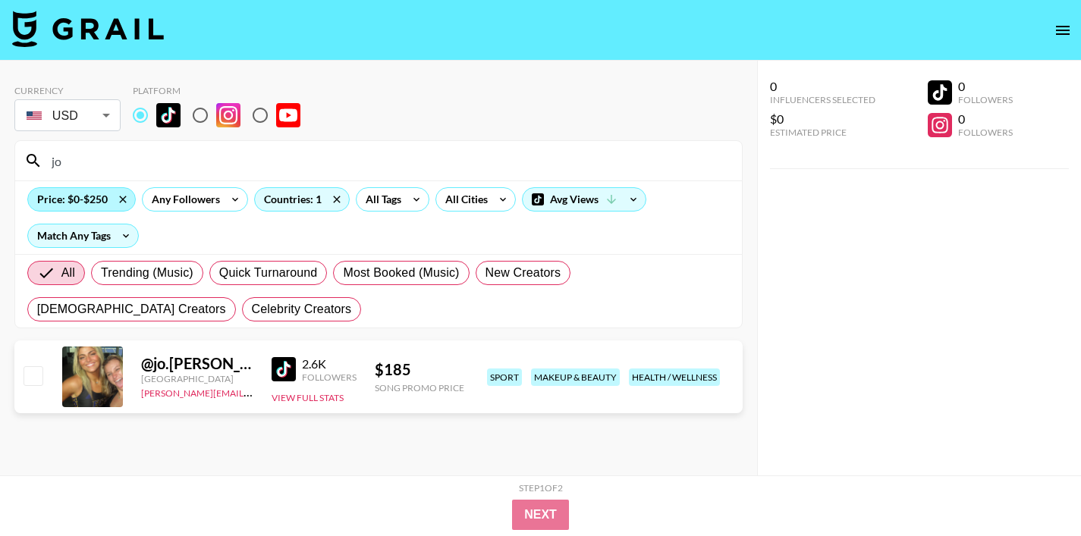
type input "j"
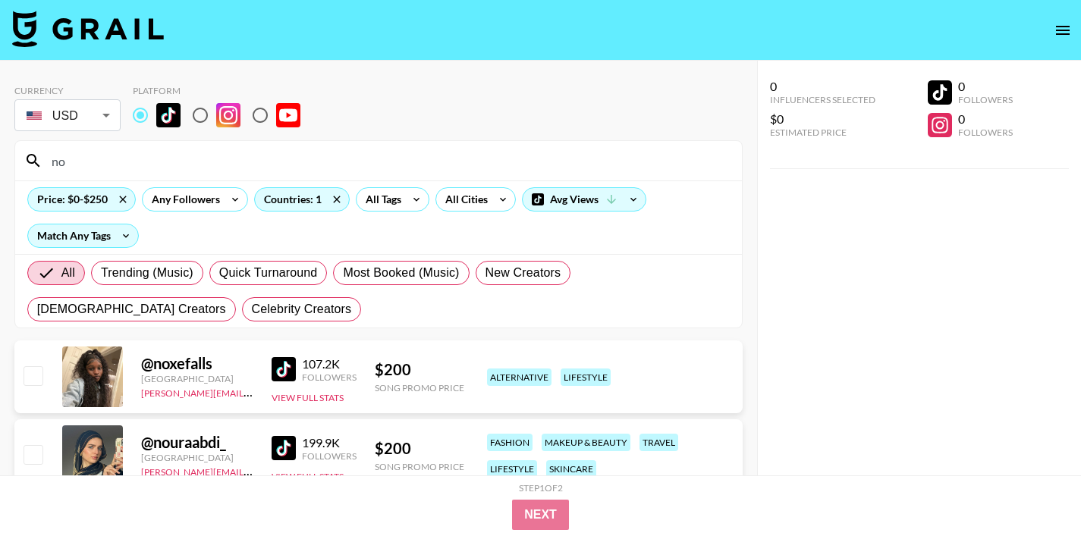
type input "n"
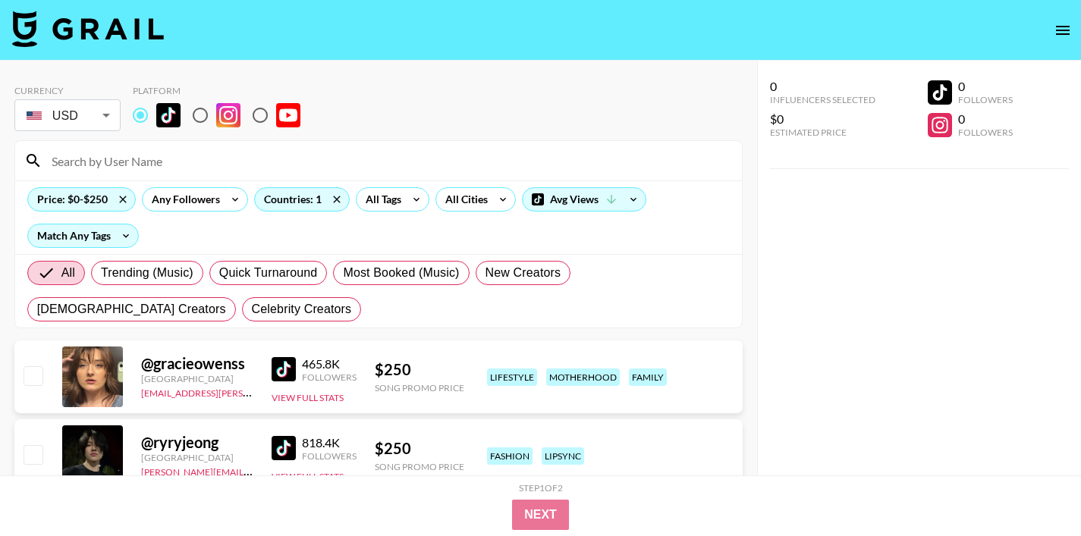
click at [130, 168] on input at bounding box center [387, 161] width 690 height 24
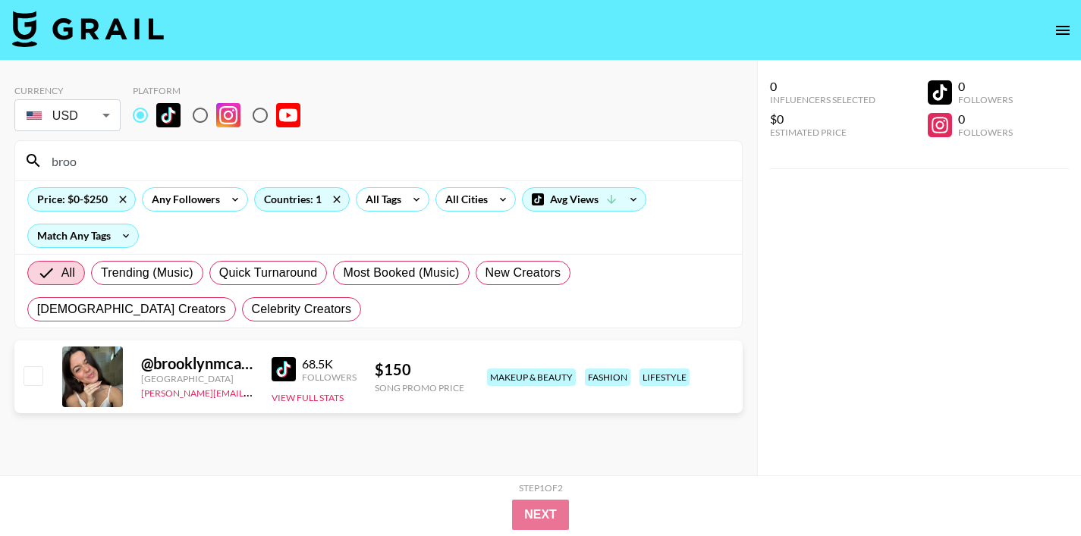
click at [284, 360] on img at bounding box center [284, 369] width 24 height 24
click at [127, 174] on div "broo" at bounding box center [378, 160] width 727 height 39
click at [113, 155] on input "broo" at bounding box center [387, 161] width 690 height 24
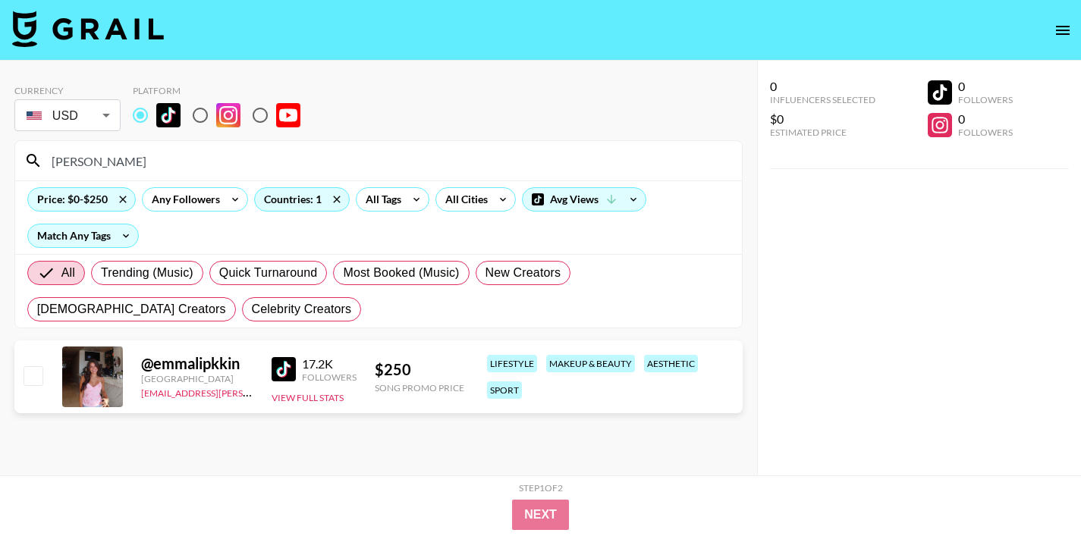
click at [131, 162] on input "[PERSON_NAME]" at bounding box center [387, 161] width 690 height 24
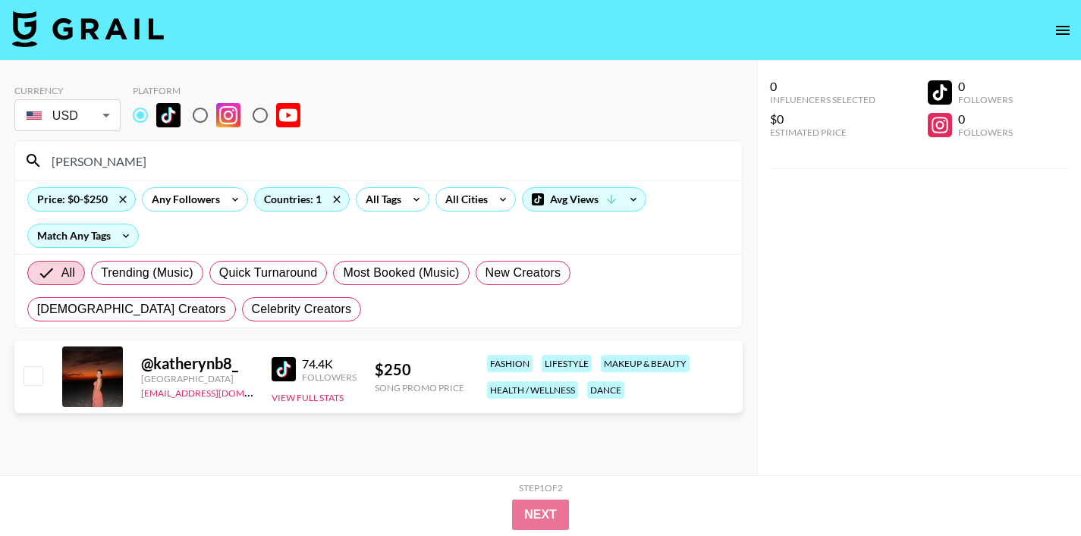
type input "[PERSON_NAME]"
